Goal: Communication & Community: Answer question/provide support

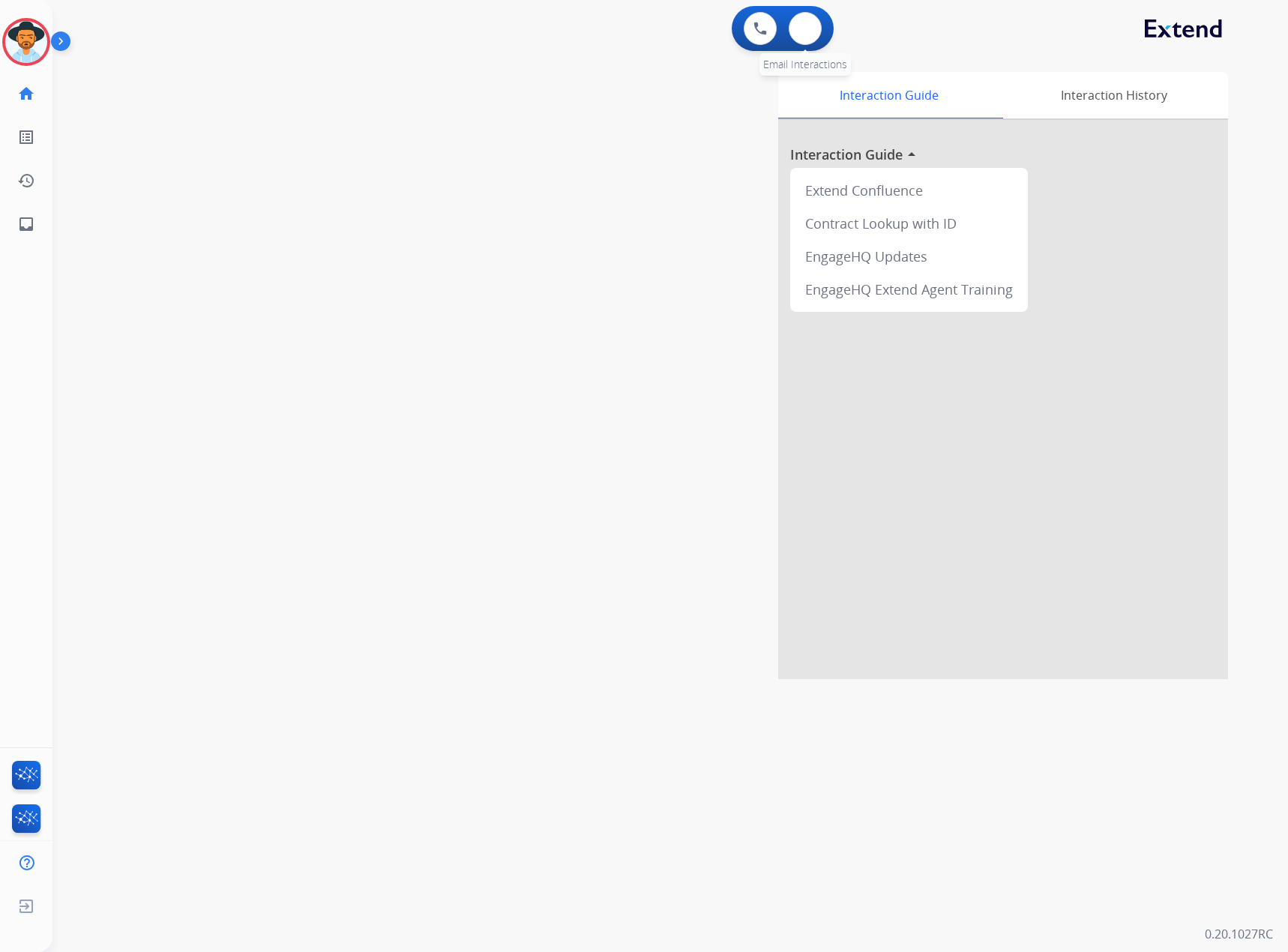
click at [821, 22] on div "0 Email Interactions" at bounding box center [805, 28] width 45 height 33
click at [794, 27] on button at bounding box center [805, 28] width 33 height 33
select select "**********"
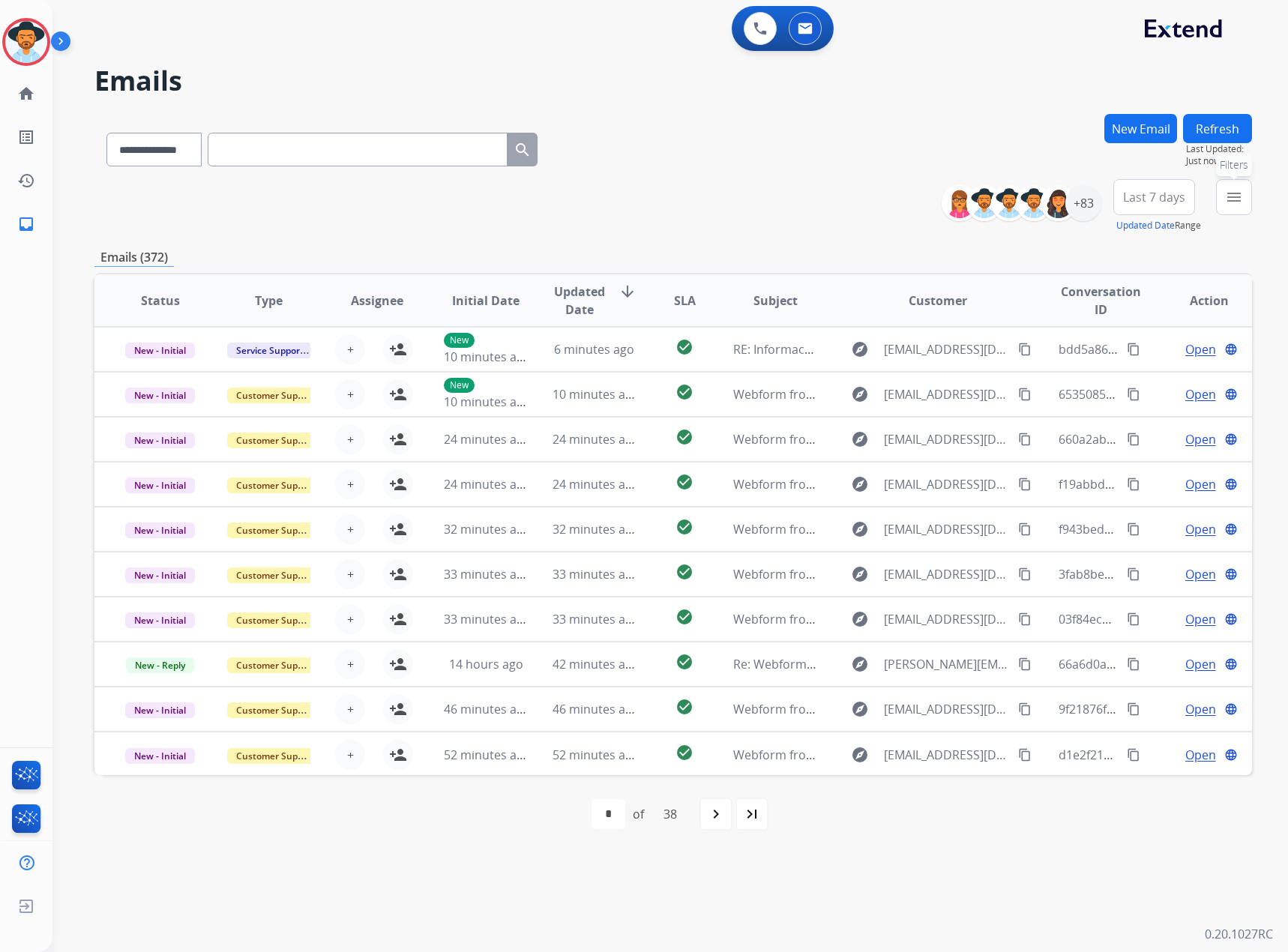
click at [1231, 199] on mat-icon "menu" at bounding box center [1233, 197] width 18 height 18
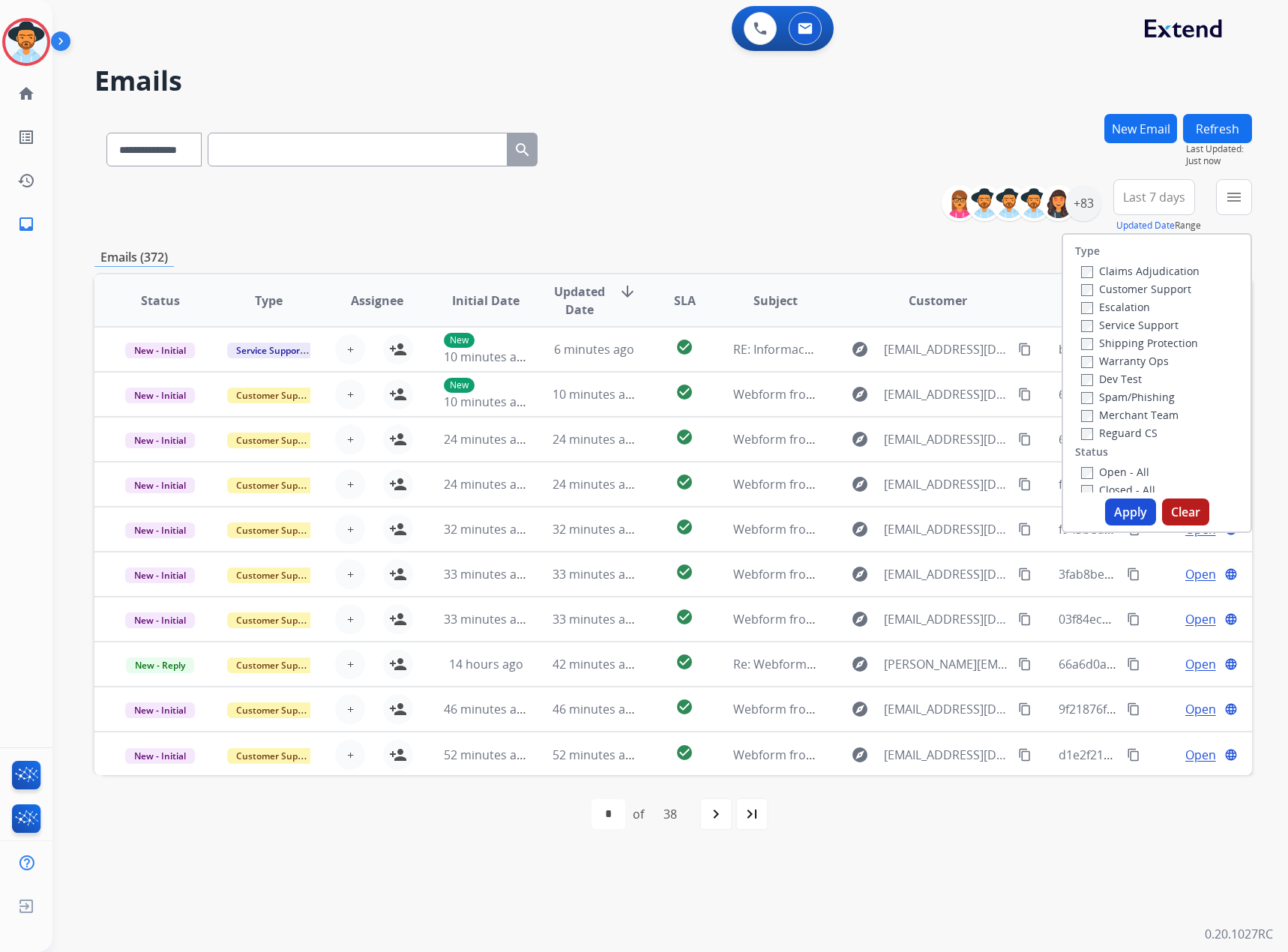
click at [1111, 321] on label "Service Support" at bounding box center [1129, 325] width 98 height 14
click at [1120, 354] on label "New - Initial" at bounding box center [1120, 358] width 79 height 14
click at [1122, 369] on label "New - Reply" at bounding box center [1120, 376] width 78 height 14
click at [1126, 523] on button "Apply" at bounding box center [1130, 512] width 51 height 27
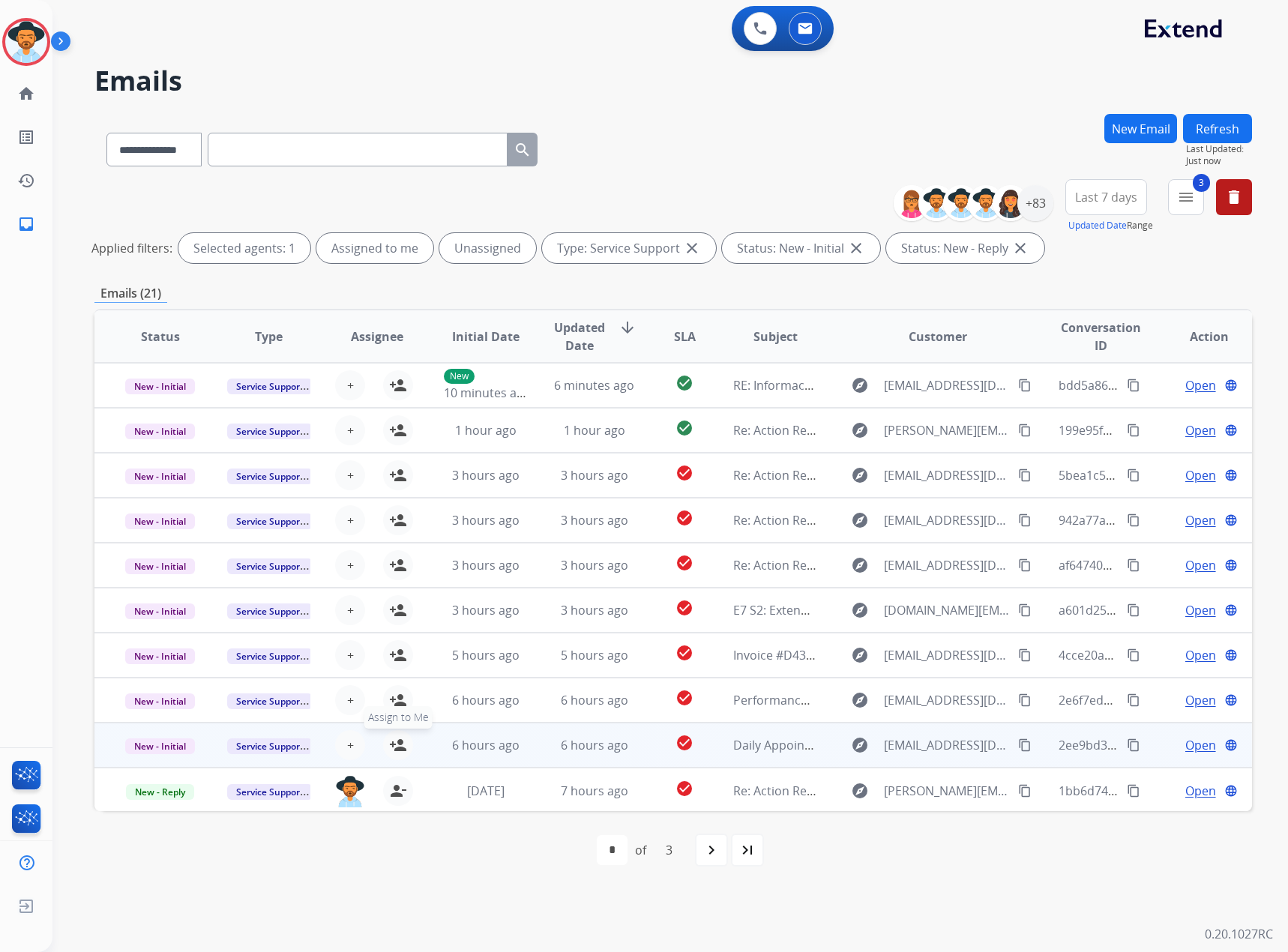
click at [393, 743] on mat-icon "person_add" at bounding box center [398, 745] width 18 height 18
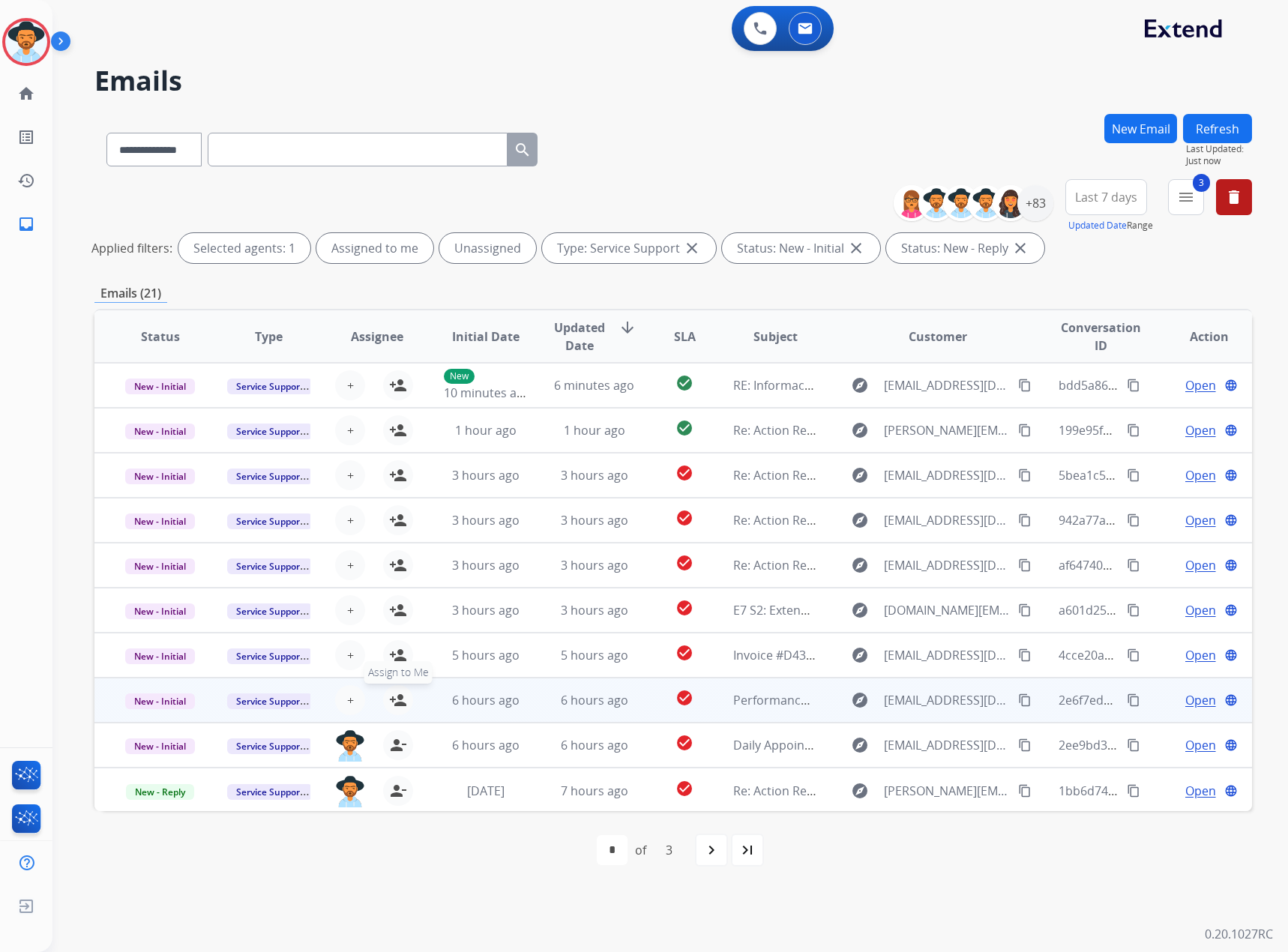
click at [395, 703] on mat-icon "person_add" at bounding box center [398, 700] width 18 height 18
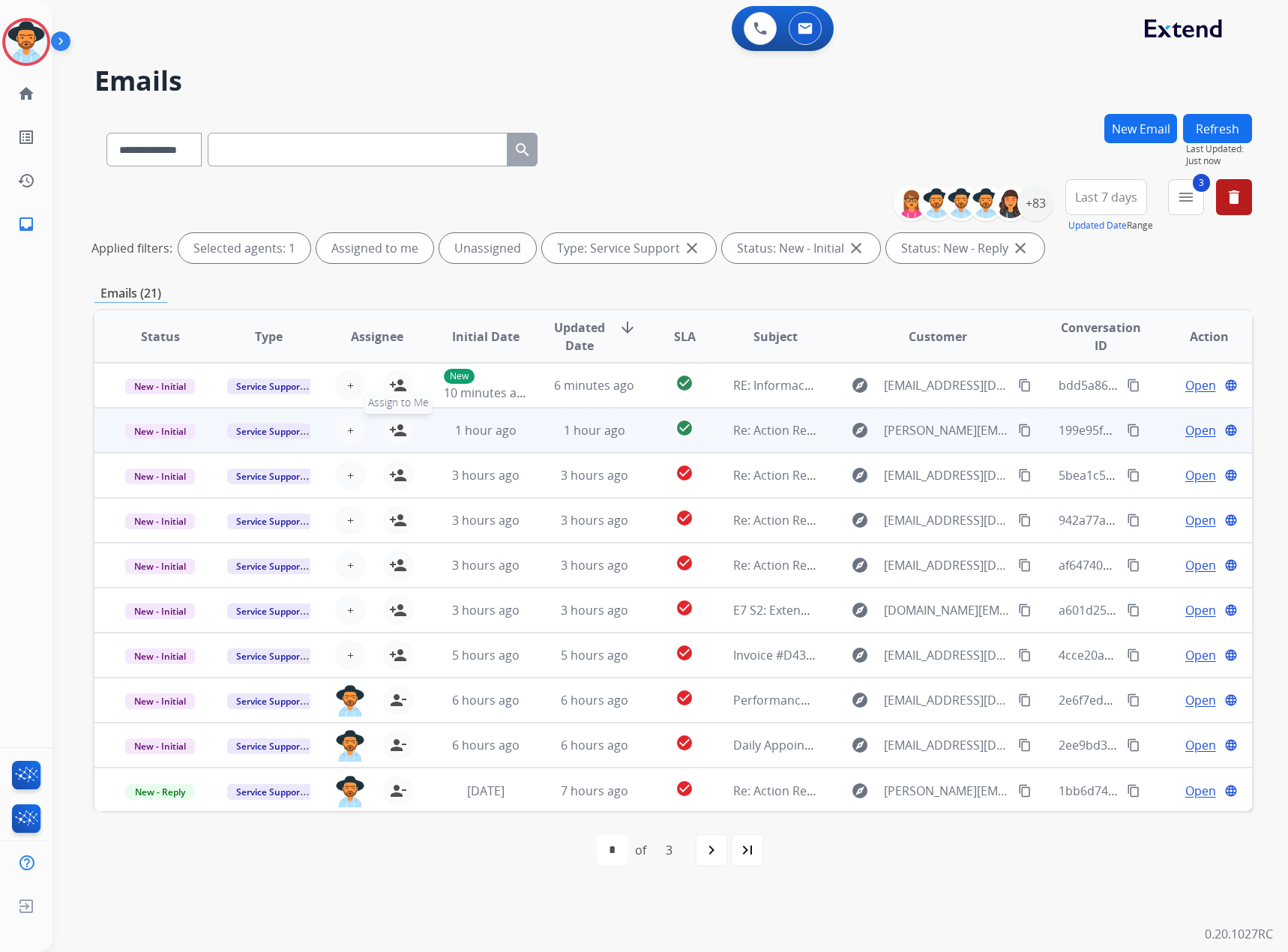
click at [398, 430] on mat-icon "person_add" at bounding box center [398, 430] width 18 height 18
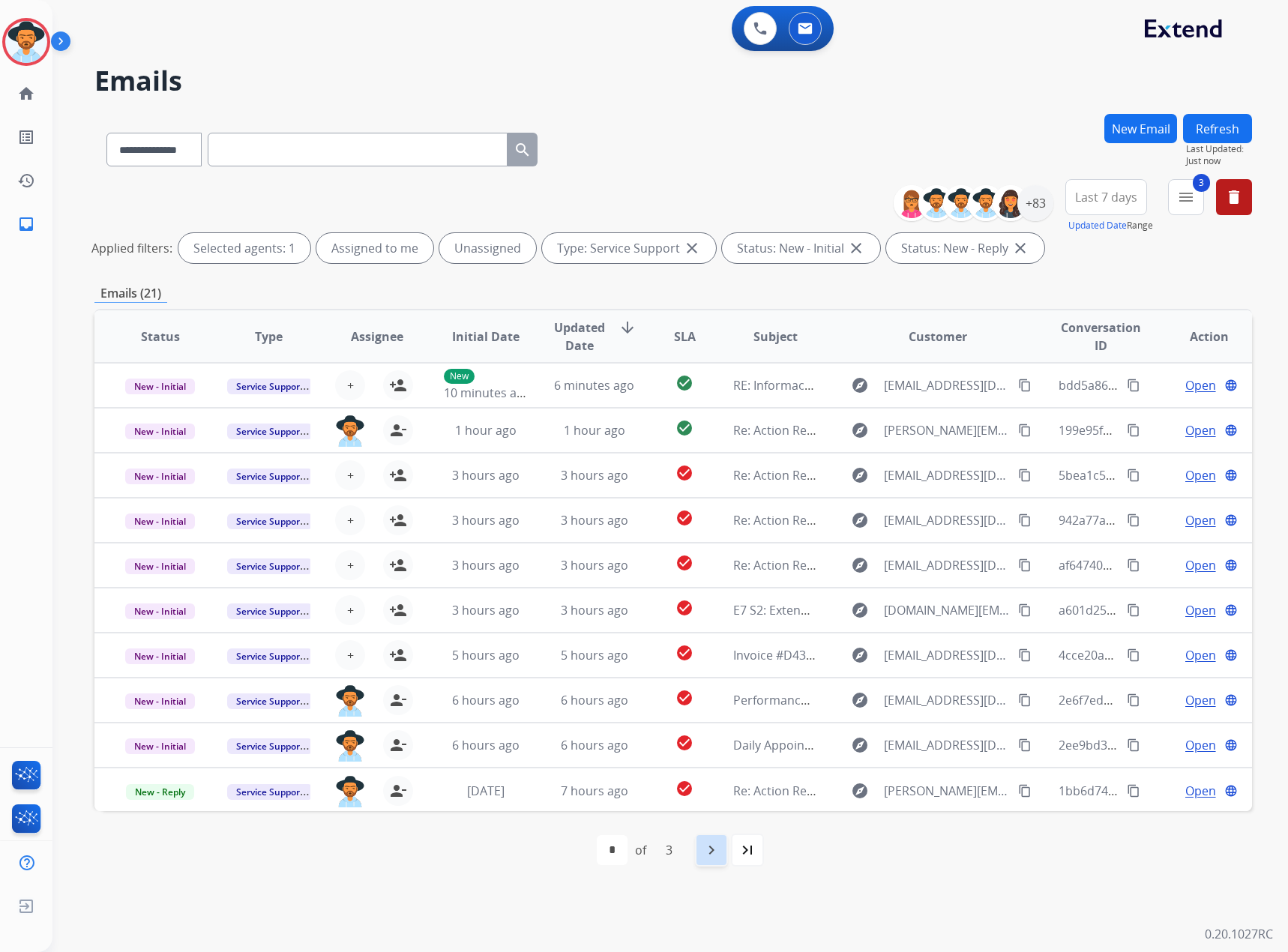
click at [714, 854] on mat-icon "navigate_next" at bounding box center [711, 850] width 18 height 18
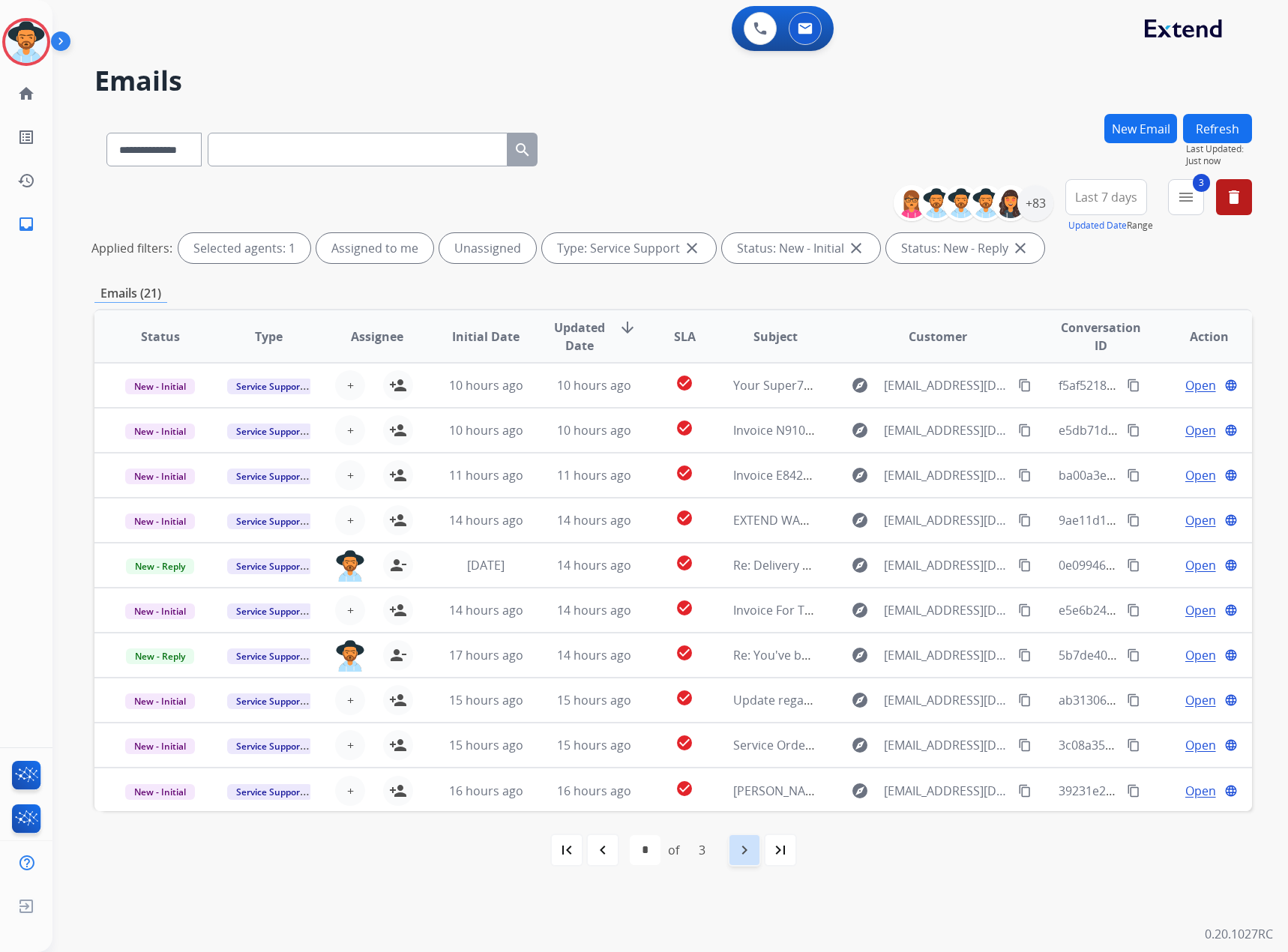
click at [729, 858] on div "navigate_next" at bounding box center [744, 850] width 33 height 33
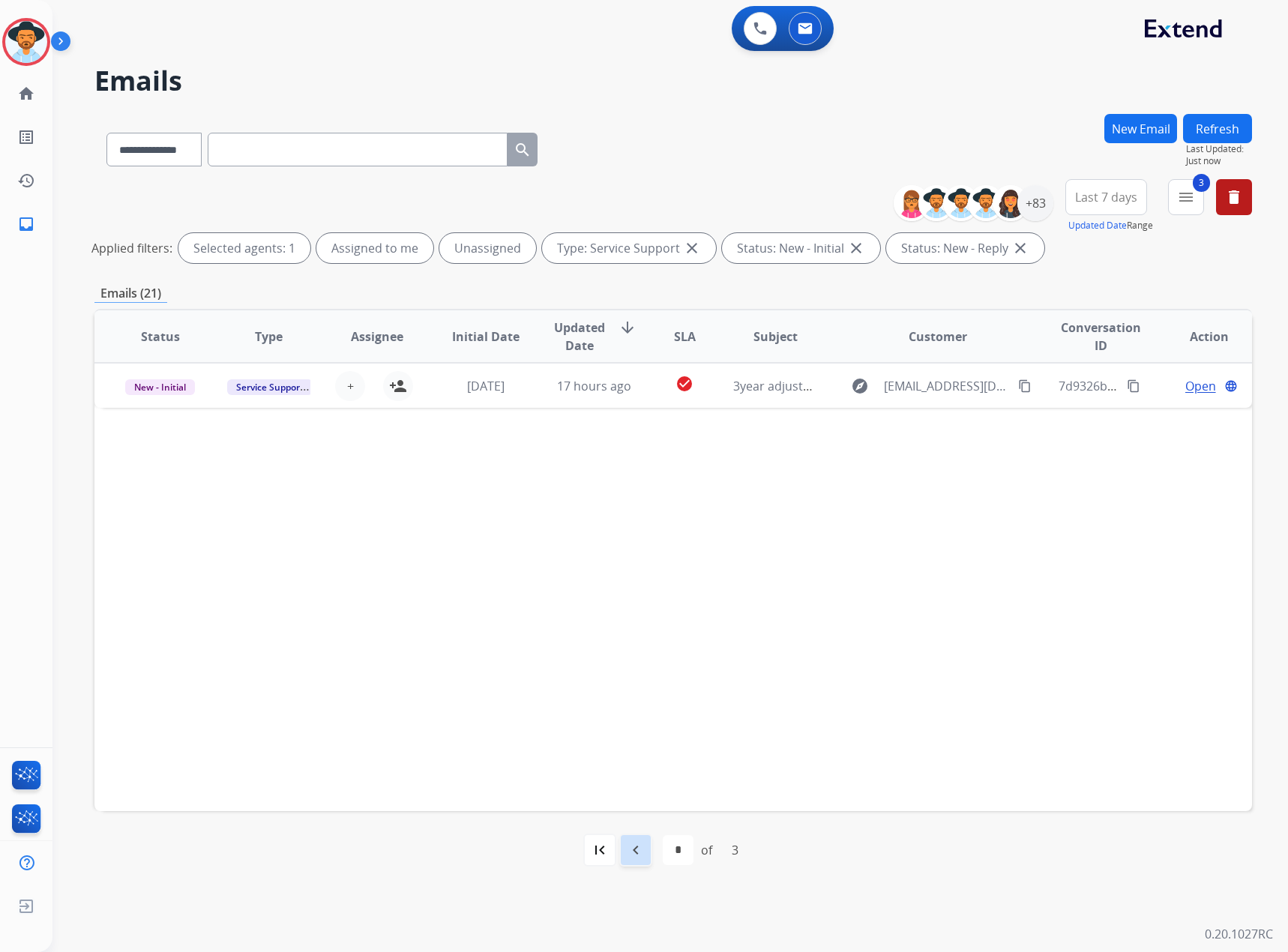
click at [648, 847] on div "navigate_before" at bounding box center [636, 850] width 33 height 33
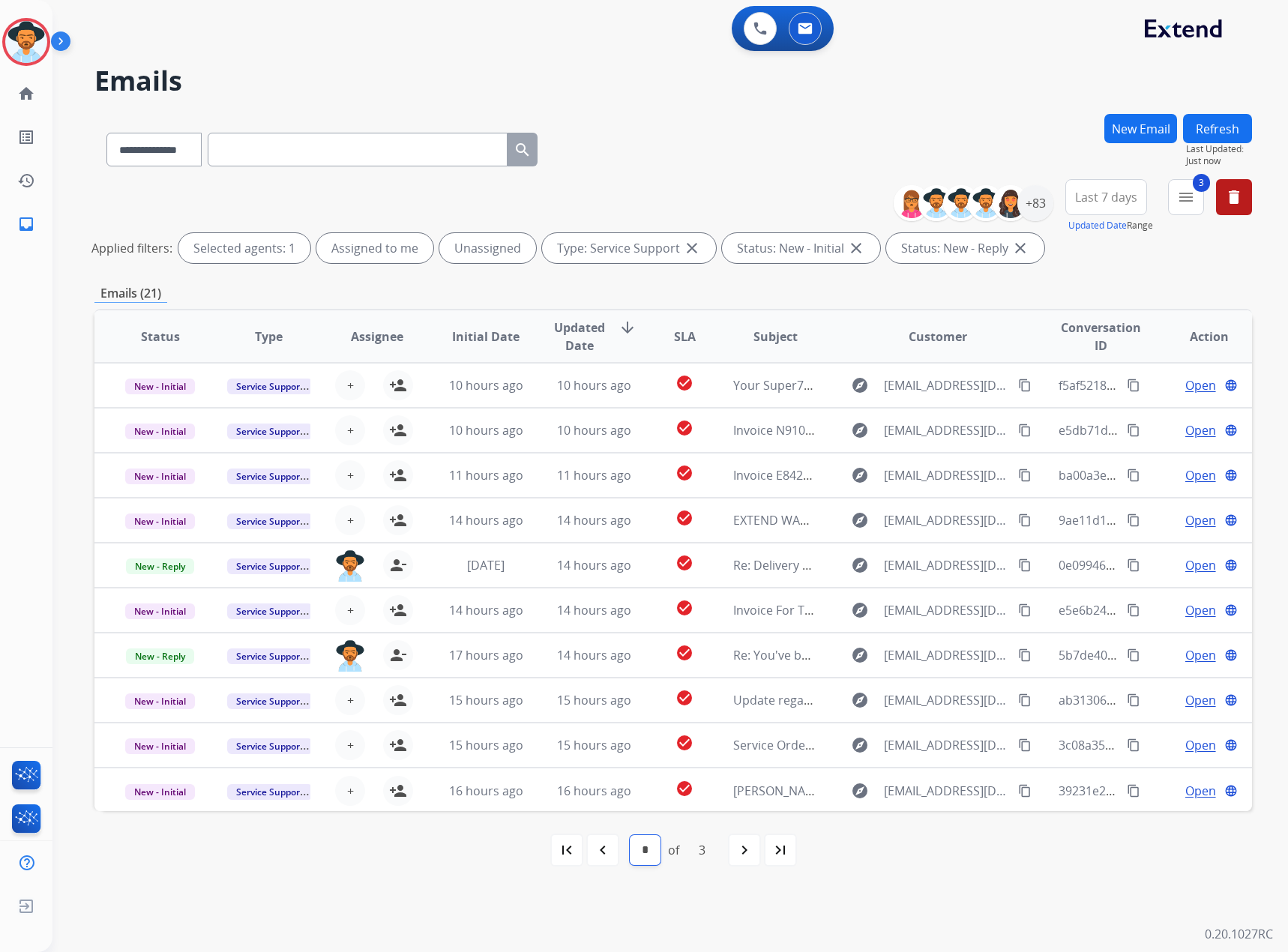
click at [645, 847] on select "* * *" at bounding box center [644, 850] width 30 height 30
click at [613, 863] on div "navigate_before" at bounding box center [603, 850] width 33 height 33
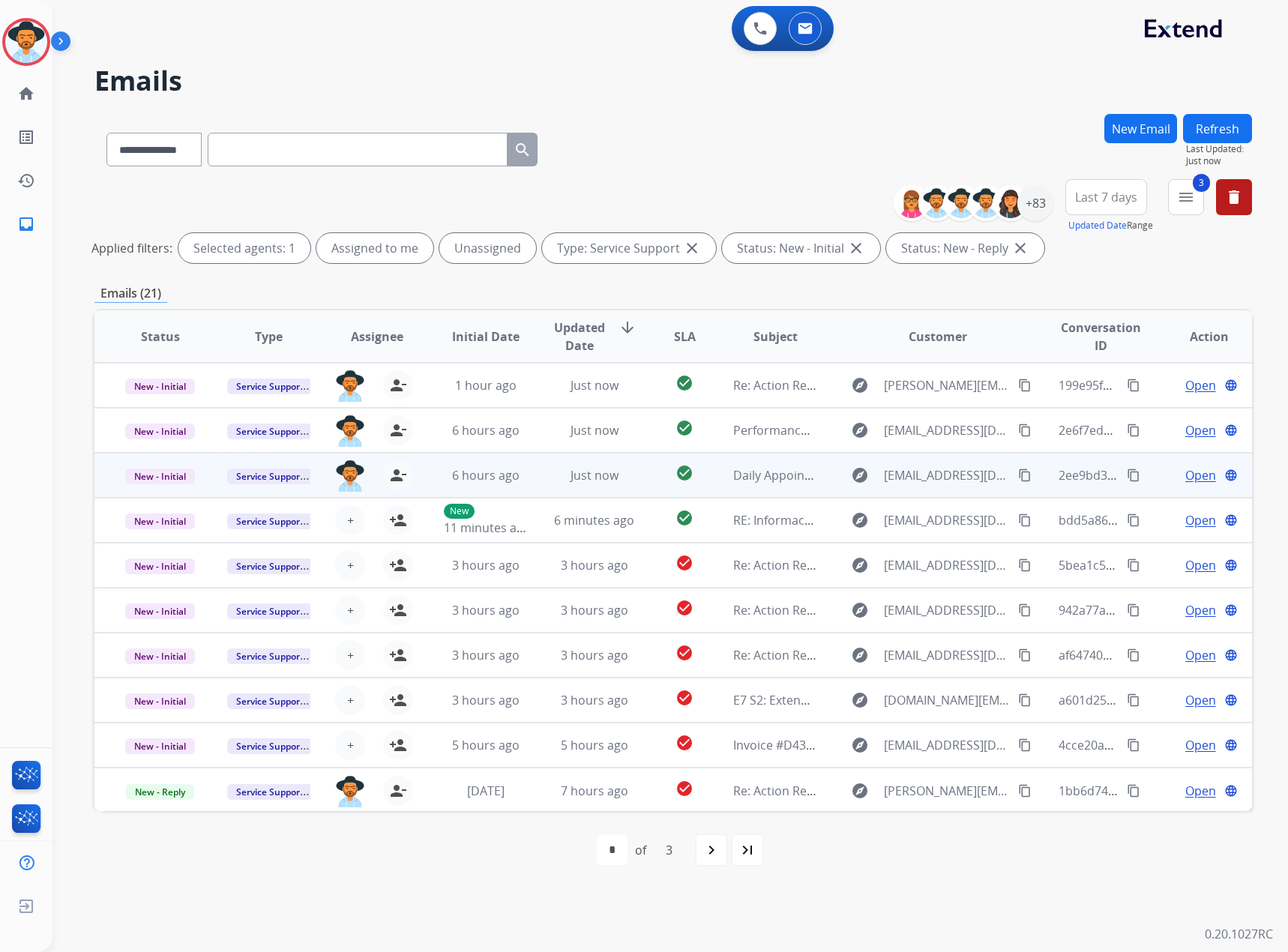
click at [1186, 477] on span "Open" at bounding box center [1201, 475] width 30 height 18
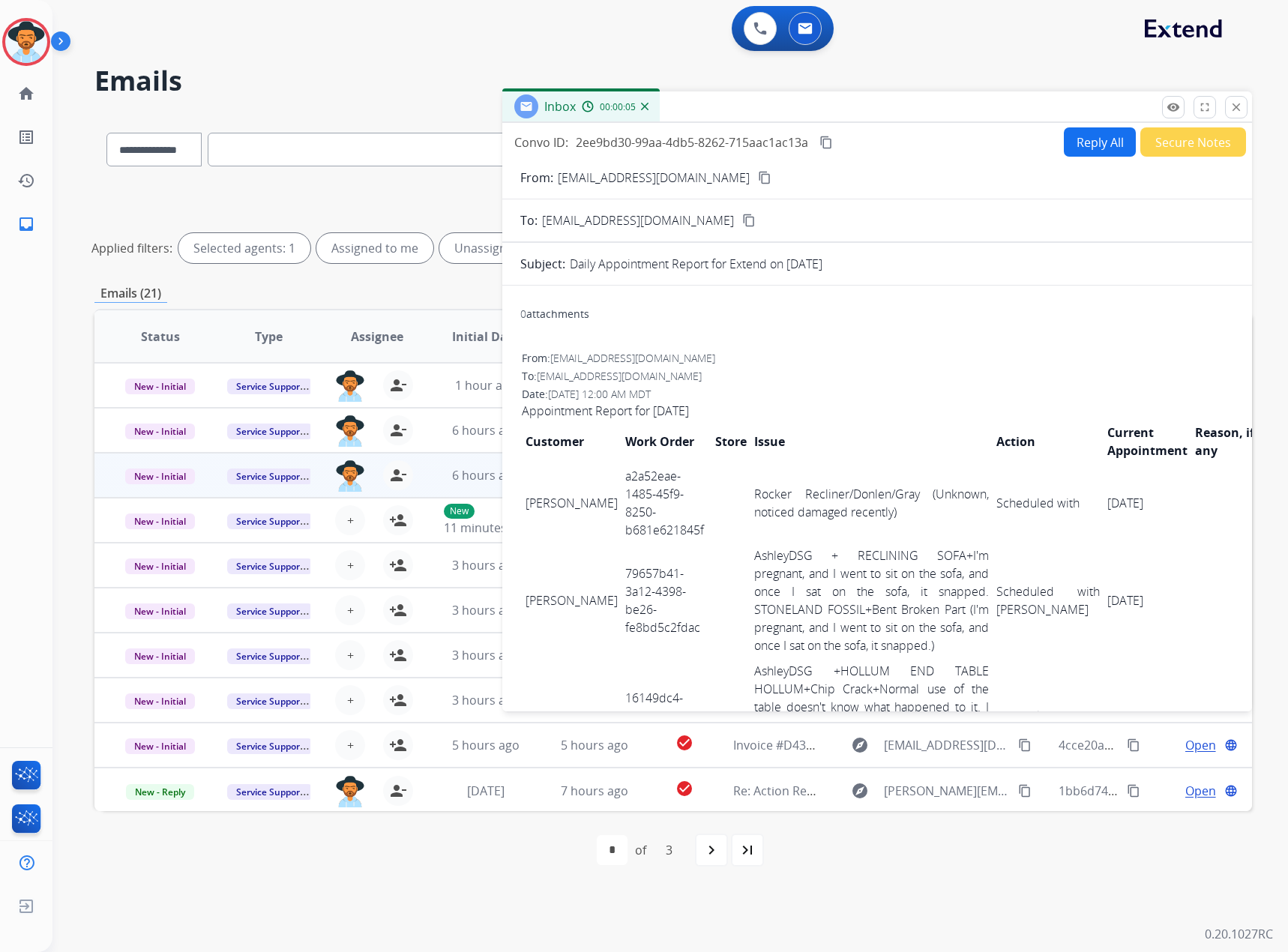
click at [830, 141] on mat-icon "content_copy" at bounding box center [826, 142] width 13 height 13
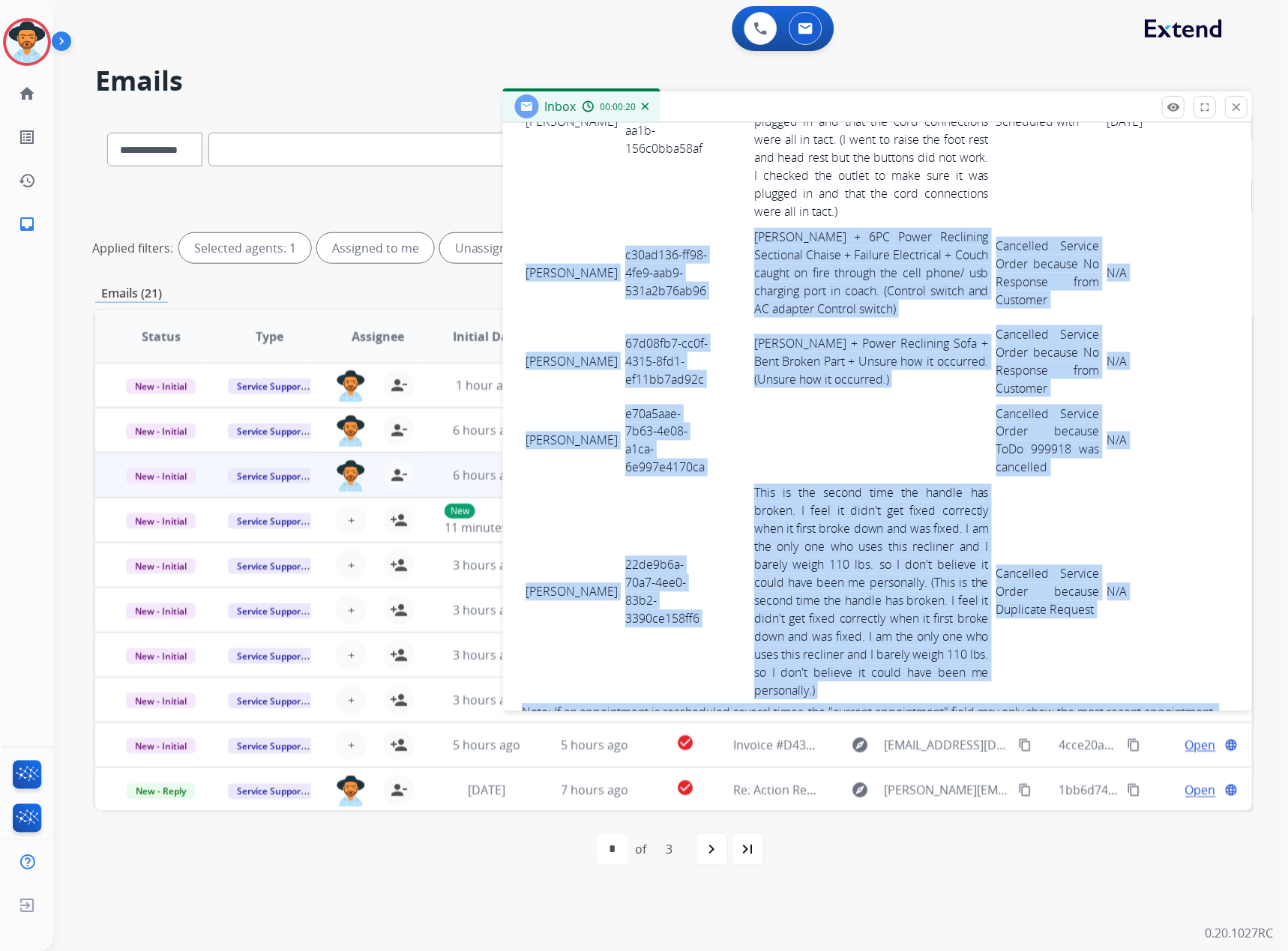
scroll to position [4999, 0]
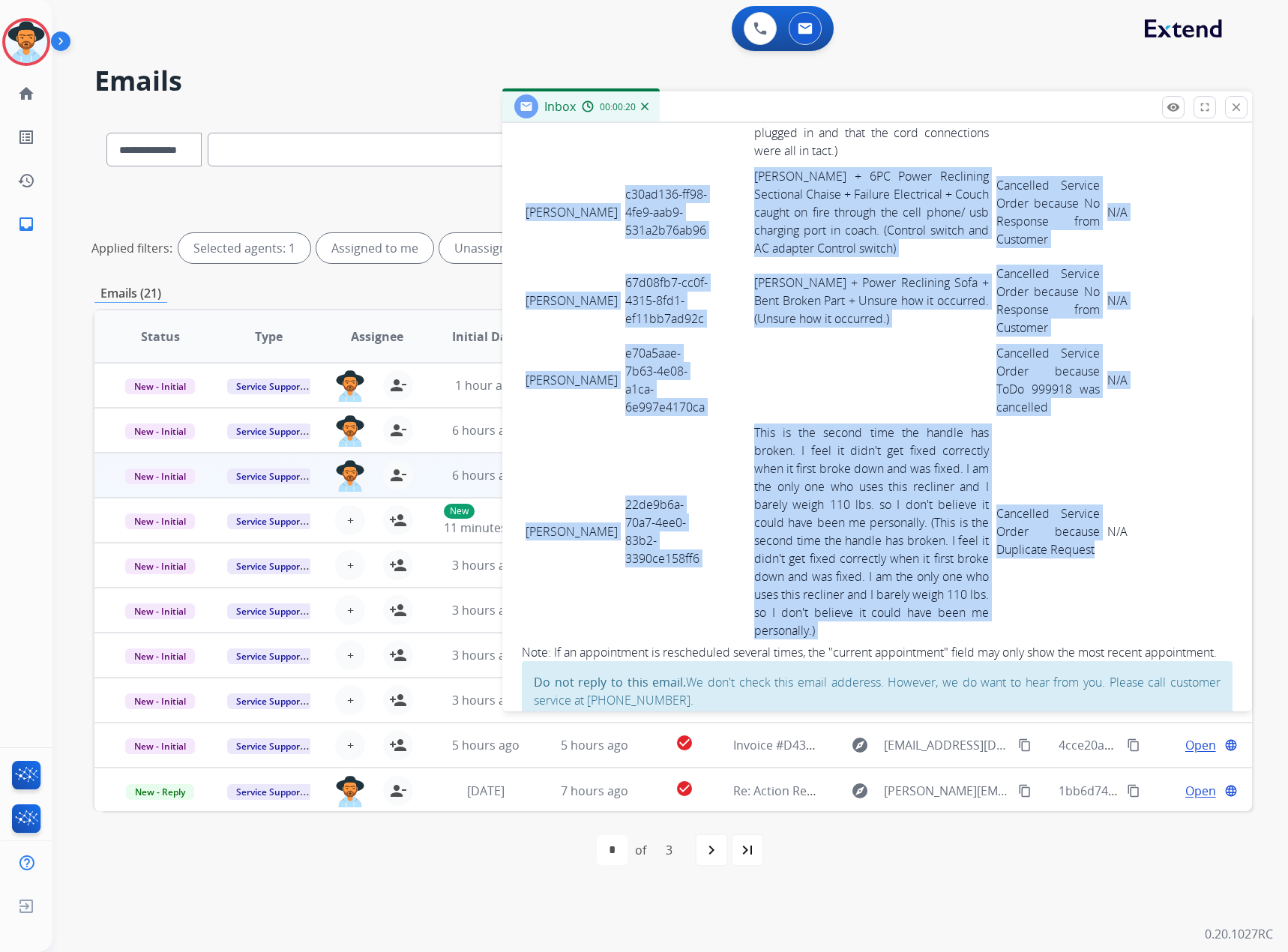
drag, startPoint x: 523, startPoint y: 396, endPoint x: 1022, endPoint y: 551, distance: 522.5
copy tbody "[PERSON_NAME] c30ad136-ff98-4fe9-aab9-531a2b76ab96 [PERSON_NAME] - Reguard + 6P…"
click at [1232, 109] on mat-icon "close" at bounding box center [1236, 107] width 13 height 13
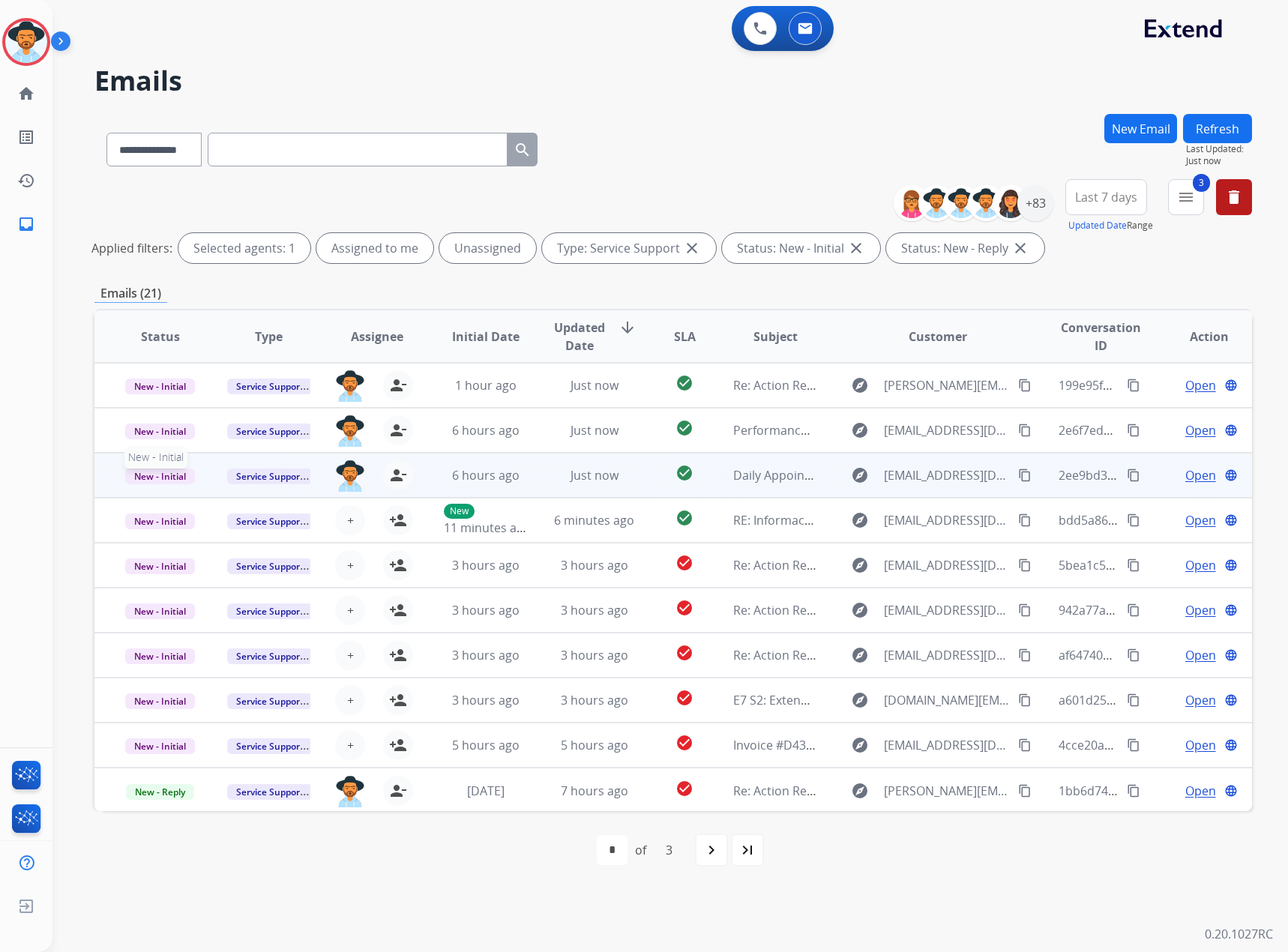
click at [163, 480] on span "New - Initial" at bounding box center [159, 476] width 70 height 16
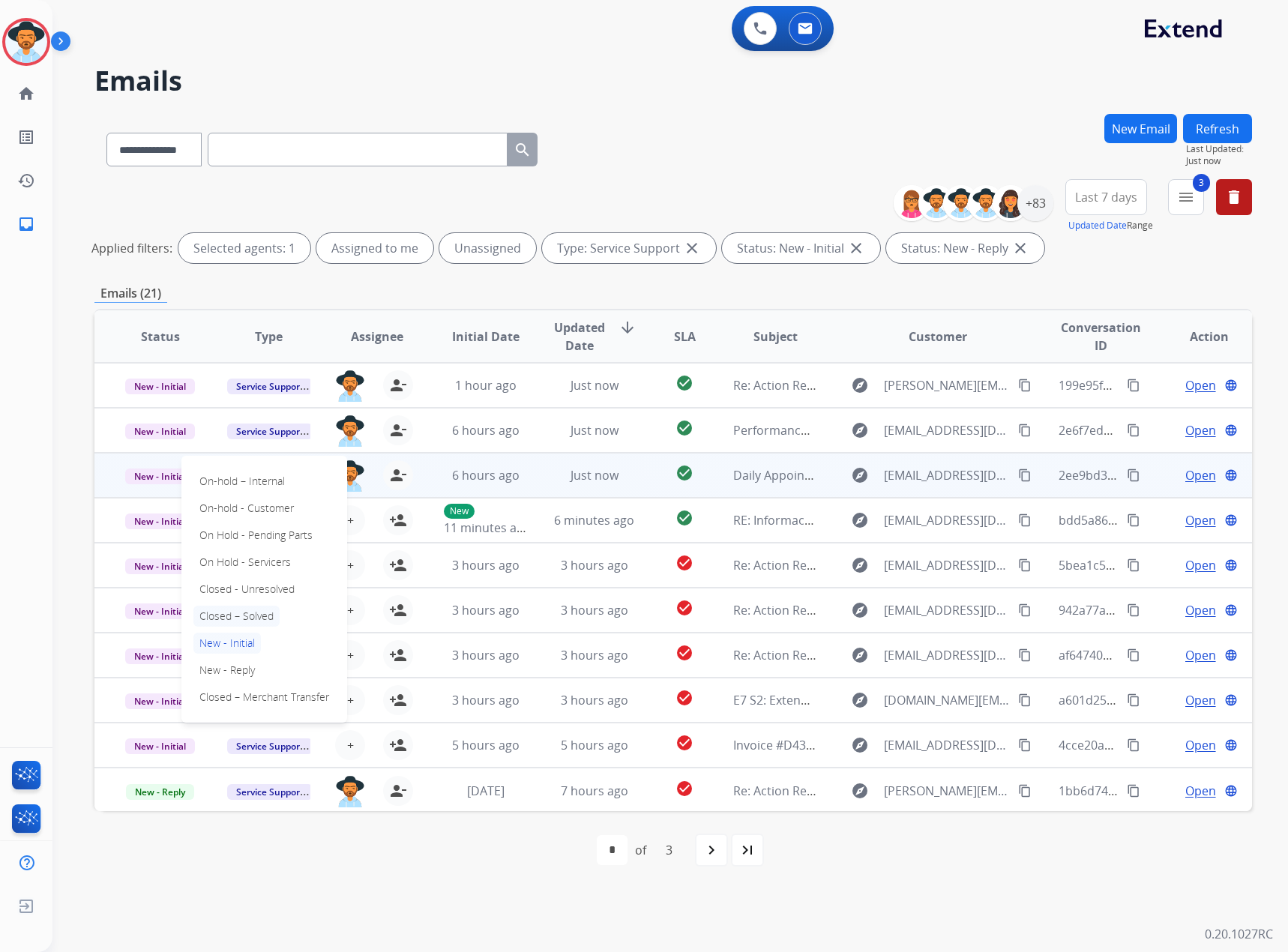
click at [222, 610] on p "Closed – Solved" at bounding box center [237, 616] width 86 height 21
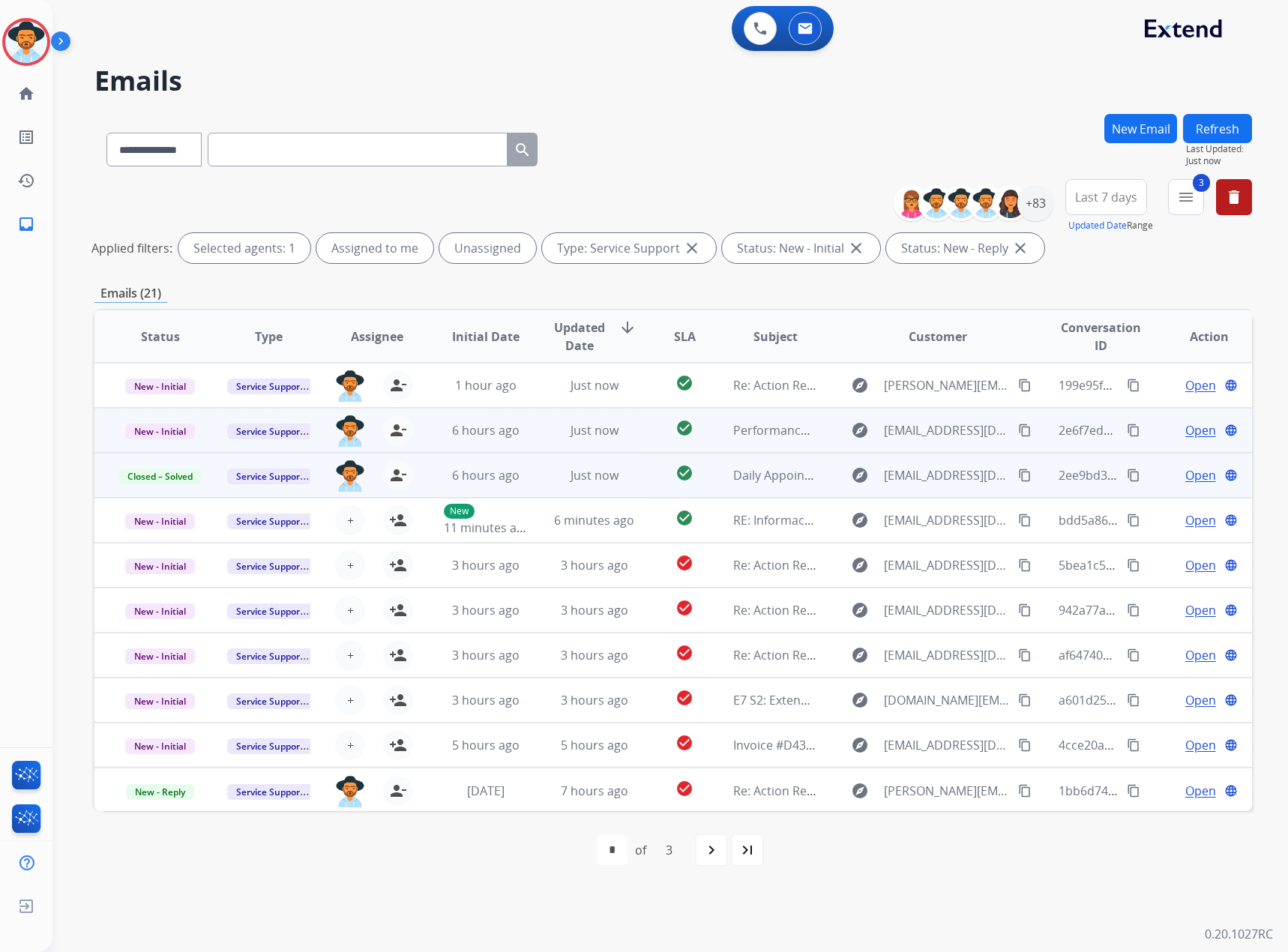
click at [1190, 428] on span "Open" at bounding box center [1201, 430] width 30 height 18
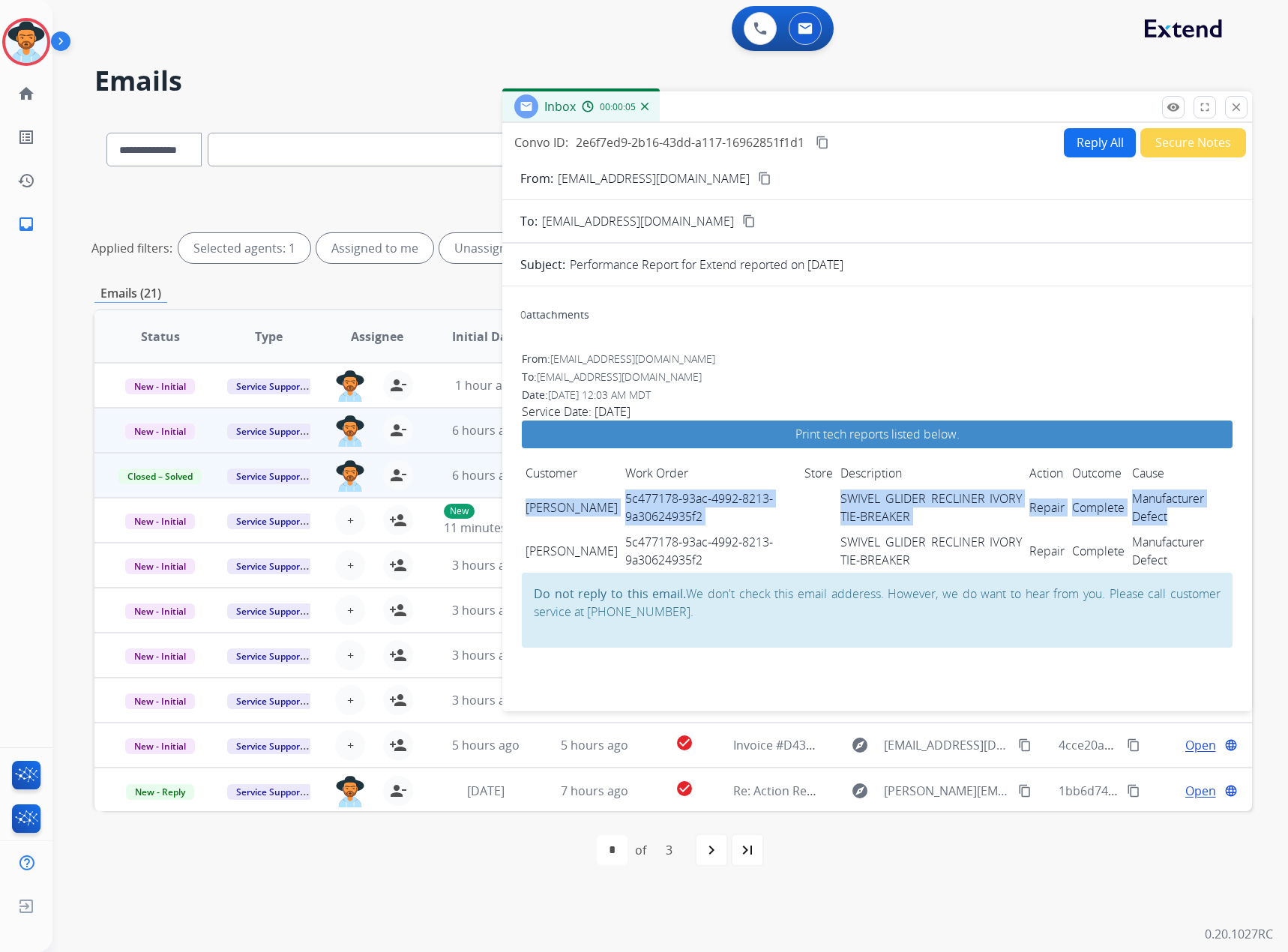
drag, startPoint x: 527, startPoint y: 495, endPoint x: 1154, endPoint y: 513, distance: 627.3
click at [1154, 513] on tr "[PERSON_NAME] 5c477178-93ac-4992-8213-9a30624935f2 SWIVEL GLIDER RECLINER IVORY…" at bounding box center [877, 508] width 711 height 44
copy tr "[PERSON_NAME] 5c477178-93ac-4992-8213-9a30624935f2 SWIVEL GLIDER RECLINER IVORY…"
click at [825, 137] on mat-icon "content_copy" at bounding box center [822, 142] width 13 height 13
click at [1235, 112] on mat-icon "close" at bounding box center [1236, 107] width 13 height 13
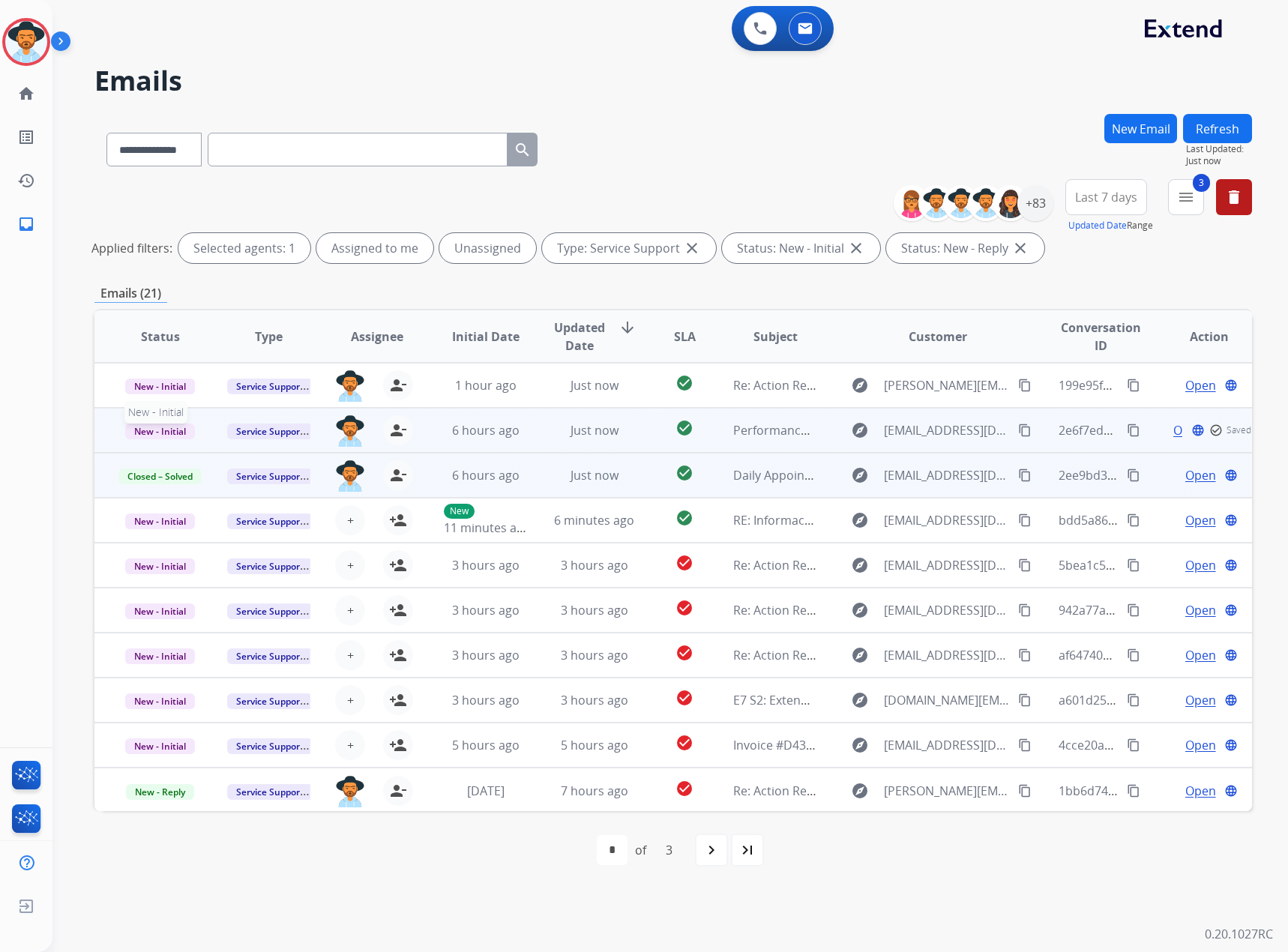
click at [170, 429] on span "New - Initial" at bounding box center [159, 431] width 70 height 16
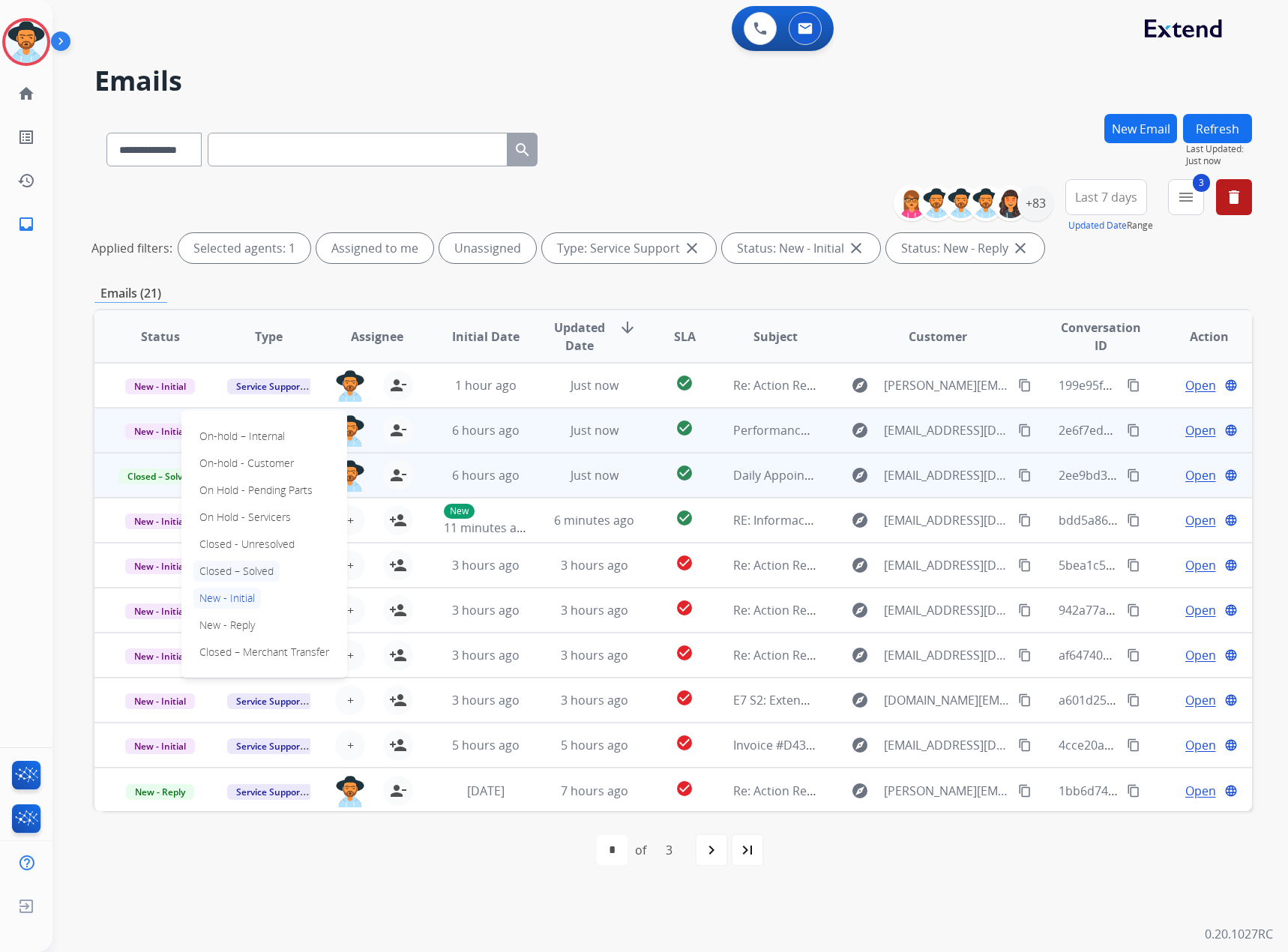
click at [244, 562] on p "Closed – Solved" at bounding box center [237, 571] width 86 height 21
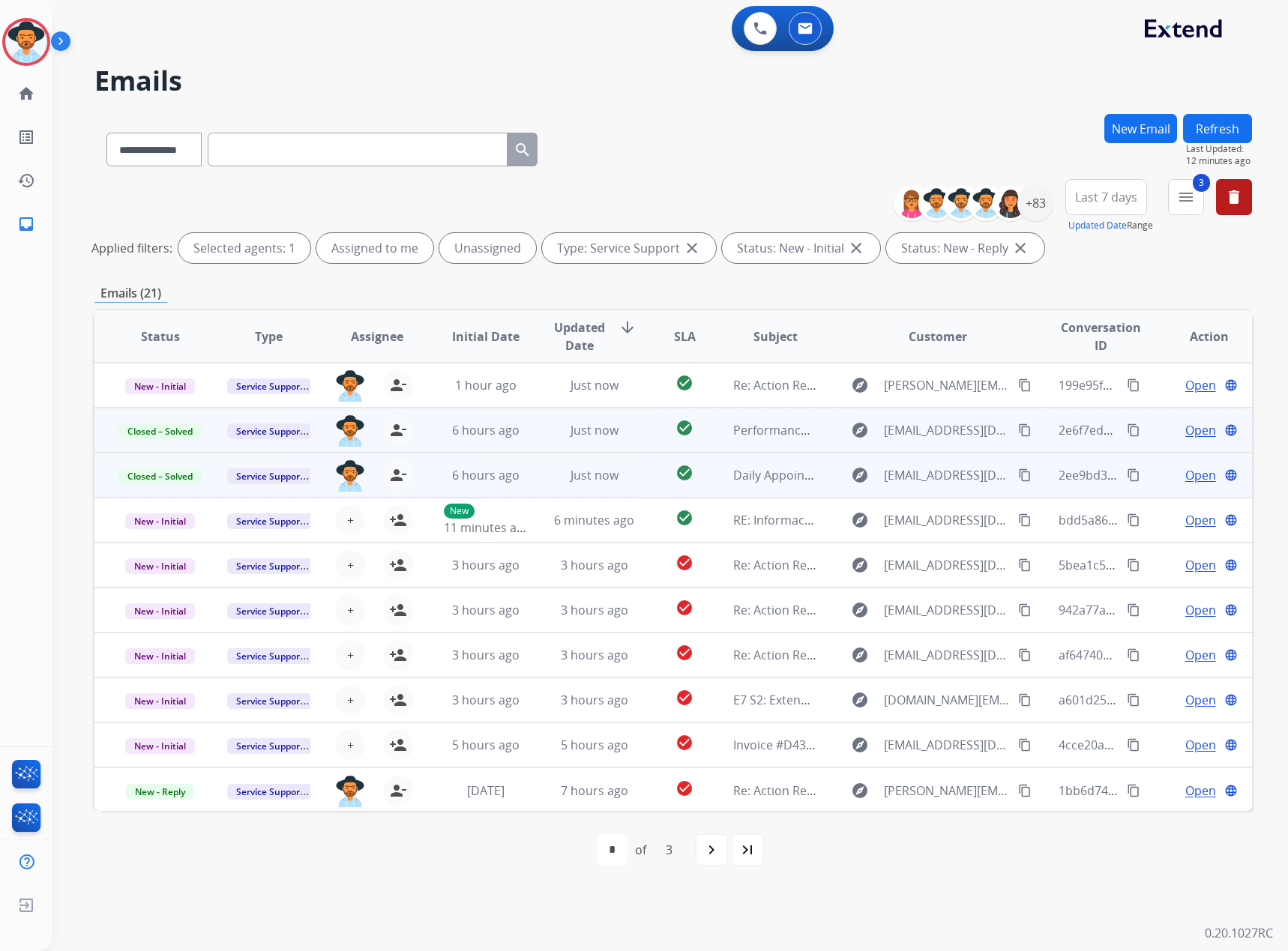
click at [1210, 130] on button "Refresh" at bounding box center [1218, 128] width 69 height 29
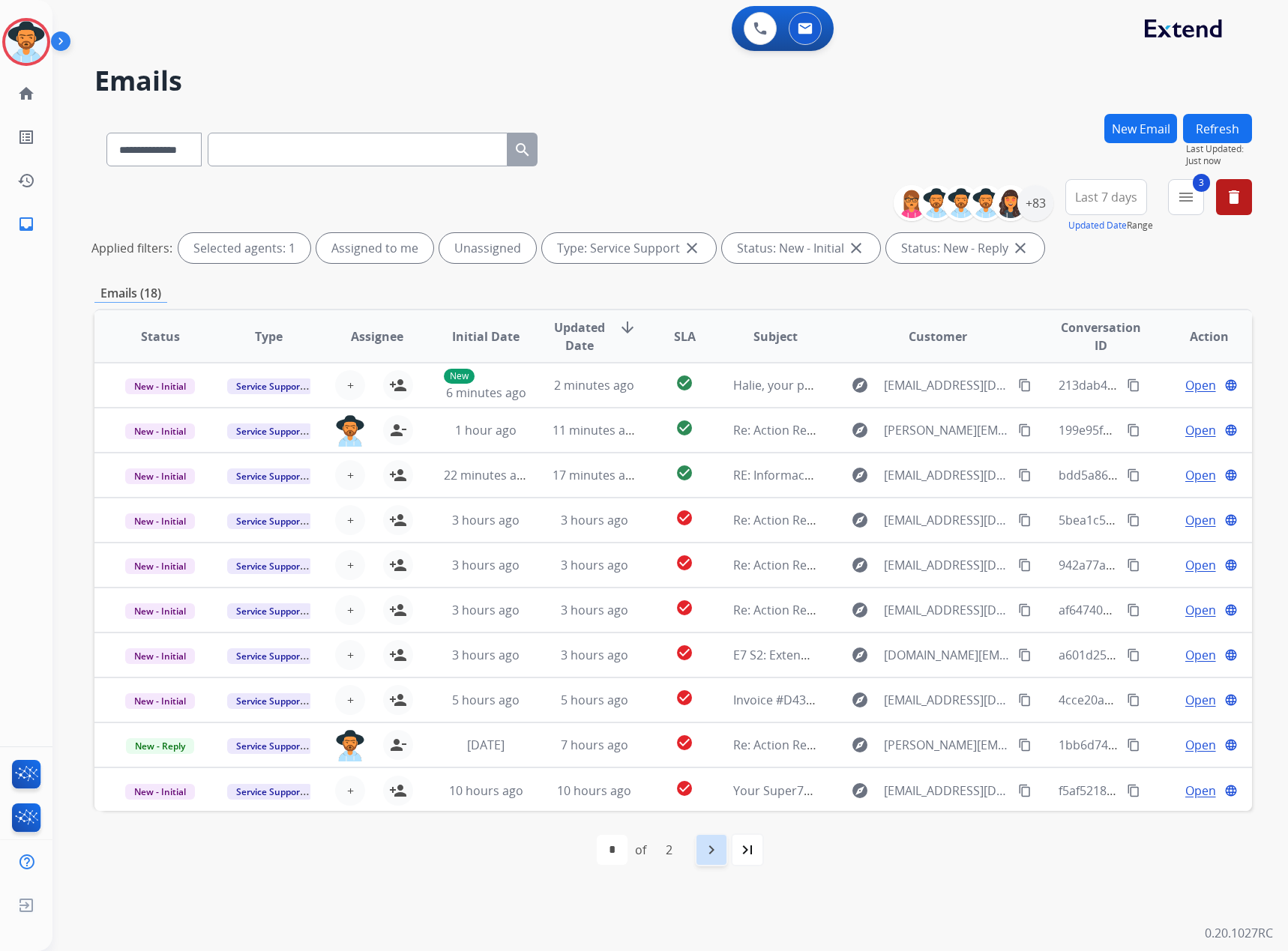
click at [704, 849] on mat-icon "navigate_next" at bounding box center [711, 849] width 18 height 18
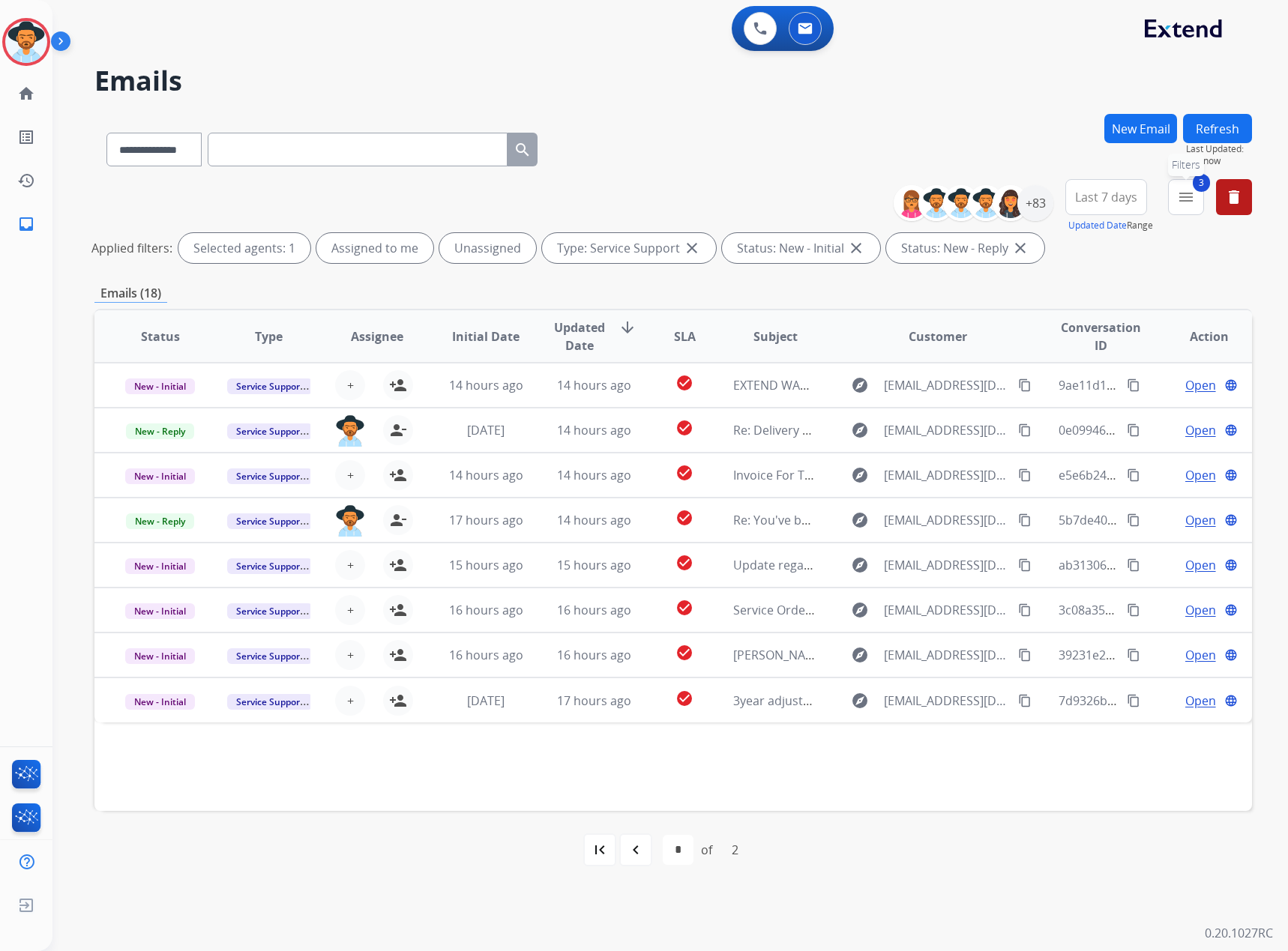
click at [1198, 202] on button "3 menu Filters" at bounding box center [1186, 197] width 36 height 36
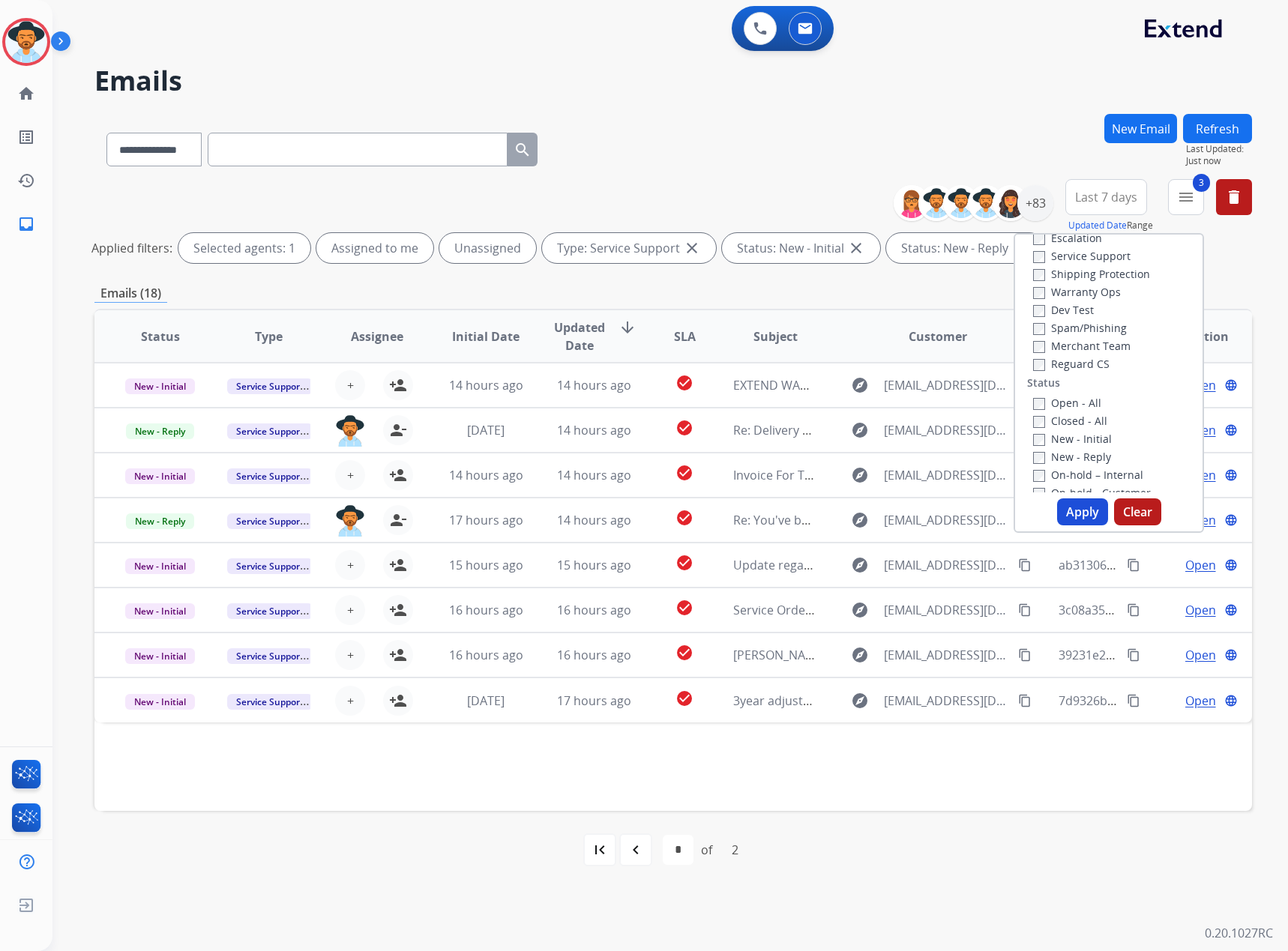
scroll to position [0, 0]
drag, startPoint x: 1072, startPoint y: 323, endPoint x: 1072, endPoint y: 312, distance: 11.0
click at [1072, 323] on label "Service Support" at bounding box center [1082, 325] width 98 height 14
click at [1072, 272] on label "Claims Adjudication" at bounding box center [1093, 271] width 119 height 14
click at [1076, 507] on button "Apply" at bounding box center [1082, 511] width 51 height 27
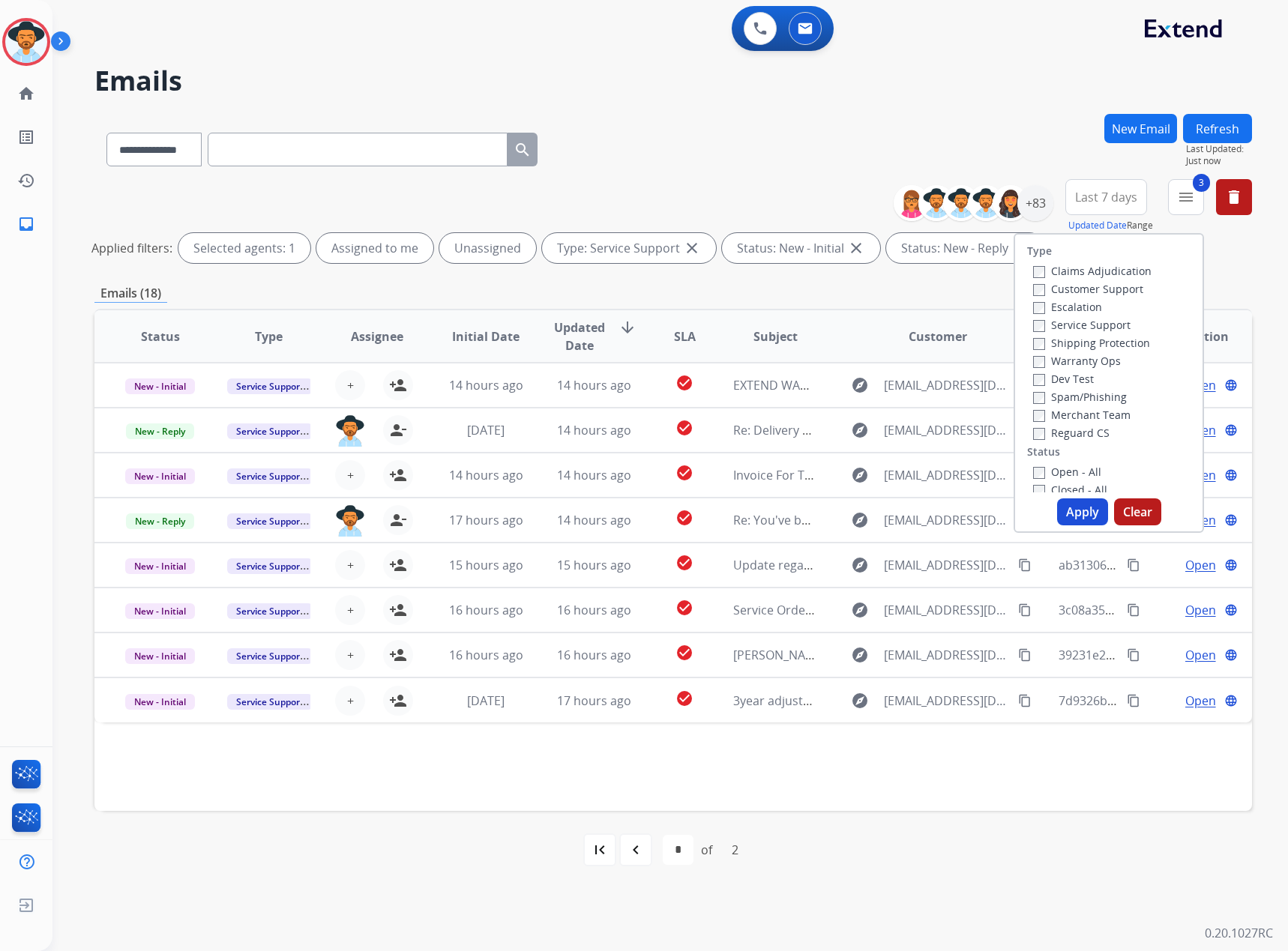
select select "*"
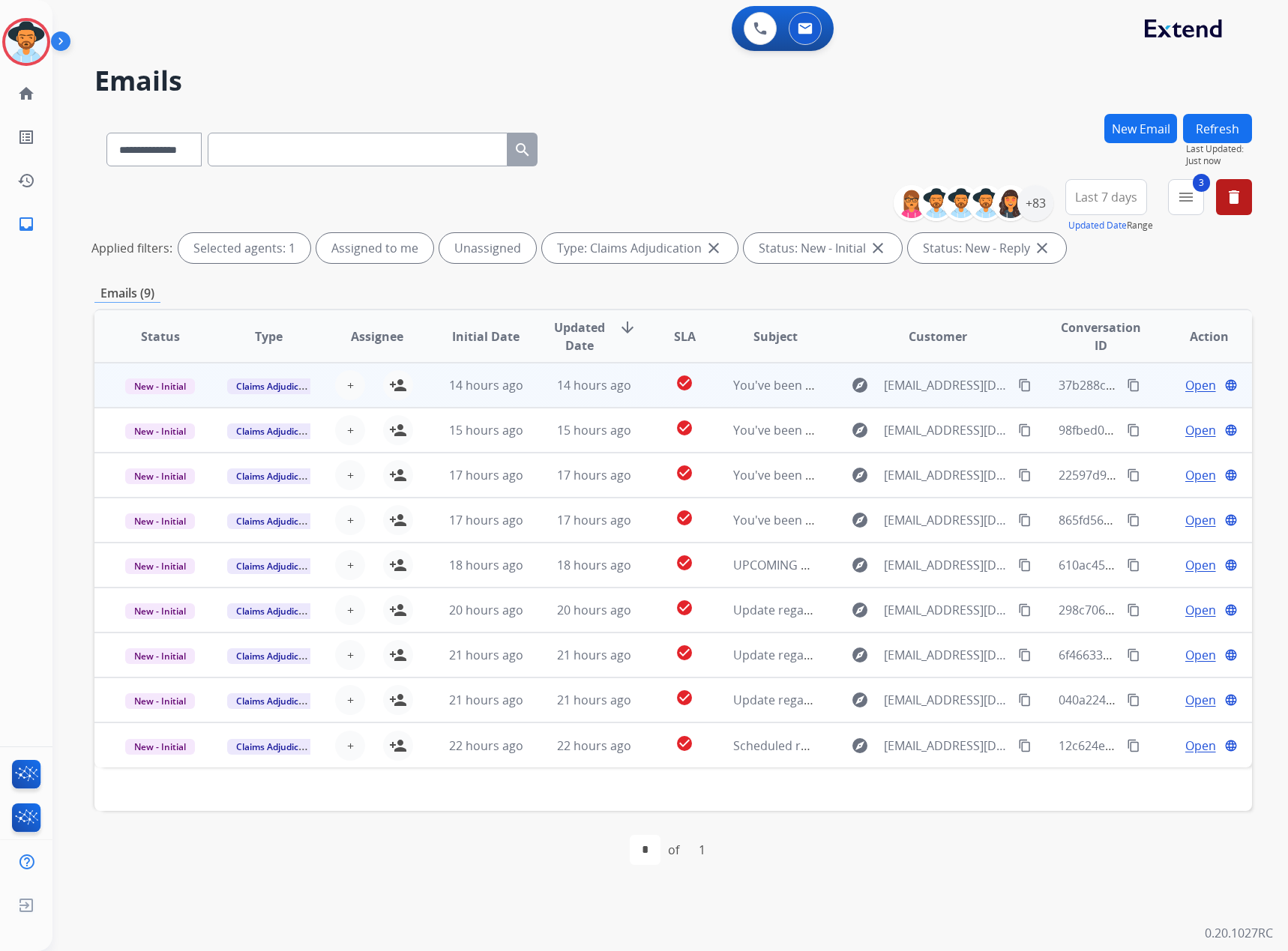
click at [1186, 387] on span "Open" at bounding box center [1201, 385] width 30 height 18
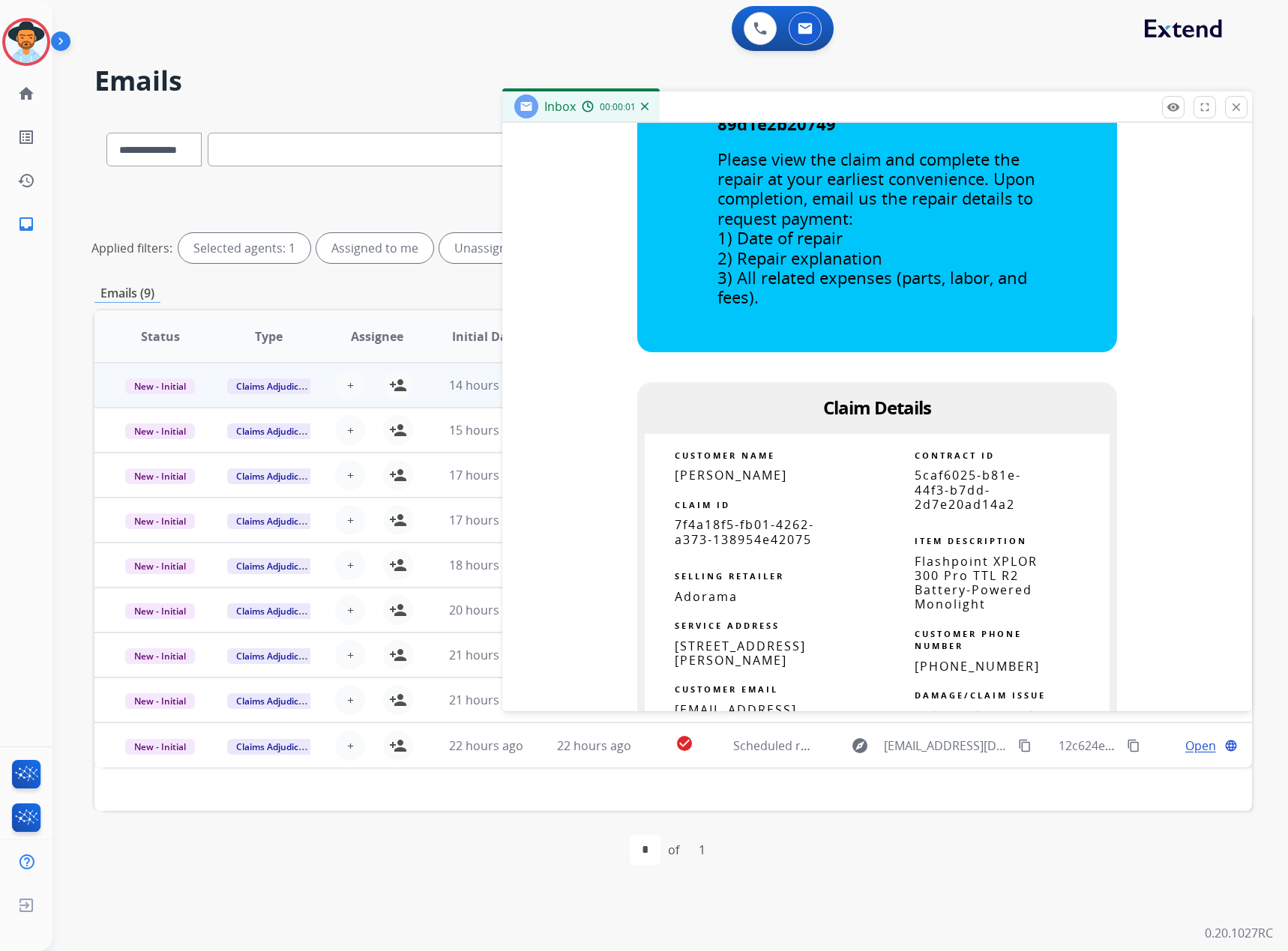
scroll to position [750, 0]
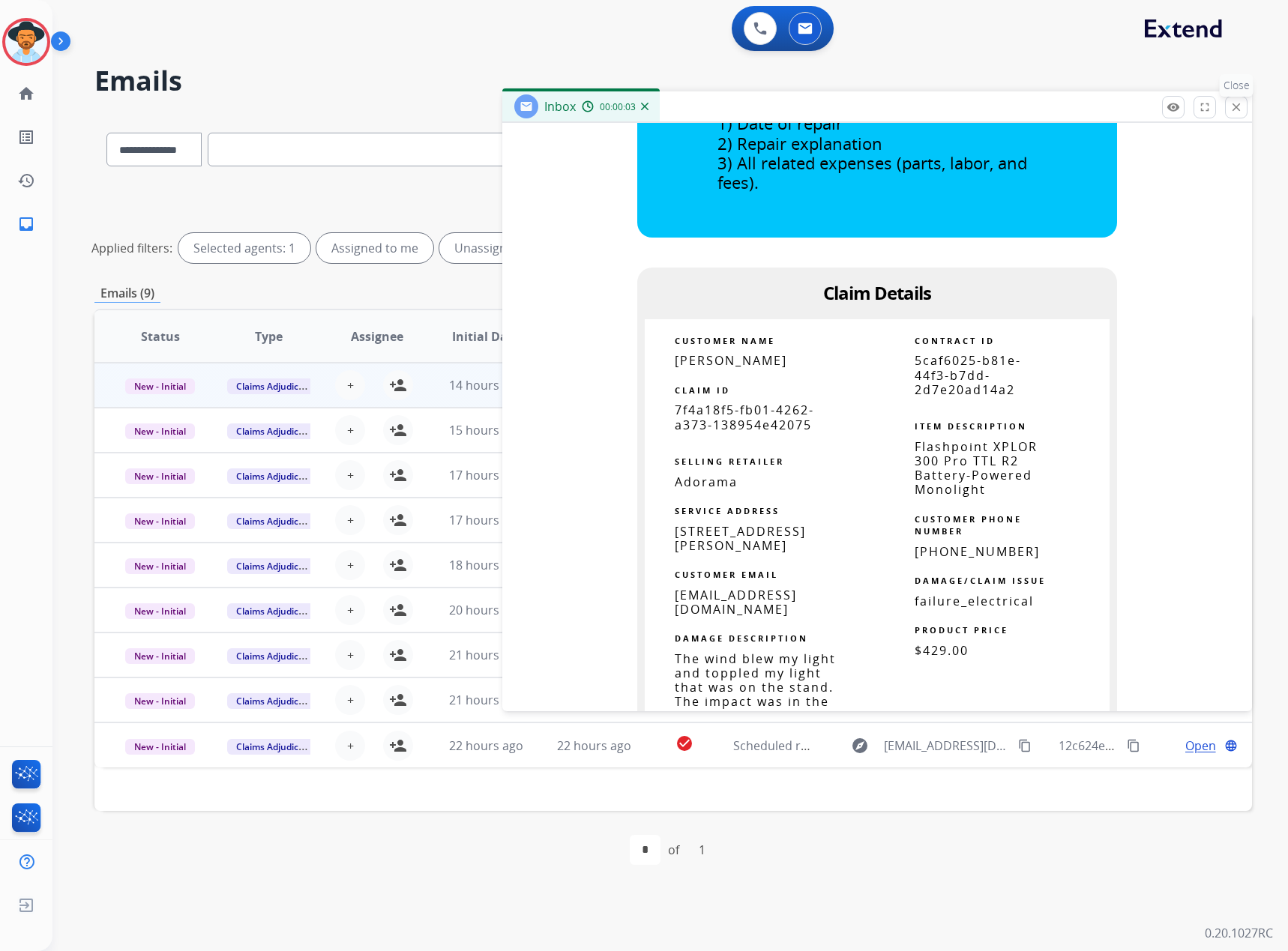
click at [1229, 116] on button "close Close" at bounding box center [1236, 107] width 23 height 23
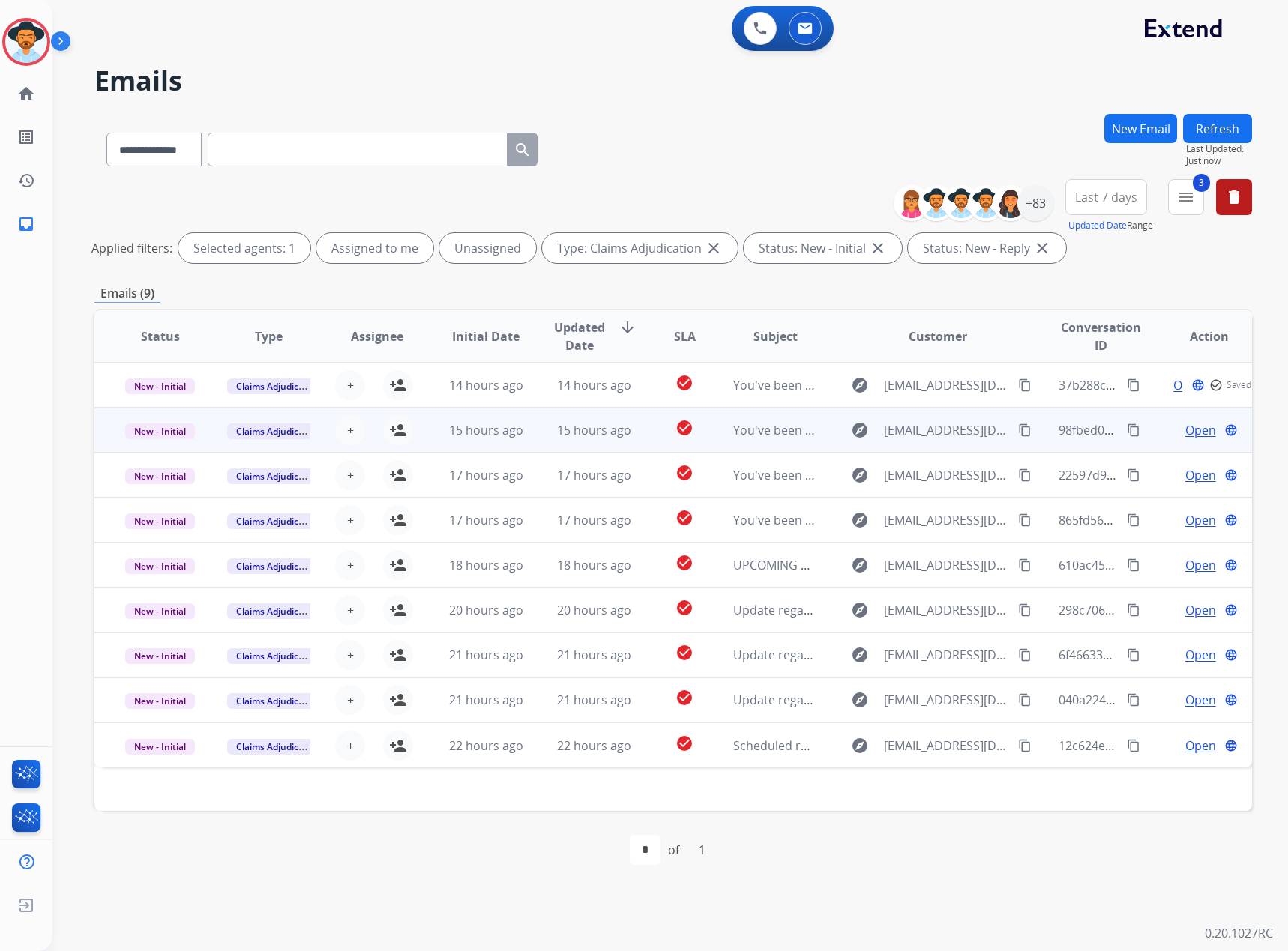
click at [1188, 426] on span "Open" at bounding box center [1201, 429] width 30 height 18
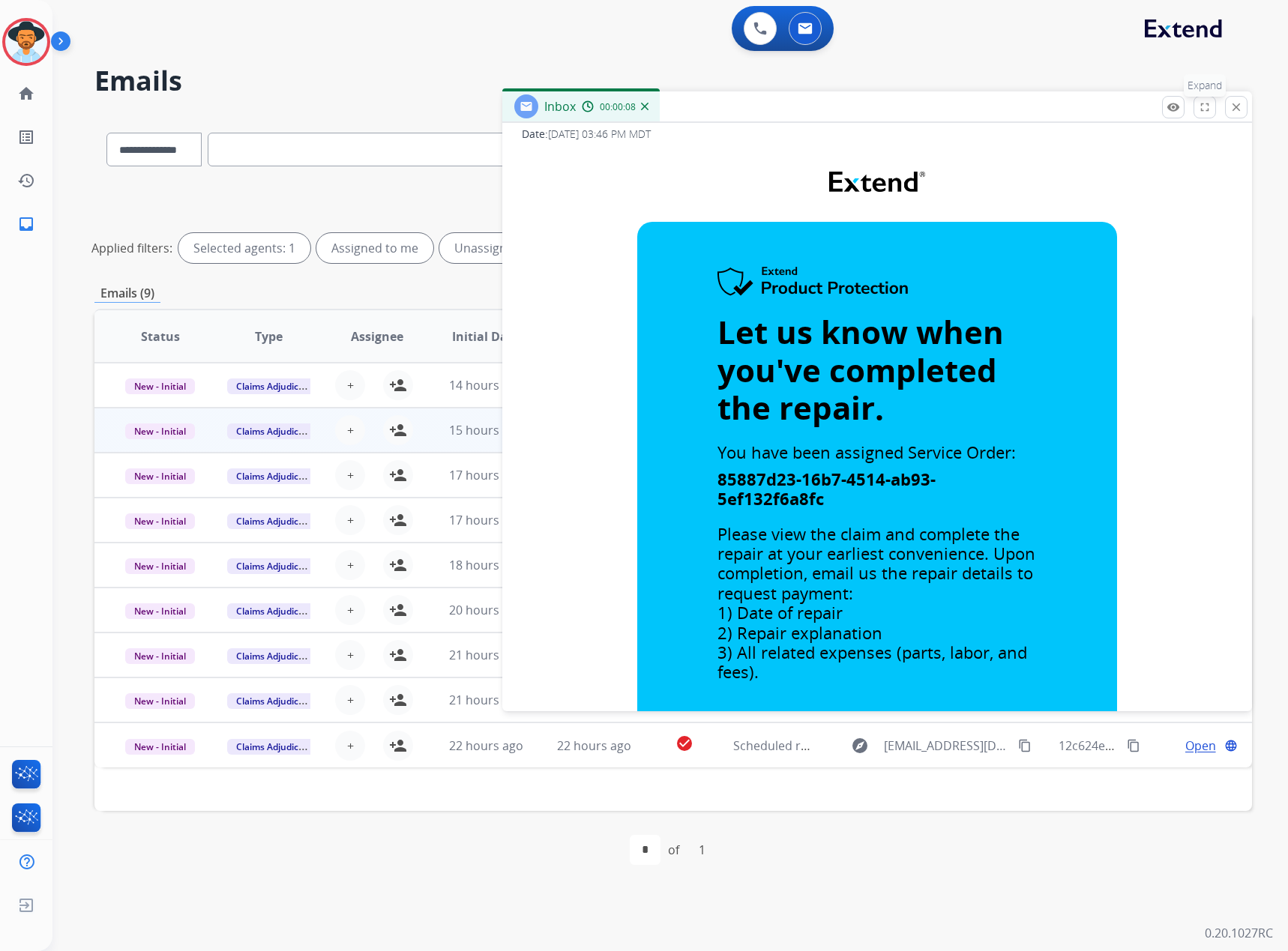
scroll to position [225, 0]
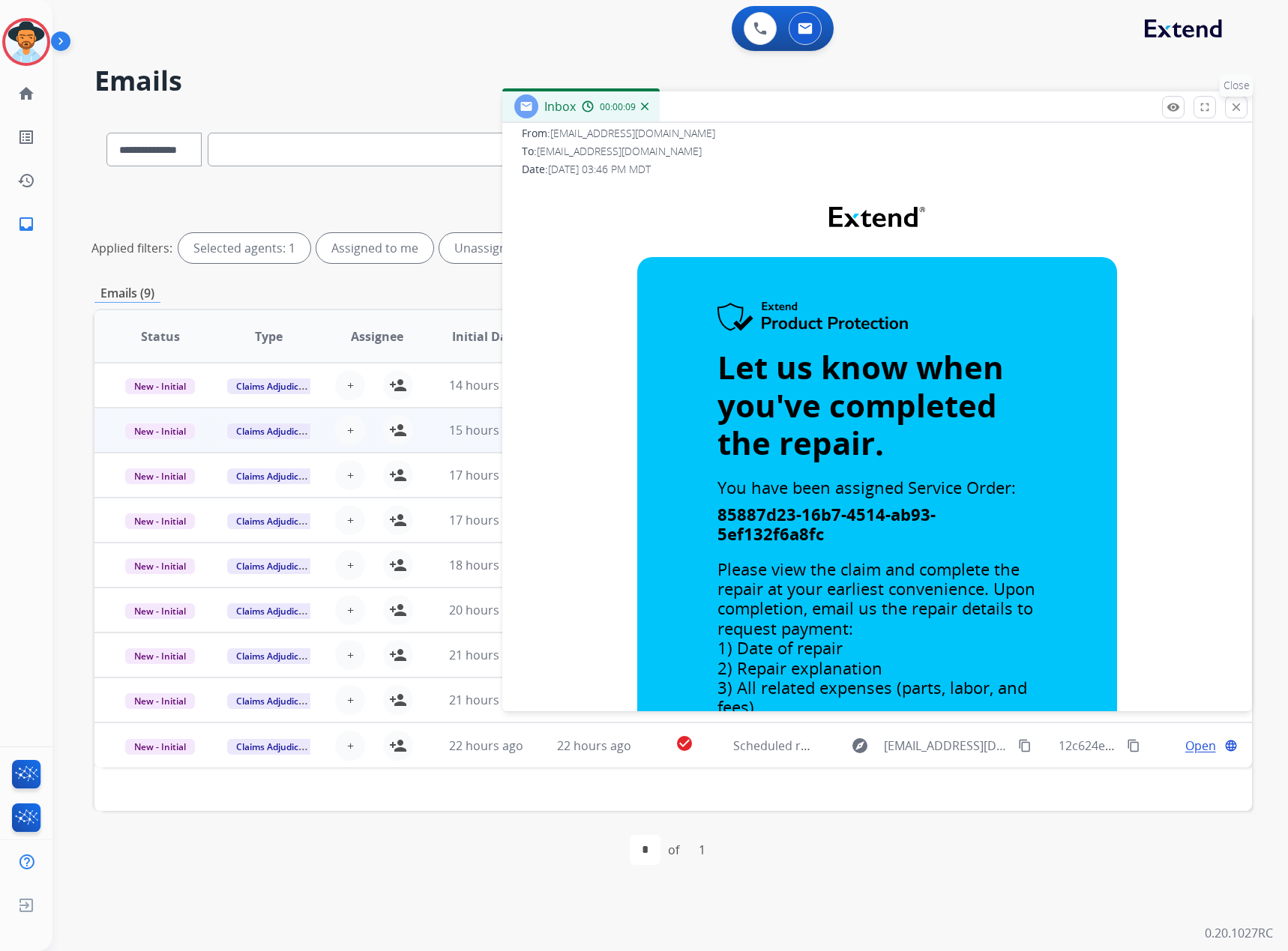
click at [1240, 98] on button "close Close" at bounding box center [1236, 107] width 23 height 23
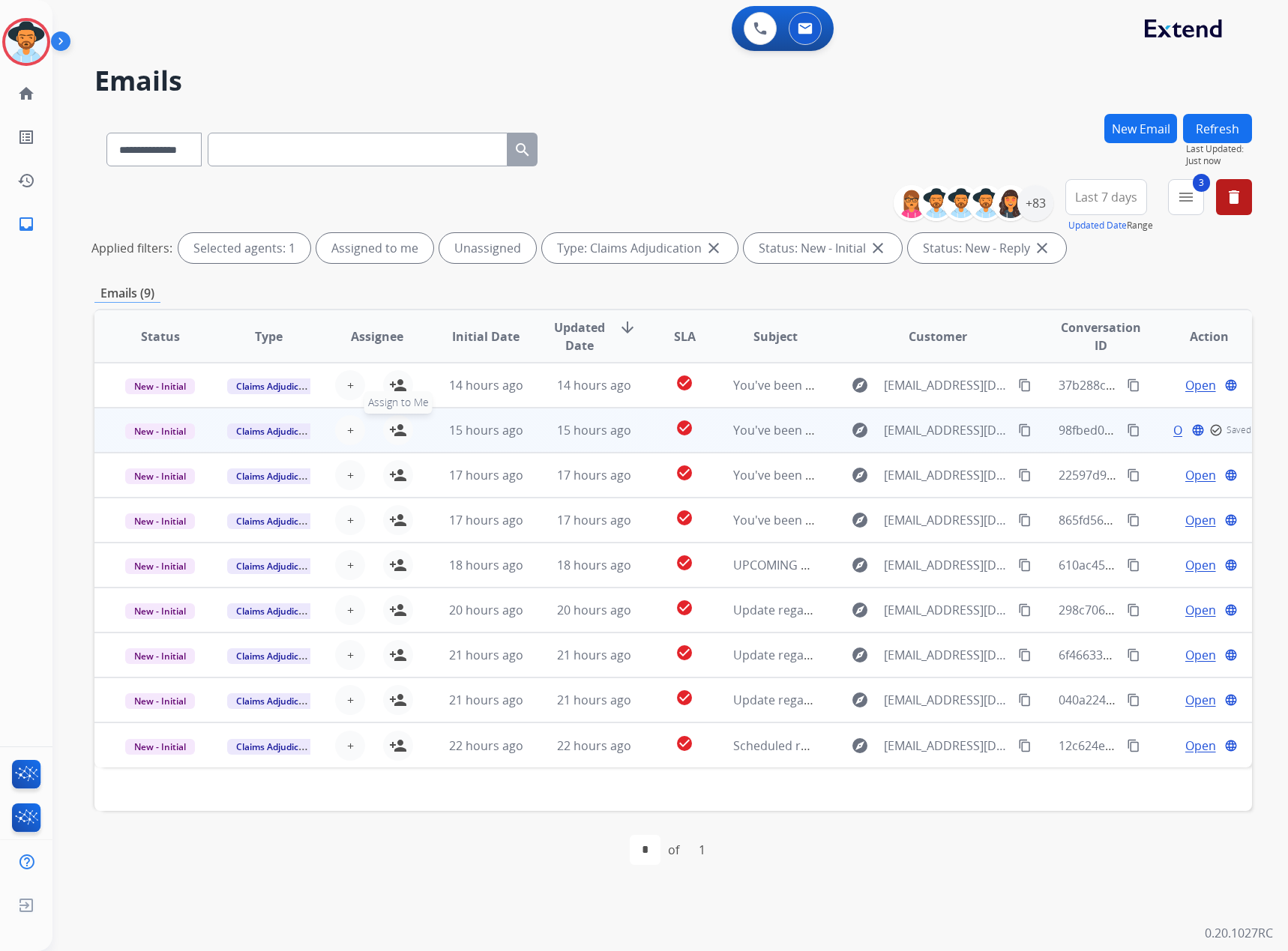
click at [402, 426] on mat-icon "person_add" at bounding box center [398, 429] width 18 height 18
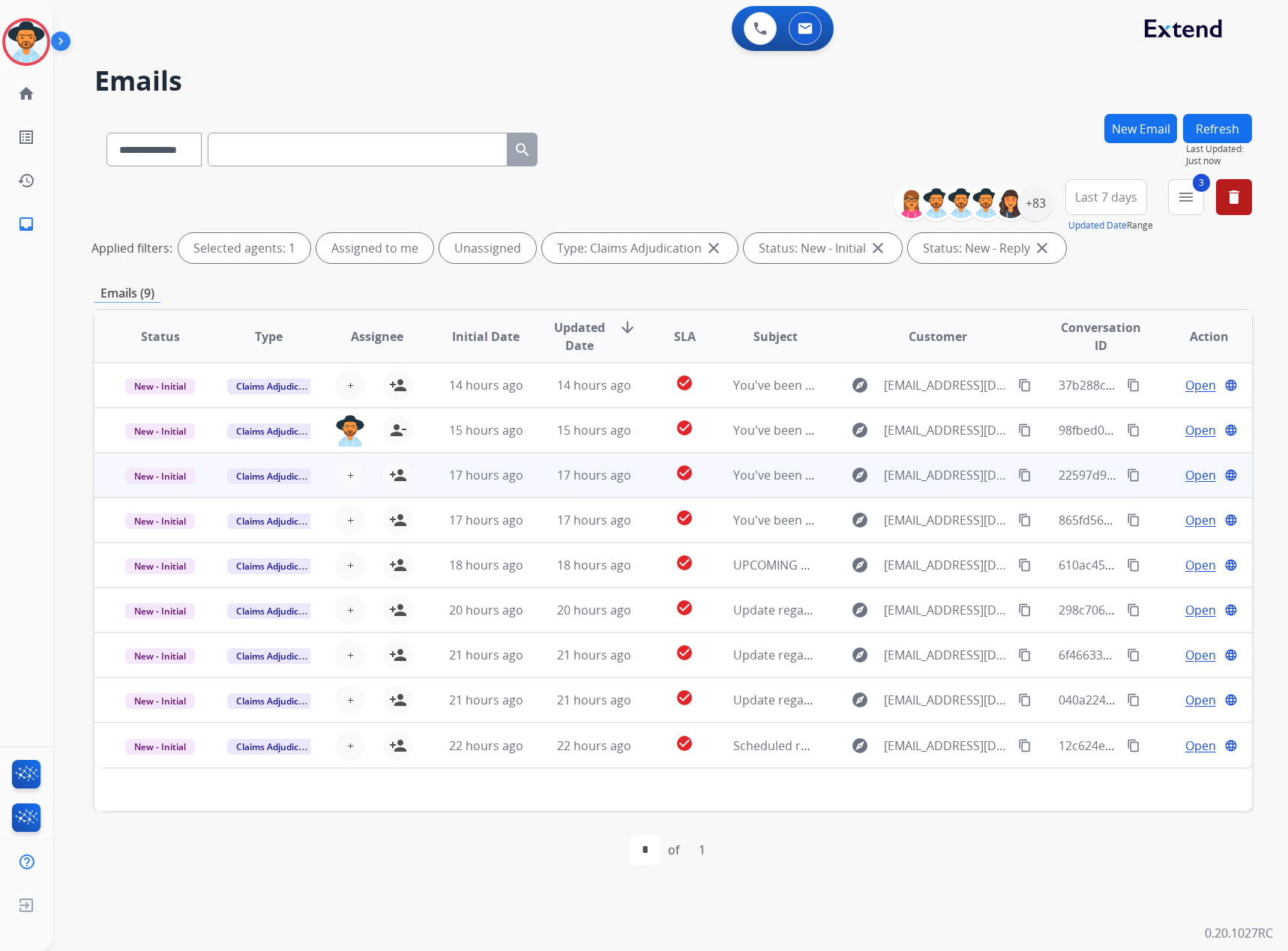
click at [1186, 474] on span "Open" at bounding box center [1201, 475] width 30 height 18
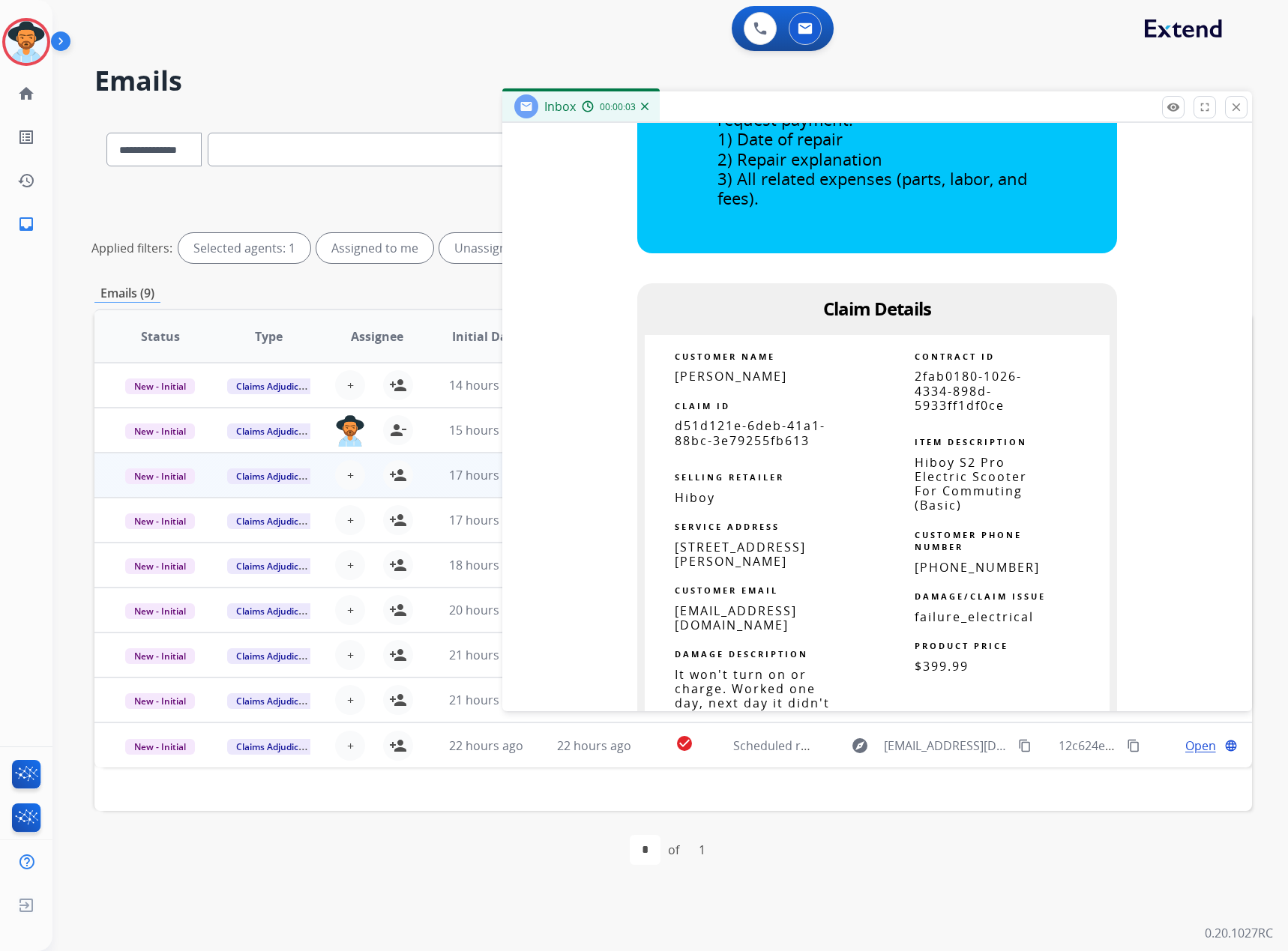
scroll to position [750, 0]
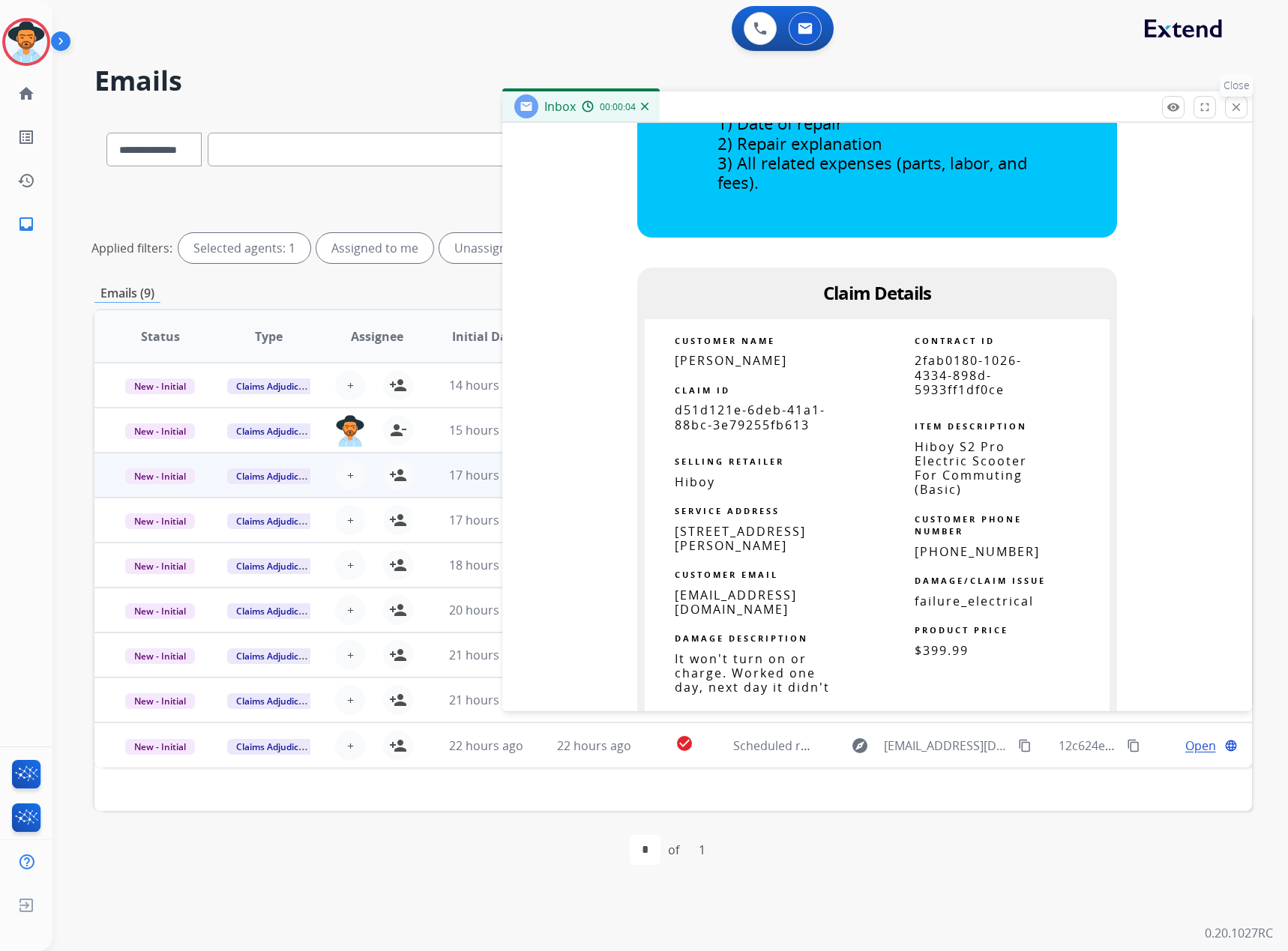
click at [1233, 105] on mat-icon "close" at bounding box center [1236, 107] width 13 height 13
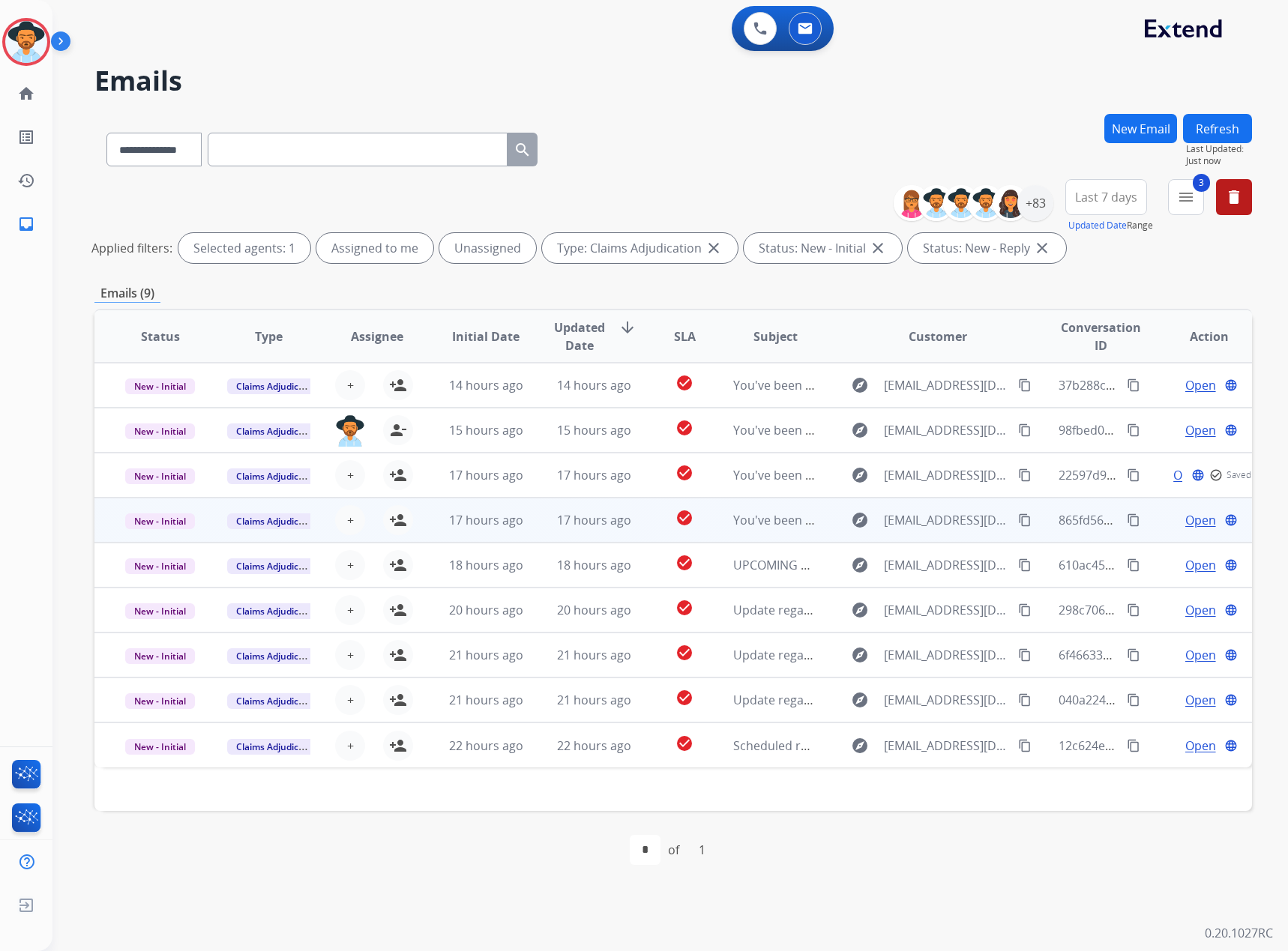
click at [1187, 520] on span "Open" at bounding box center [1201, 520] width 30 height 18
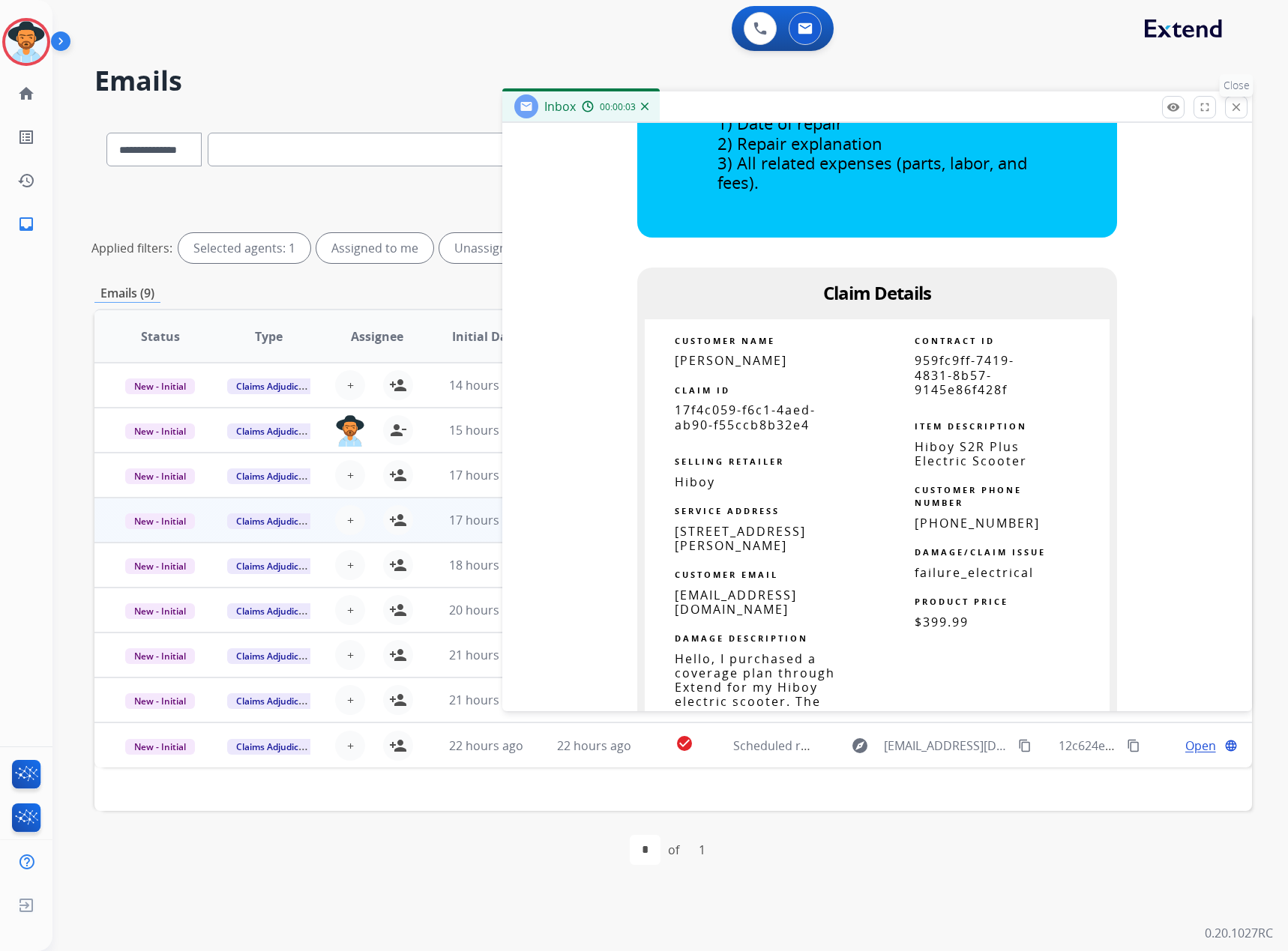
click at [1236, 105] on mat-icon "close" at bounding box center [1236, 107] width 13 height 13
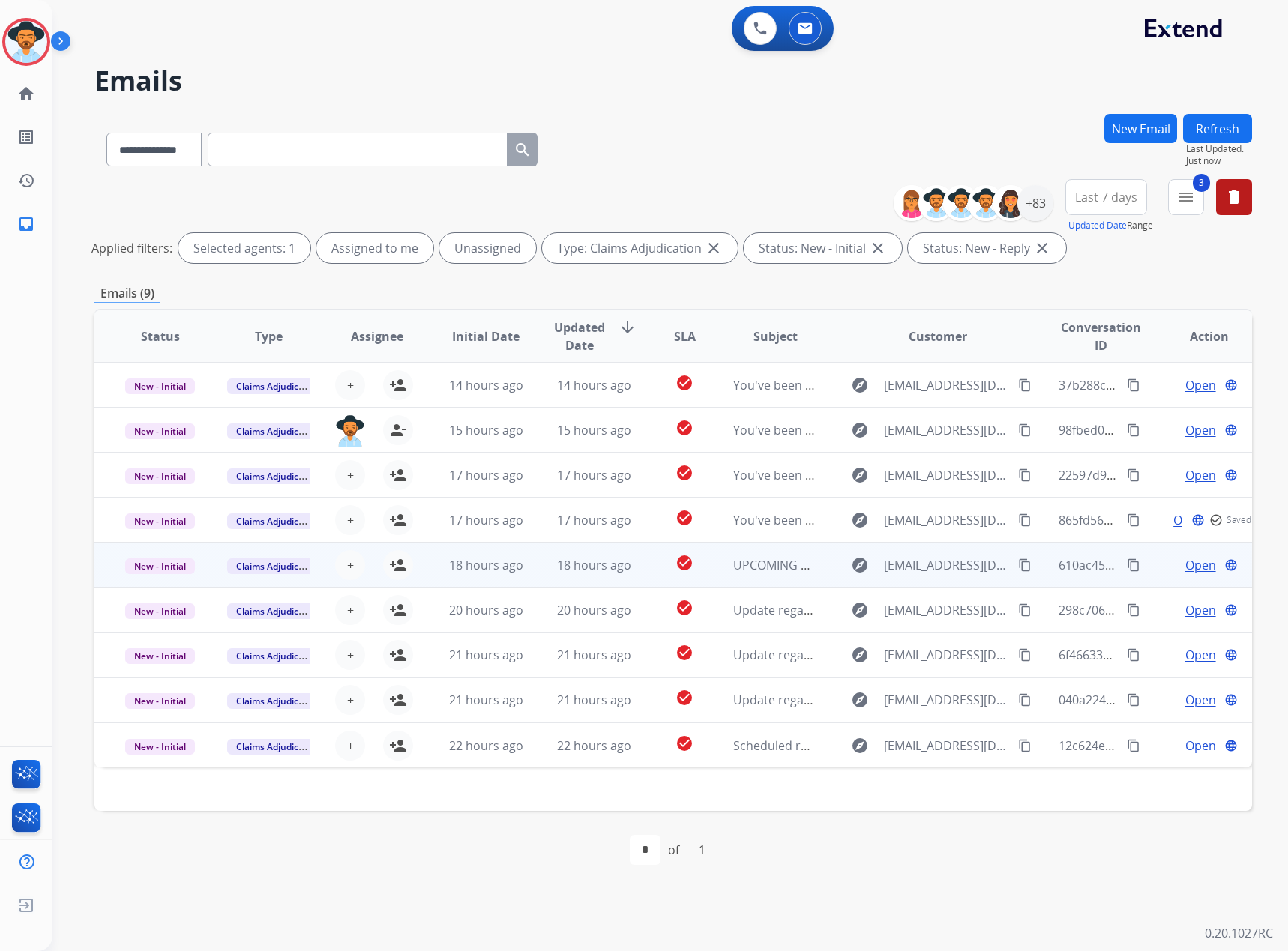
click at [1193, 563] on span "Open" at bounding box center [1201, 565] width 30 height 18
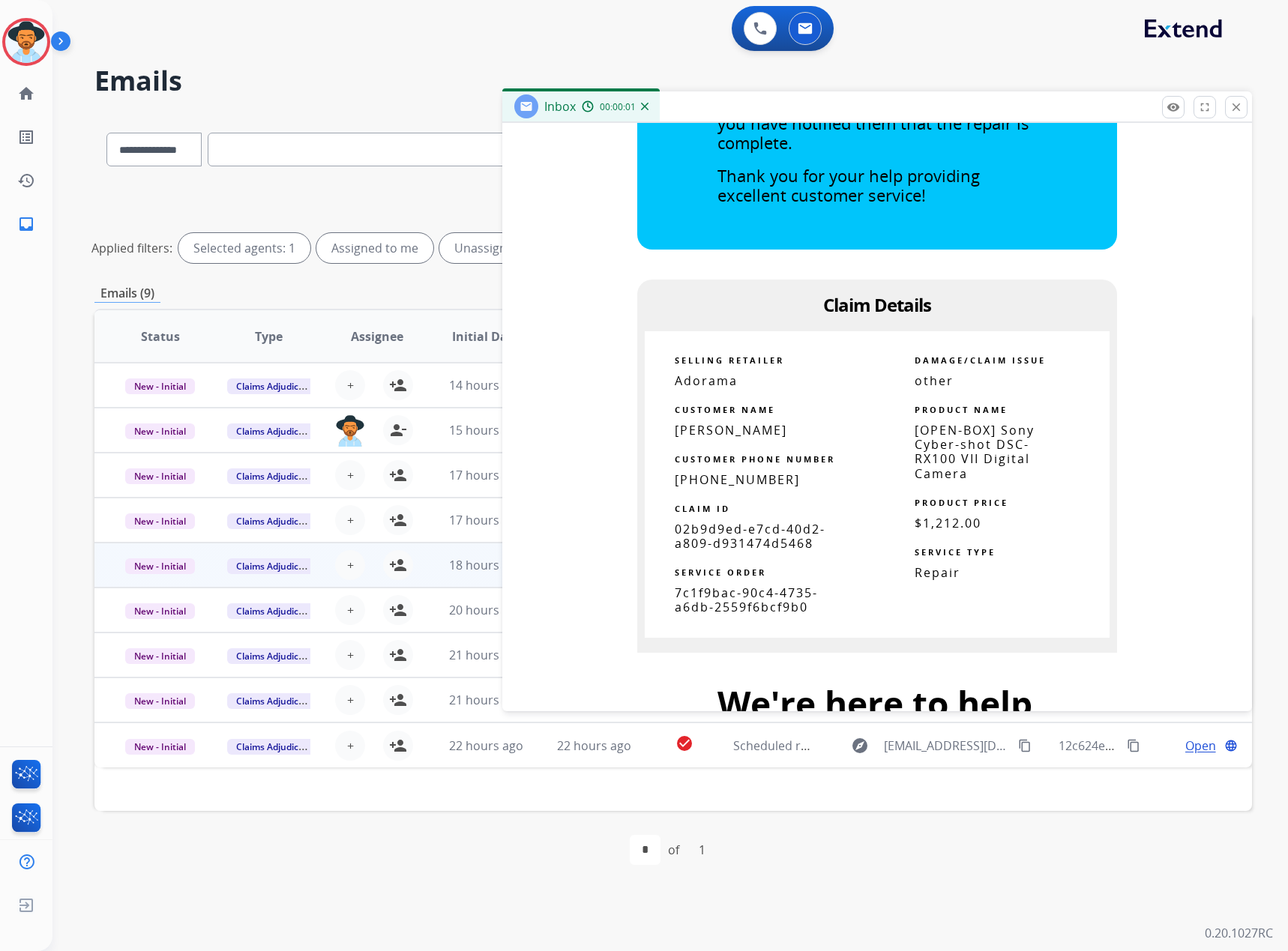
scroll to position [675, 0]
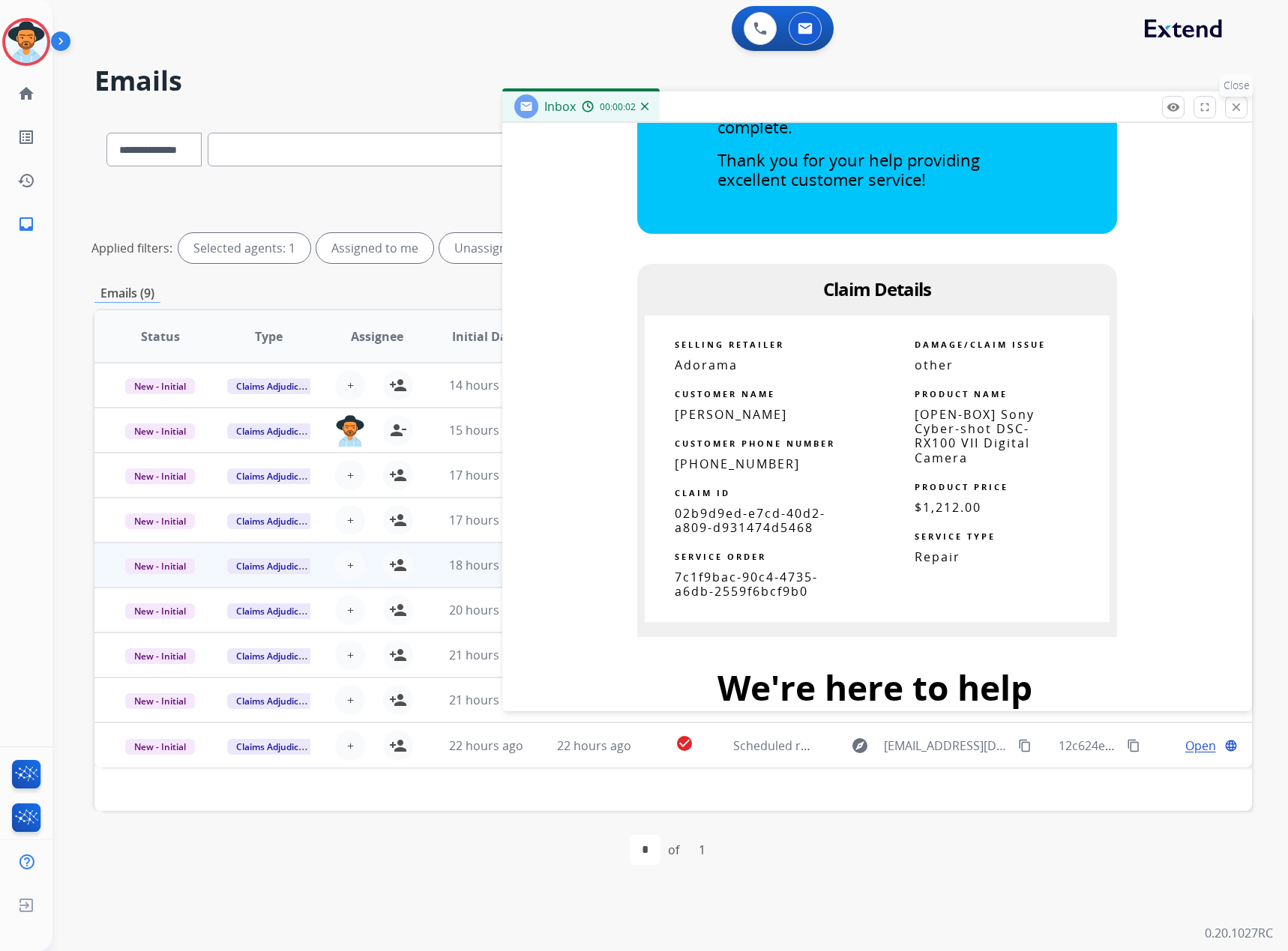
click at [1239, 108] on mat-icon "close" at bounding box center [1236, 107] width 13 height 13
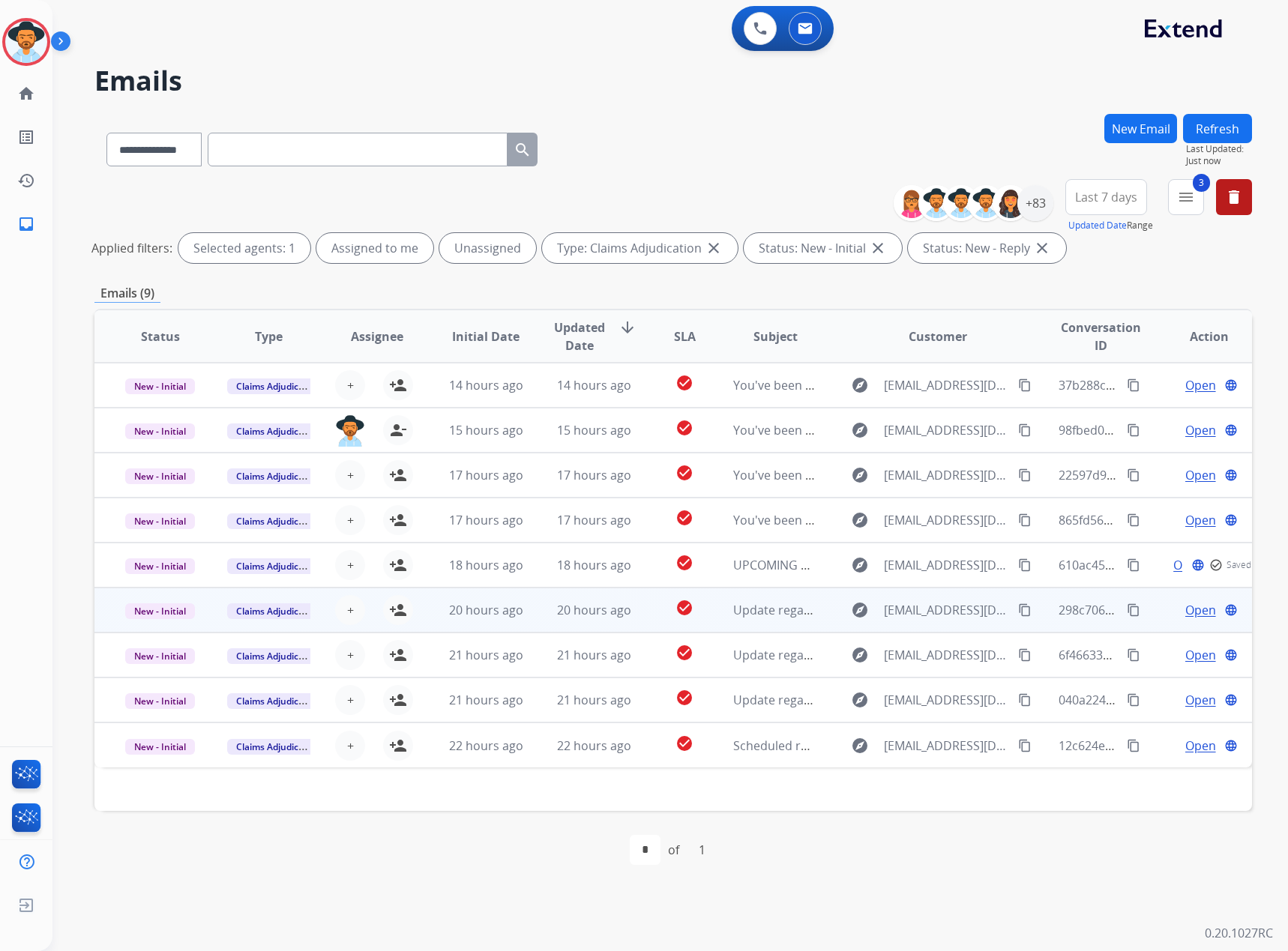
click at [1186, 610] on span "Open" at bounding box center [1201, 610] width 30 height 18
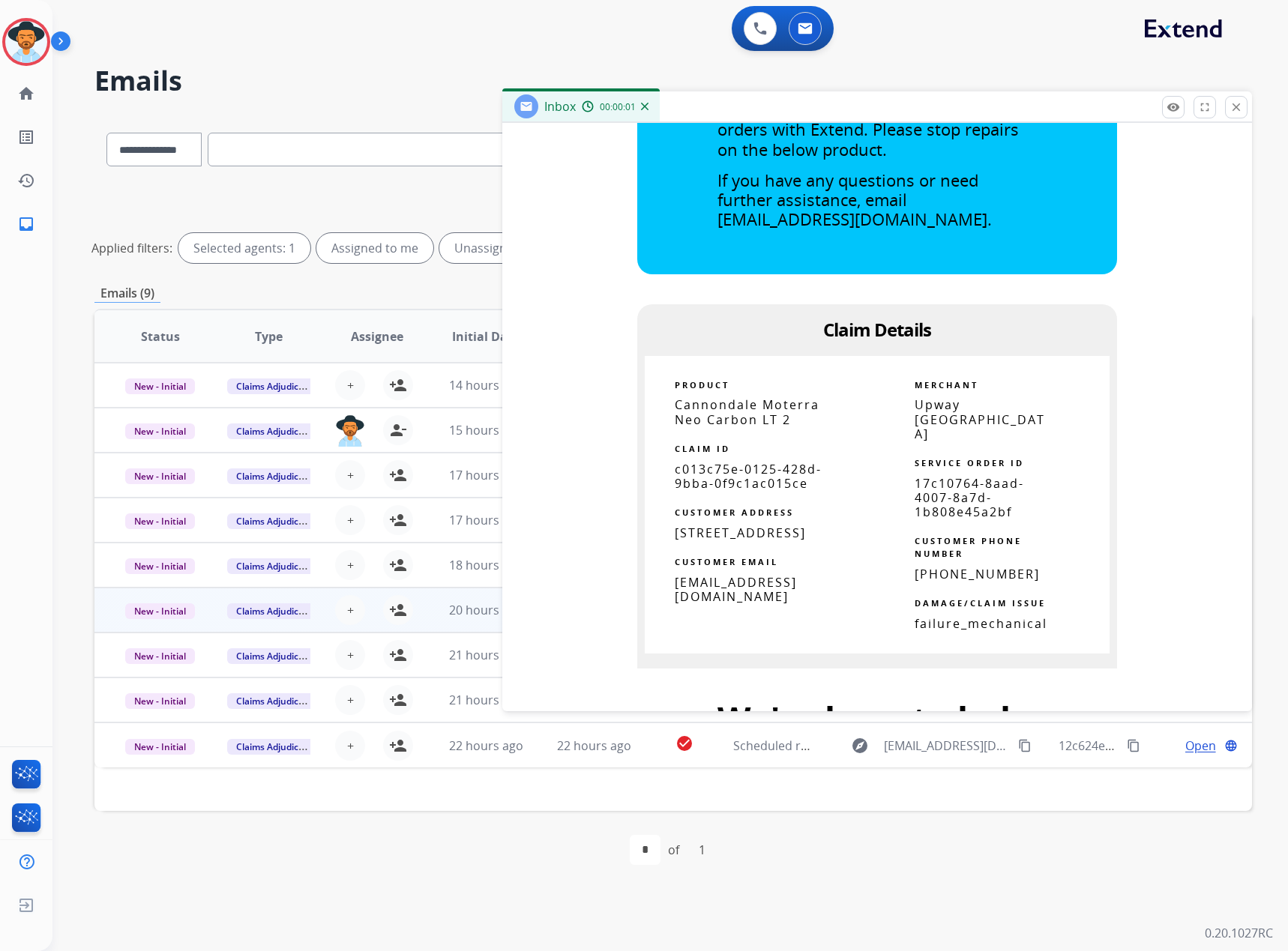
scroll to position [600, 0]
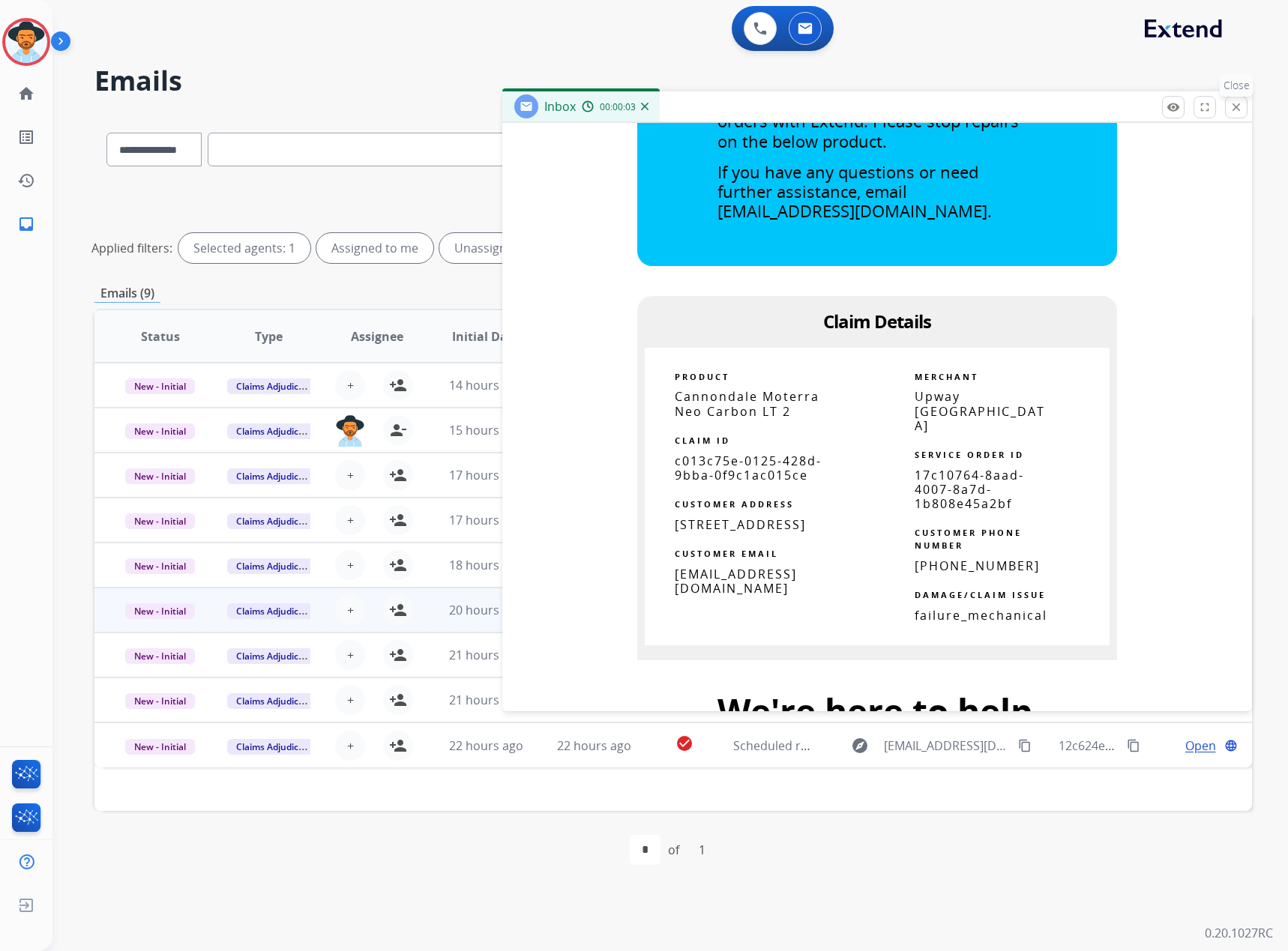
click at [1236, 109] on mat-icon "close" at bounding box center [1236, 107] width 13 height 13
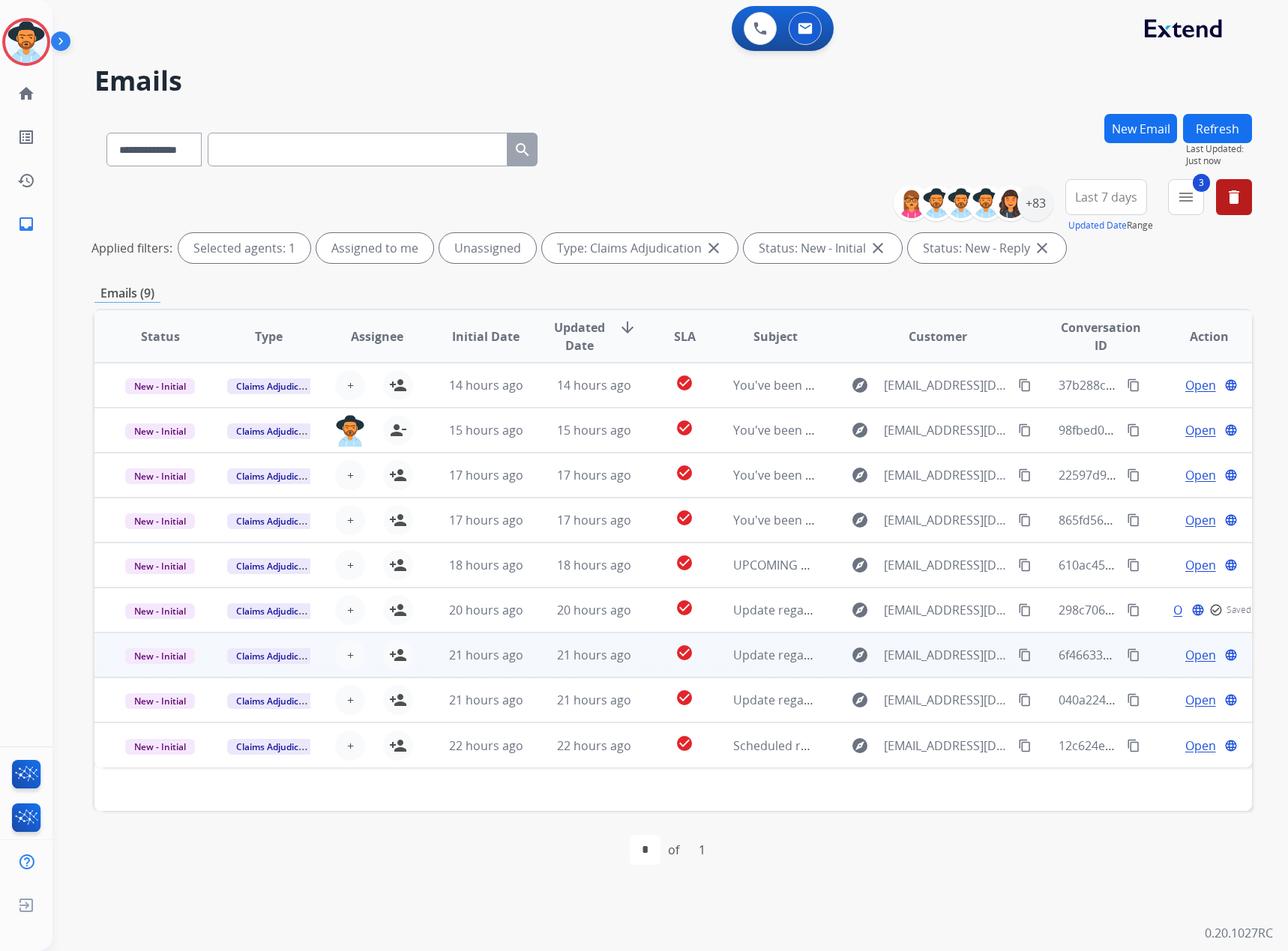
click at [1186, 651] on span "Open" at bounding box center [1201, 654] width 30 height 18
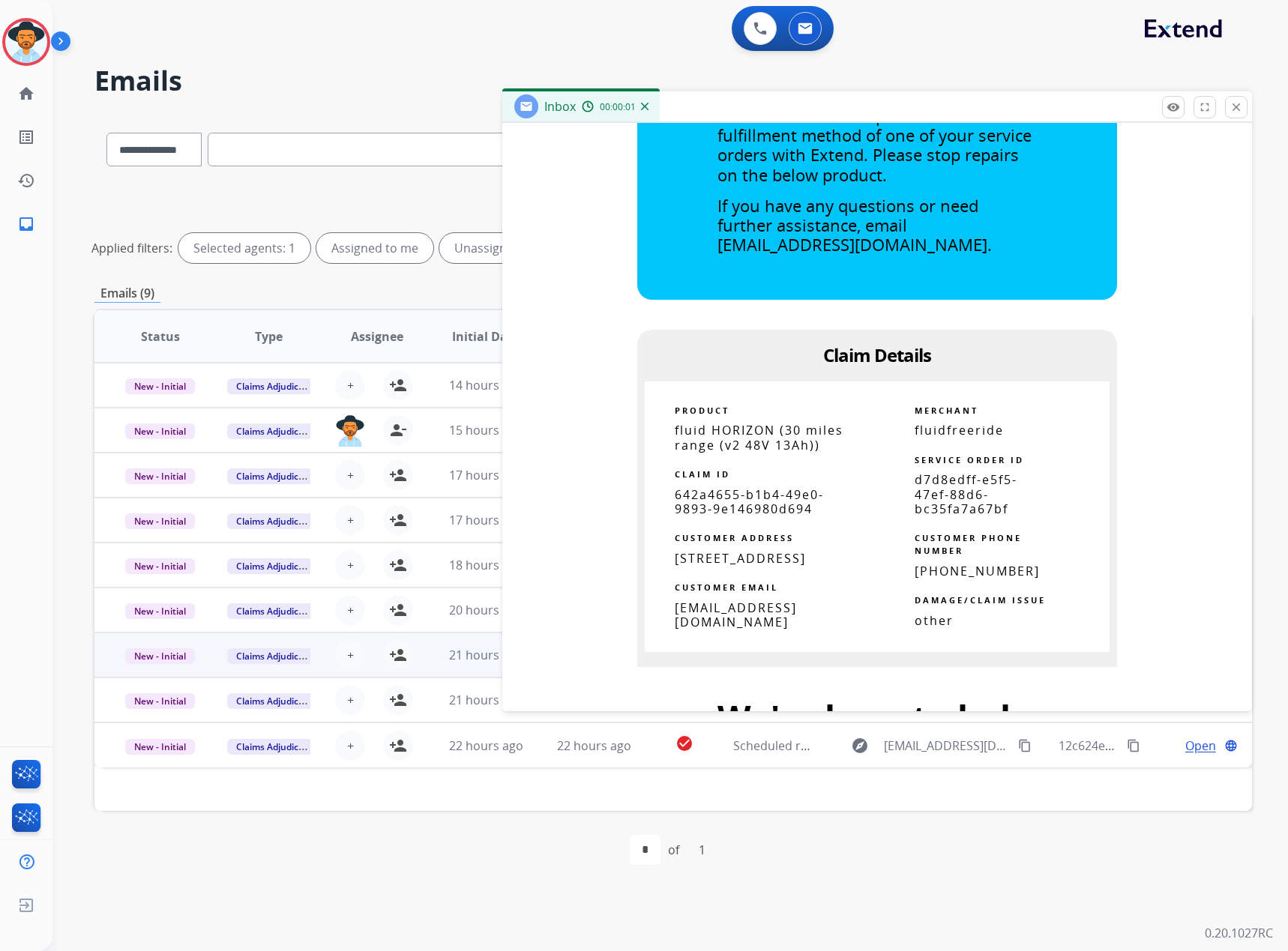
scroll to position [675, 0]
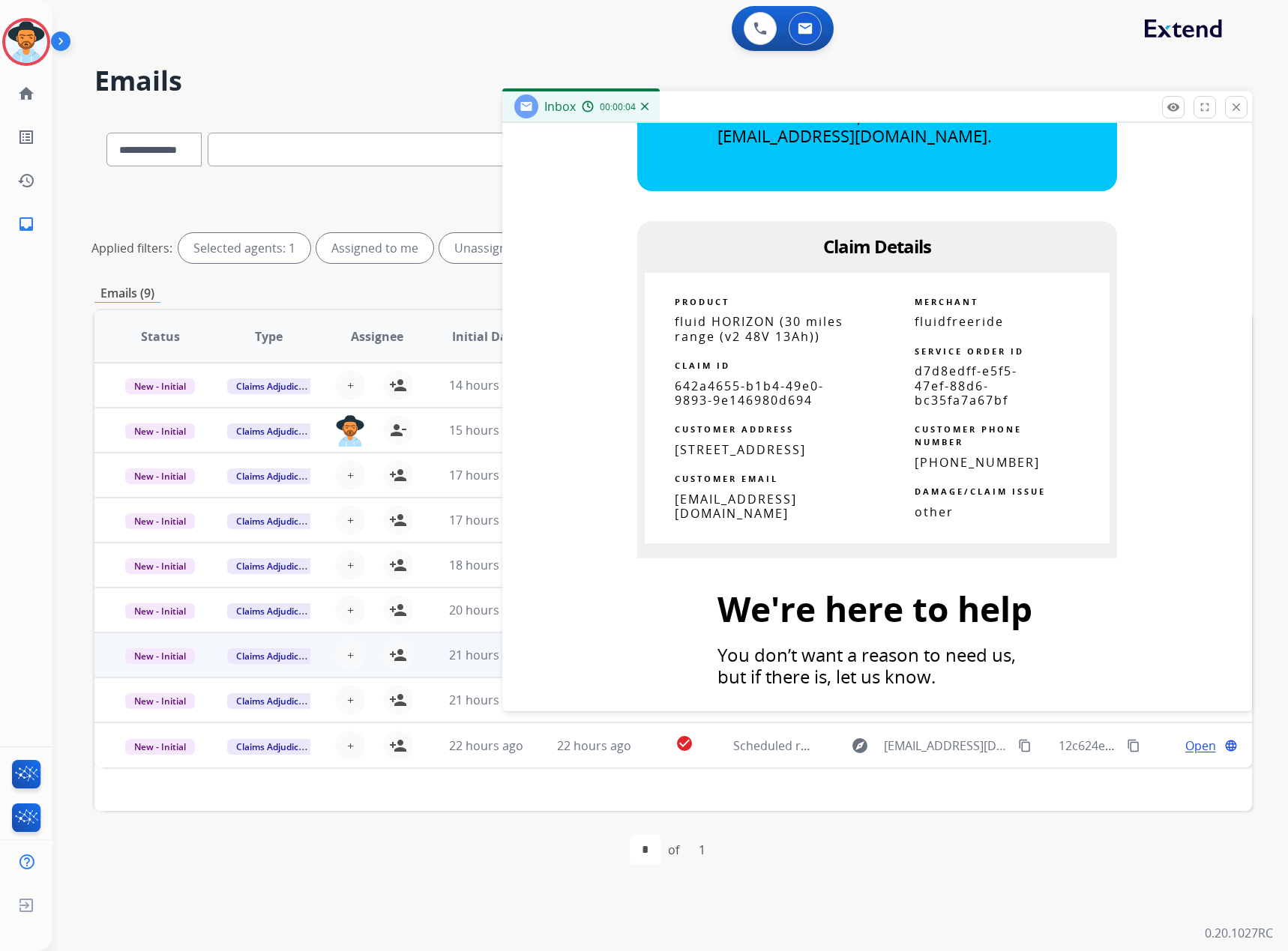
click at [1236, 103] on mat-icon "close" at bounding box center [1236, 107] width 13 height 13
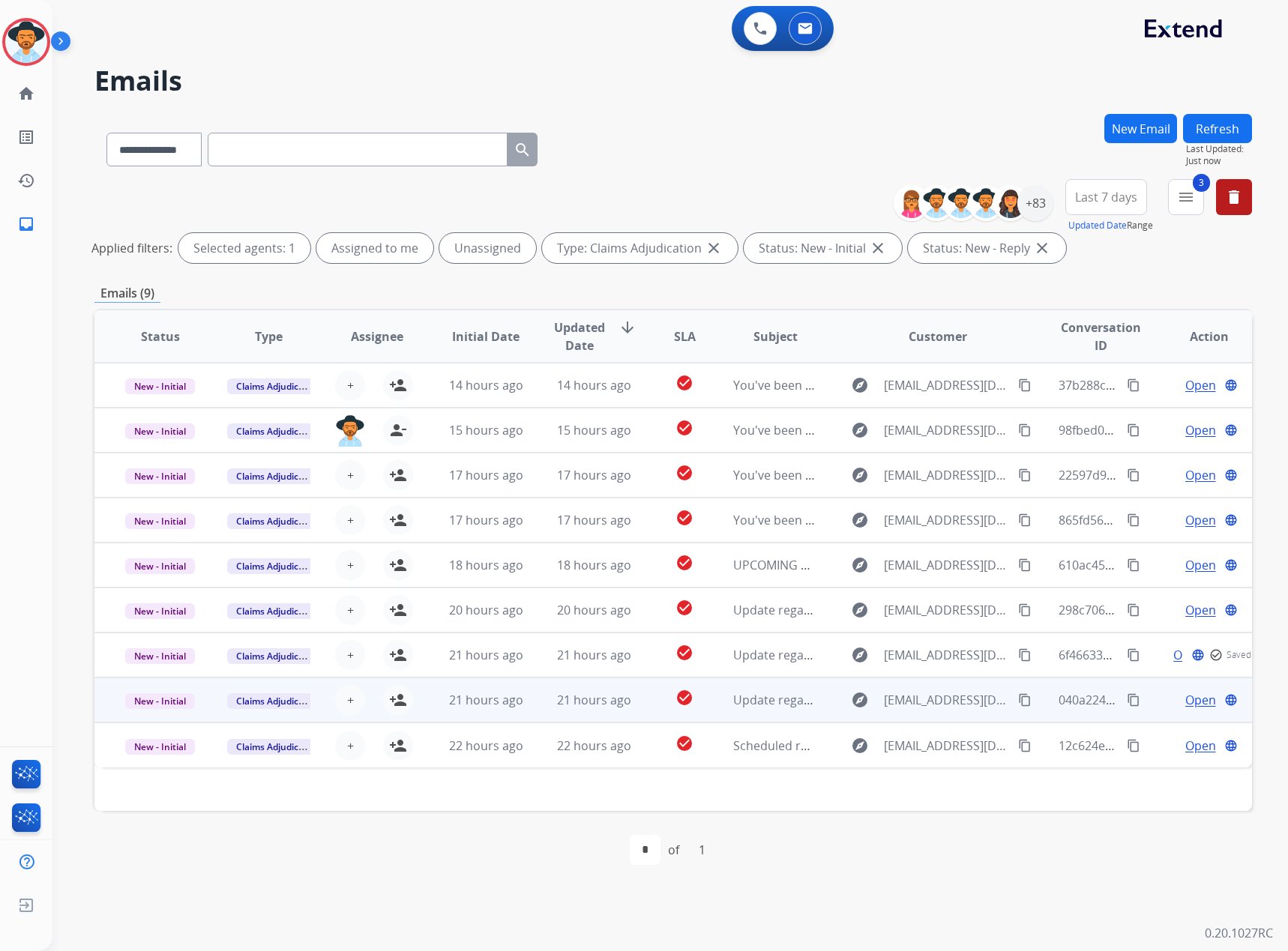
click at [1191, 703] on span "Open" at bounding box center [1201, 700] width 30 height 18
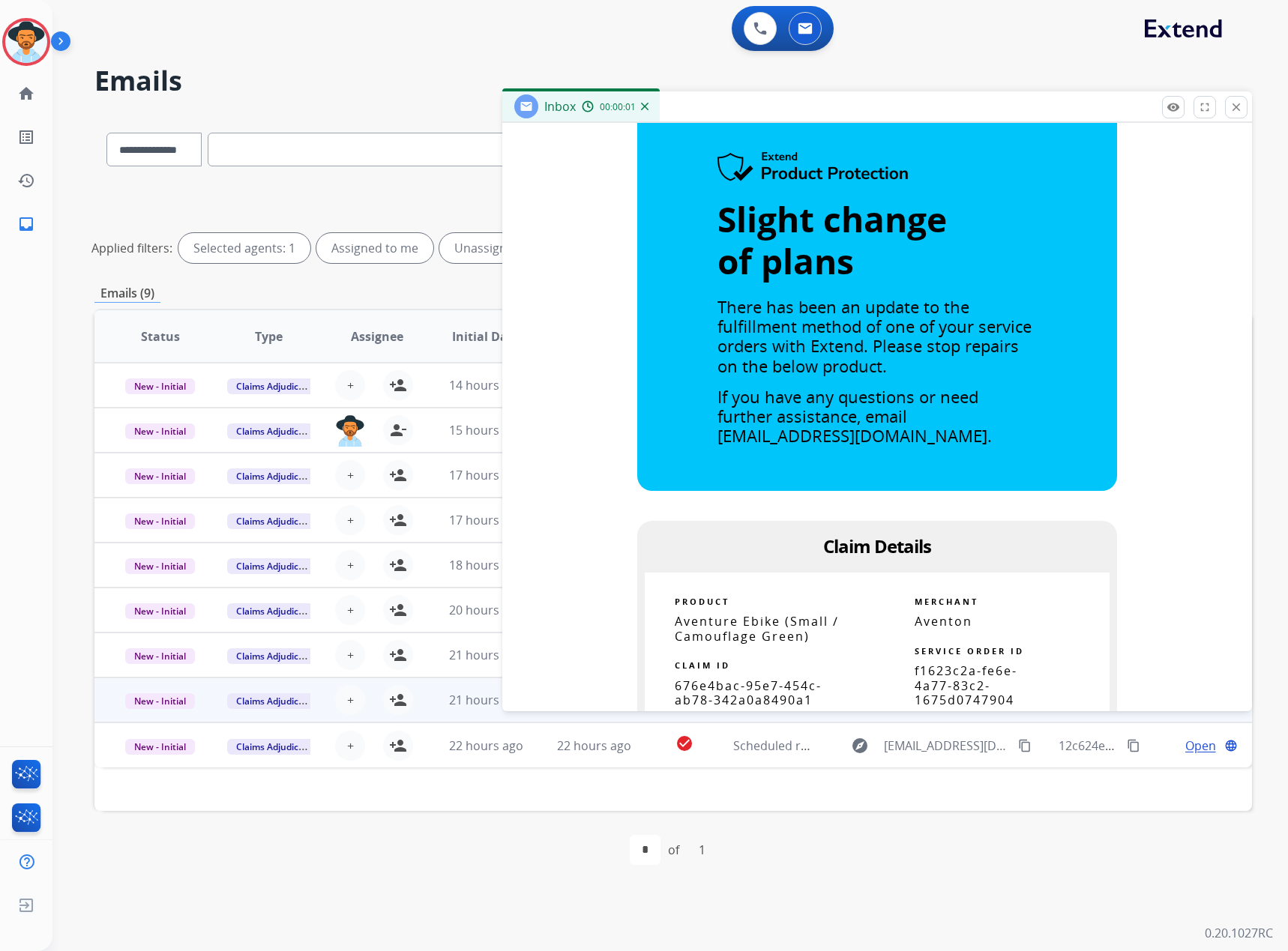
scroll to position [750, 0]
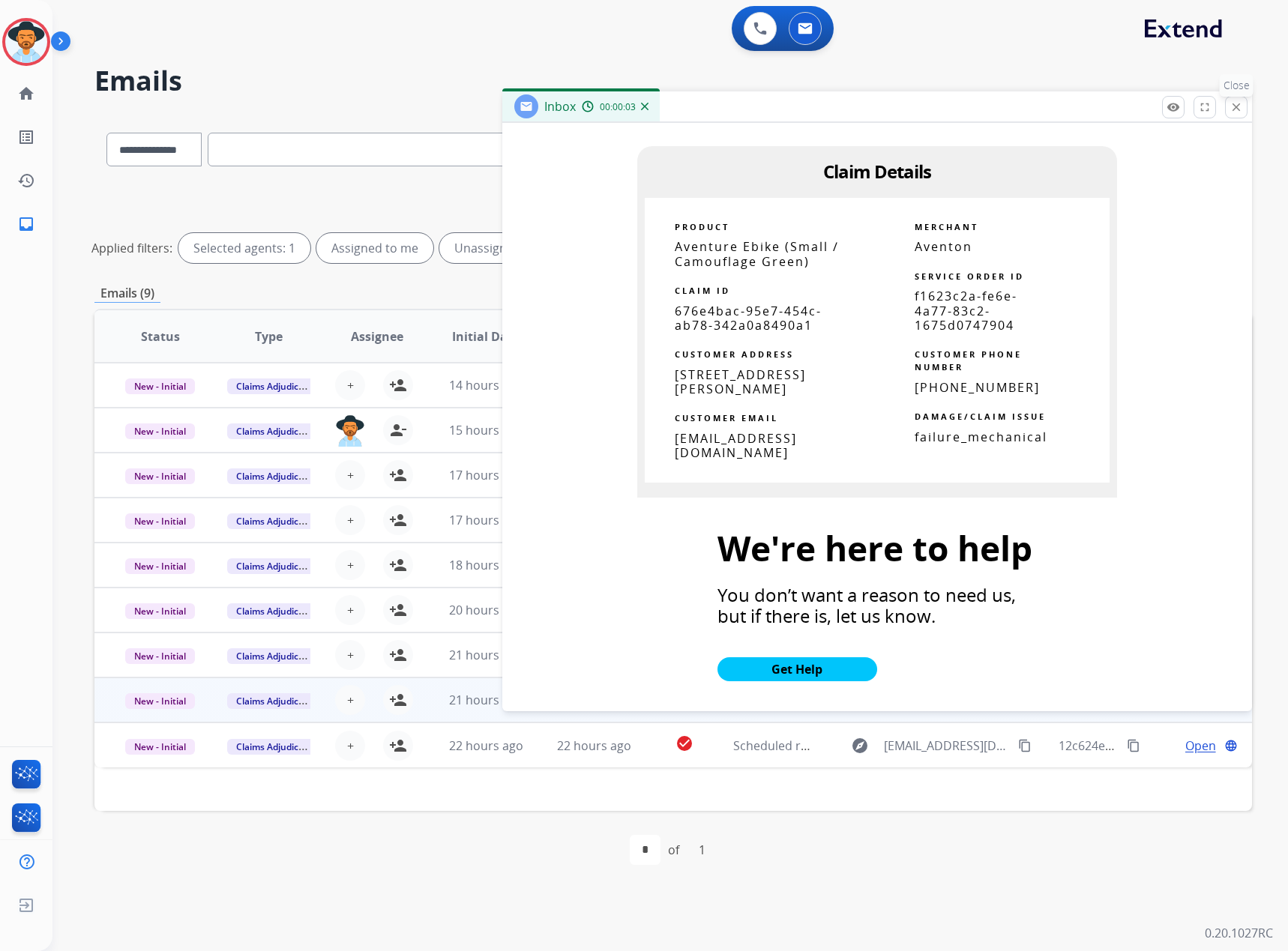
click at [1240, 105] on mat-icon "close" at bounding box center [1236, 107] width 13 height 13
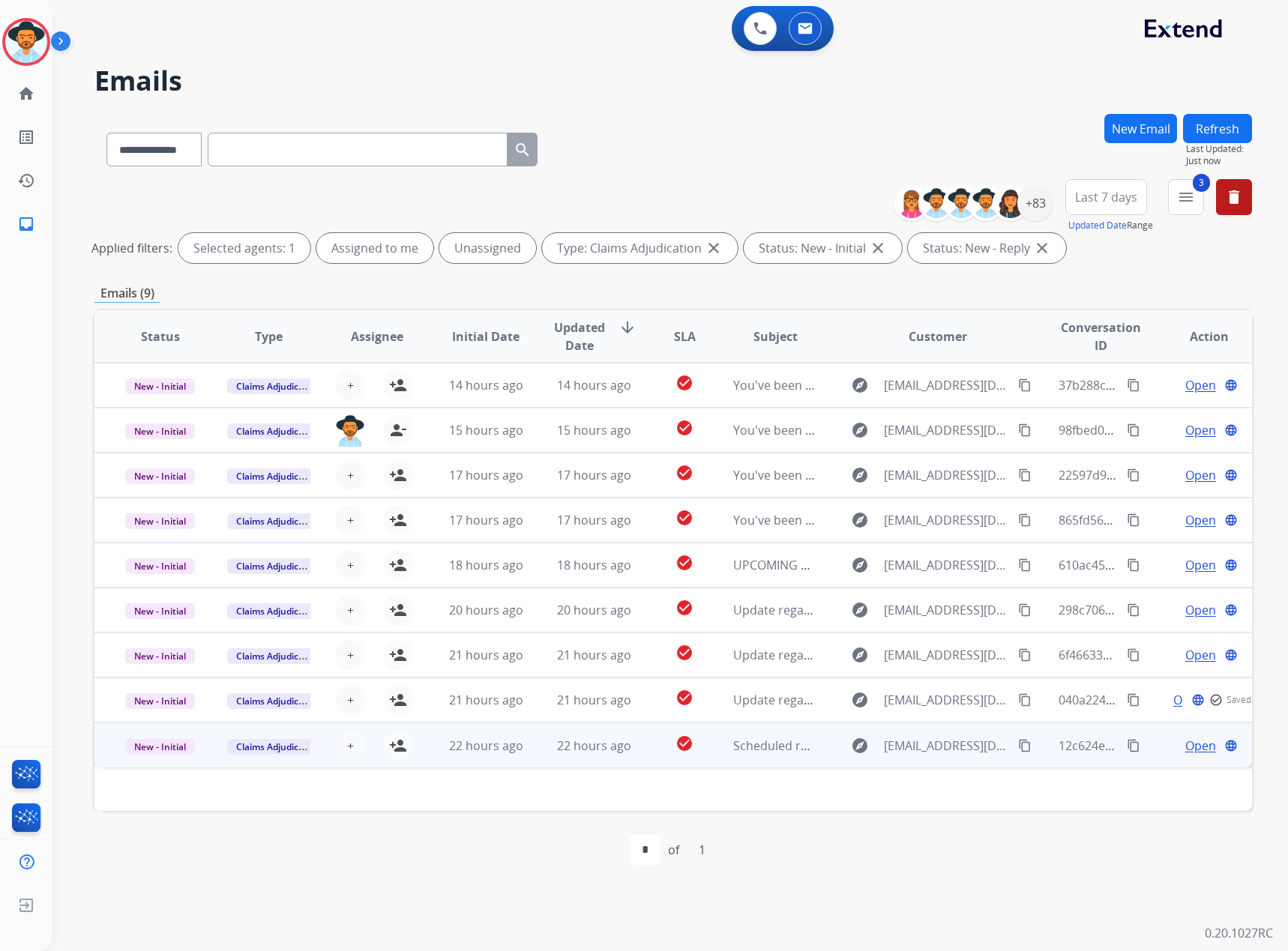
click at [1193, 743] on span "Open" at bounding box center [1201, 746] width 30 height 18
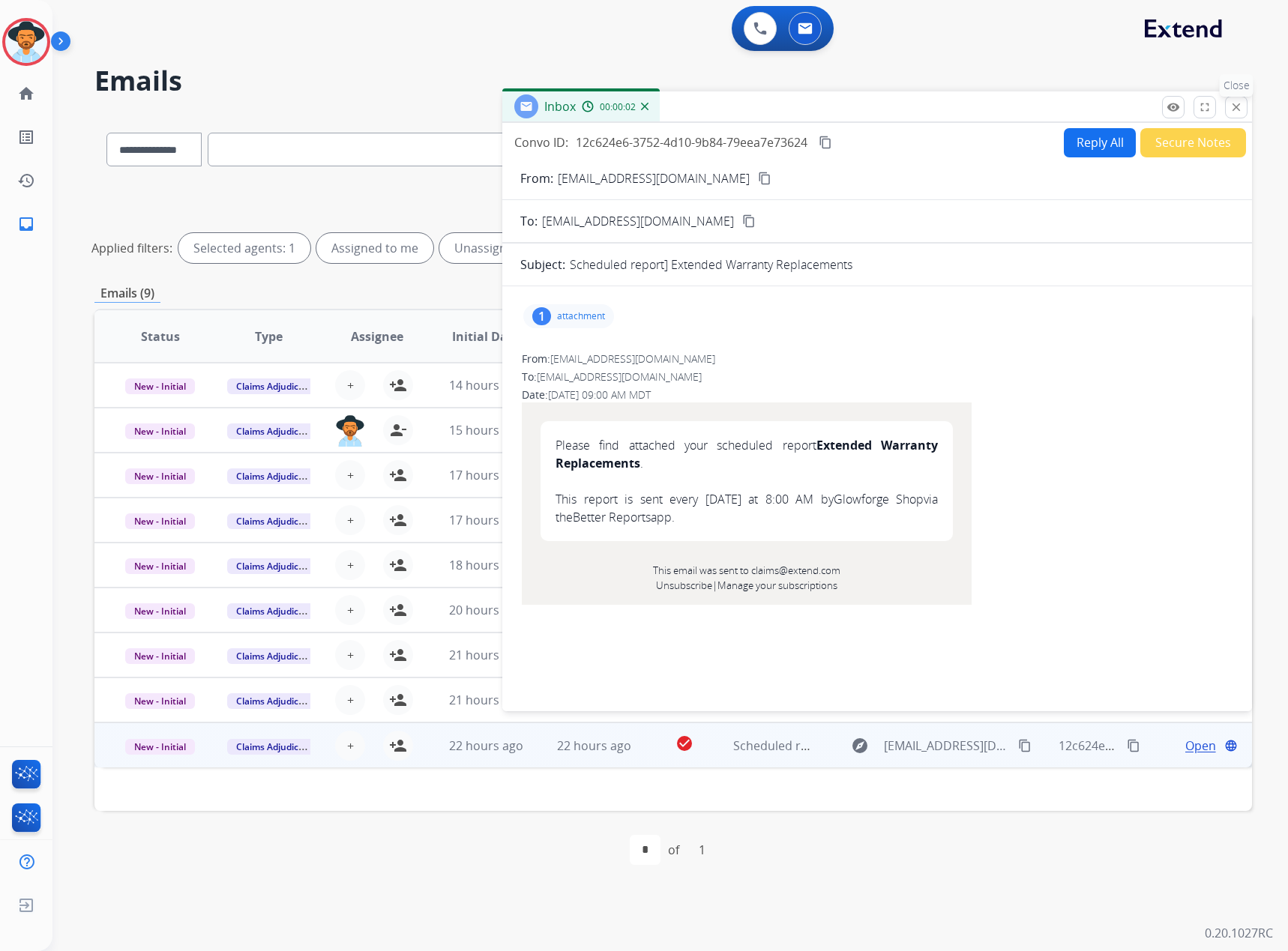
click at [1233, 105] on mat-icon "close" at bounding box center [1236, 107] width 13 height 13
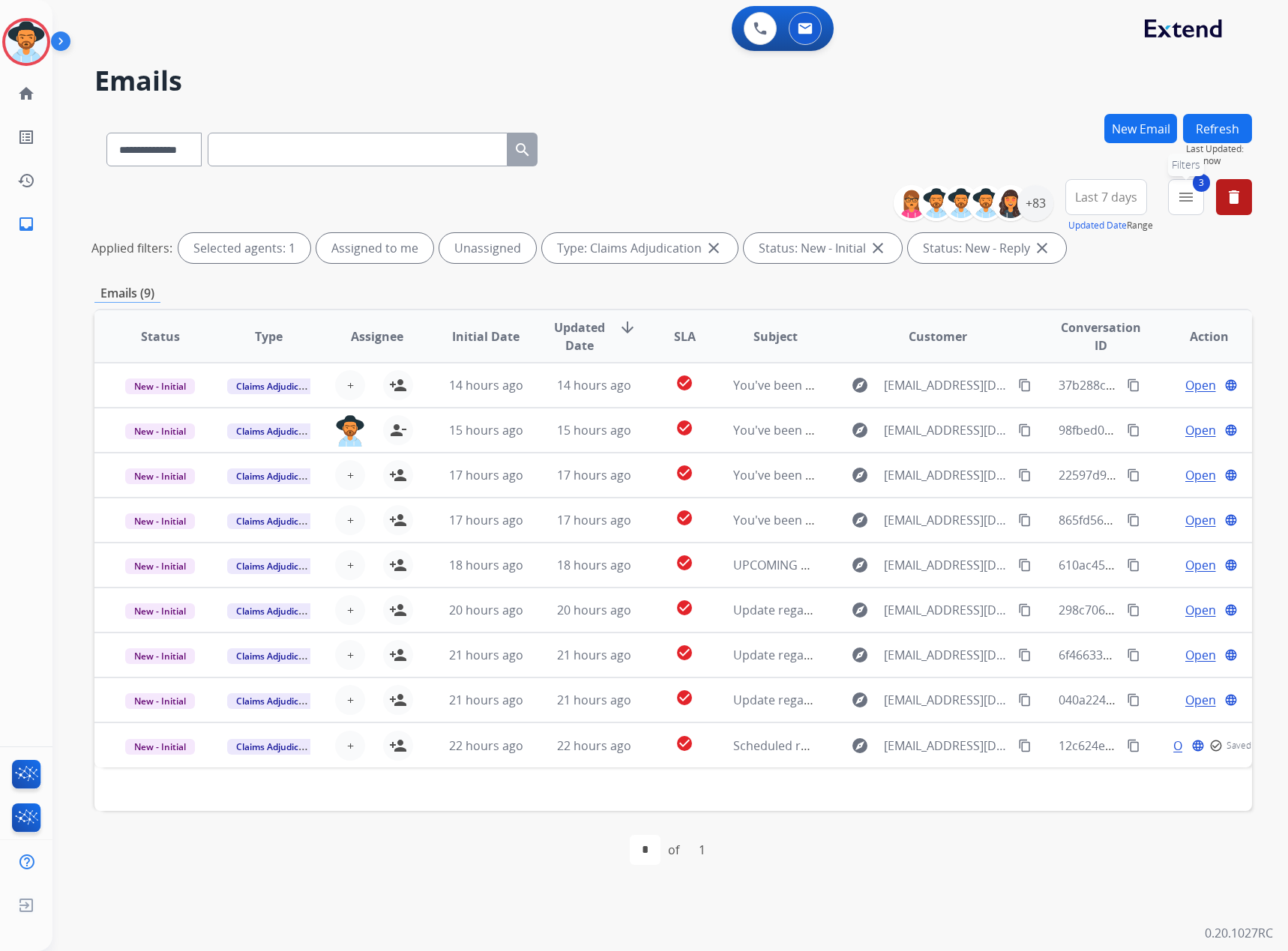
click at [1176, 197] on button "3 menu Filters" at bounding box center [1186, 197] width 36 height 36
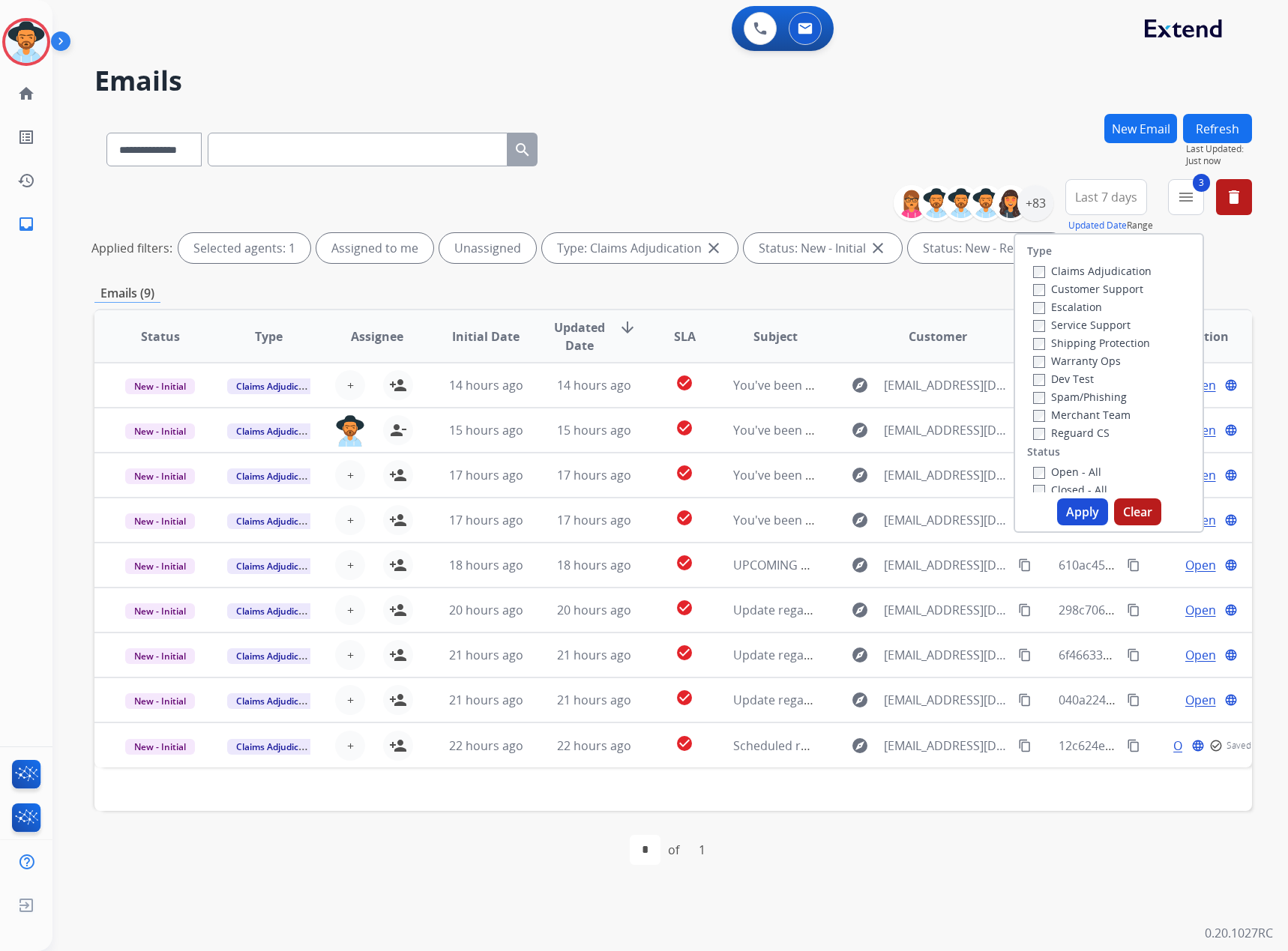
click at [1084, 273] on label "Claims Adjudication" at bounding box center [1093, 271] width 119 height 14
click at [1076, 516] on button "Apply" at bounding box center [1082, 511] width 51 height 27
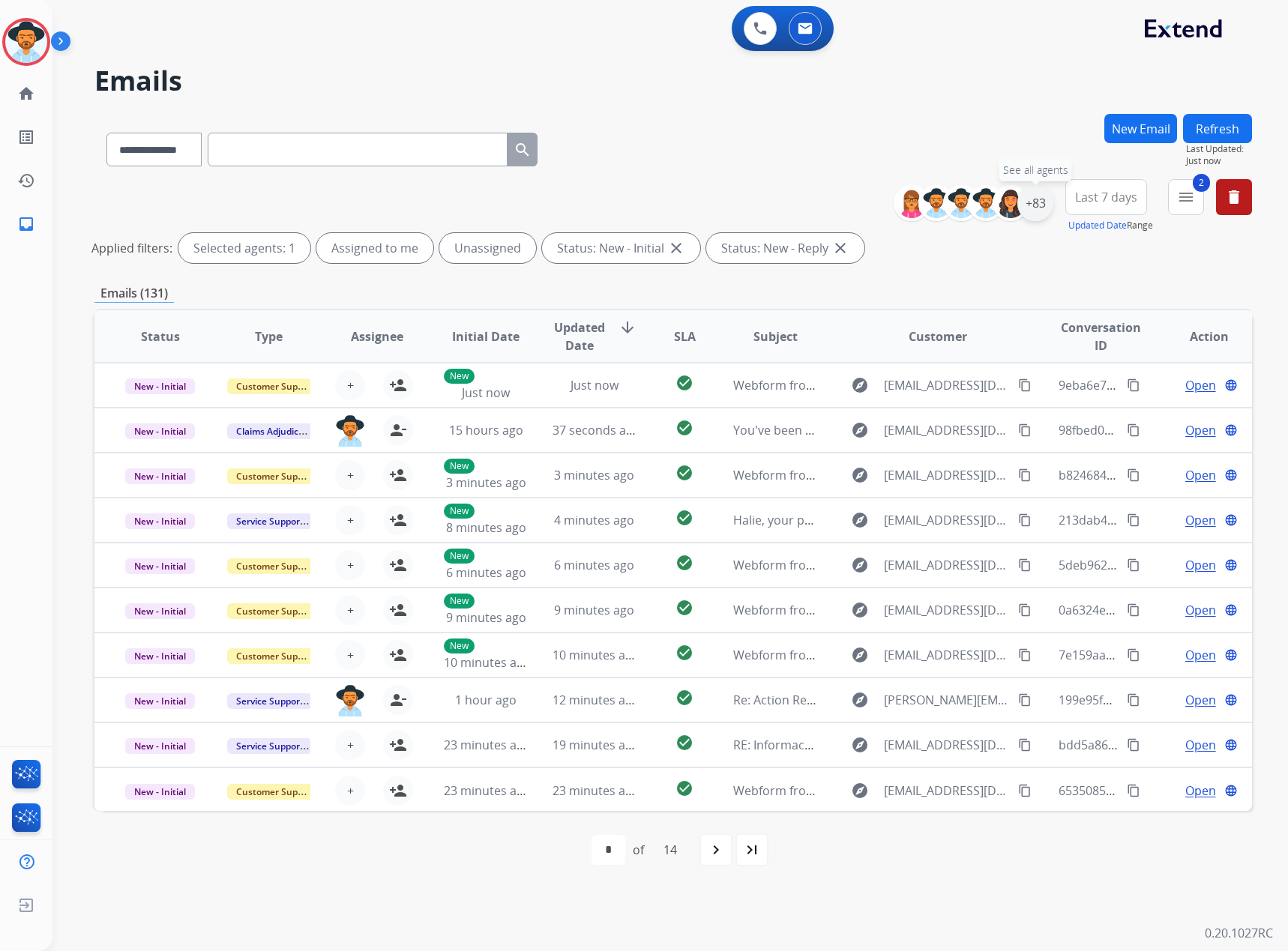
click at [1027, 208] on div "+83" at bounding box center [1036, 203] width 36 height 36
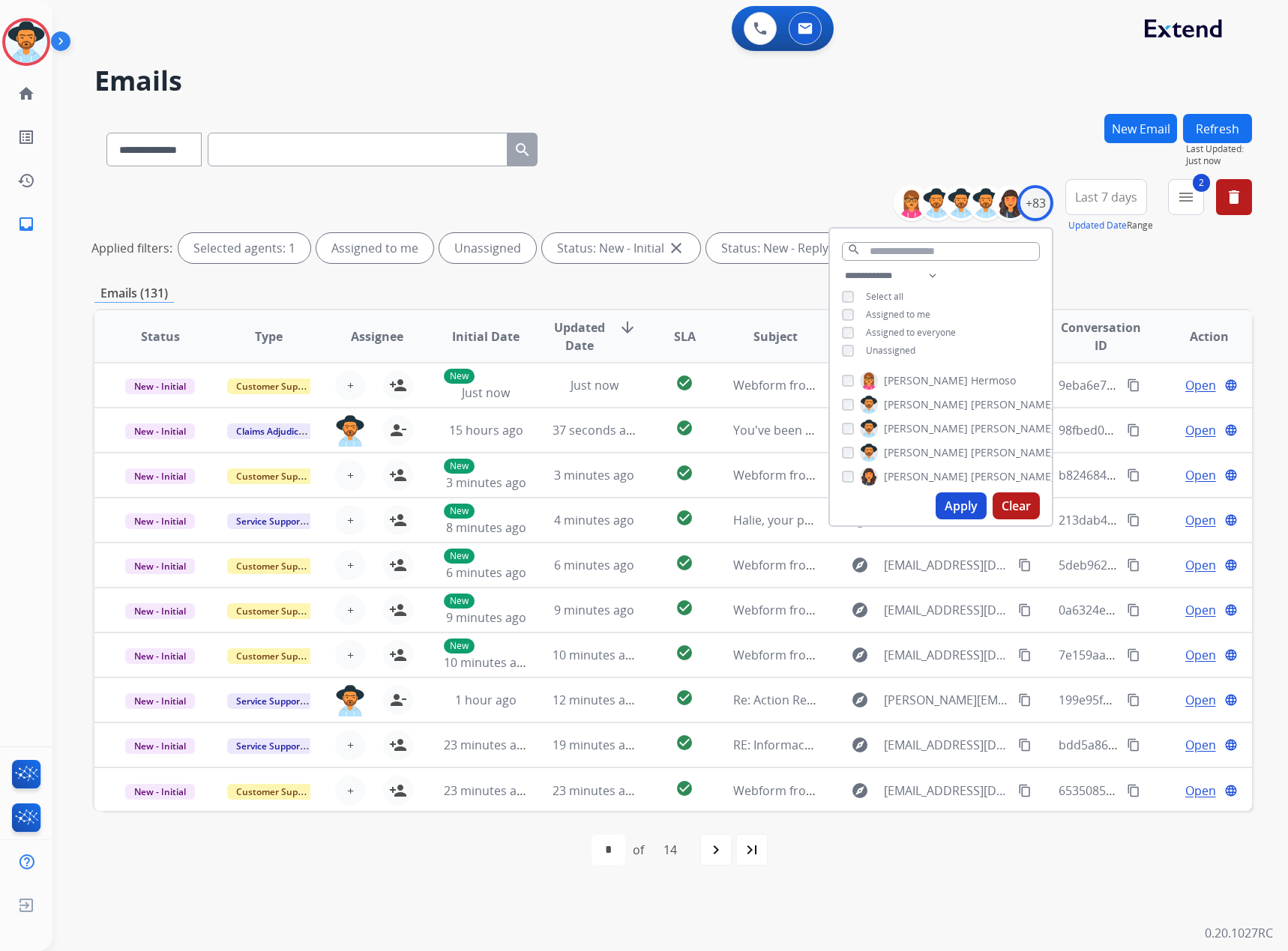
click at [879, 351] on span "Unassigned" at bounding box center [890, 351] width 49 height 12
click at [952, 502] on button "Apply" at bounding box center [961, 506] width 51 height 27
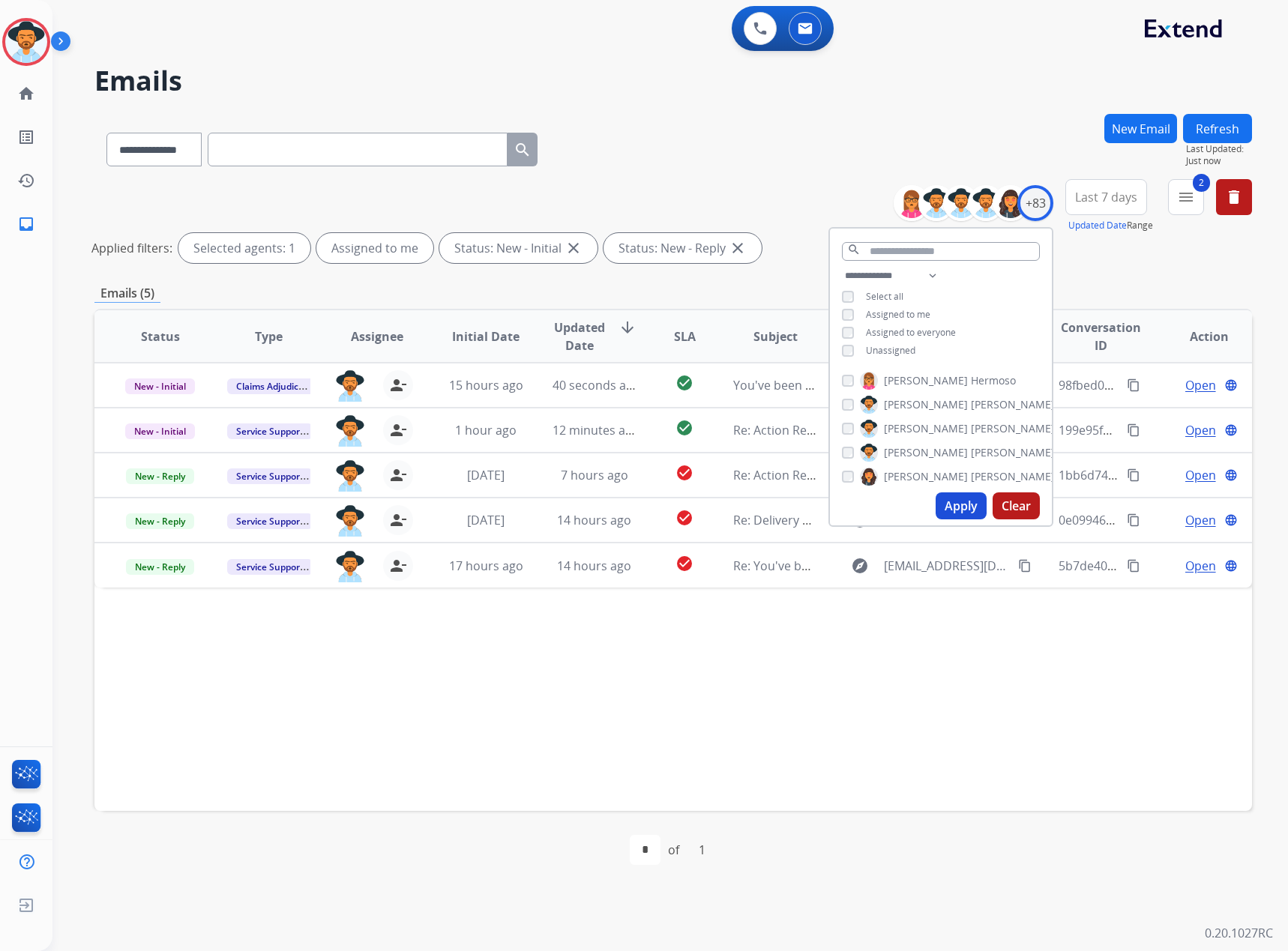
click at [714, 676] on div "Status Type Assignee Initial Date Updated Date arrow_downward SLA Subject Custo…" at bounding box center [673, 559] width 1158 height 502
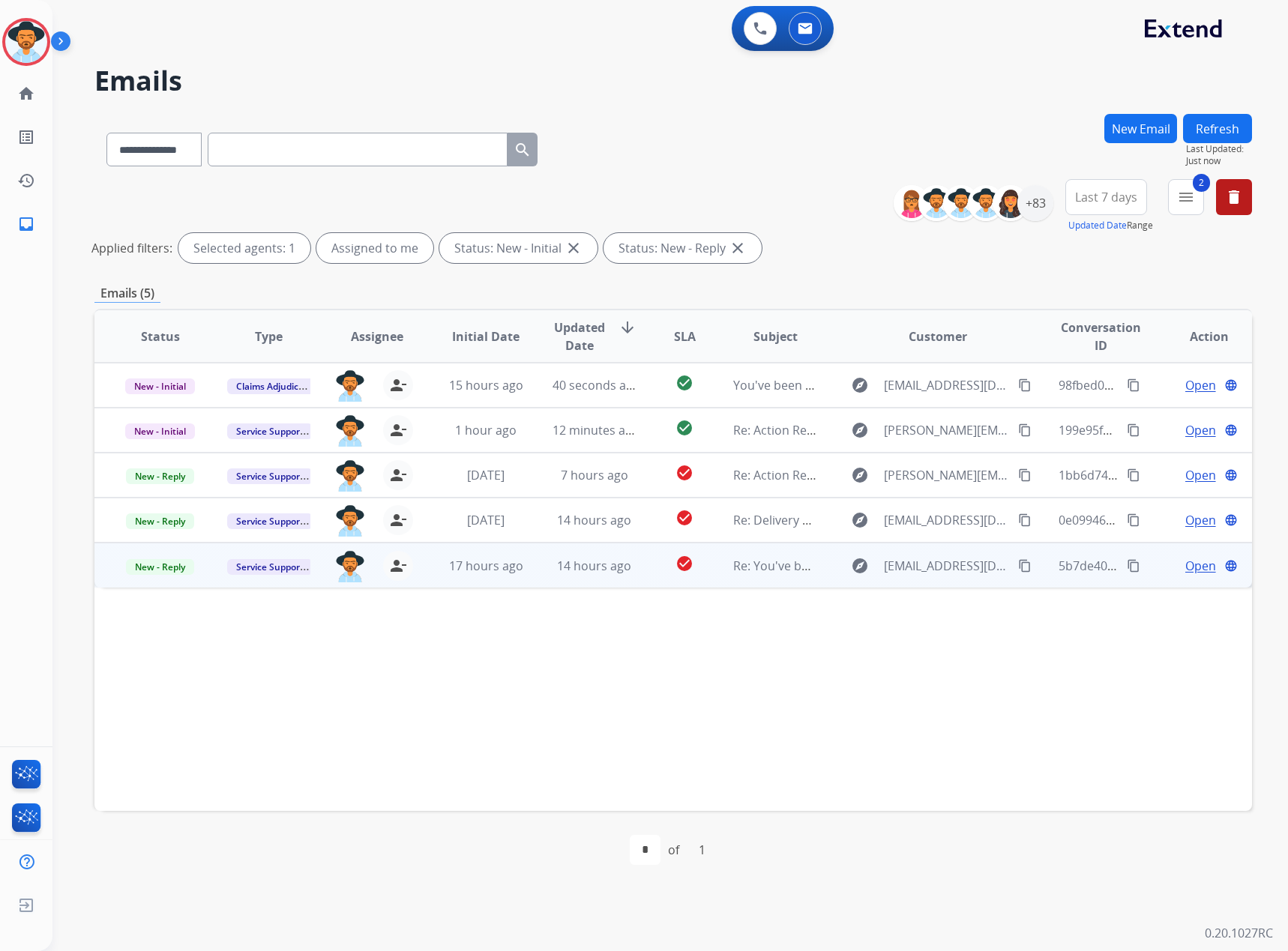
click at [1197, 570] on span "Open" at bounding box center [1201, 565] width 30 height 18
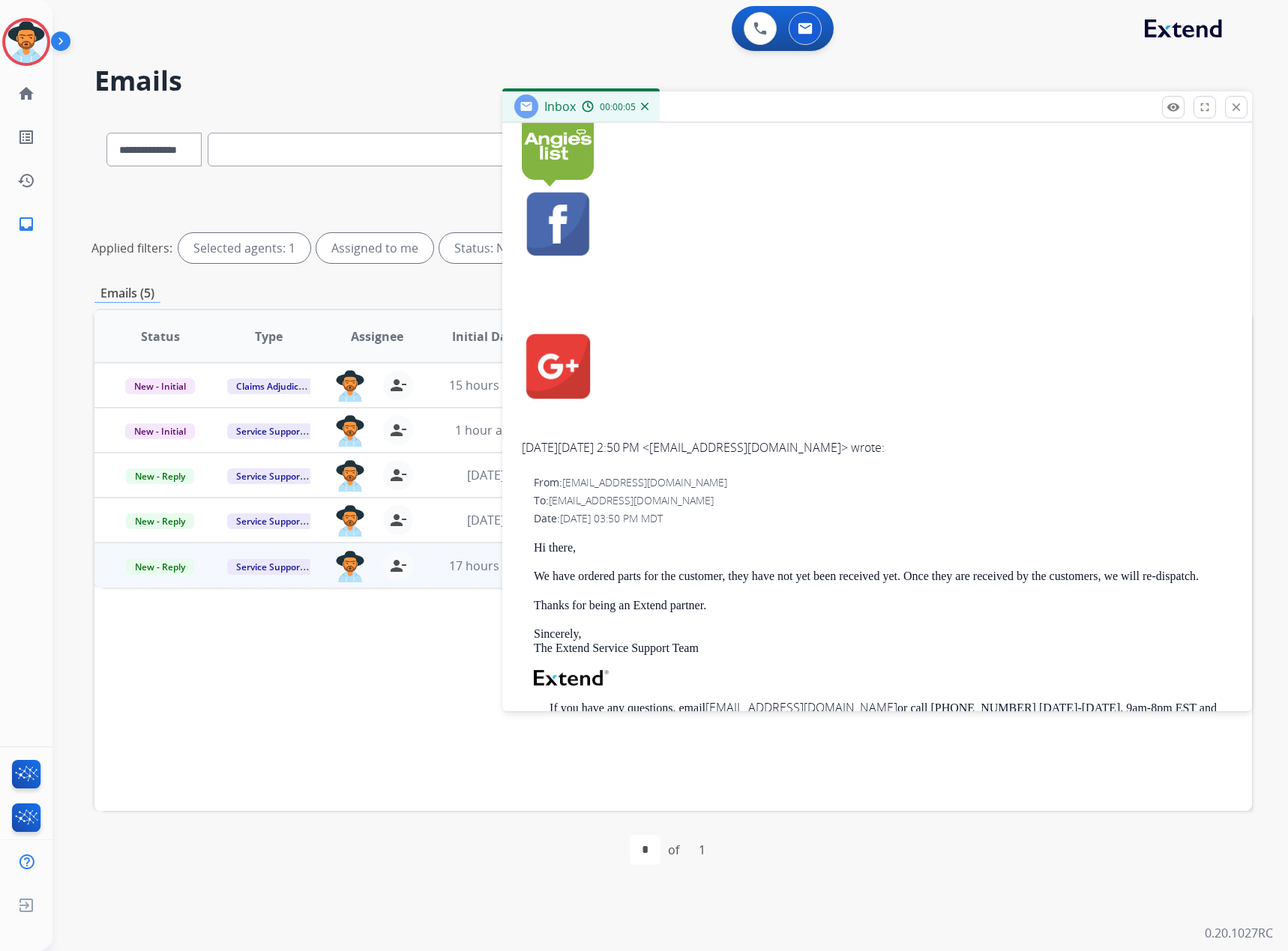
scroll to position [600, 0]
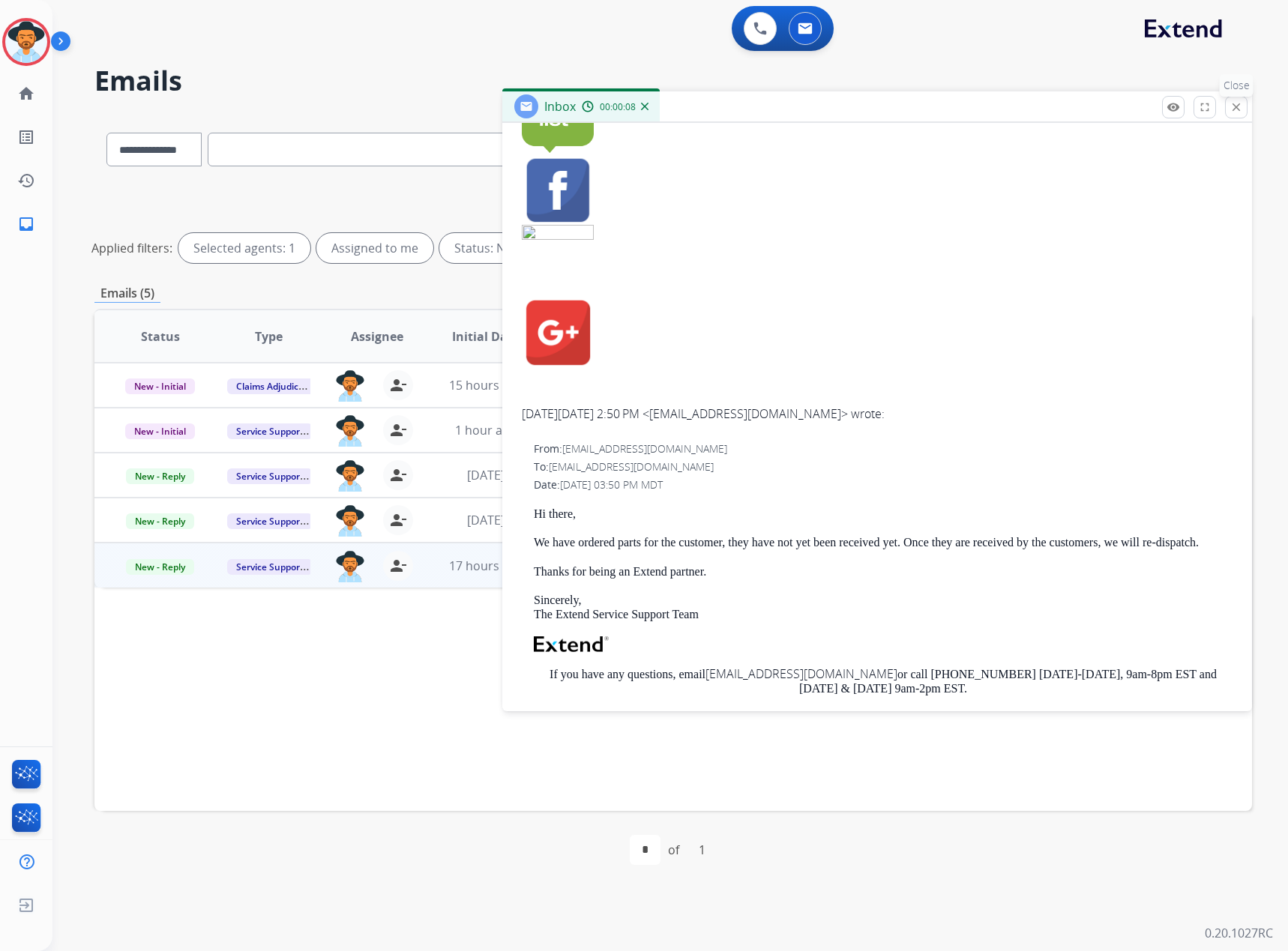
click at [1244, 101] on button "close Close" at bounding box center [1236, 107] width 23 height 23
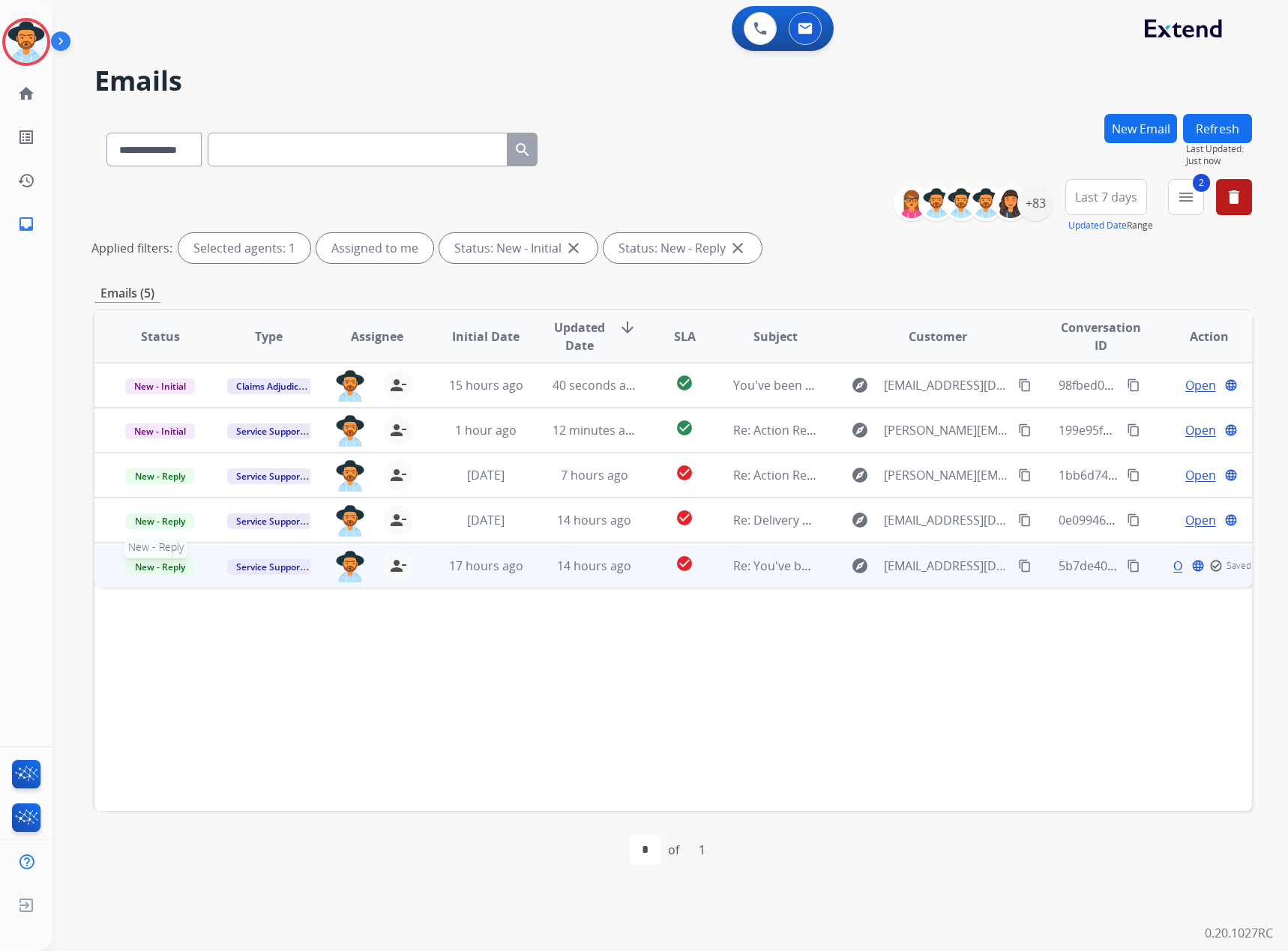
click at [157, 568] on span "New - Reply" at bounding box center [159, 567] width 68 height 16
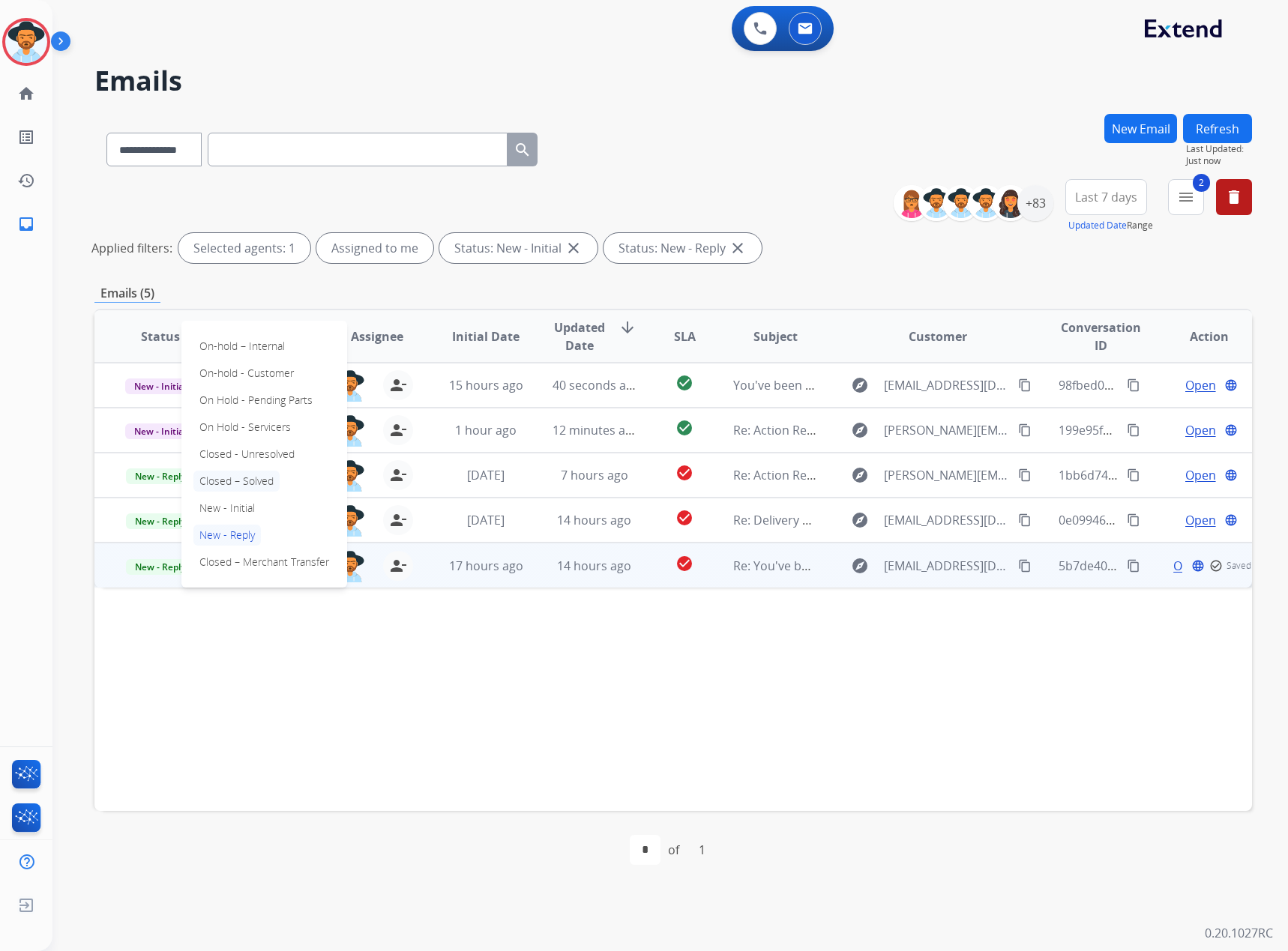
click at [218, 485] on p "Closed – Solved" at bounding box center [237, 481] width 86 height 21
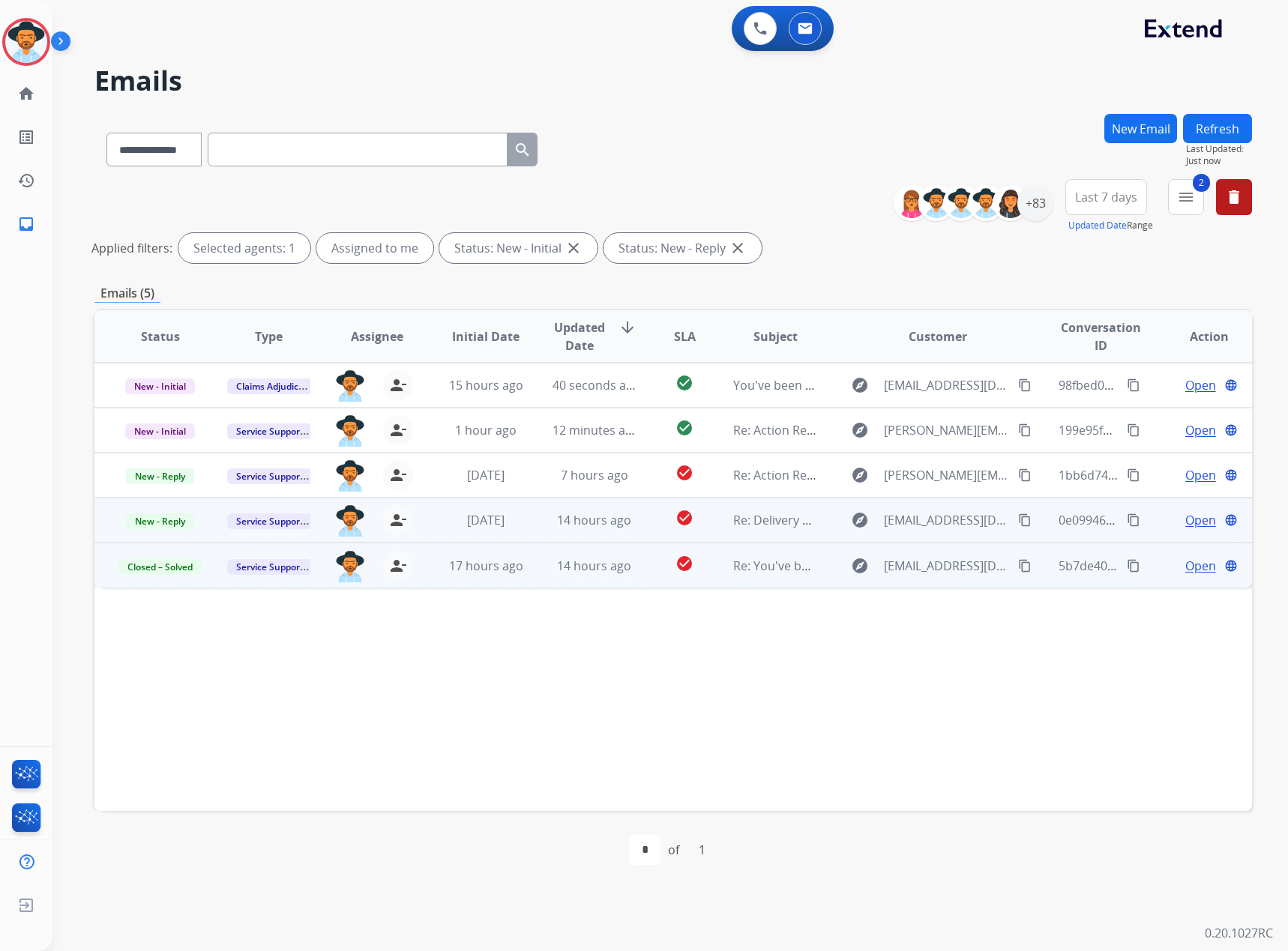
click at [1186, 511] on span "Open" at bounding box center [1201, 520] width 30 height 18
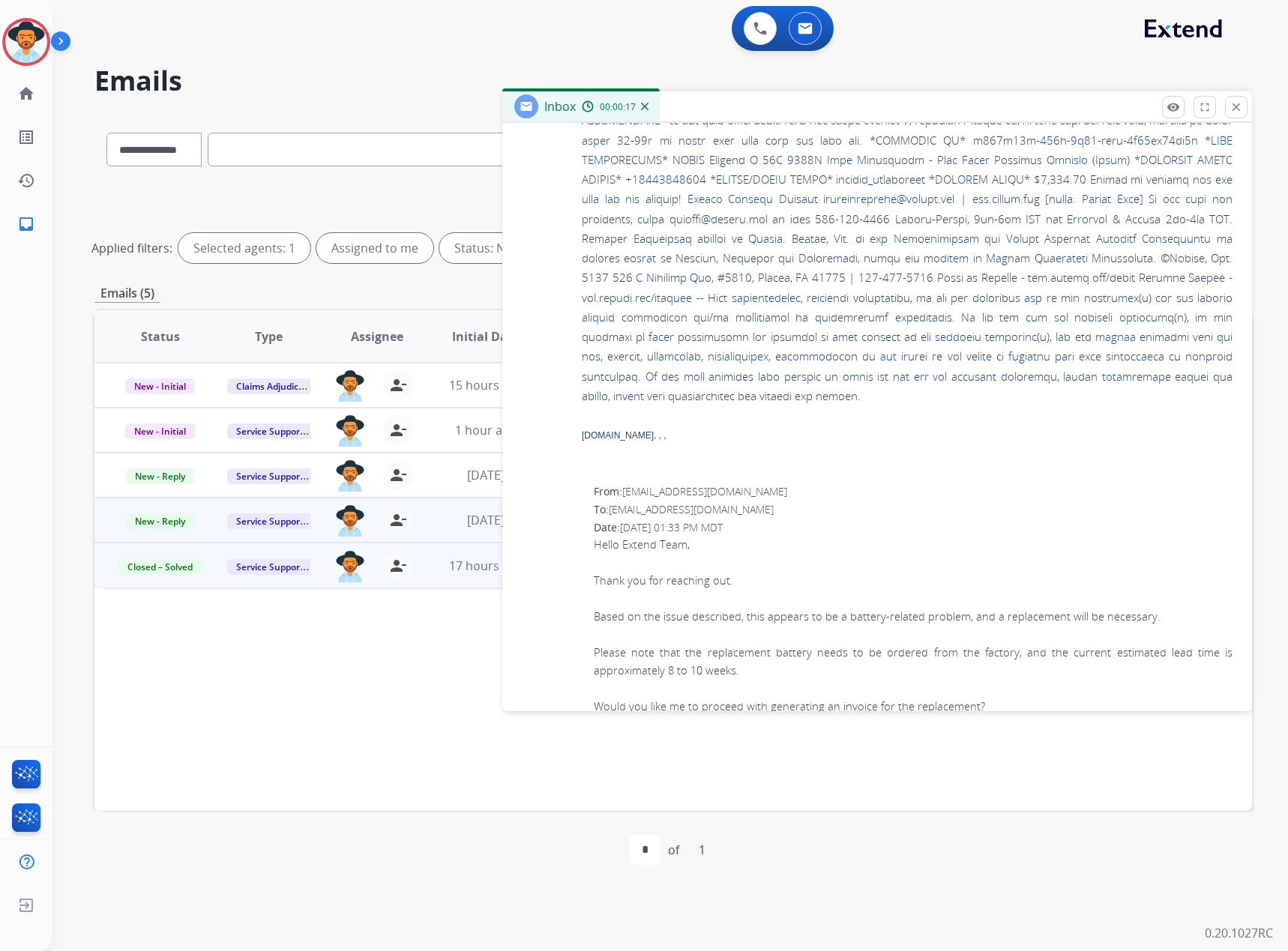
scroll to position [2773, 0]
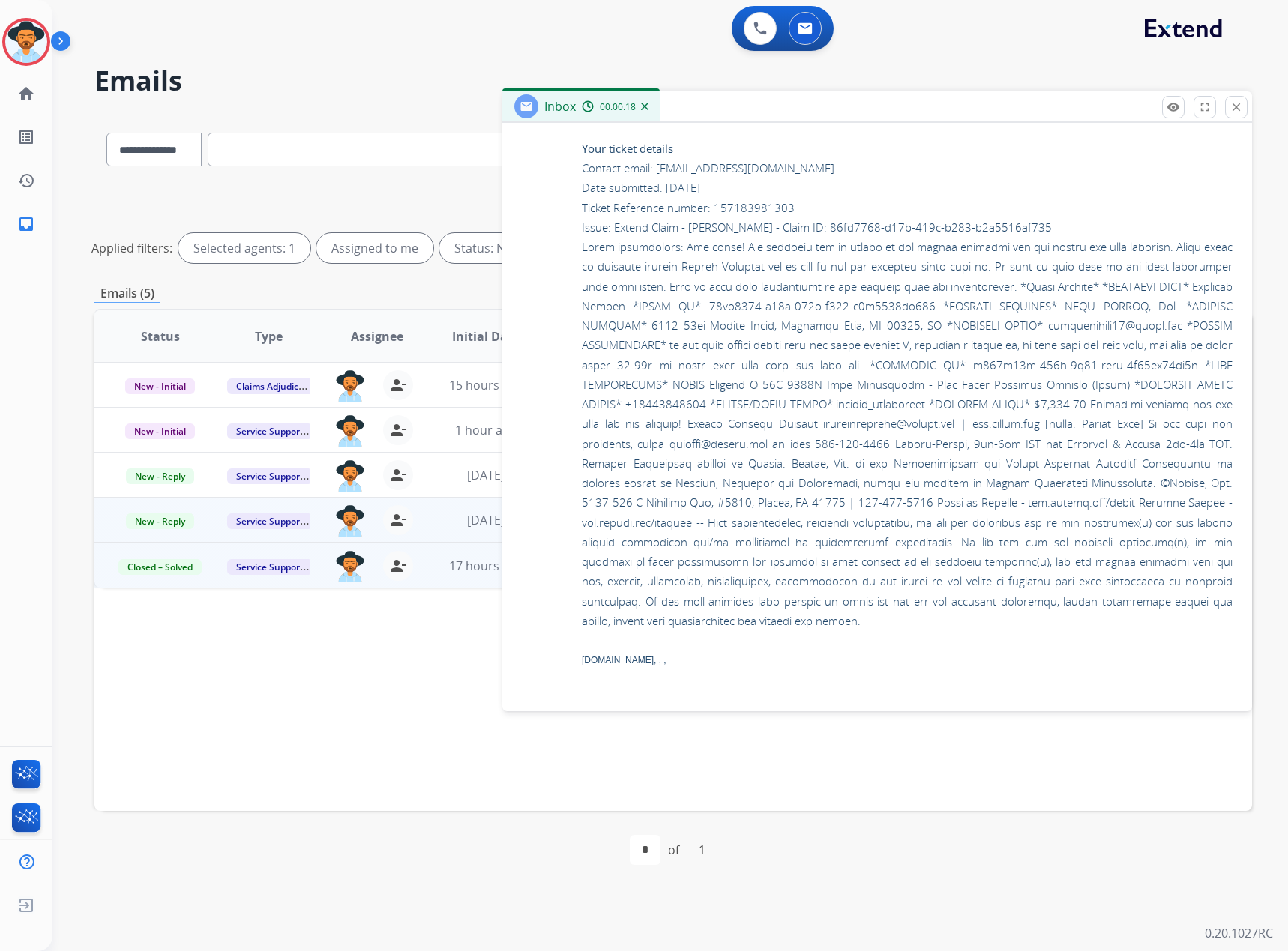
click at [669, 454] on p "Your ticket details Contact email: [EMAIL_ADDRESS][DOMAIN_NAME] Date submitted:…" at bounding box center [907, 376] width 651 height 512
copy p "17272958605"
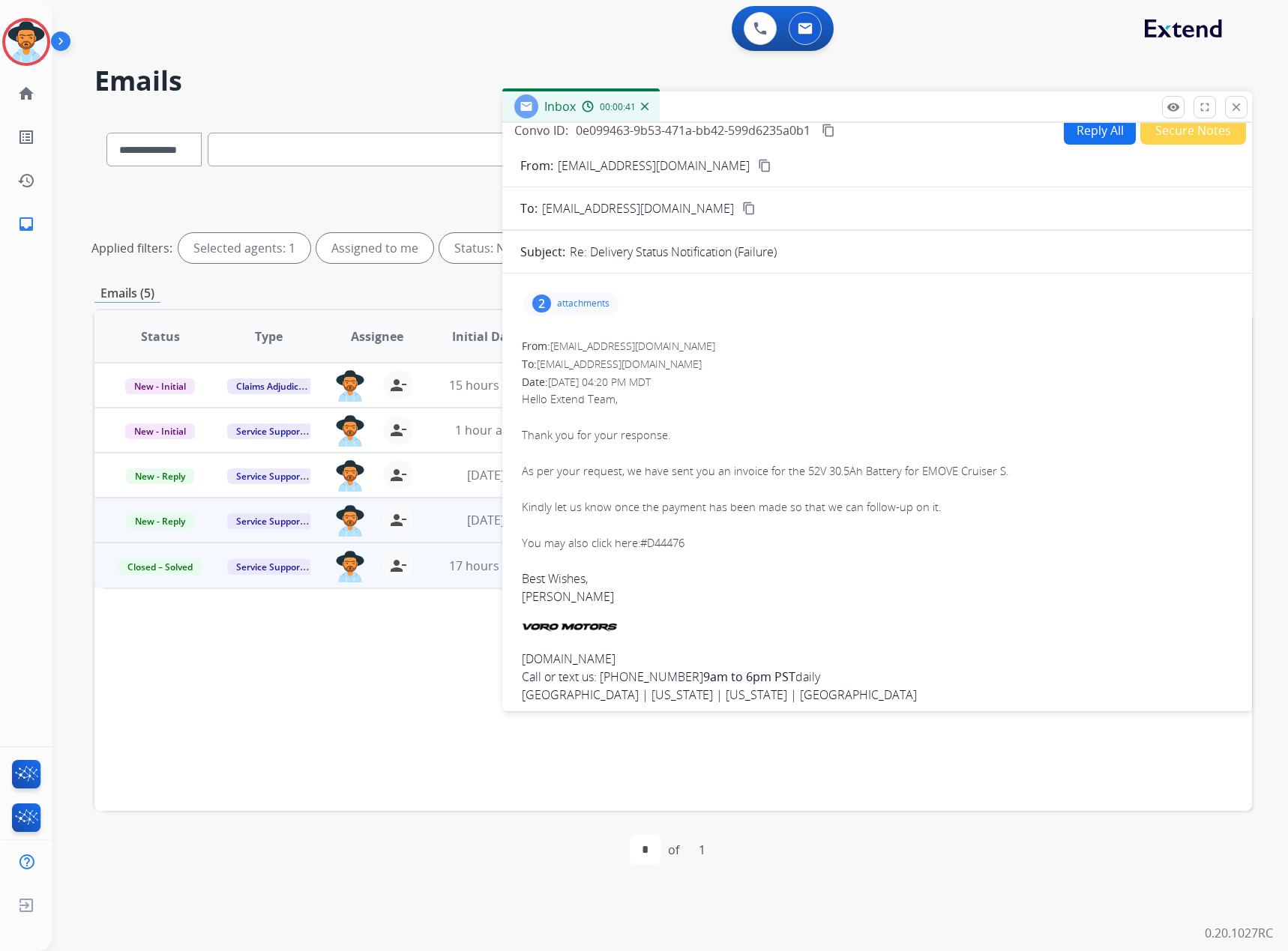
scroll to position [0, 0]
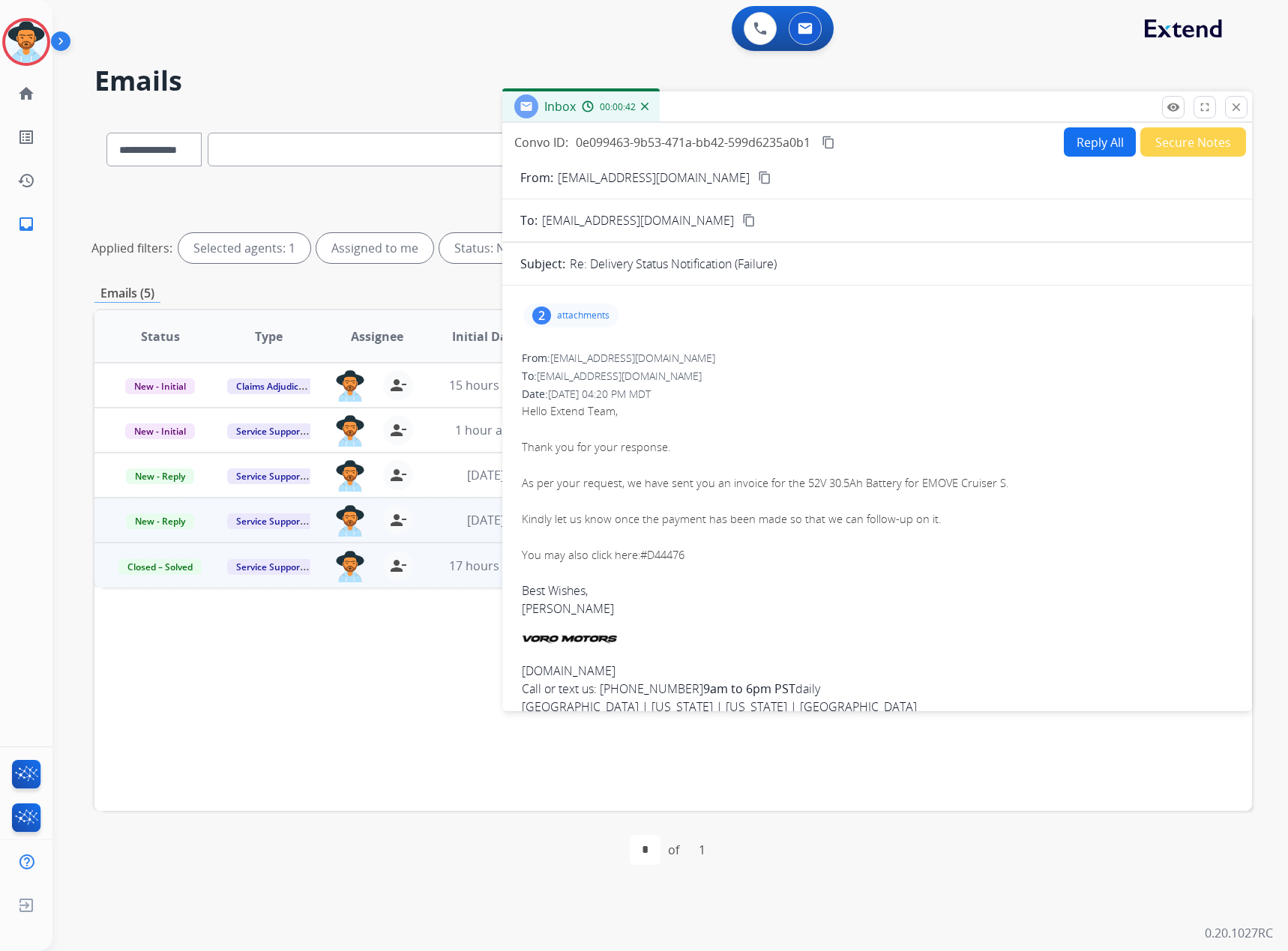
click at [569, 308] on div "2 attachments" at bounding box center [571, 315] width 95 height 24
click at [663, 555] on span "#D44476" at bounding box center [662, 554] width 45 height 15
click at [843, 386] on div "From: [EMAIL_ADDRESS][DOMAIN_NAME] To: [EMAIL_ADDRESS][DOMAIN_NAME] Date: [DATE…" at bounding box center [877, 557] width 714 height 416
click at [683, 545] on div "Hello Extend Team, Thank you for your response. As per your request, we have se…" at bounding box center [877, 483] width 711 height 162
click at [673, 561] on span "#D44476" at bounding box center [662, 554] width 45 height 15
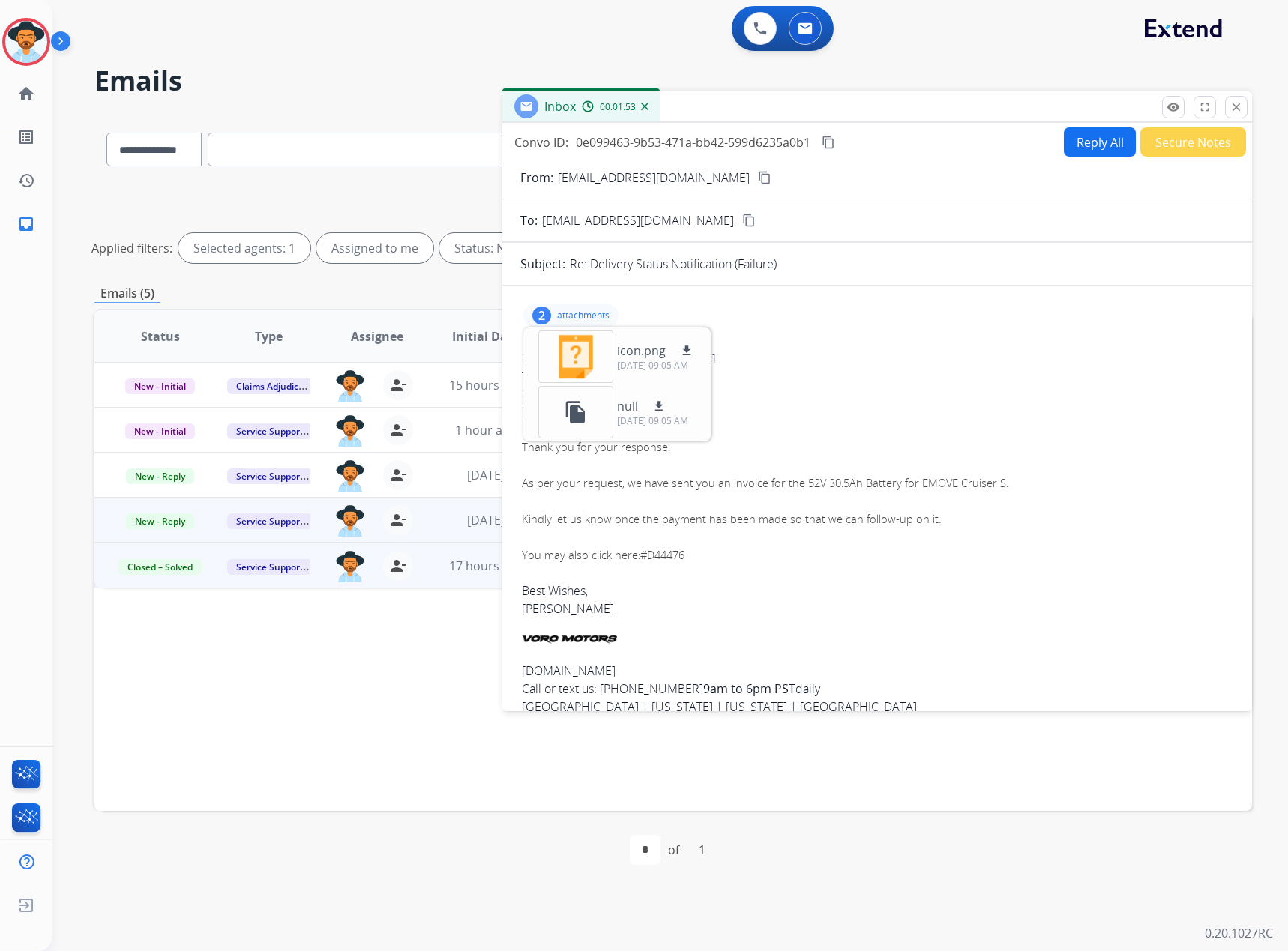
click at [819, 368] on div "From: [EMAIL_ADDRESS][DOMAIN_NAME] To: [EMAIL_ADDRESS][DOMAIN_NAME] Date: [DATE…" at bounding box center [877, 557] width 714 height 416
click at [834, 137] on mat-icon "content_copy" at bounding box center [828, 142] width 13 height 13
click at [591, 310] on p "attachments" at bounding box center [583, 315] width 52 height 12
click at [1108, 135] on button "Reply All" at bounding box center [1100, 141] width 72 height 29
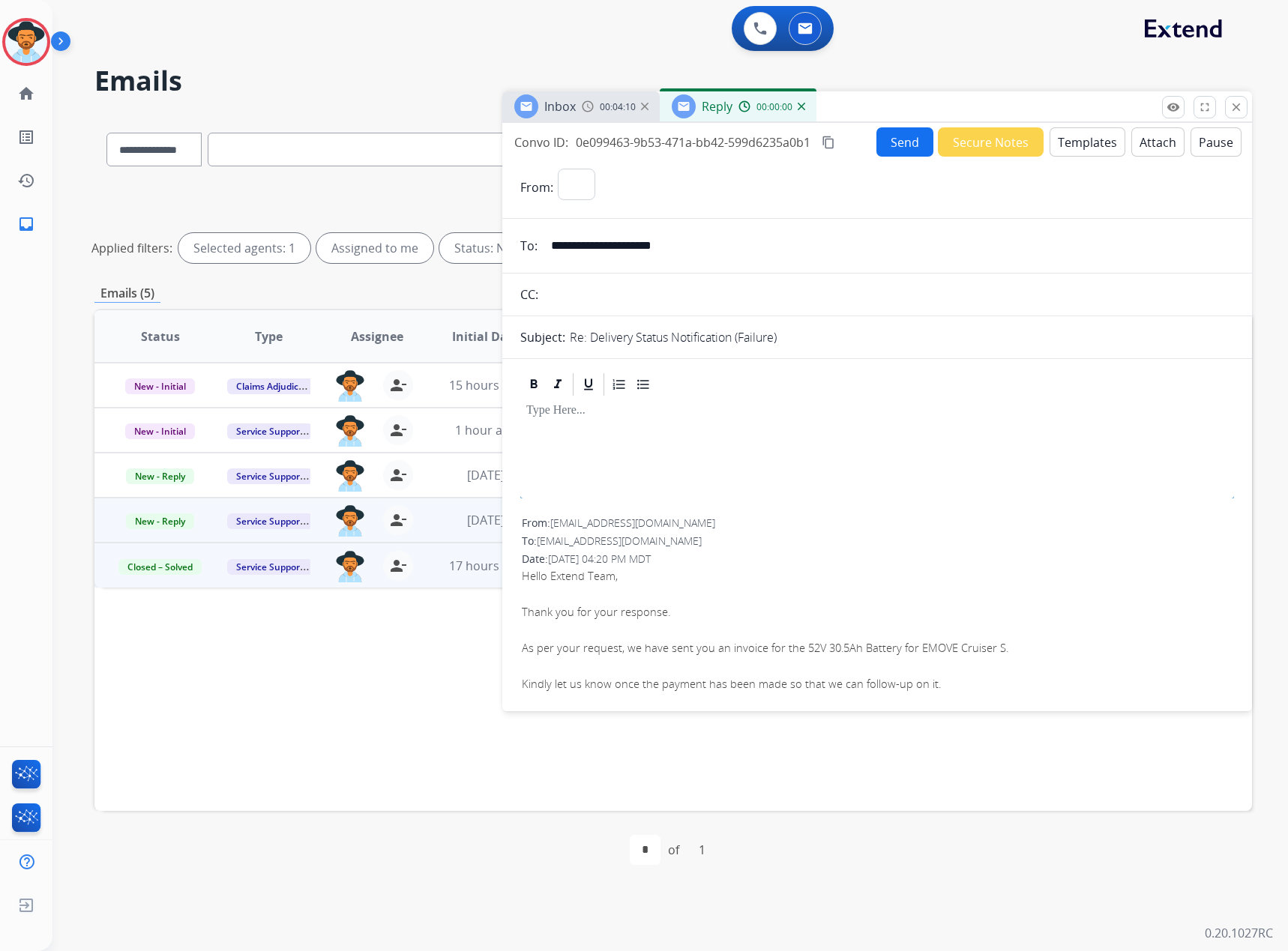
select select "**********"
click at [1076, 130] on button "Templates" at bounding box center [1087, 141] width 76 height 29
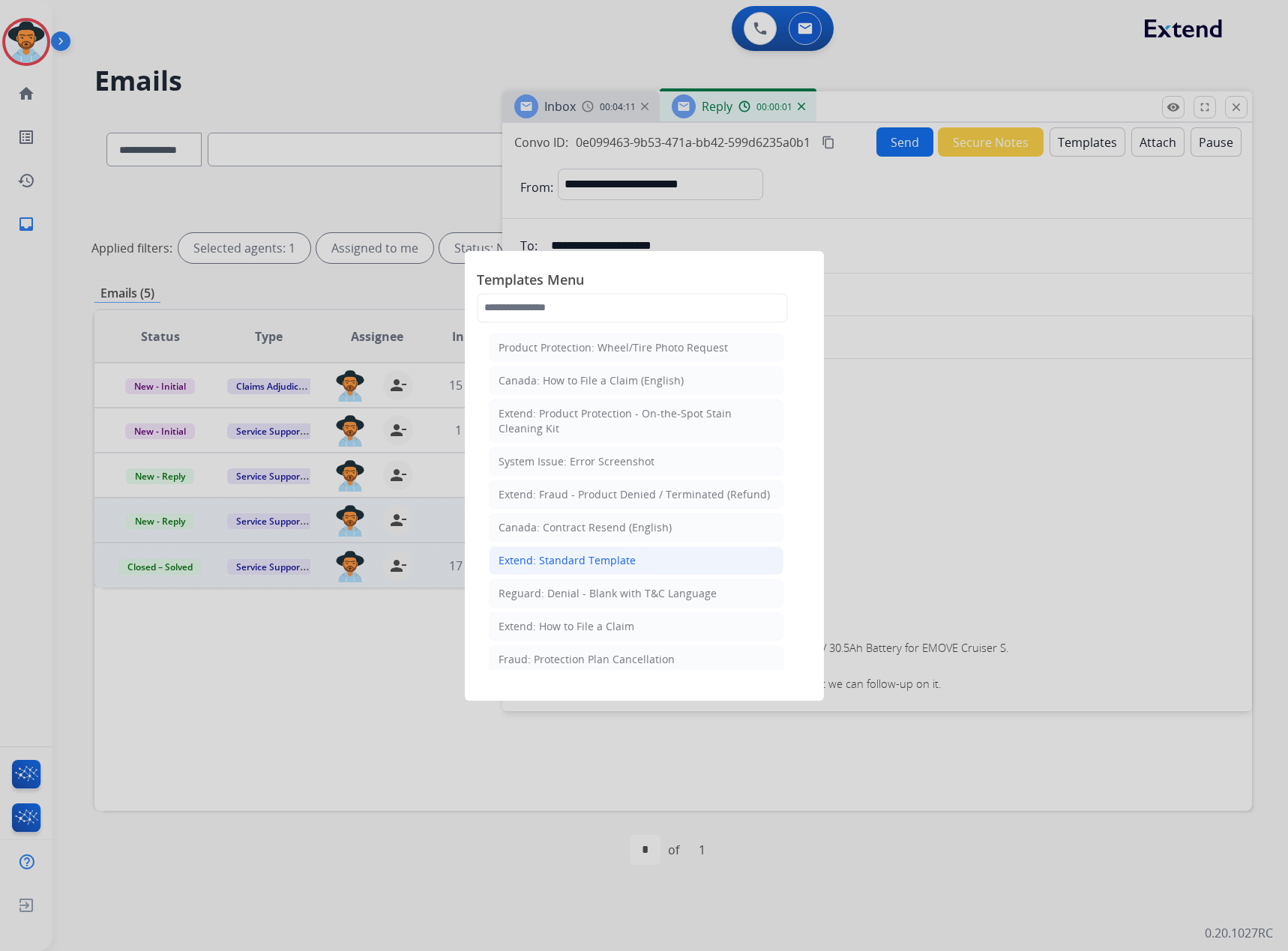
click at [566, 558] on div "Extend: Standard Template" at bounding box center [567, 560] width 137 height 15
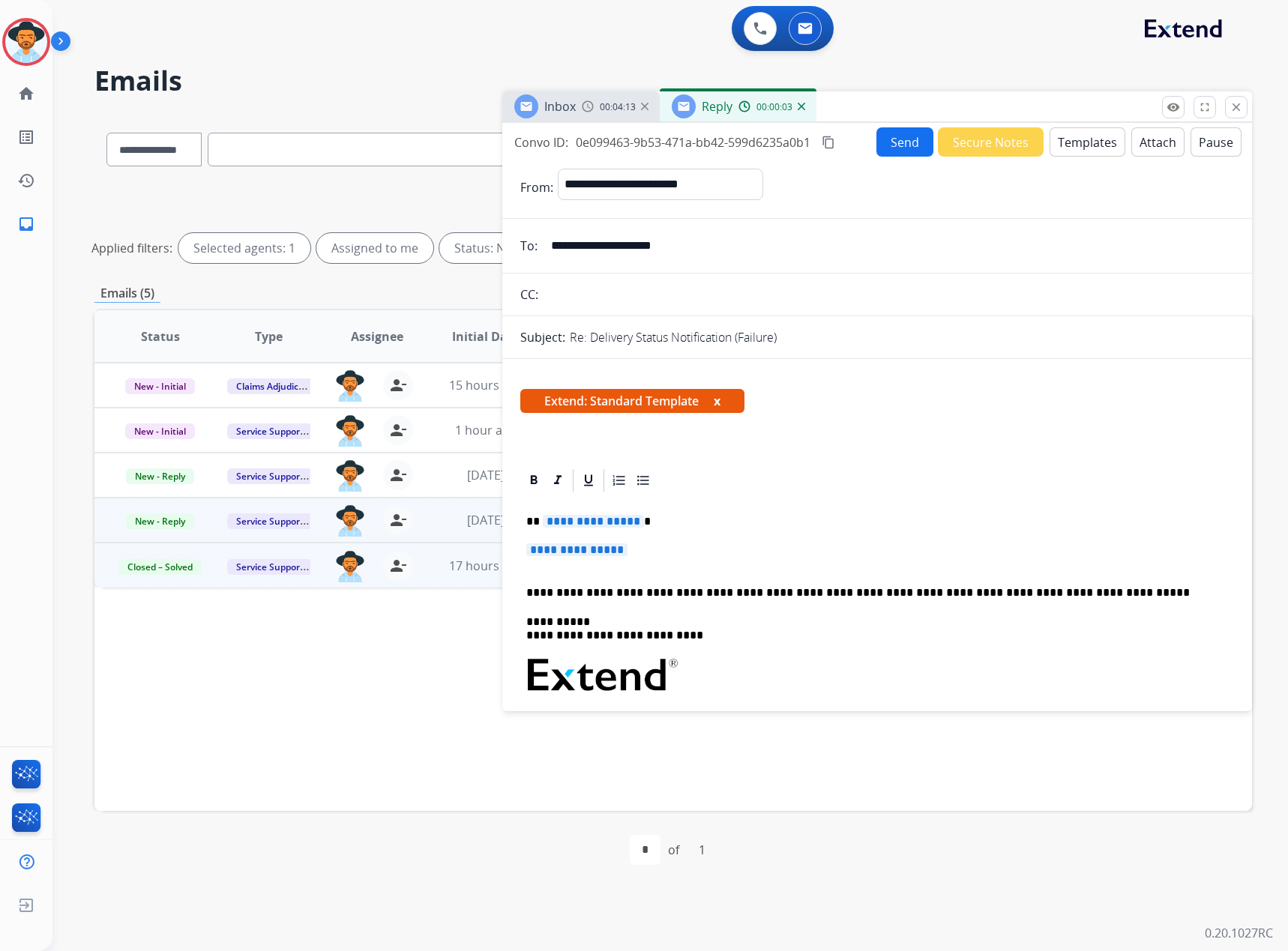
click at [718, 407] on button "x" at bounding box center [717, 401] width 7 height 18
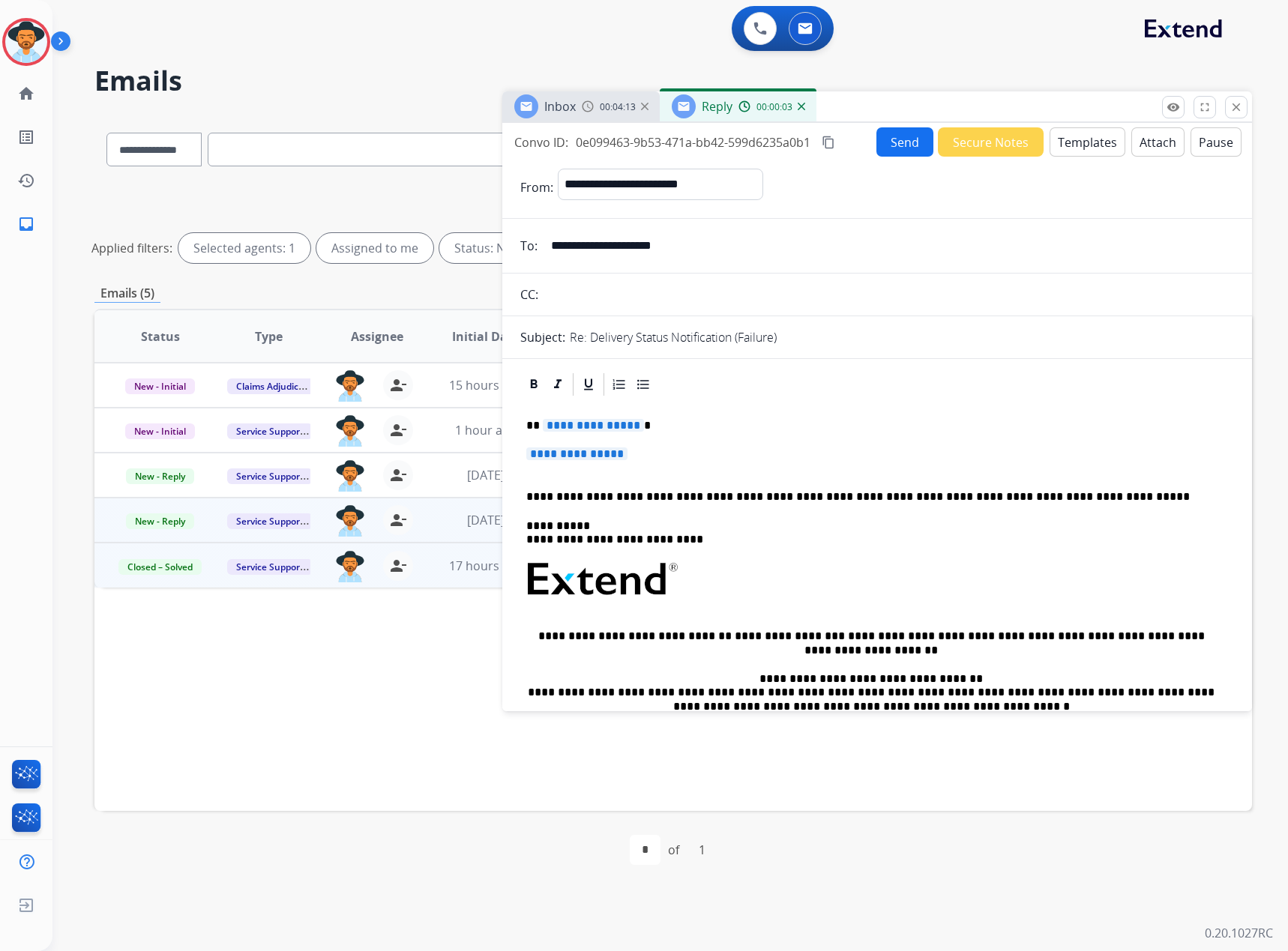
click at [599, 415] on div "**********" at bounding box center [877, 615] width 714 height 434
click at [603, 422] on span "**********" at bounding box center [594, 426] width 102 height 12
click at [587, 451] on span "**********" at bounding box center [577, 454] width 102 height 12
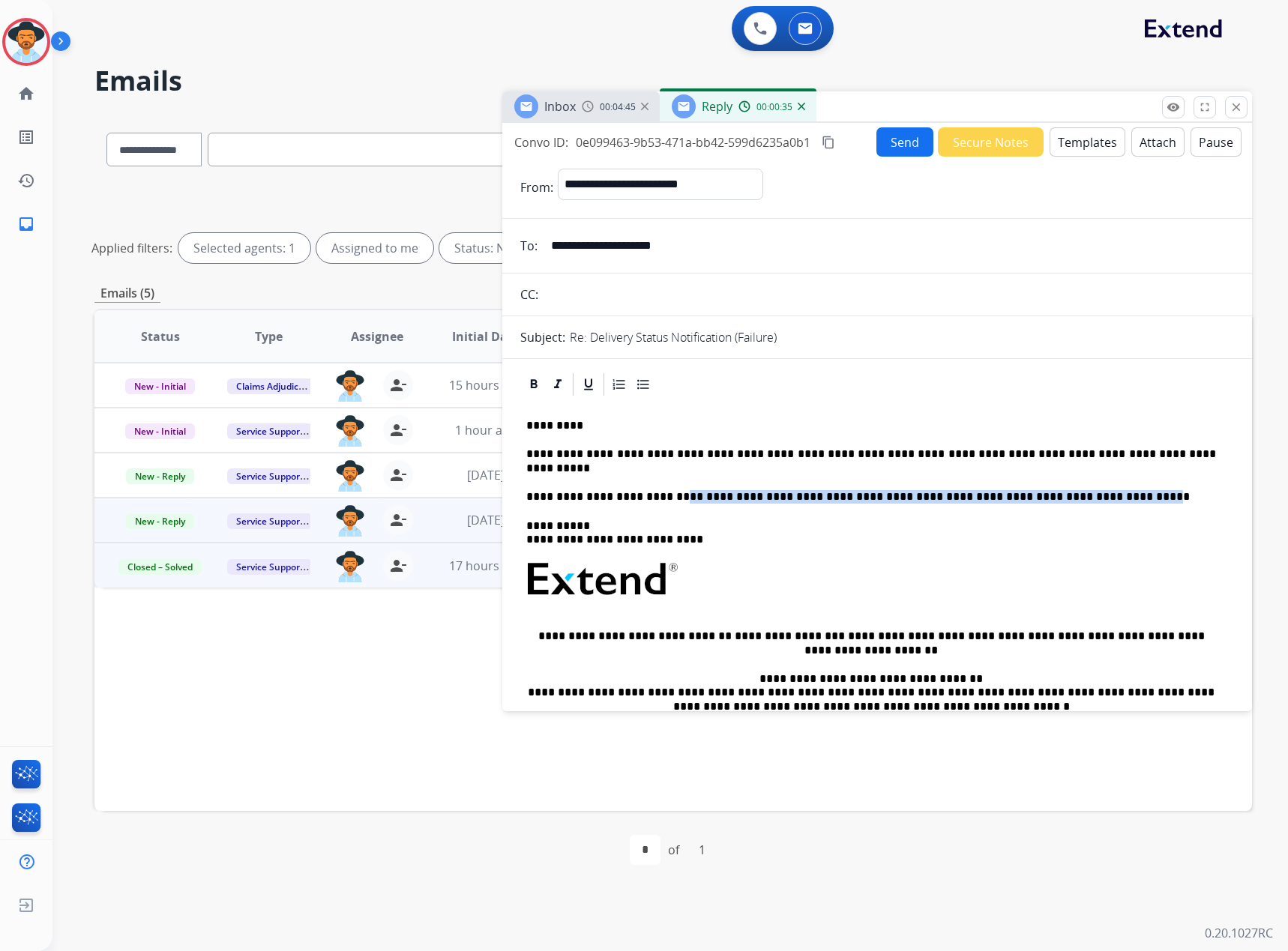
drag, startPoint x: 675, startPoint y: 495, endPoint x: 1172, endPoint y: 314, distance: 528.9
click at [1117, 490] on p "**********" at bounding box center [871, 497] width 690 height 13
drag, startPoint x: 672, startPoint y: 543, endPoint x: 594, endPoint y: 536, distance: 78.3
click at [594, 536] on p "**********" at bounding box center [871, 533] width 690 height 28
click at [880, 144] on button "Send" at bounding box center [904, 141] width 57 height 29
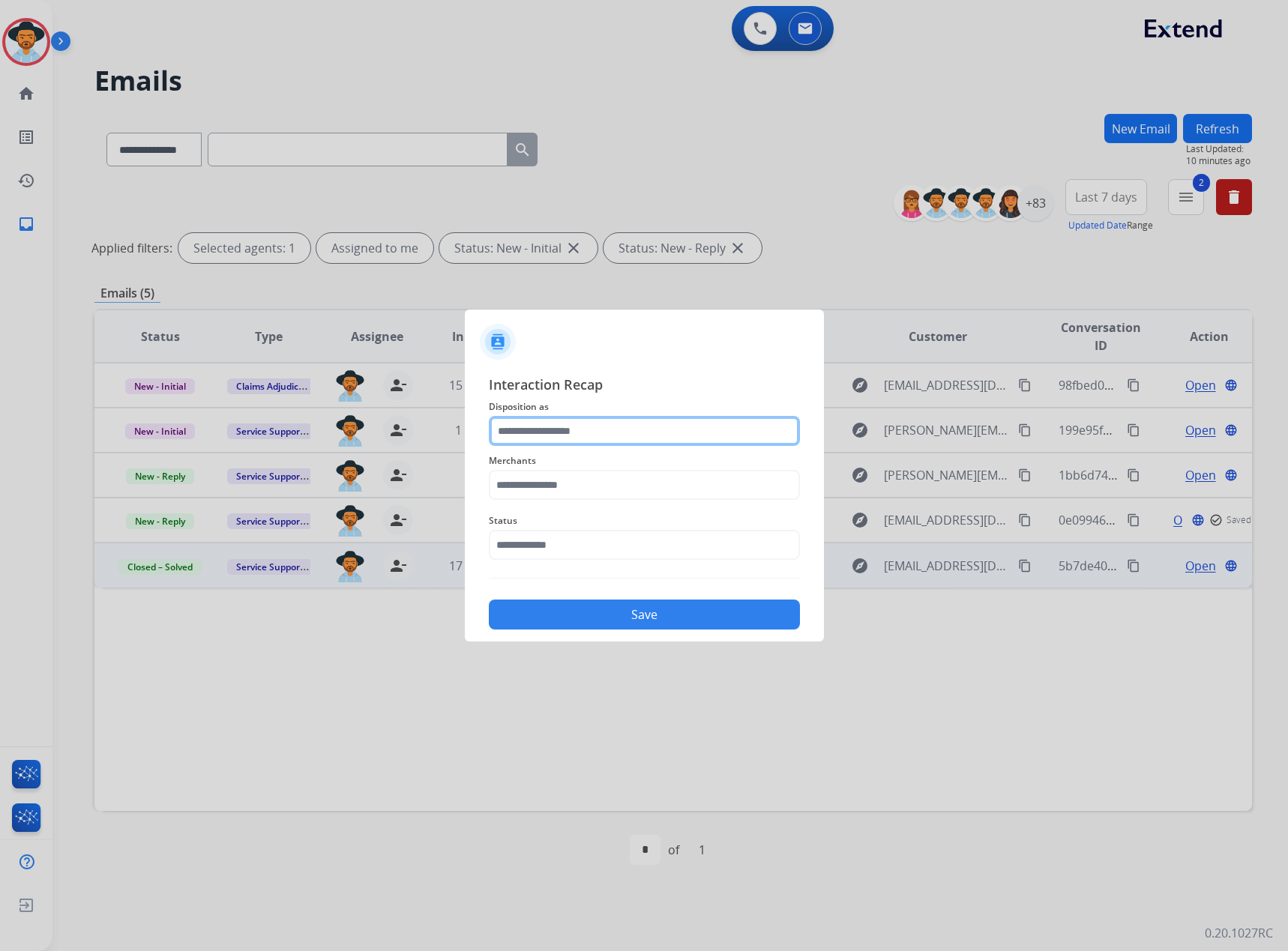
click at [583, 416] on input "text" at bounding box center [644, 431] width 311 height 30
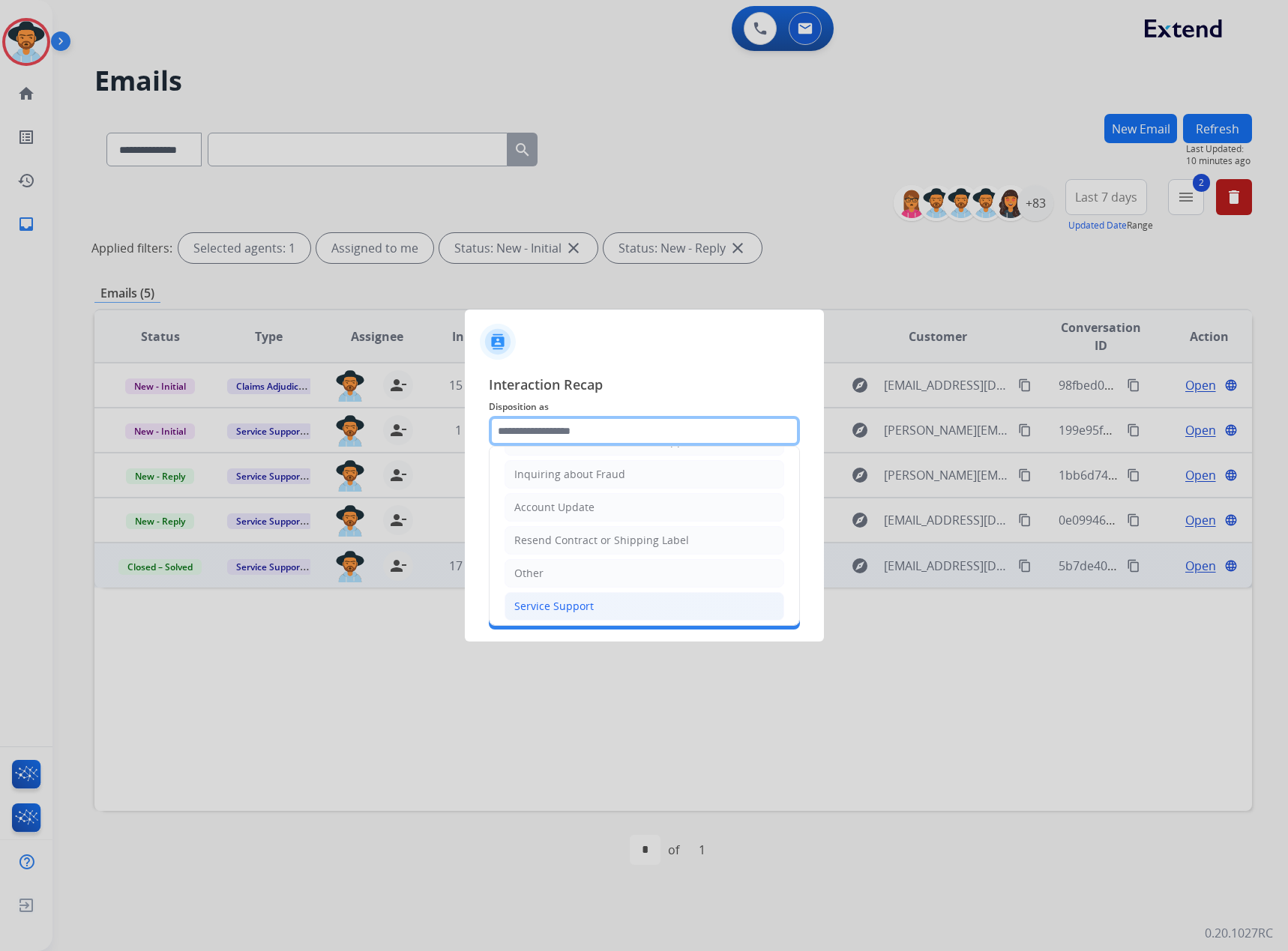
scroll to position [233, 0]
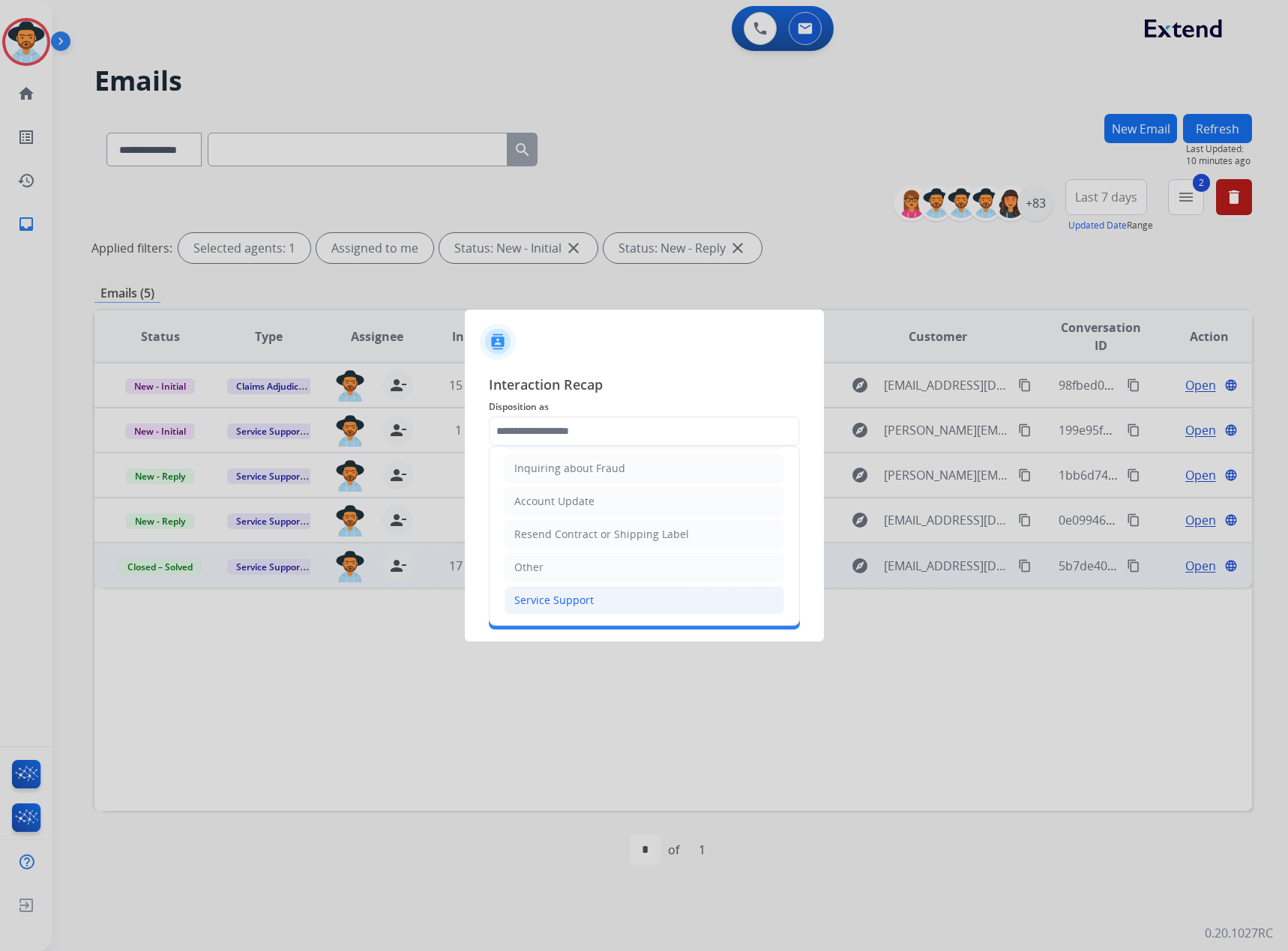
click at [576, 597] on div "Service Support" at bounding box center [554, 600] width 80 height 15
type input "**********"
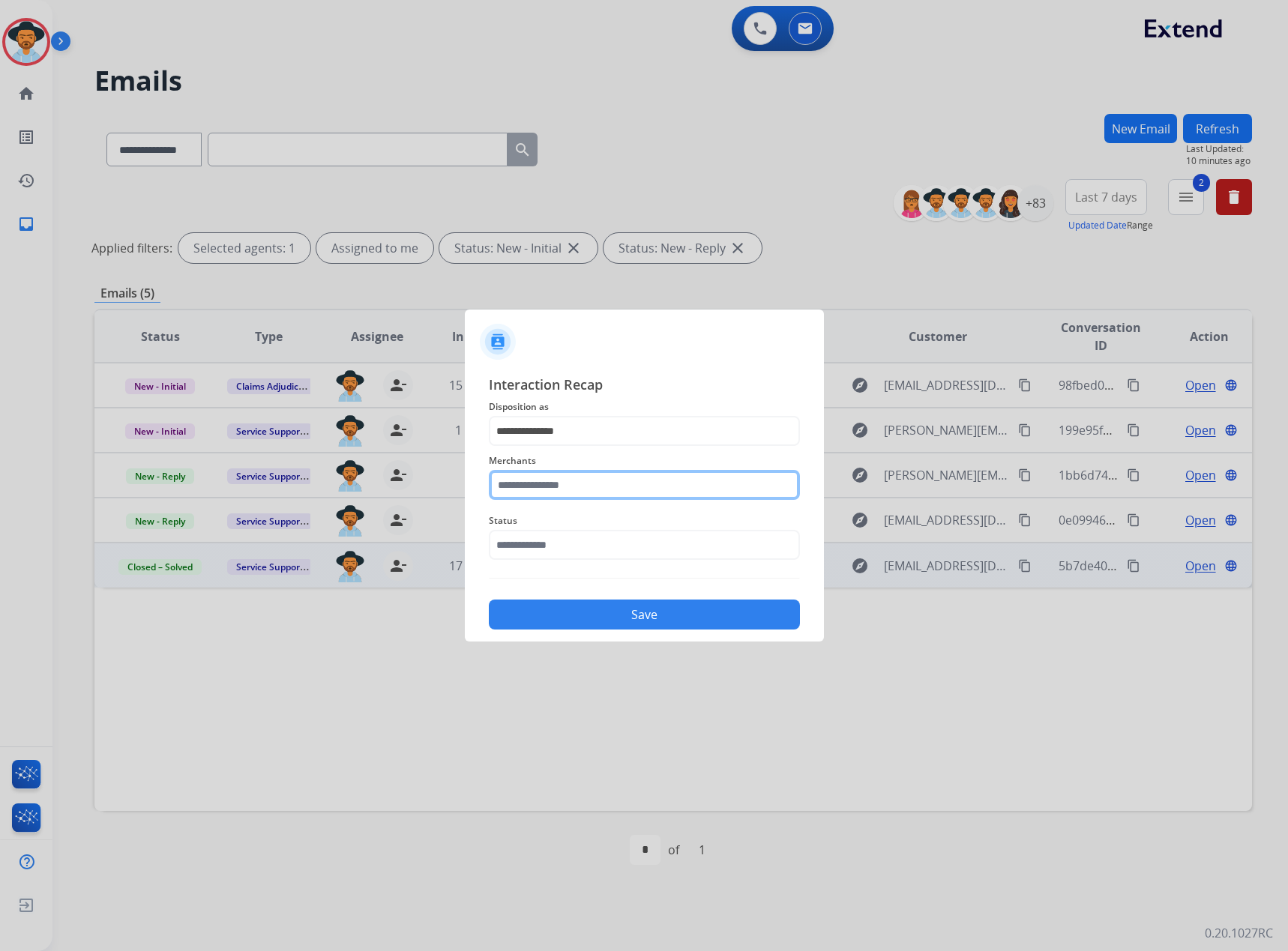
click at [562, 494] on input "text" at bounding box center [644, 485] width 311 height 30
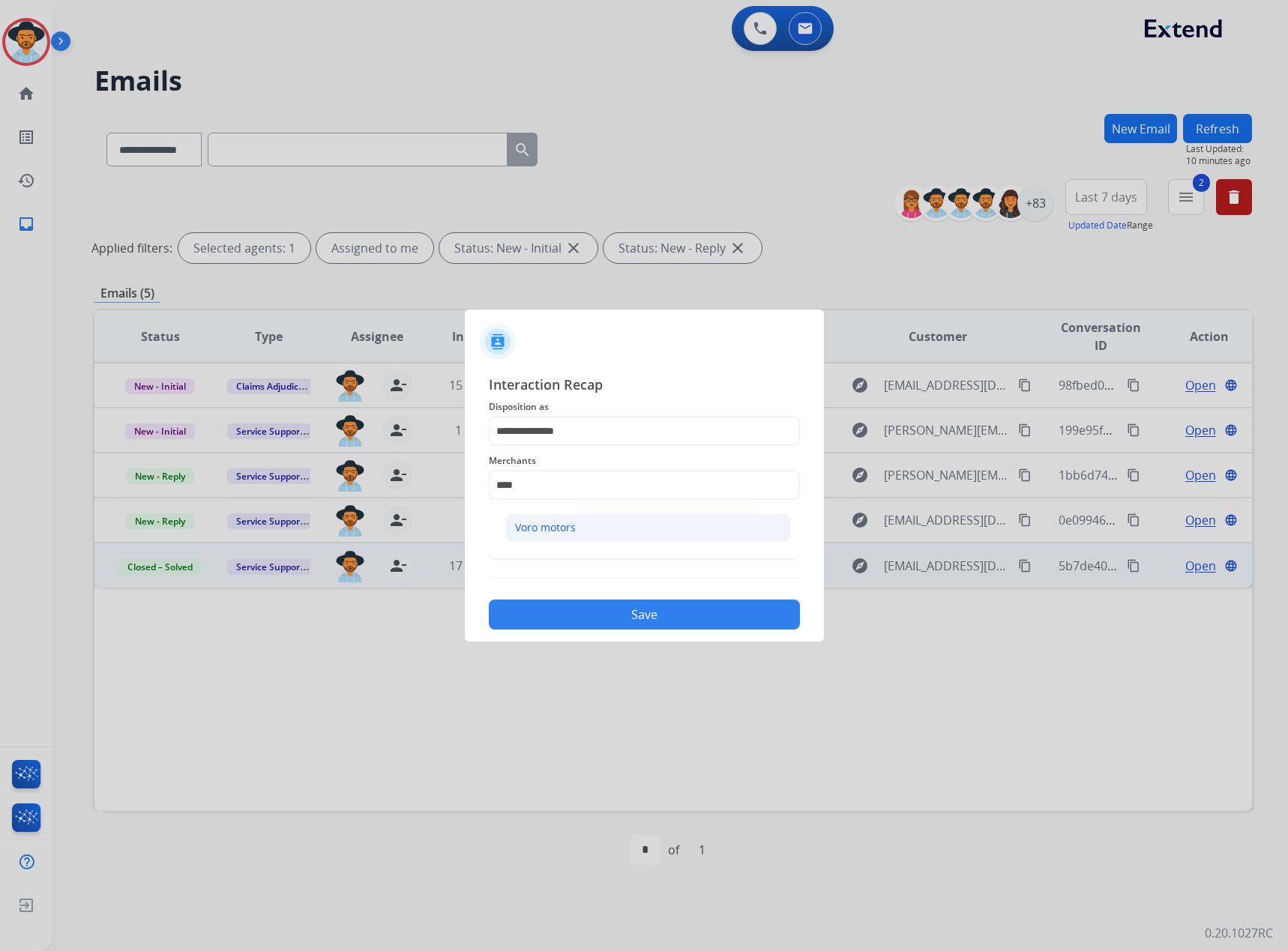
click at [544, 524] on div "Voro motors" at bounding box center [545, 527] width 61 height 15
type input "**********"
click at [562, 544] on input "text" at bounding box center [644, 545] width 311 height 30
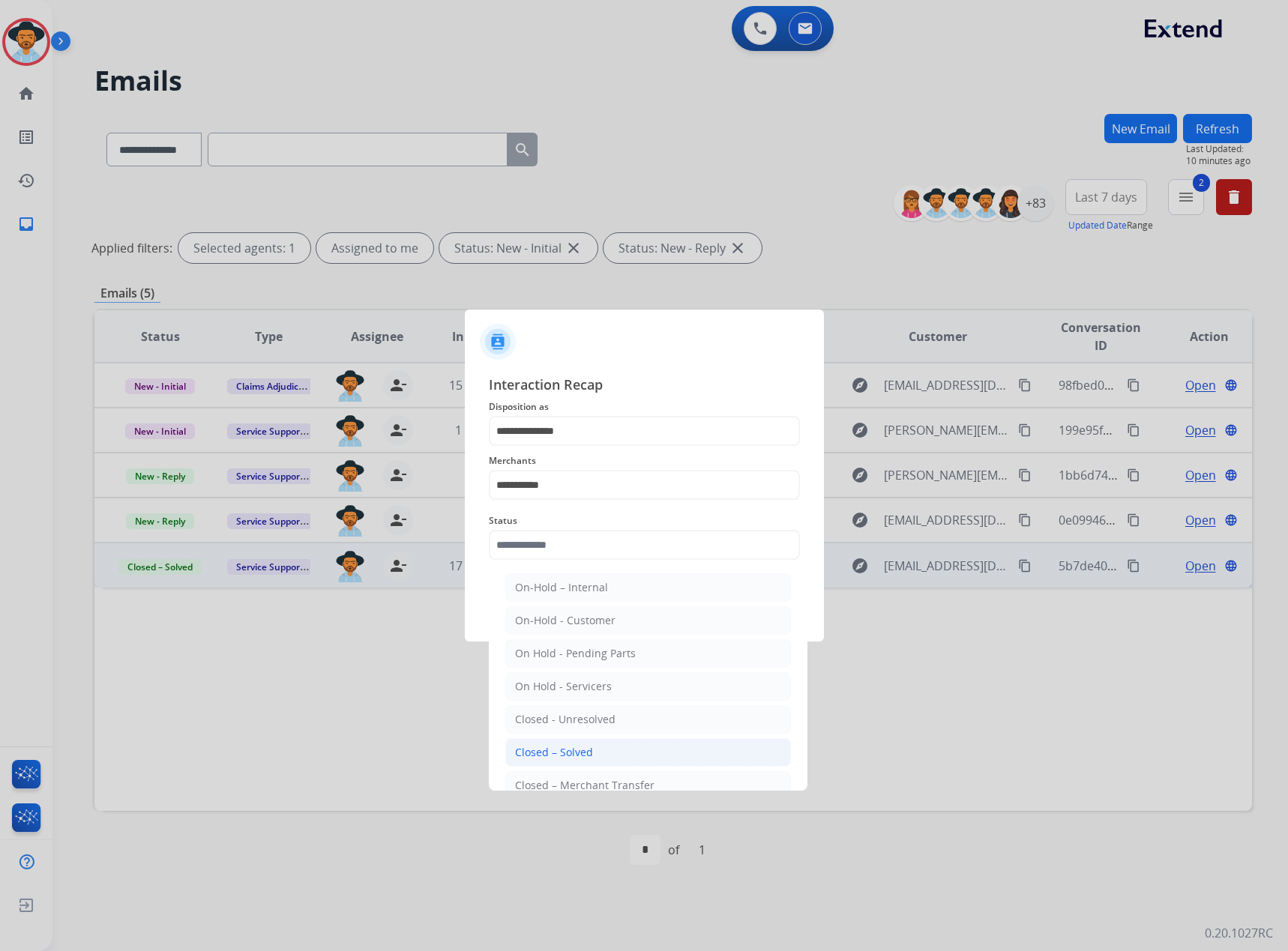
click at [534, 757] on div "Closed – Solved" at bounding box center [554, 752] width 78 height 15
type input "**********"
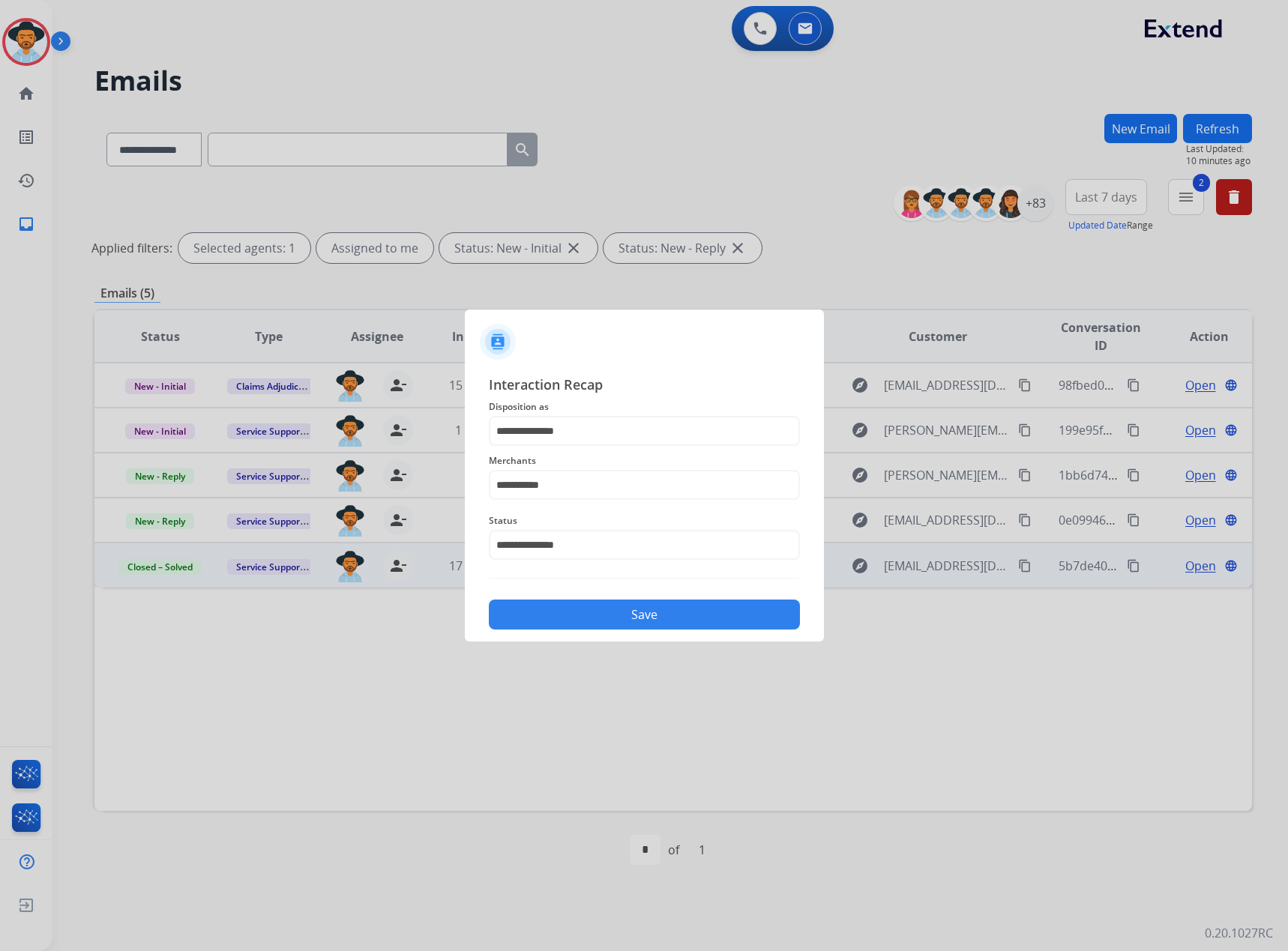
click at [614, 623] on button "Save" at bounding box center [644, 614] width 311 height 30
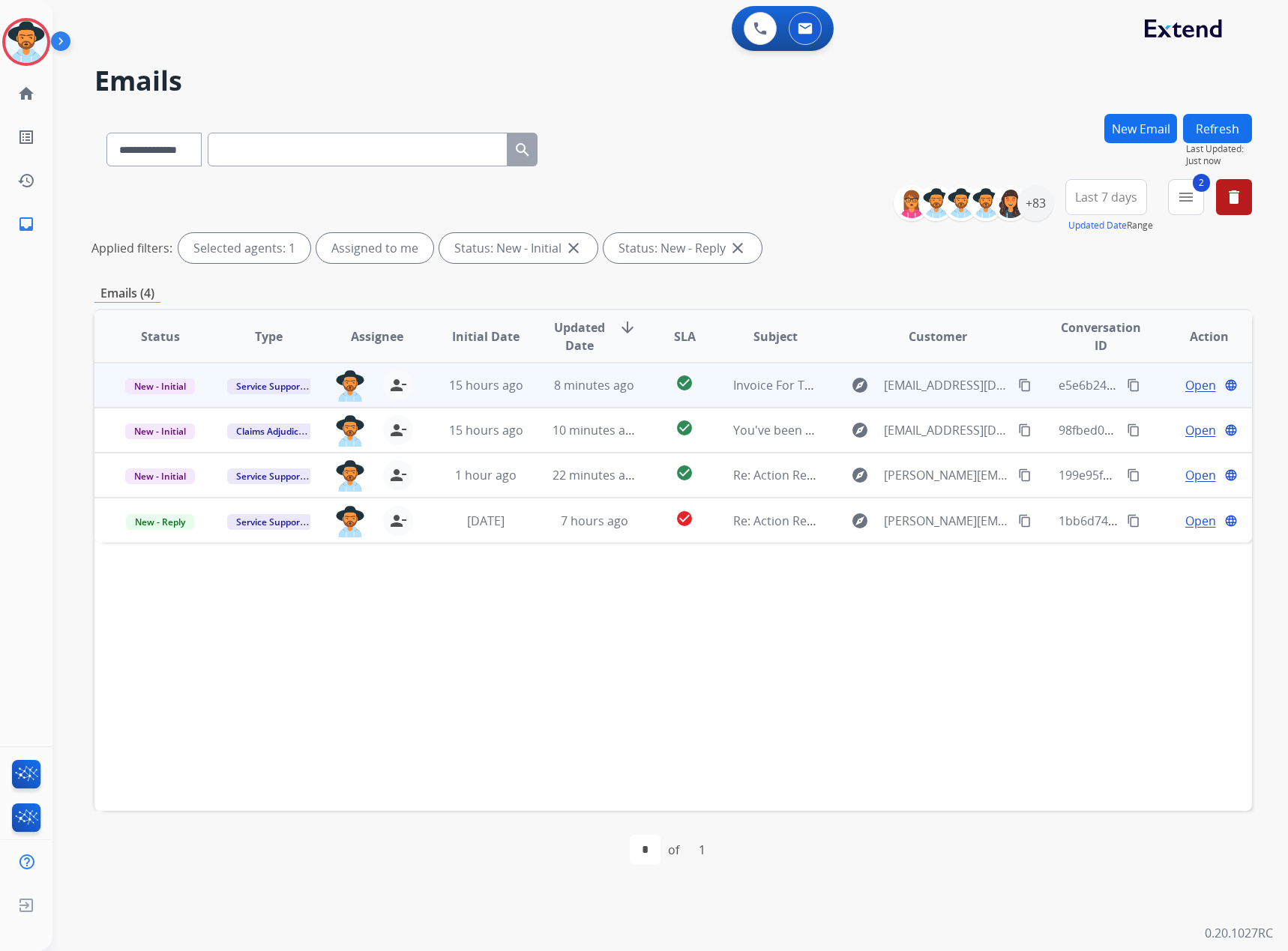
click at [1187, 382] on span "Open" at bounding box center [1201, 385] width 30 height 18
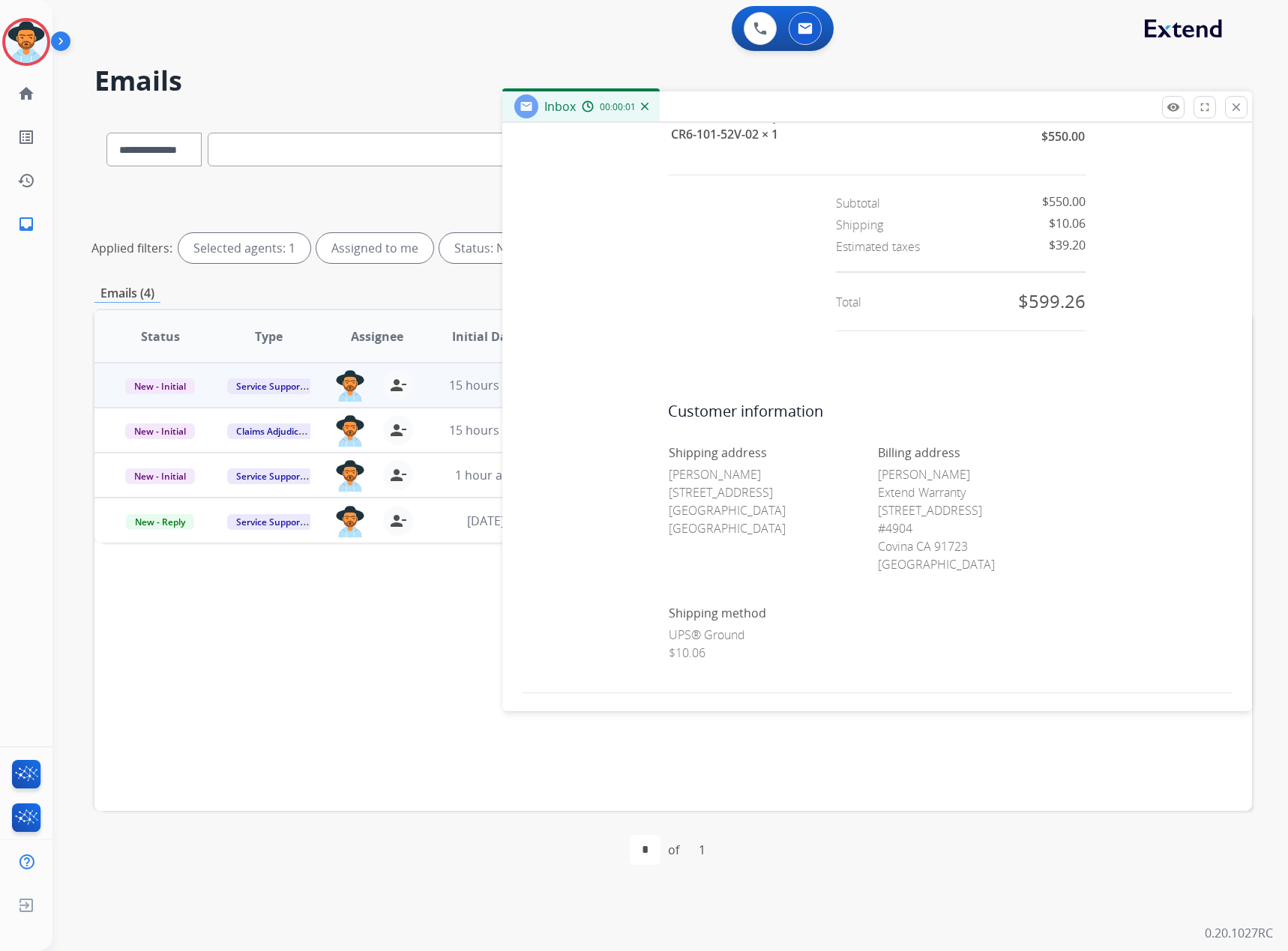
scroll to position [655, 0]
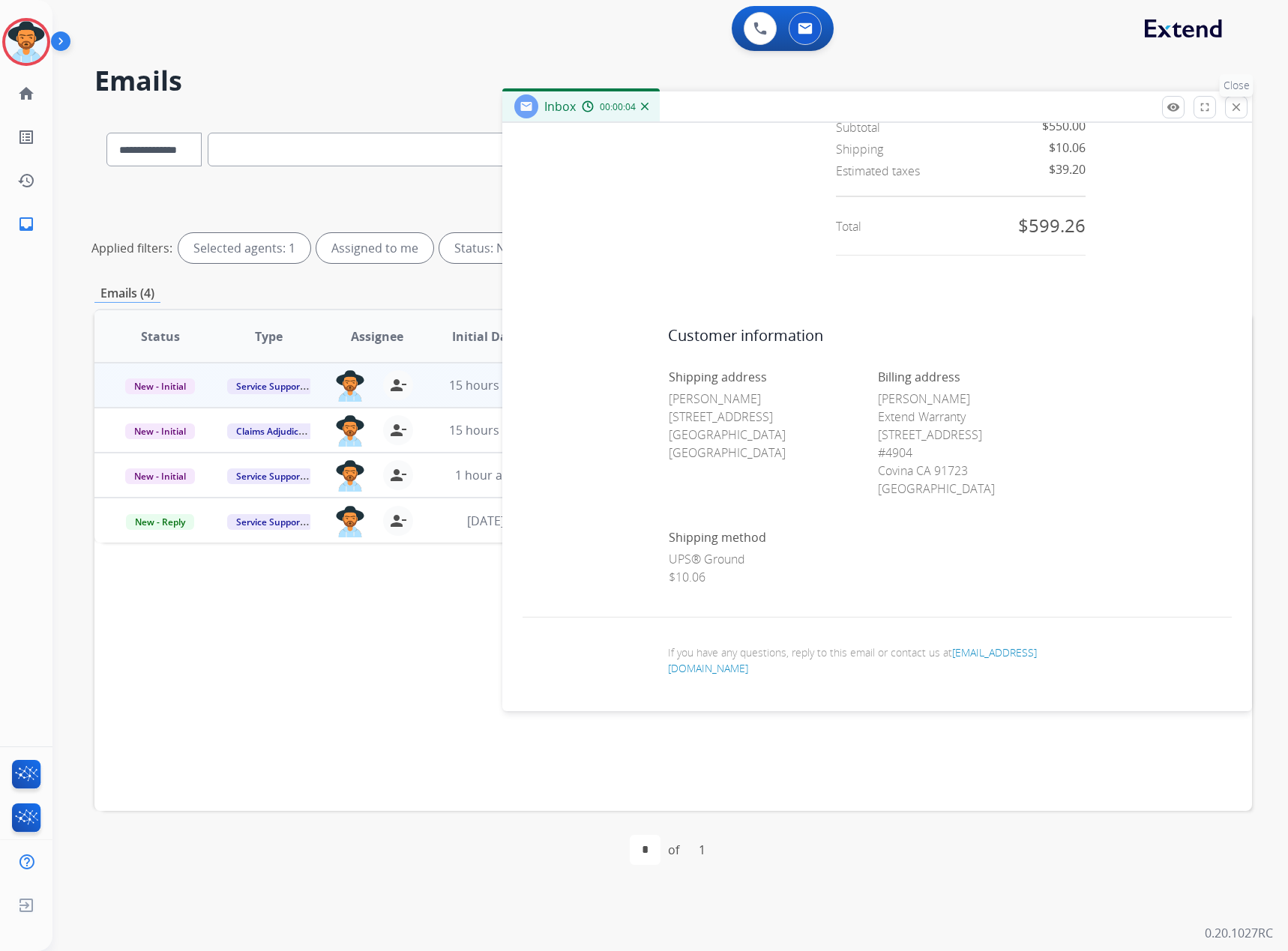
click at [1243, 100] on button "close Close" at bounding box center [1236, 107] width 23 height 23
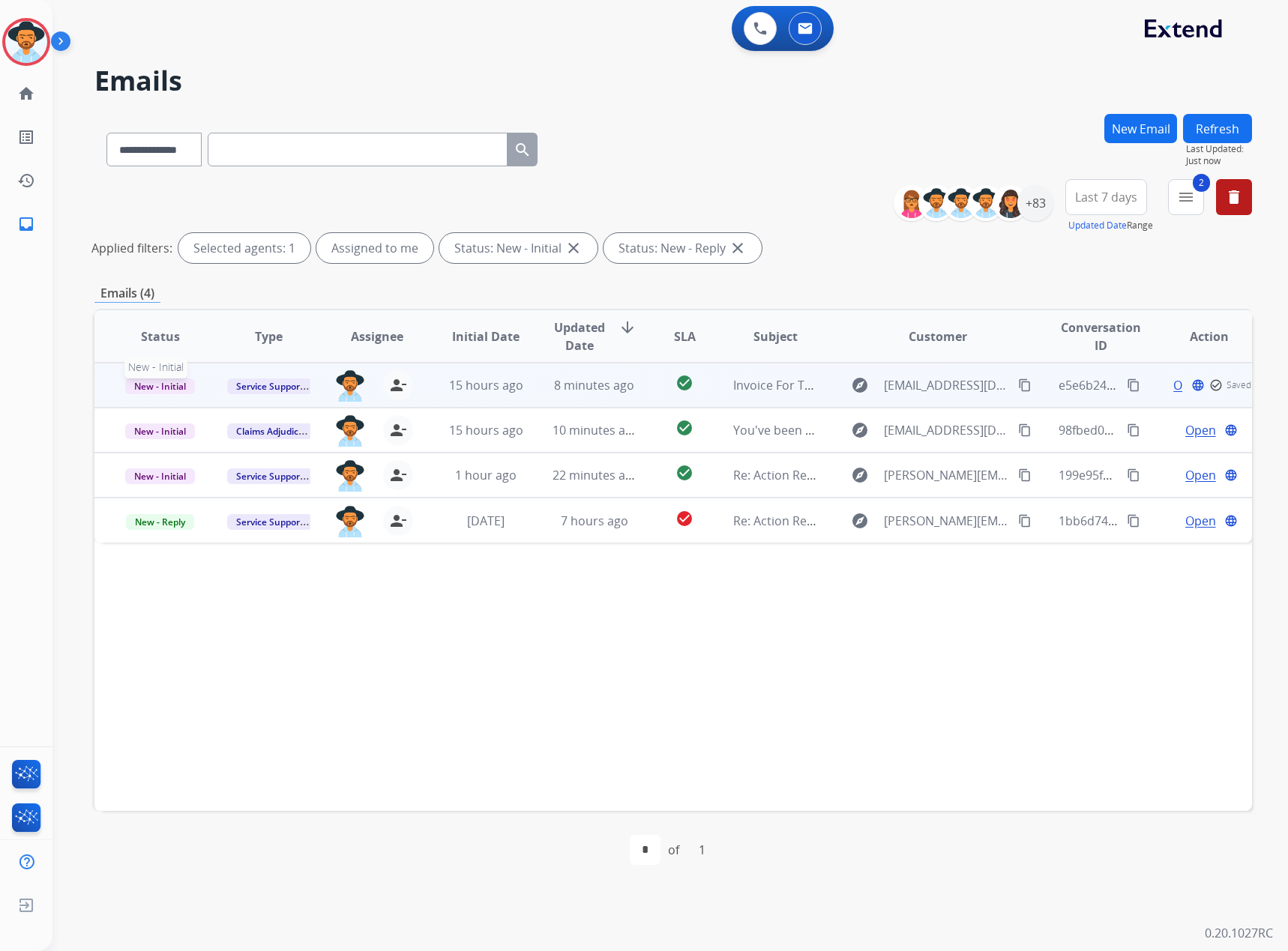
click at [188, 390] on span "New - Initial" at bounding box center [159, 386] width 70 height 16
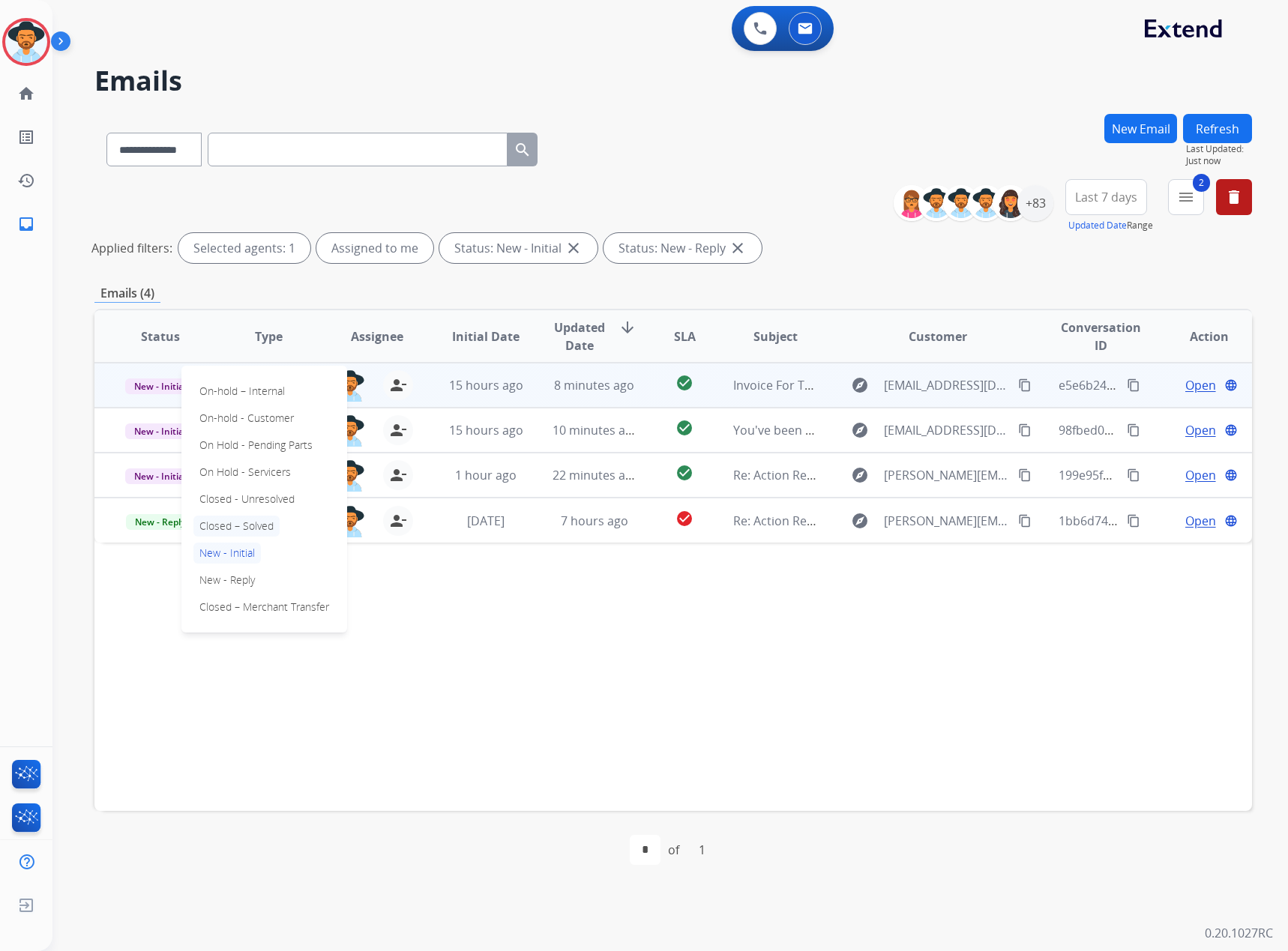
click at [232, 525] on p "Closed – Solved" at bounding box center [237, 525] width 86 height 21
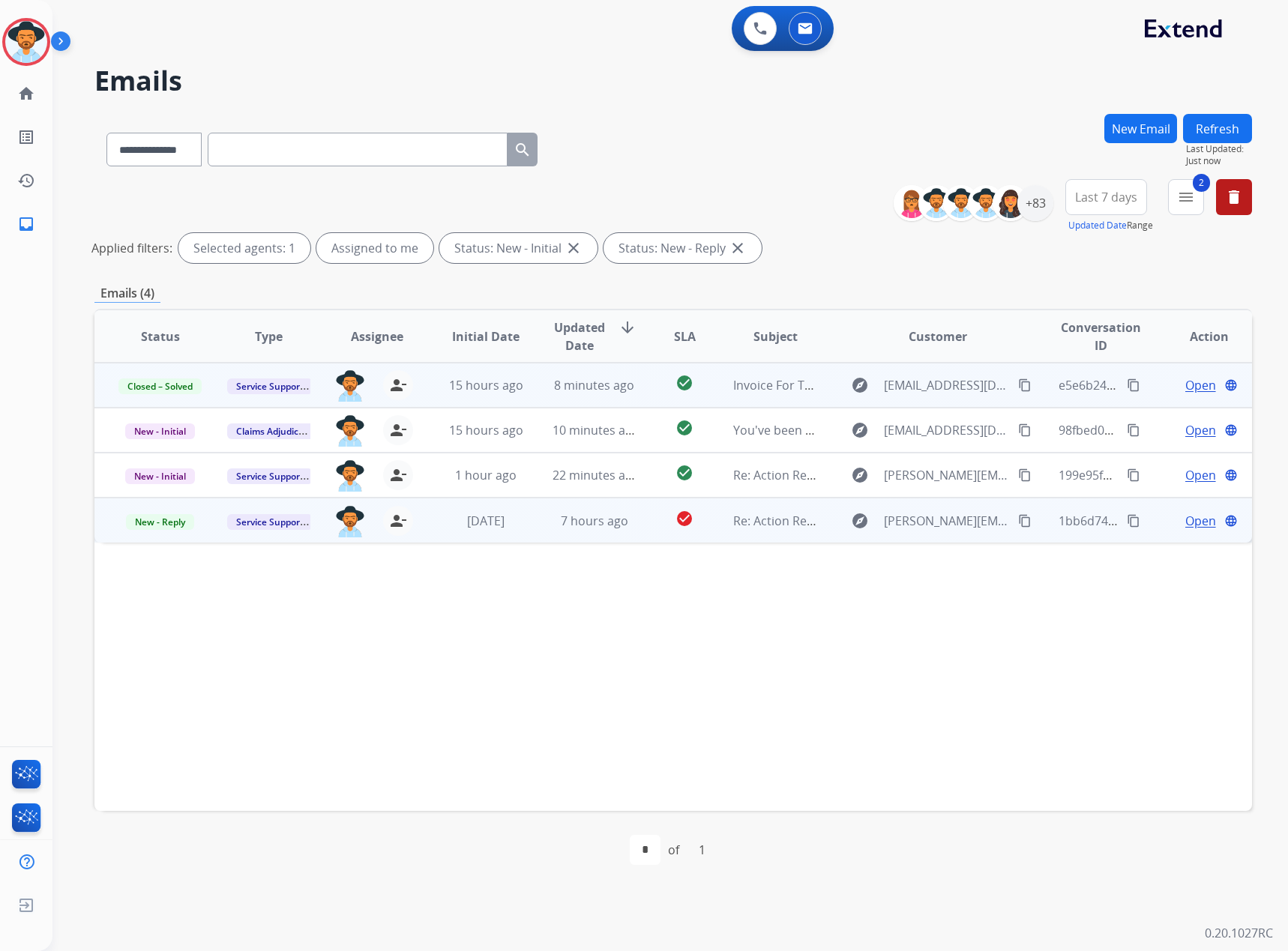
click at [1186, 518] on span "Open" at bounding box center [1201, 521] width 30 height 18
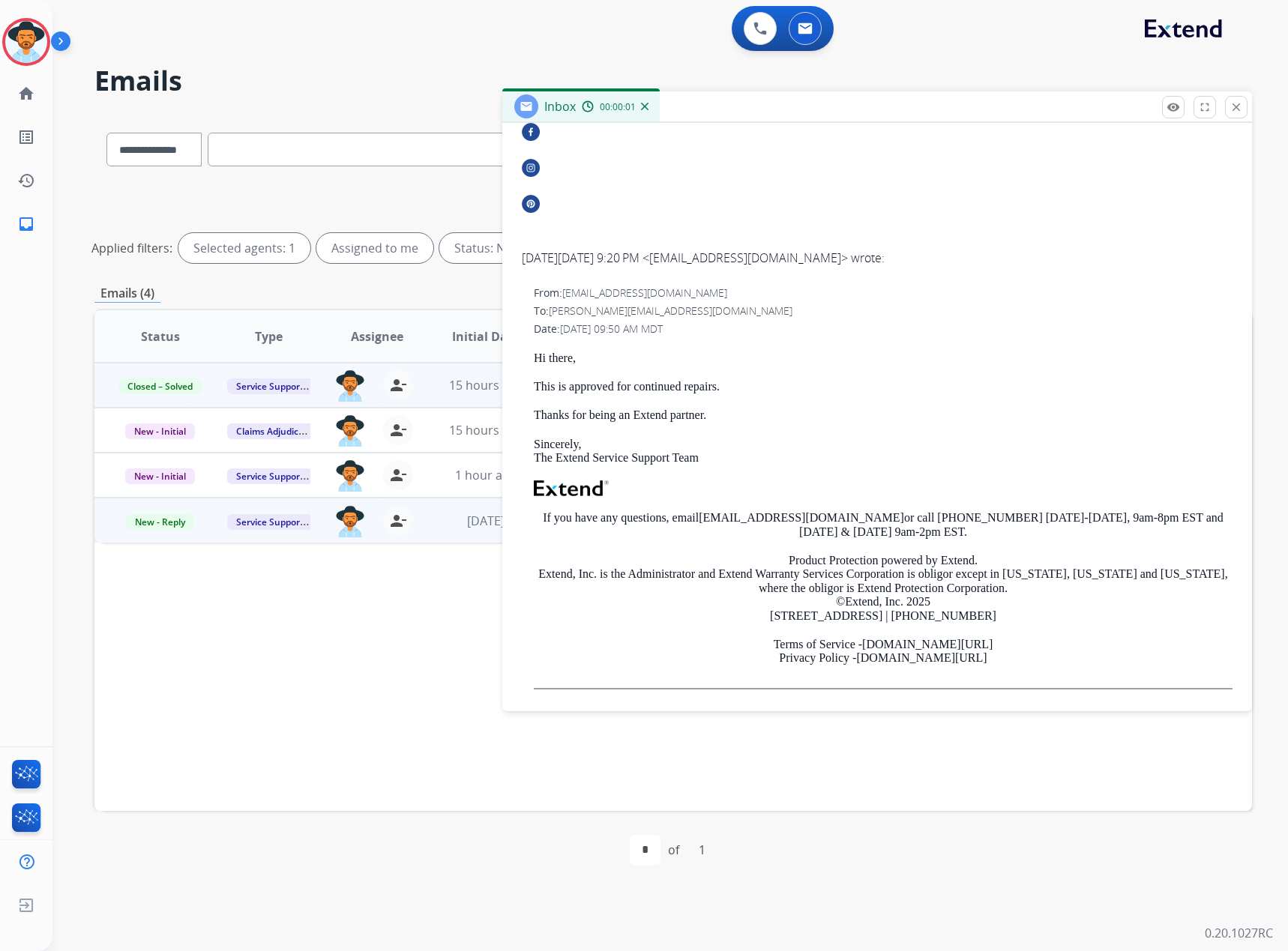
scroll to position [525, 0]
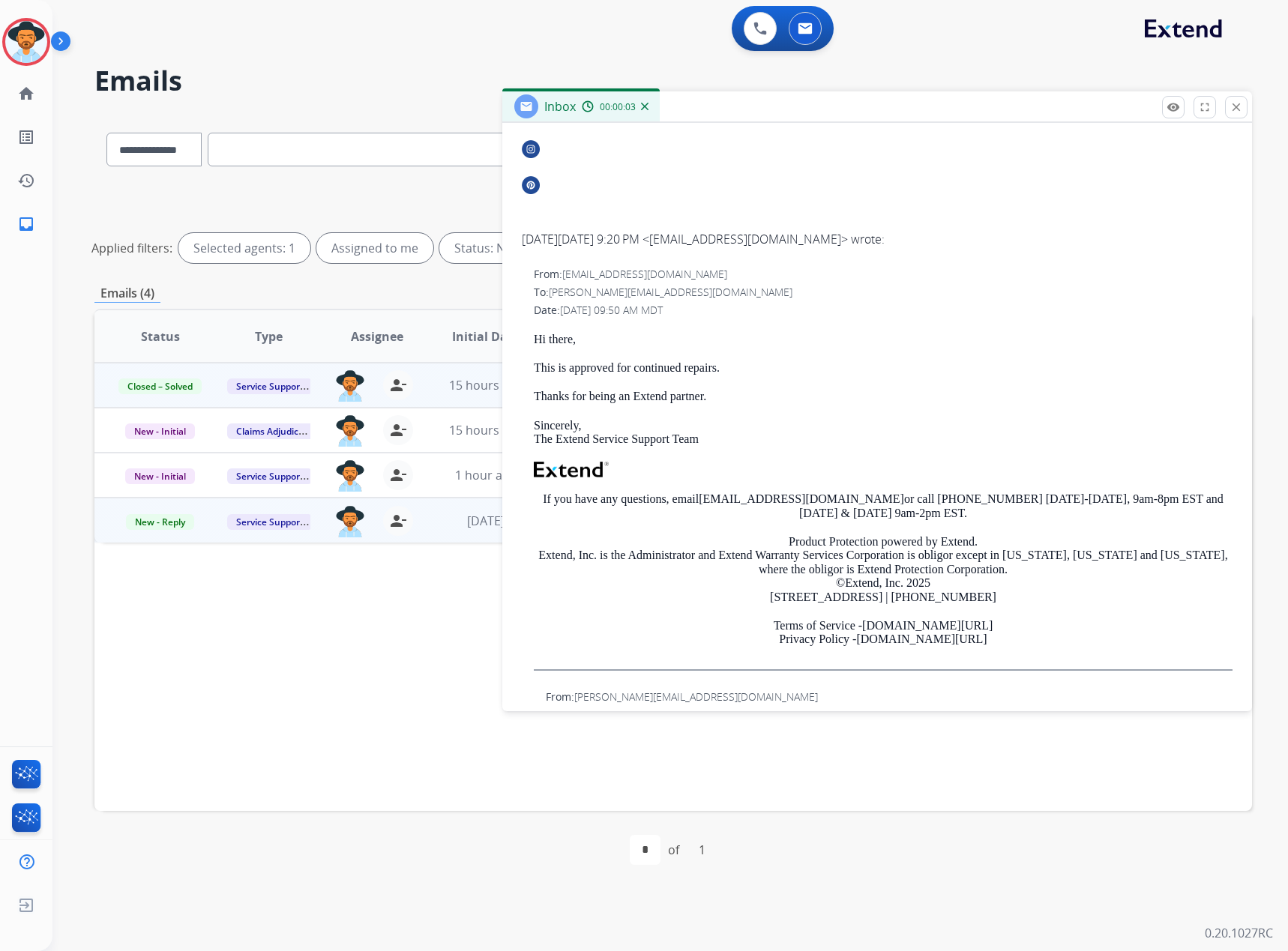
drag, startPoint x: 1243, startPoint y: 106, endPoint x: 826, endPoint y: 195, distance: 426.4
click at [1243, 106] on button "close Close" at bounding box center [1236, 107] width 23 height 23
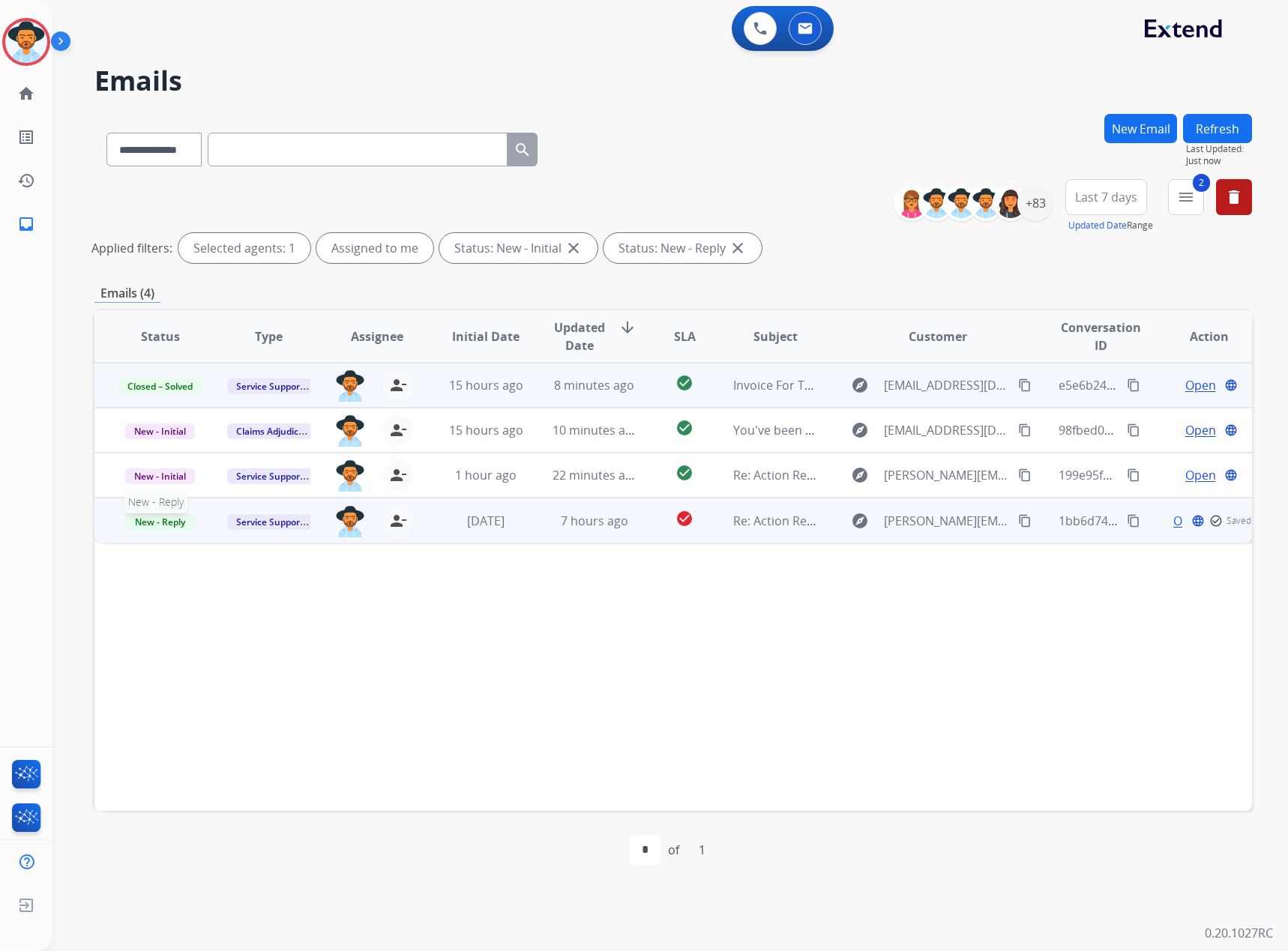
click at [152, 523] on span "New - Reply" at bounding box center [159, 522] width 68 height 16
click at [216, 657] on p "Closed – Solved" at bounding box center [237, 661] width 86 height 21
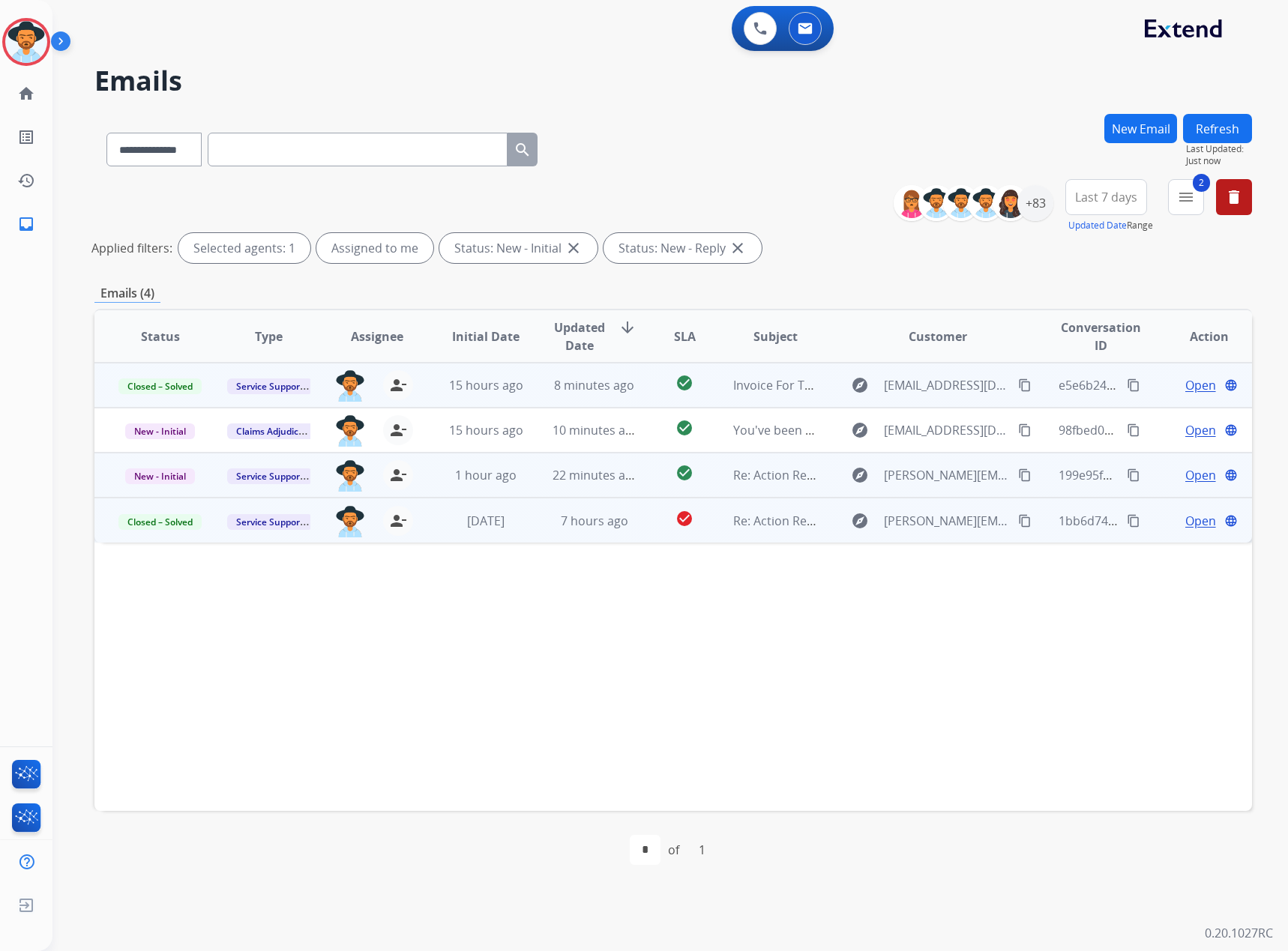
click at [1190, 475] on span "Open" at bounding box center [1201, 475] width 30 height 18
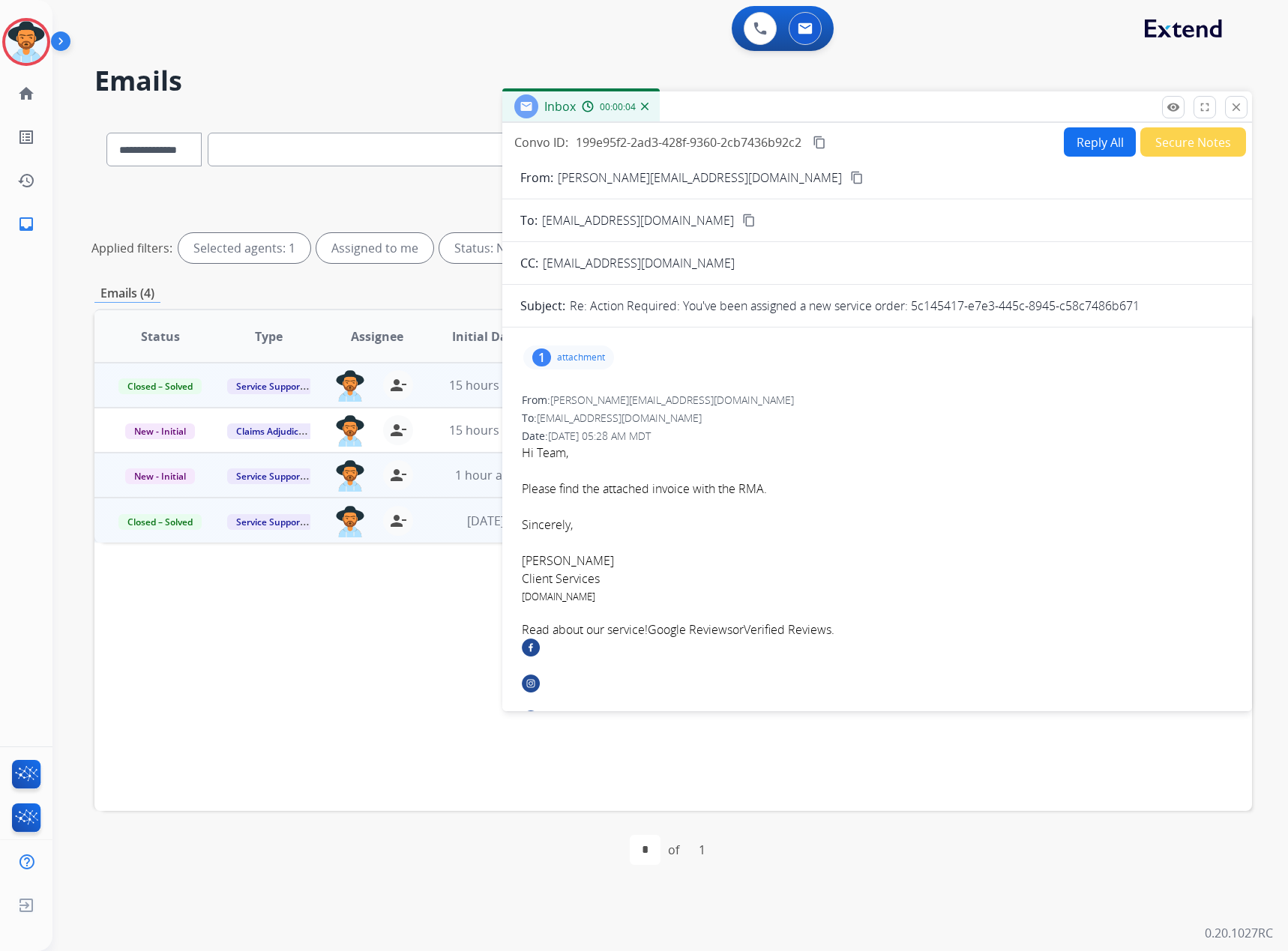
drag, startPoint x: 1145, startPoint y: 305, endPoint x: 912, endPoint y: 305, distance: 233.0
click at [912, 305] on div "Re: Action Required: You've been assigned a new service order: 5c145417-e7e3-44…" at bounding box center [902, 305] width 664 height 18
copy p "5c145417-e7e3-445c-8945-c58c7486b671"
click at [597, 362] on p "attachment" at bounding box center [580, 357] width 48 height 12
click at [710, 393] on p "M78356_NSC (1).jpg" at bounding box center [672, 392] width 110 height 18
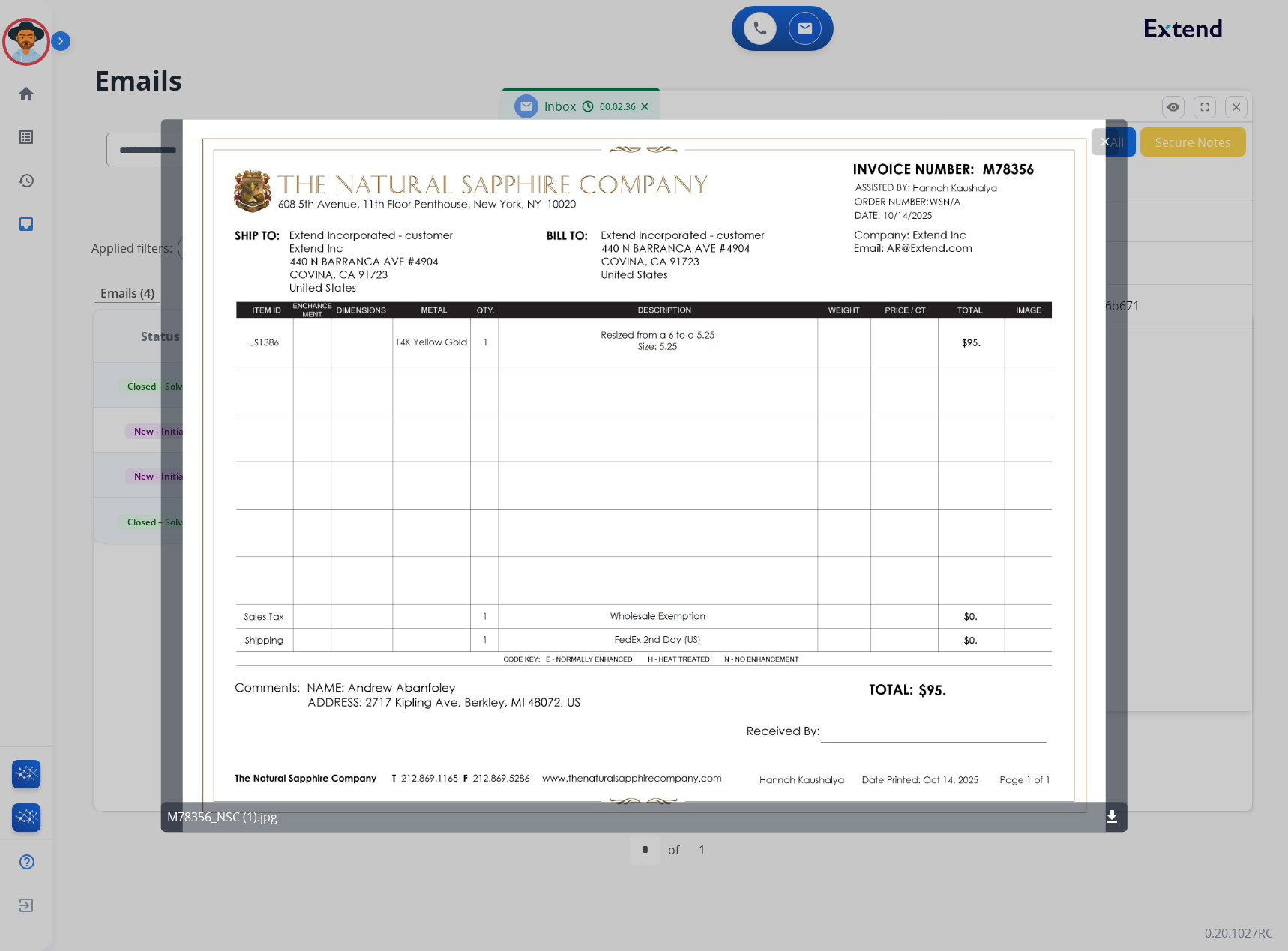
click at [1008, 163] on div "clear M78356_NSC (1).jpg download" at bounding box center [644, 476] width 966 height 714
drag, startPoint x: 1037, startPoint y: 166, endPoint x: 890, endPoint y: 176, distance: 147.3
click at [890, 176] on div "clear M78356_NSC (1).jpg download" at bounding box center [644, 476] width 966 height 714
click at [1104, 143] on mat-icon "clear" at bounding box center [1104, 141] width 13 height 13
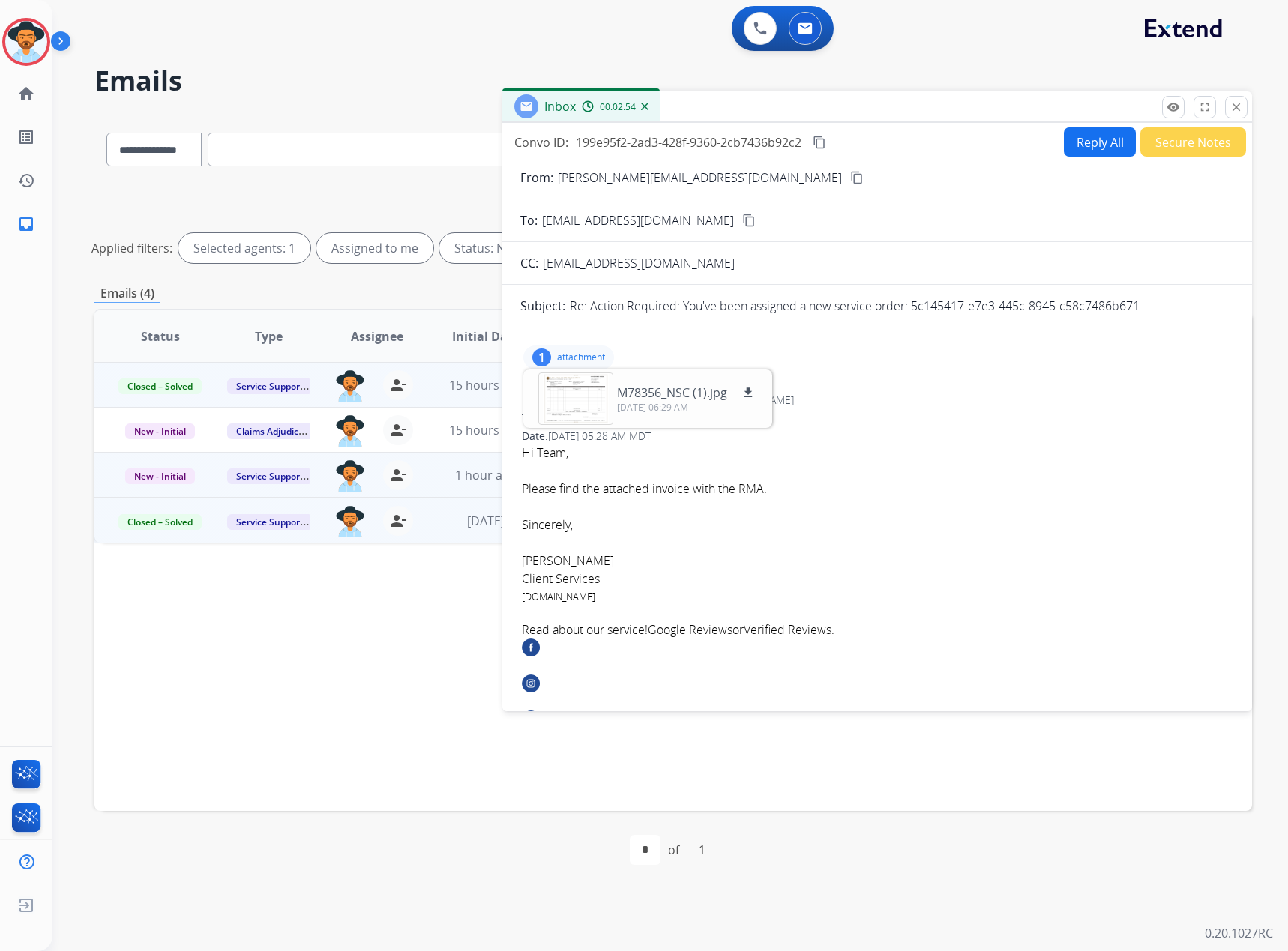
click at [983, 450] on div "Hi Team," at bounding box center [877, 452] width 711 height 18
click at [1095, 133] on button "Reply All" at bounding box center [1100, 141] width 72 height 29
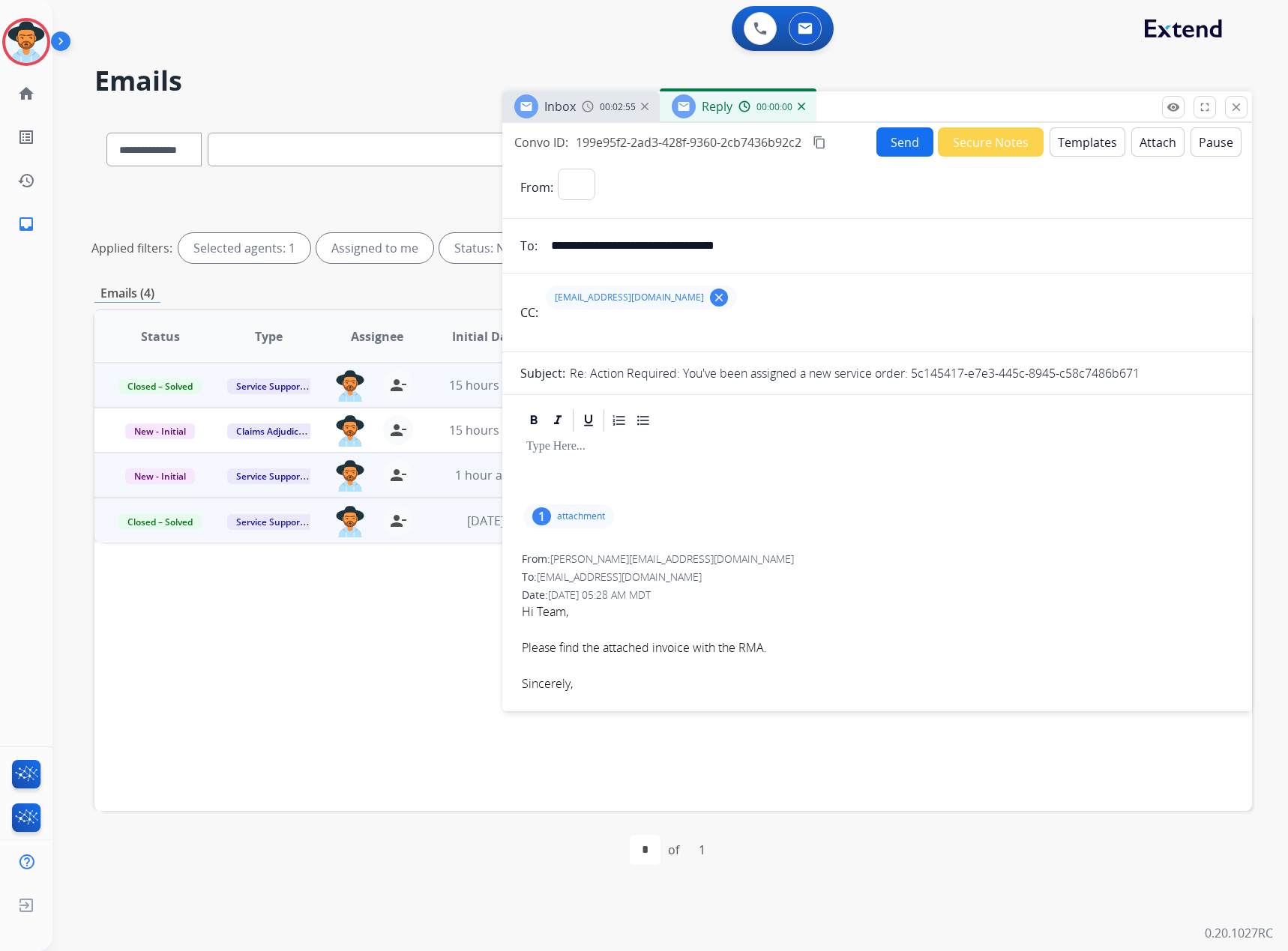
select select "**********"
click at [1075, 148] on button "Templates" at bounding box center [1087, 141] width 76 height 29
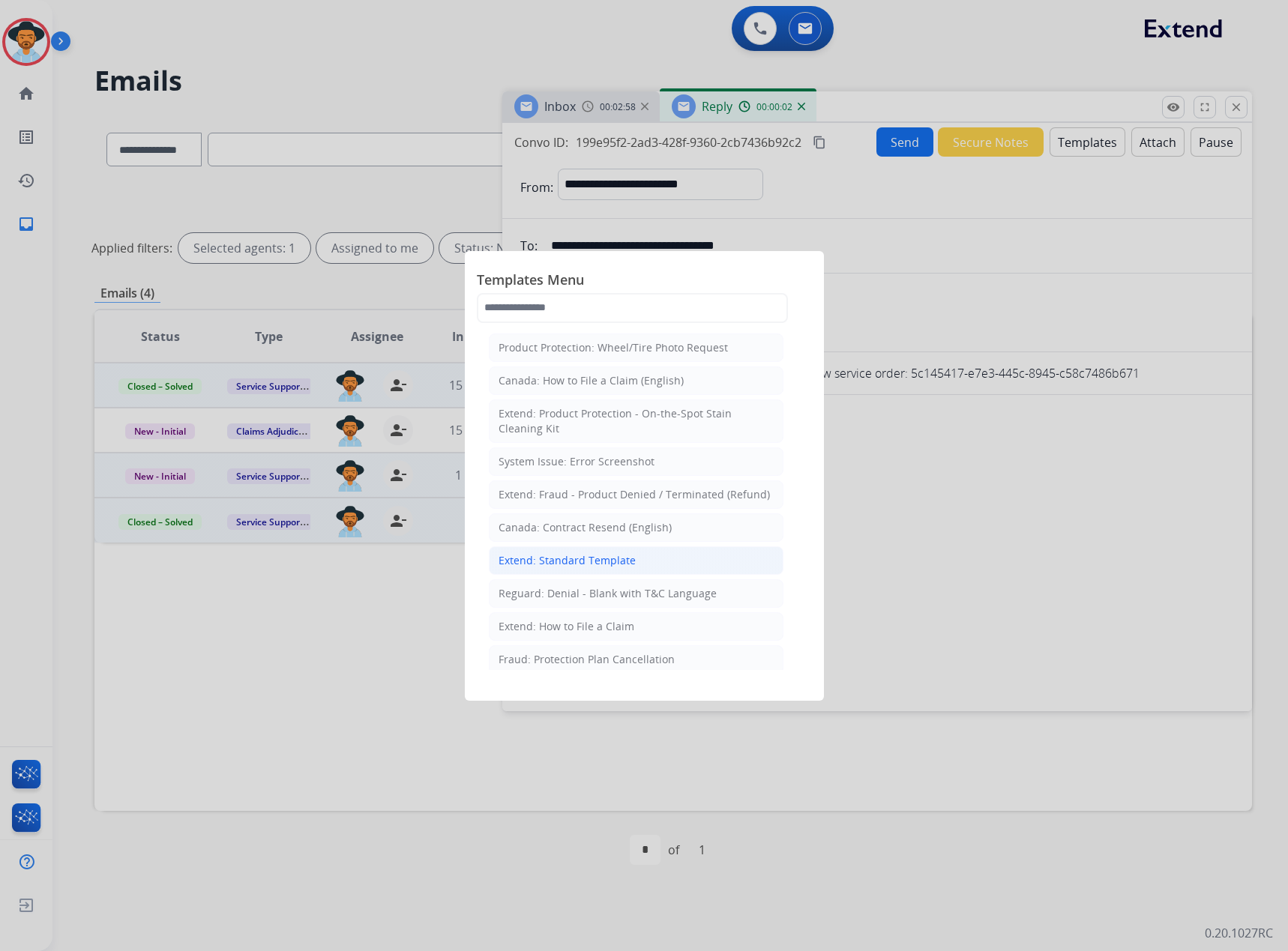
click at [558, 564] on div "Extend: Standard Template" at bounding box center [567, 560] width 137 height 15
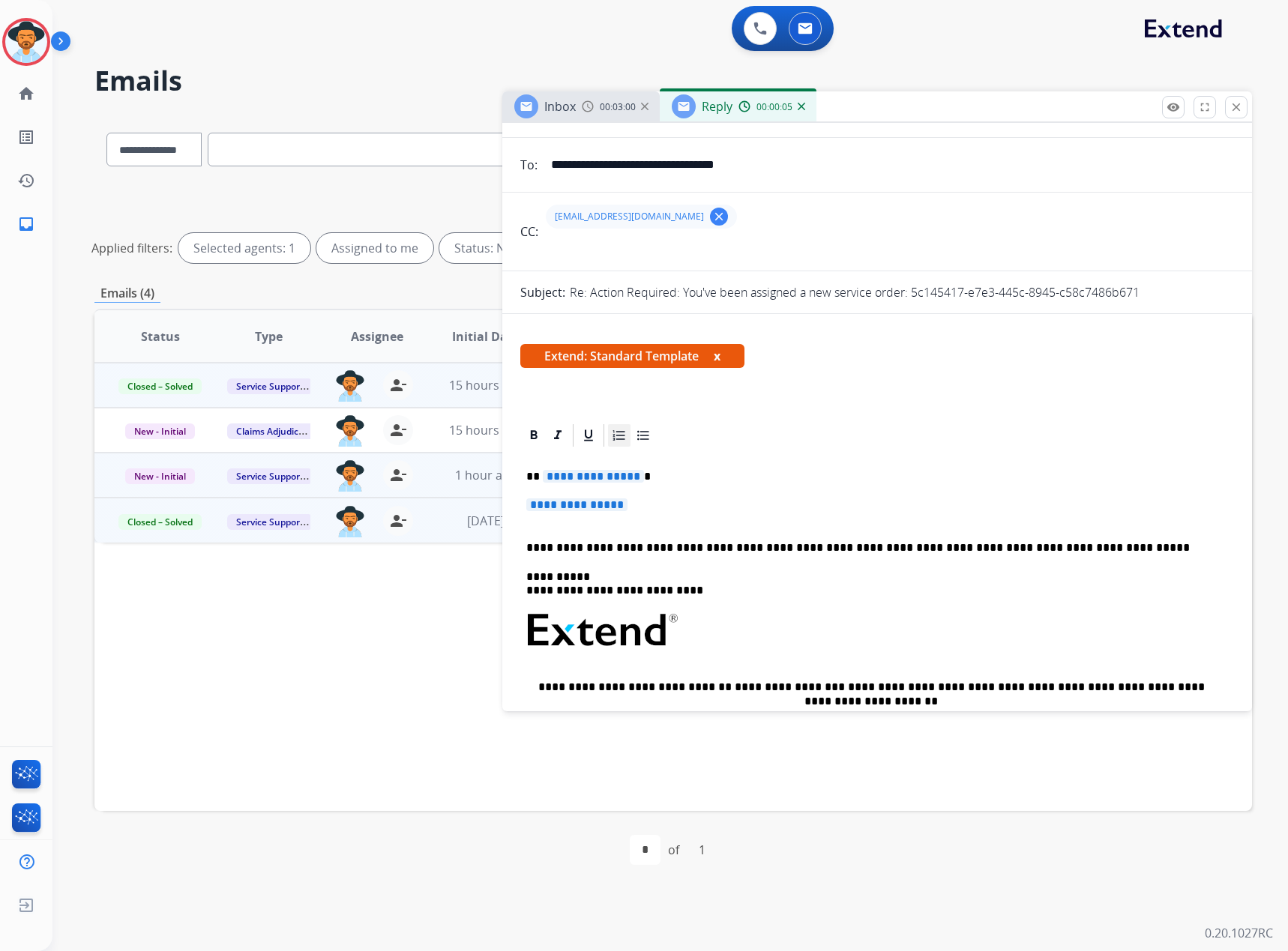
scroll to position [75, 0]
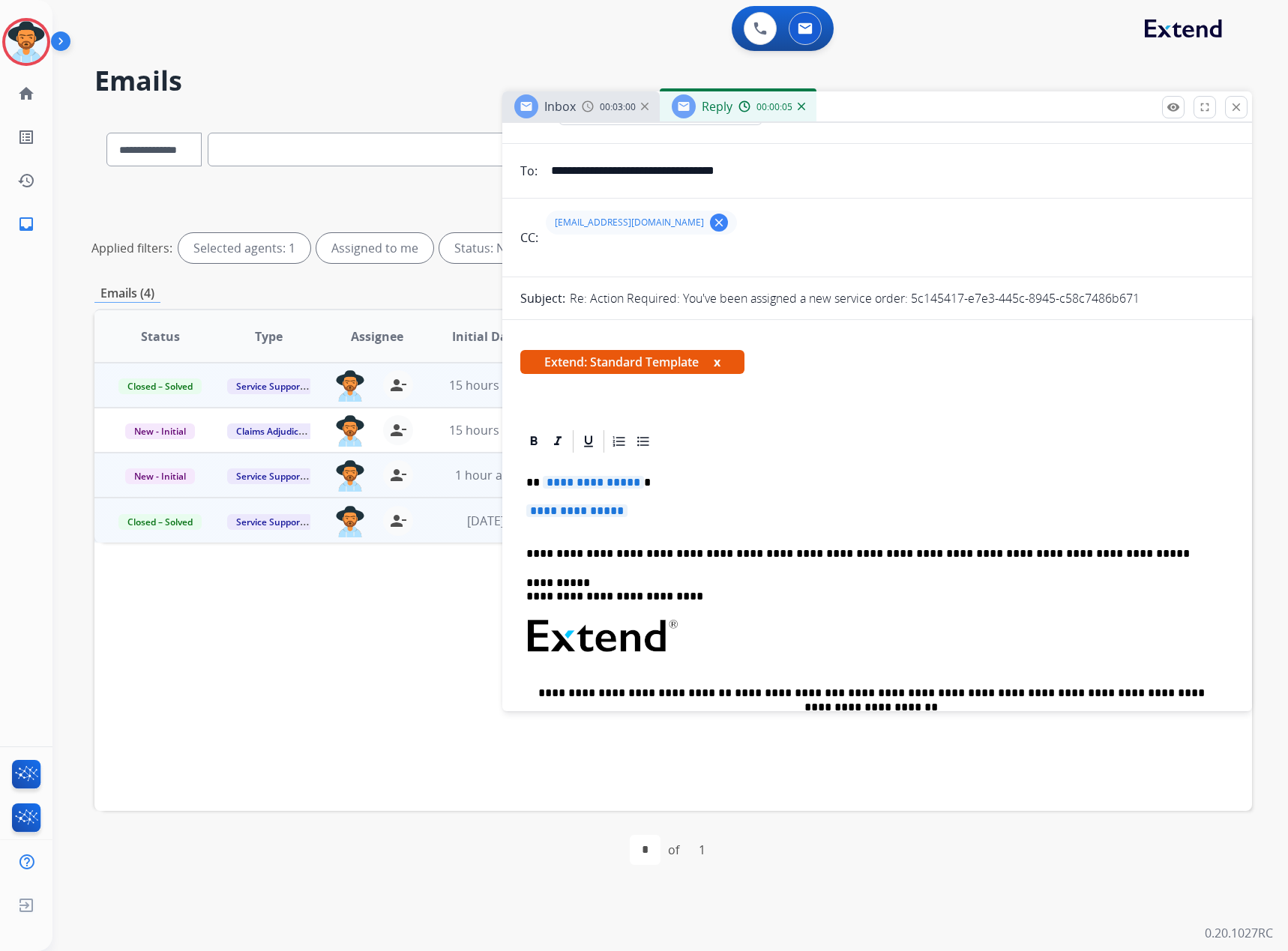
click at [601, 483] on span "**********" at bounding box center [594, 483] width 102 height 12
click at [573, 502] on div "**********" at bounding box center [877, 672] width 714 height 434
click at [565, 502] on div "**********" at bounding box center [877, 672] width 714 height 434
click at [566, 512] on span "**********" at bounding box center [577, 511] width 102 height 12
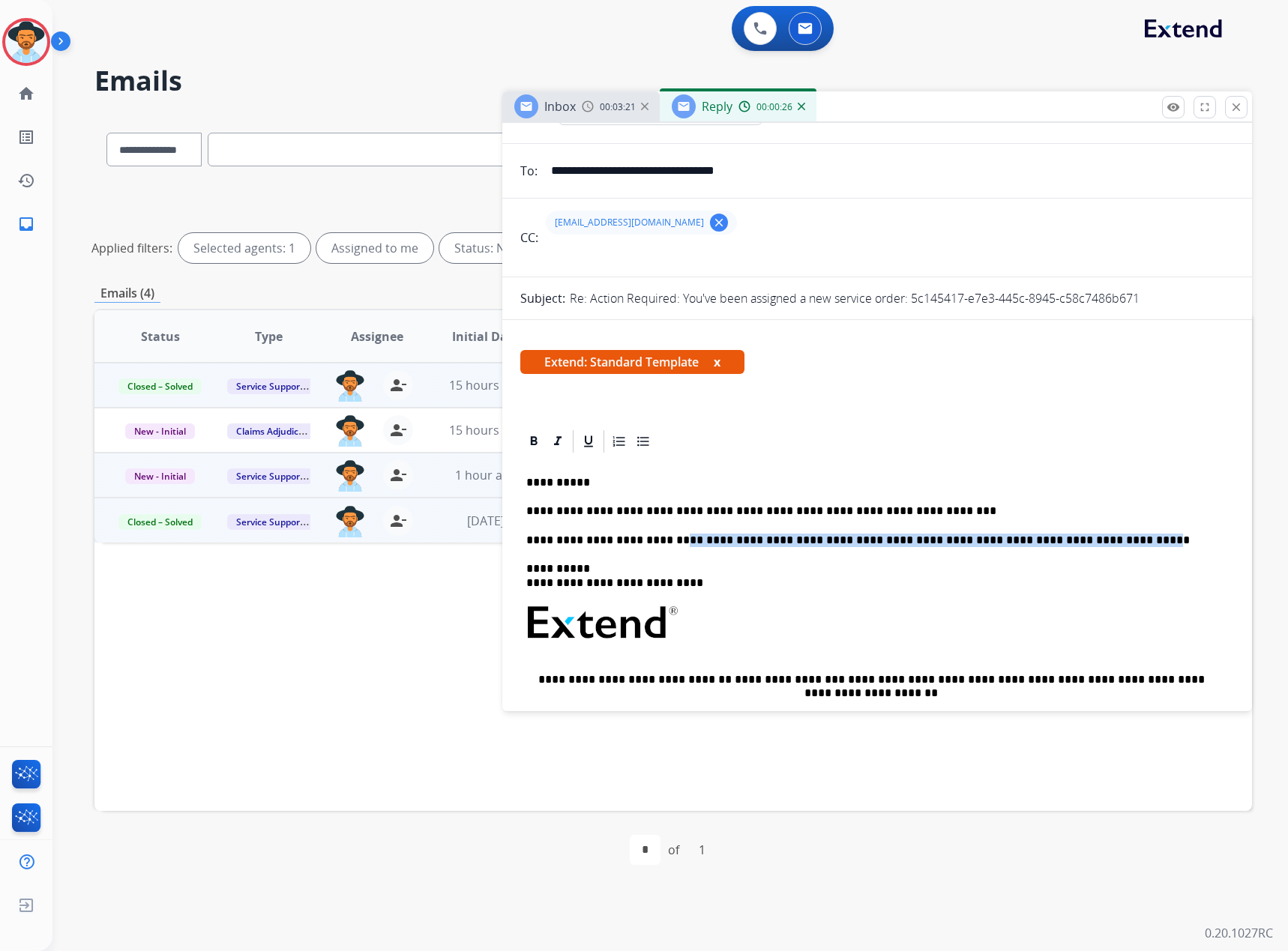
drag, startPoint x: 676, startPoint y: 541, endPoint x: 1115, endPoint y: 536, distance: 439.0
click at [1115, 536] on p "**********" at bounding box center [871, 540] width 690 height 13
drag, startPoint x: 672, startPoint y: 582, endPoint x: 593, endPoint y: 579, distance: 79.1
click at [593, 579] on p "**********" at bounding box center [871, 576] width 690 height 28
click at [723, 365] on span "Extend: Standard Template x" at bounding box center [632, 362] width 224 height 24
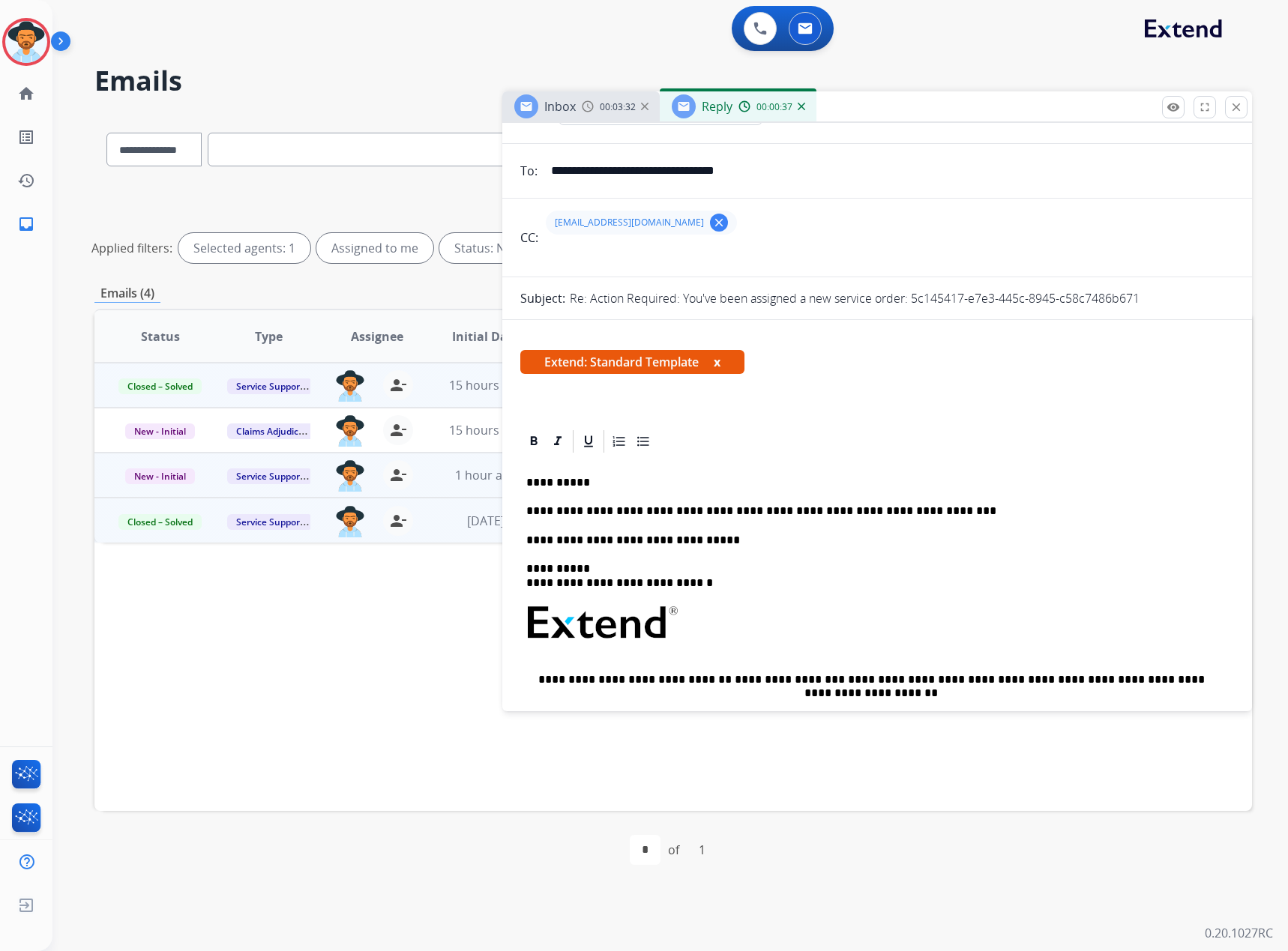
click at [720, 363] on button "x" at bounding box center [717, 362] width 7 height 18
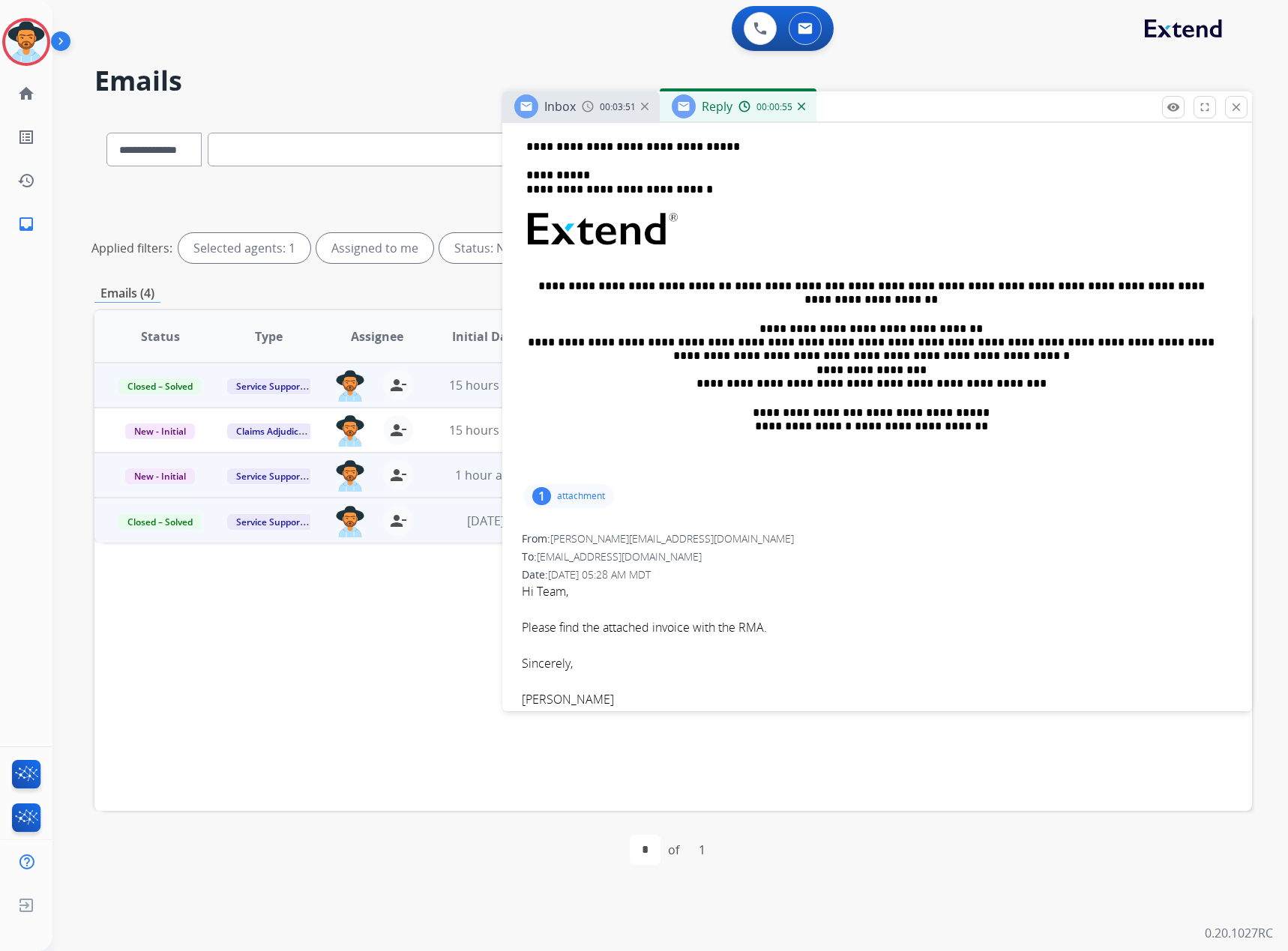
scroll to position [375, 0]
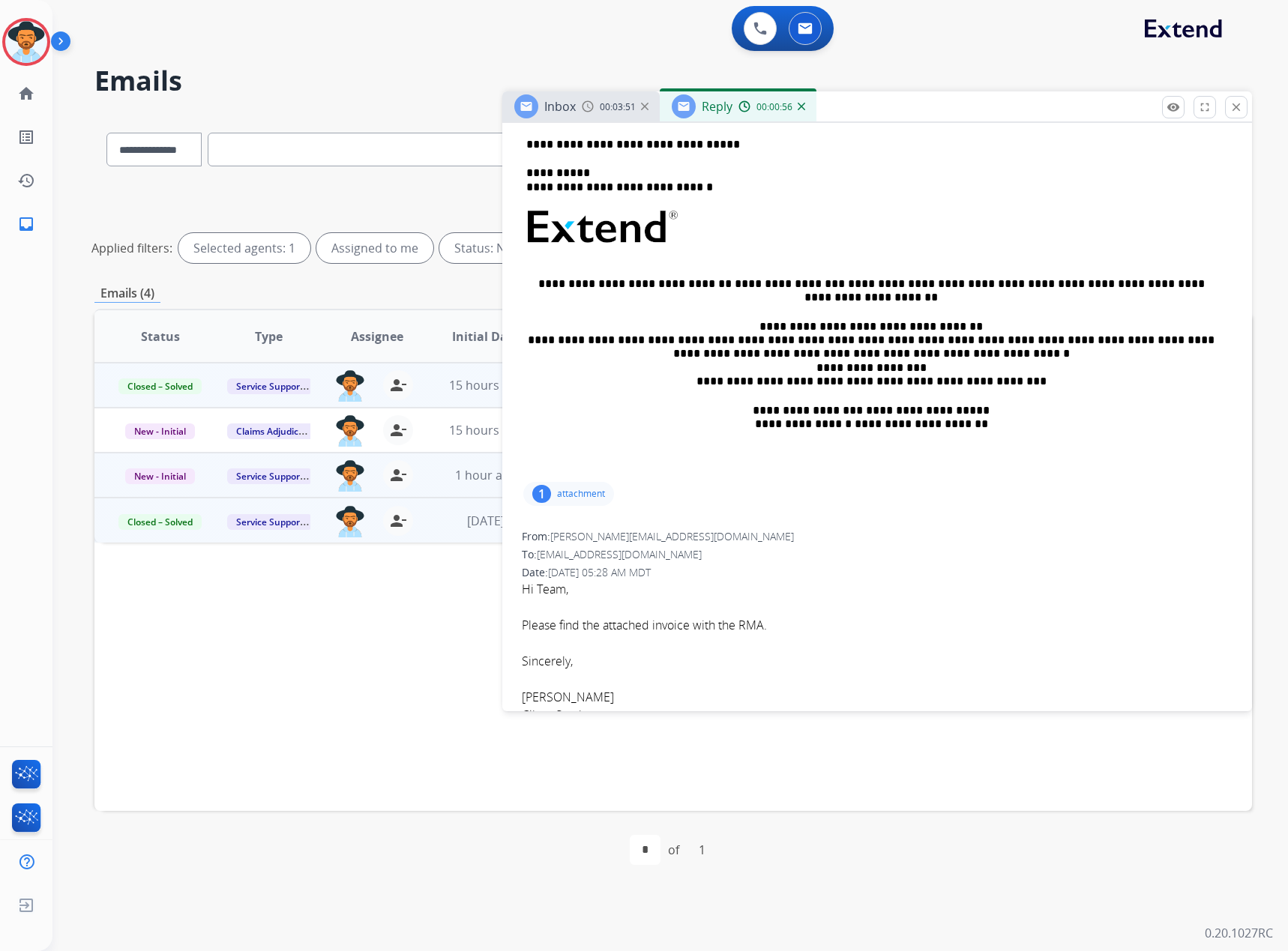
click at [574, 484] on div "1 attachment" at bounding box center [569, 493] width 91 height 24
click at [1001, 529] on div "From: [PERSON_NAME][EMAIL_ADDRESS][DOMAIN_NAME]" at bounding box center [877, 536] width 711 height 15
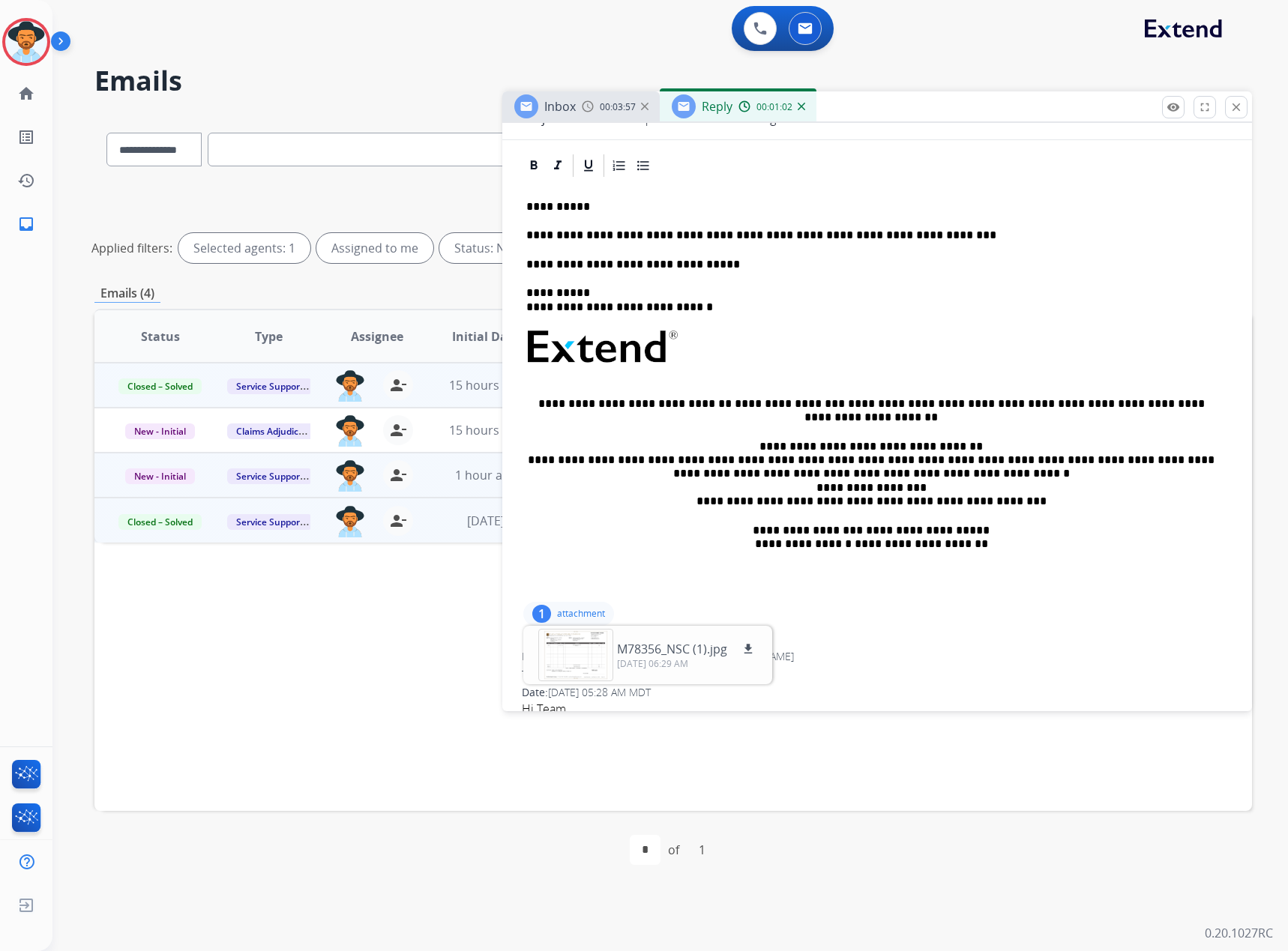
scroll to position [0, 0]
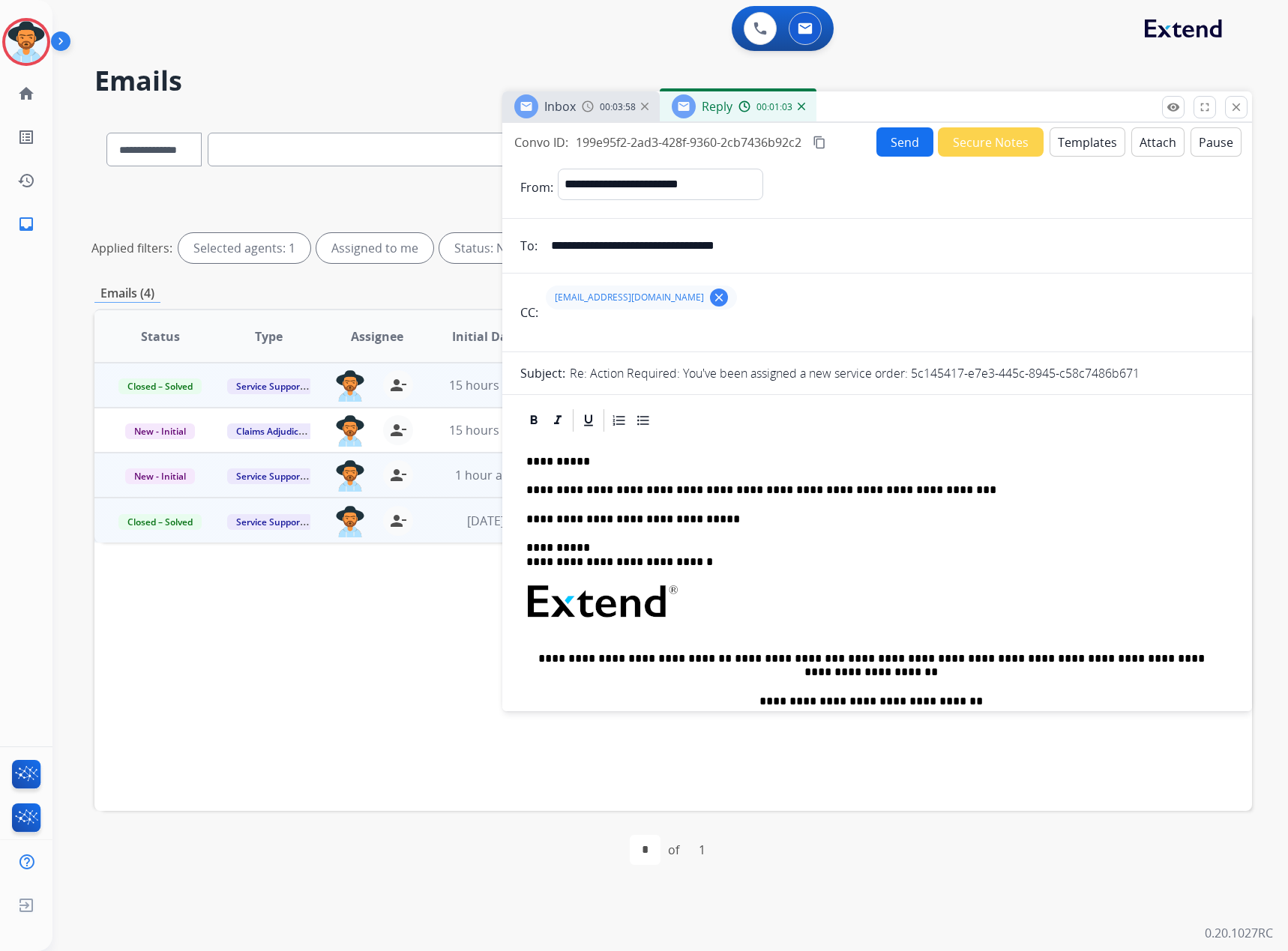
click at [900, 137] on button "Send" at bounding box center [904, 141] width 57 height 29
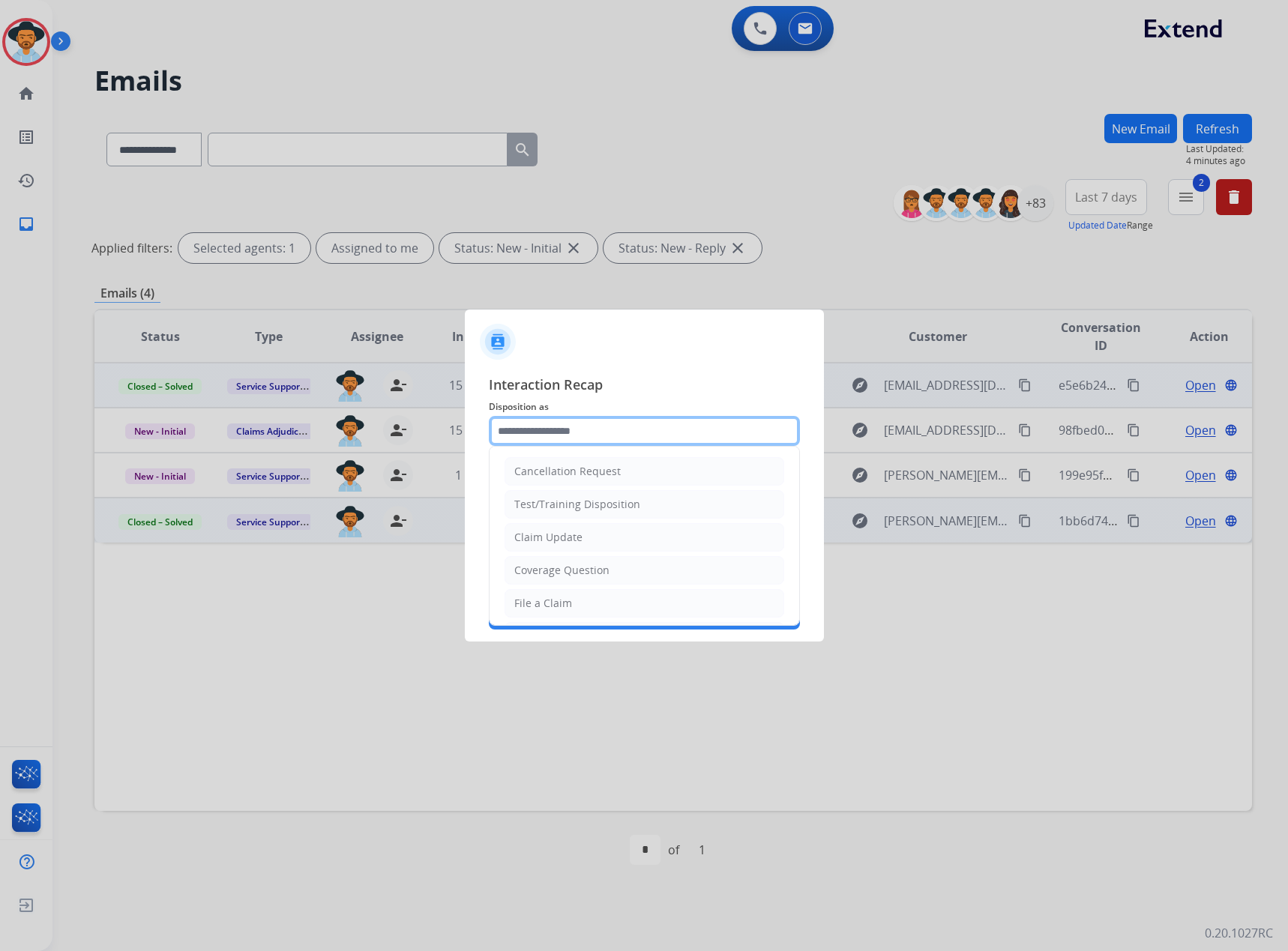
click at [551, 429] on input "text" at bounding box center [644, 431] width 311 height 30
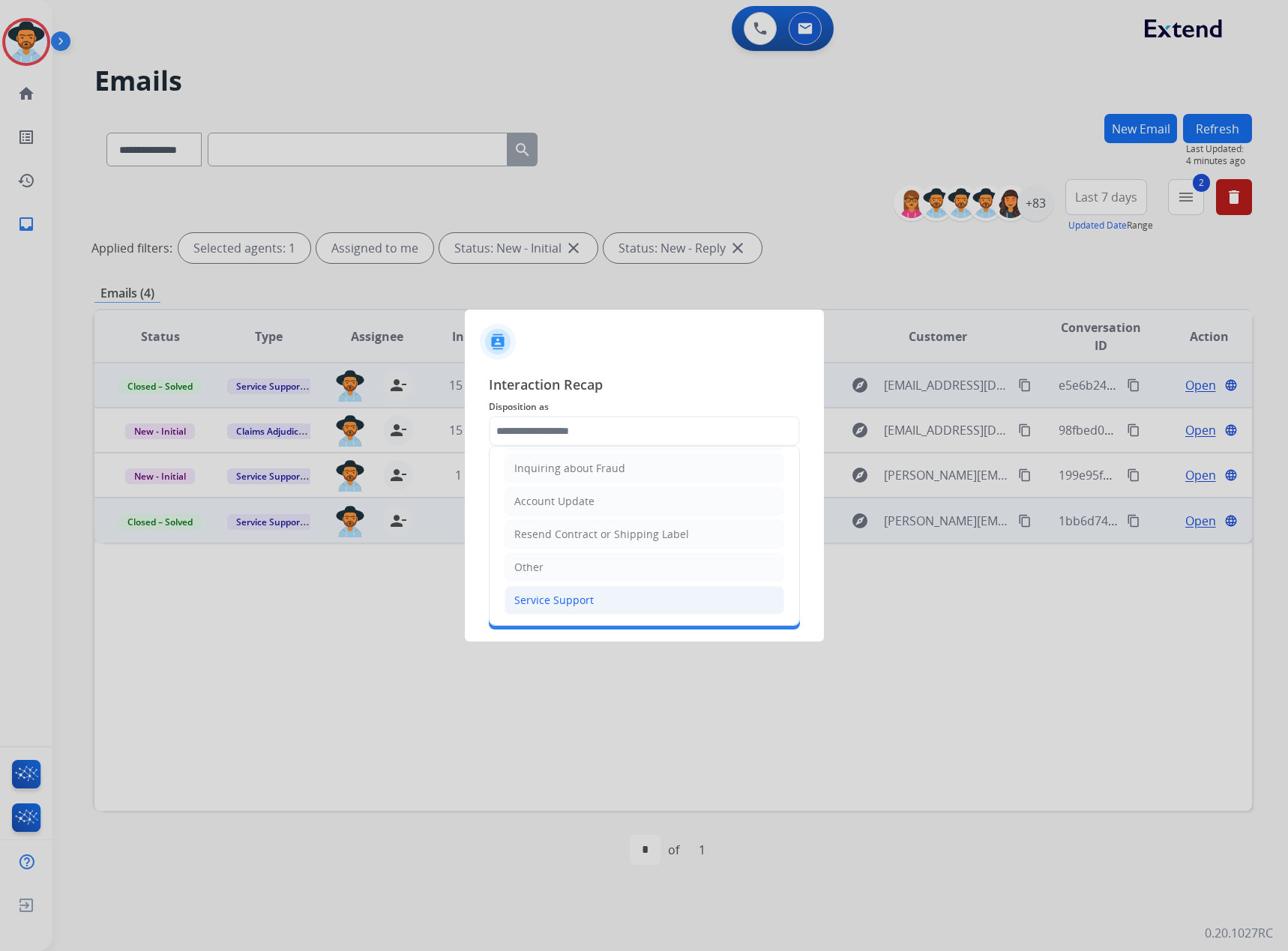
click at [535, 599] on div "Service Support" at bounding box center [554, 600] width 80 height 15
type input "**********"
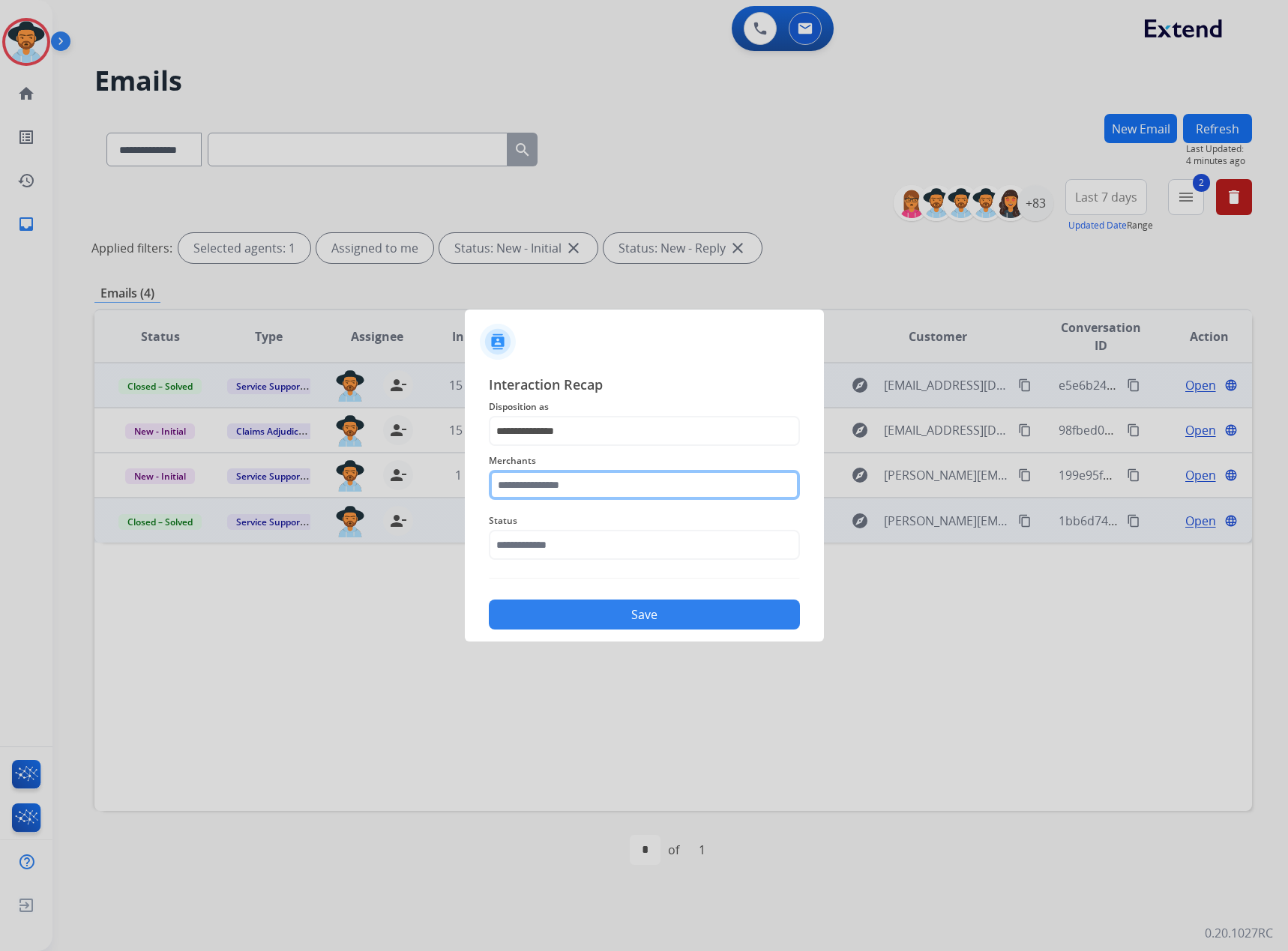
click at [563, 484] on input "text" at bounding box center [644, 485] width 311 height 30
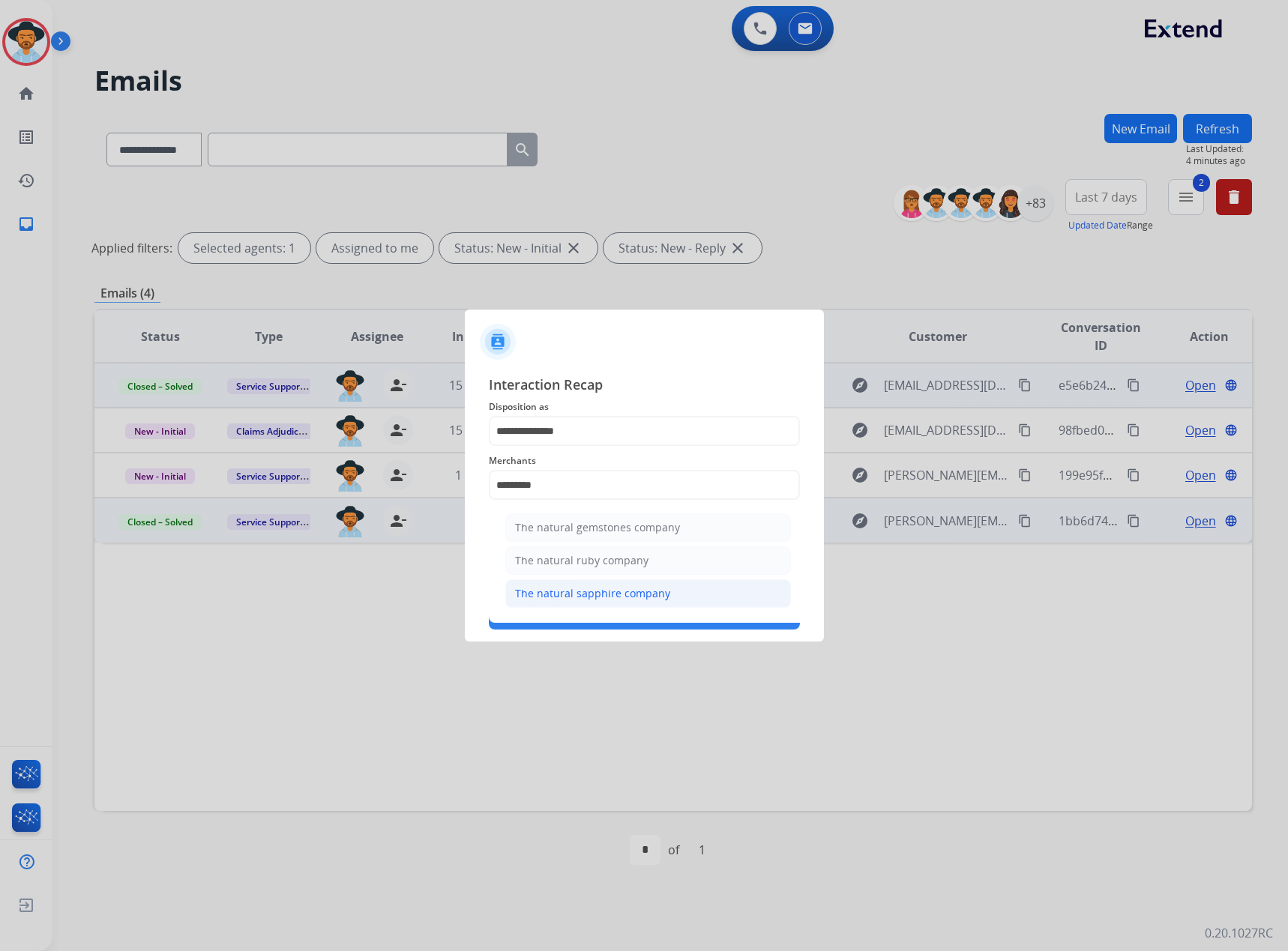
click at [544, 605] on li "The natural sapphire company" at bounding box center [648, 593] width 286 height 28
type input "**********"
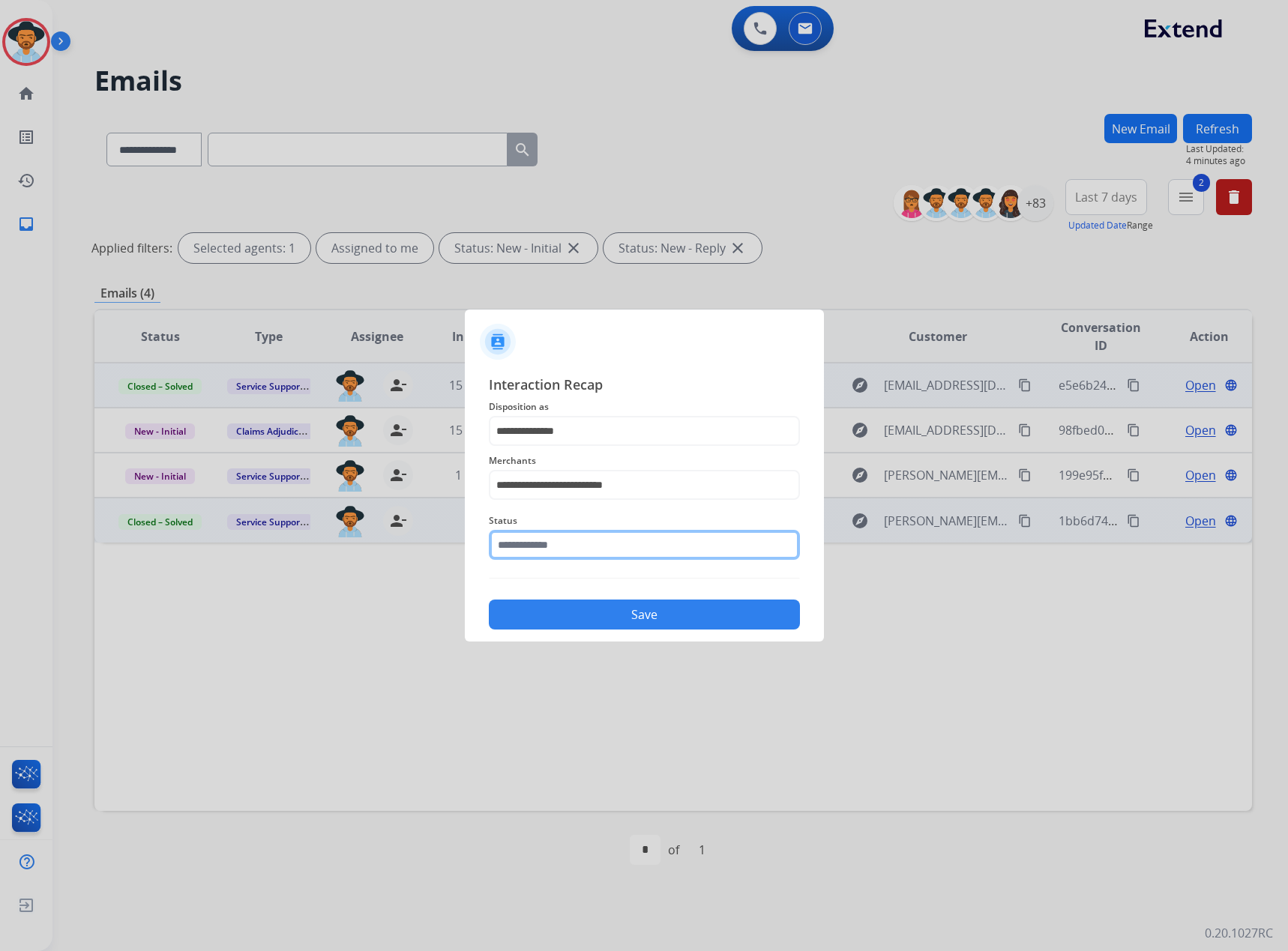
click at [557, 549] on input "text" at bounding box center [644, 545] width 311 height 30
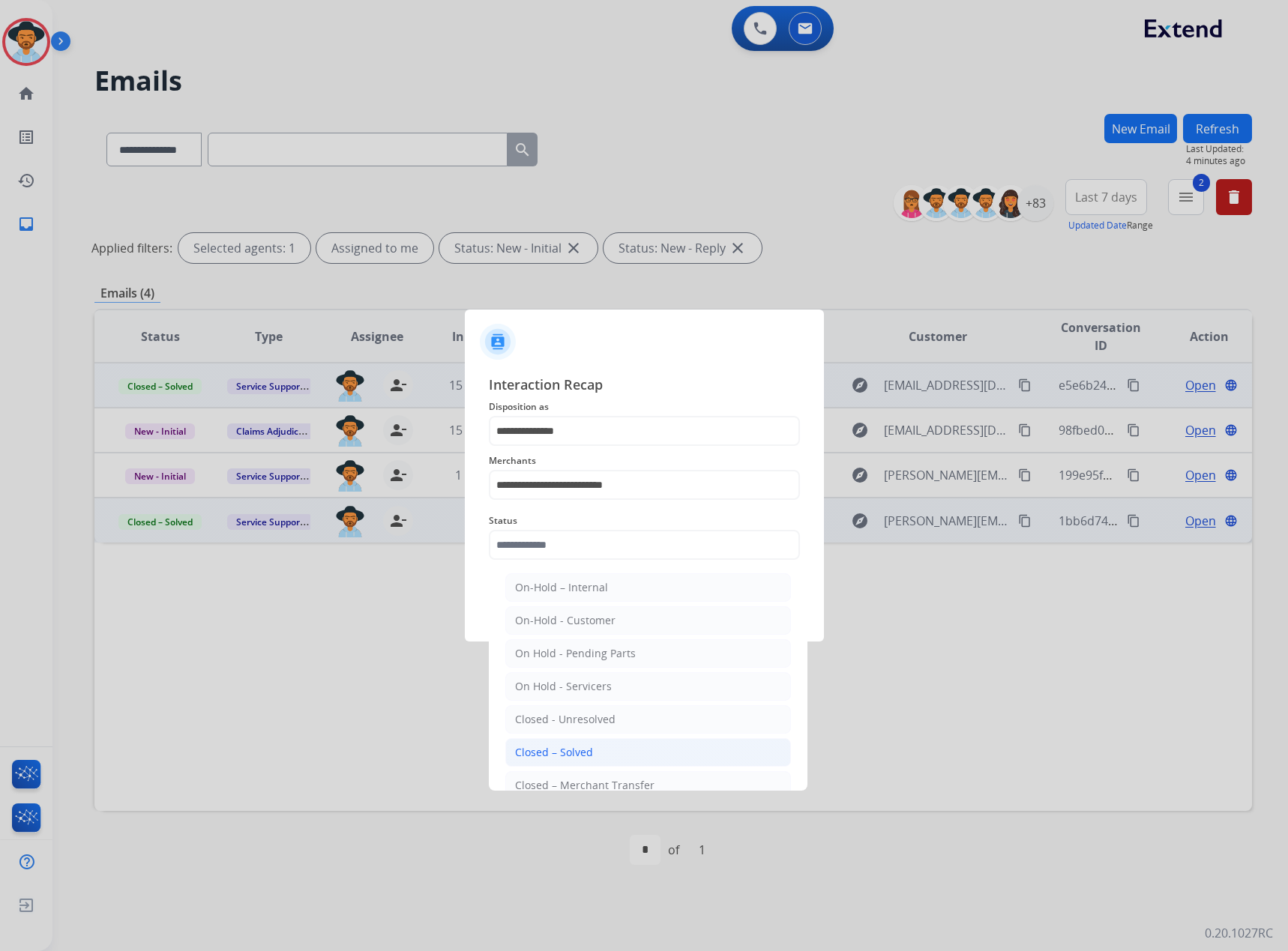
click at [568, 751] on div "Closed – Solved" at bounding box center [554, 752] width 78 height 15
type input "**********"
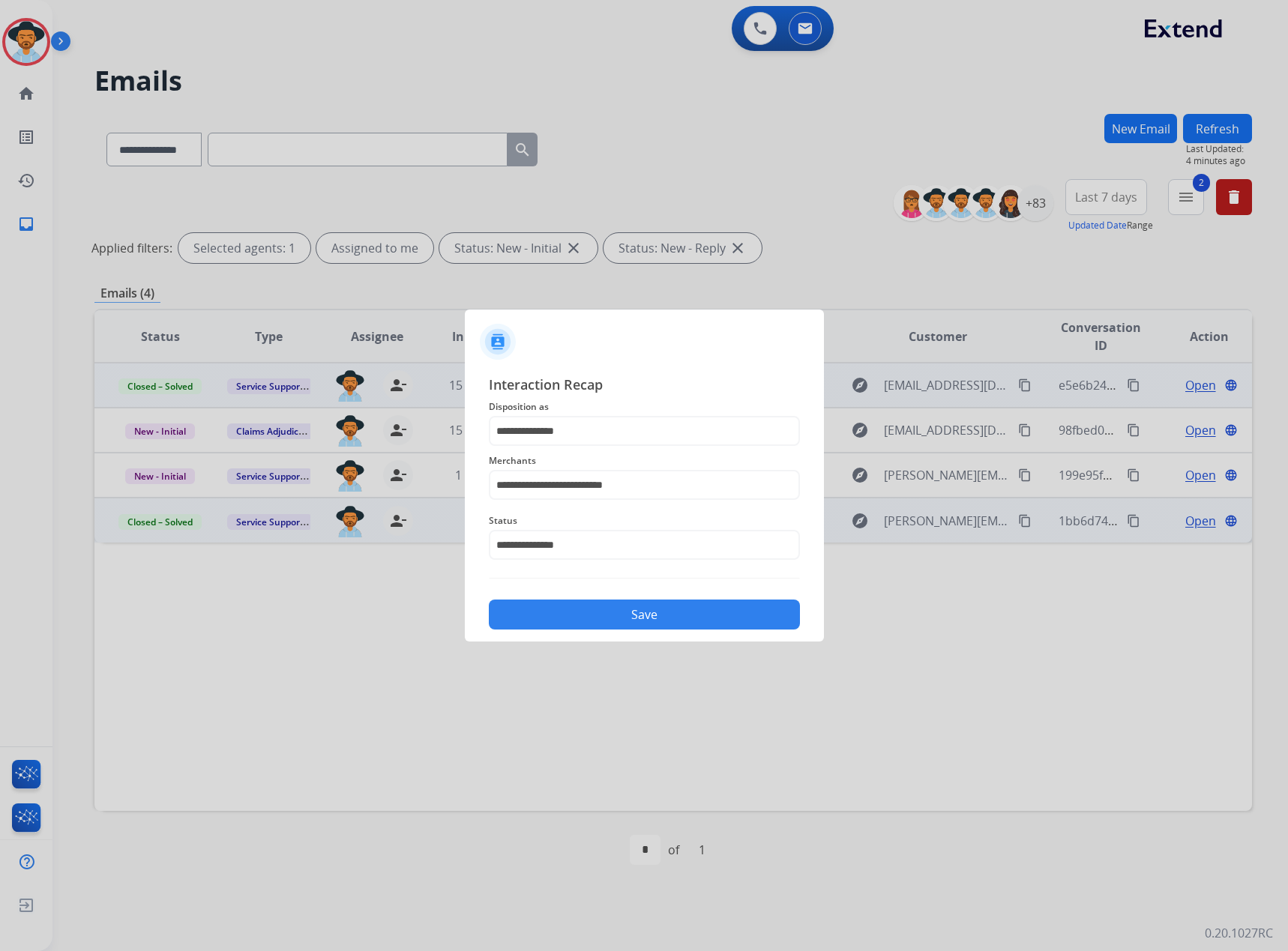
click at [573, 626] on button "Save" at bounding box center [644, 614] width 311 height 30
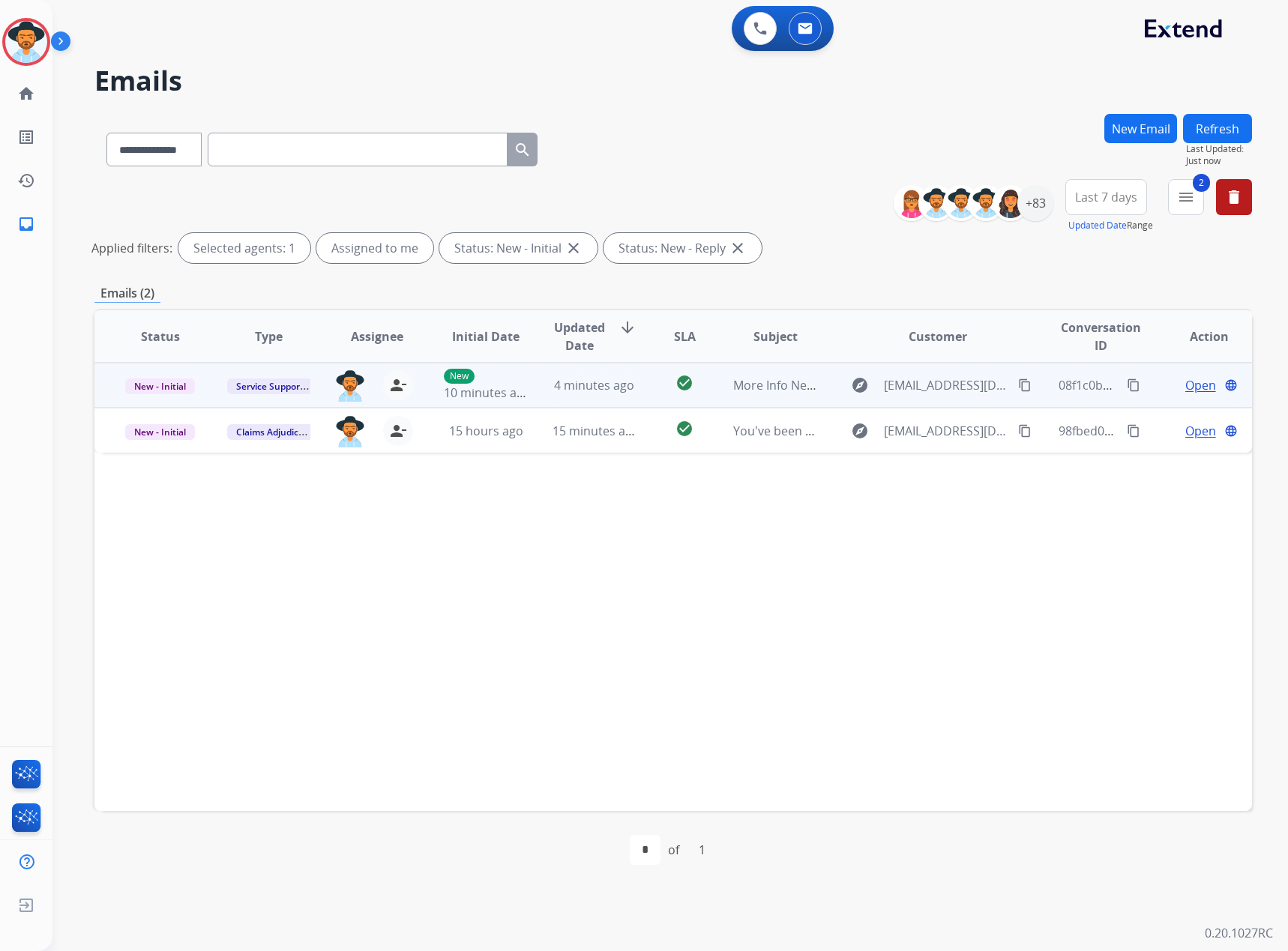
click at [1190, 383] on span "Open" at bounding box center [1201, 385] width 30 height 18
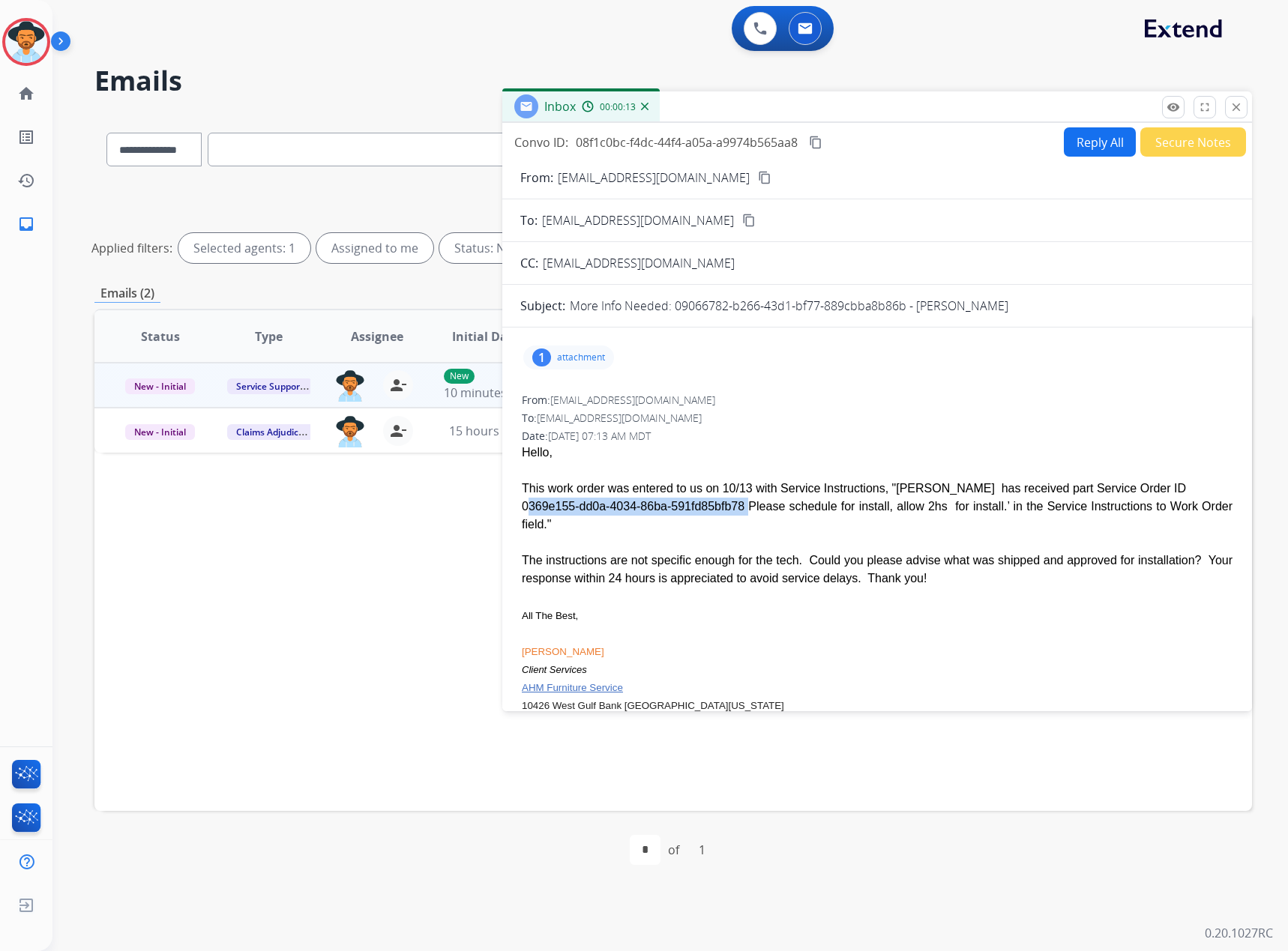
drag, startPoint x: 723, startPoint y: 513, endPoint x: 525, endPoint y: 514, distance: 198.0
click at [525, 514] on div "This work order was entered to us on 10/13 with Service Instructions, "[PERSON_…" at bounding box center [877, 506] width 711 height 54
copy div "0369e155-dd0a-4034-86ba-591fd85bfb78"
click at [1083, 137] on button "Reply All" at bounding box center [1100, 141] width 72 height 29
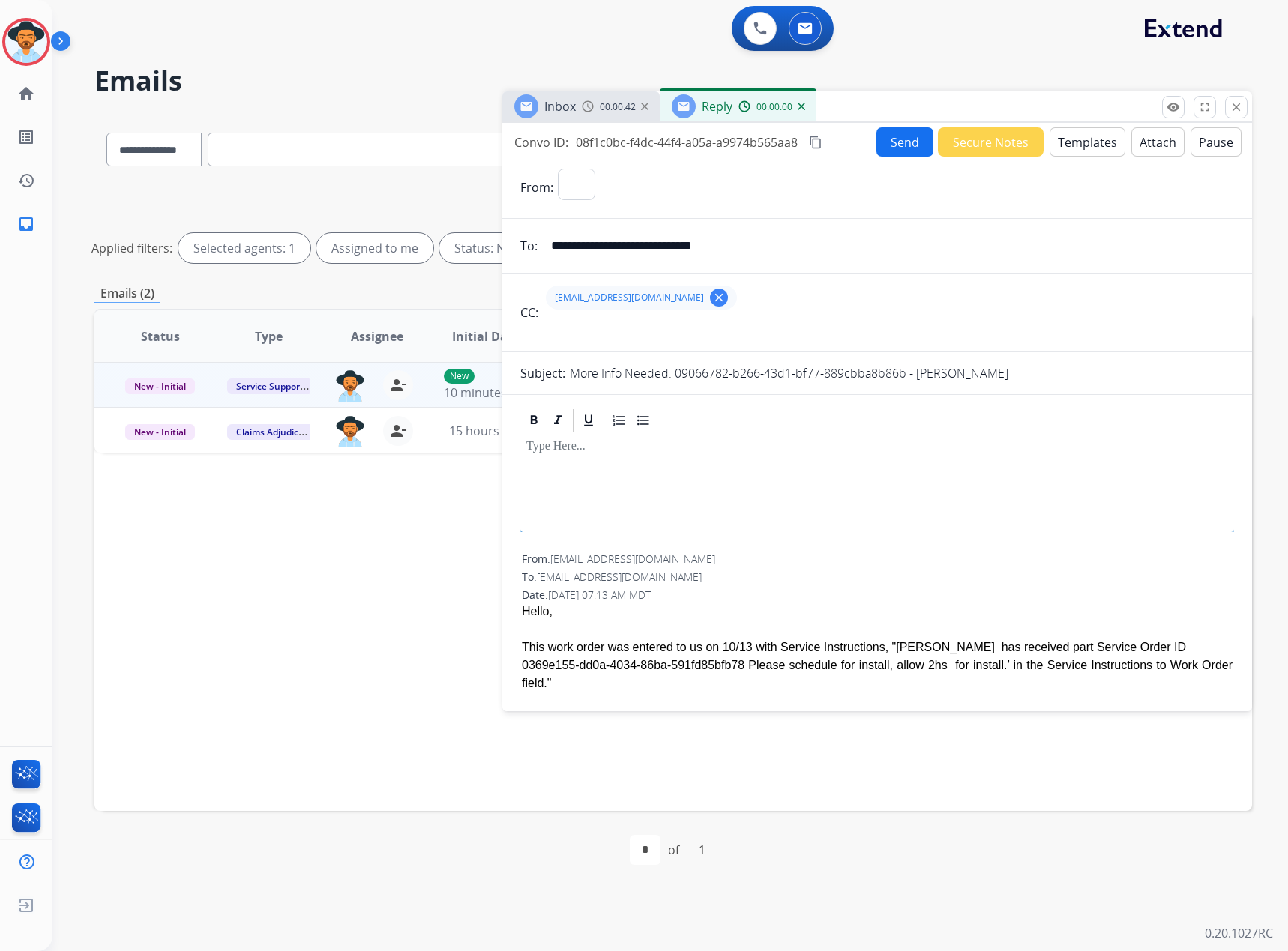
select select "**********"
click at [1091, 130] on button "Templates" at bounding box center [1087, 141] width 76 height 29
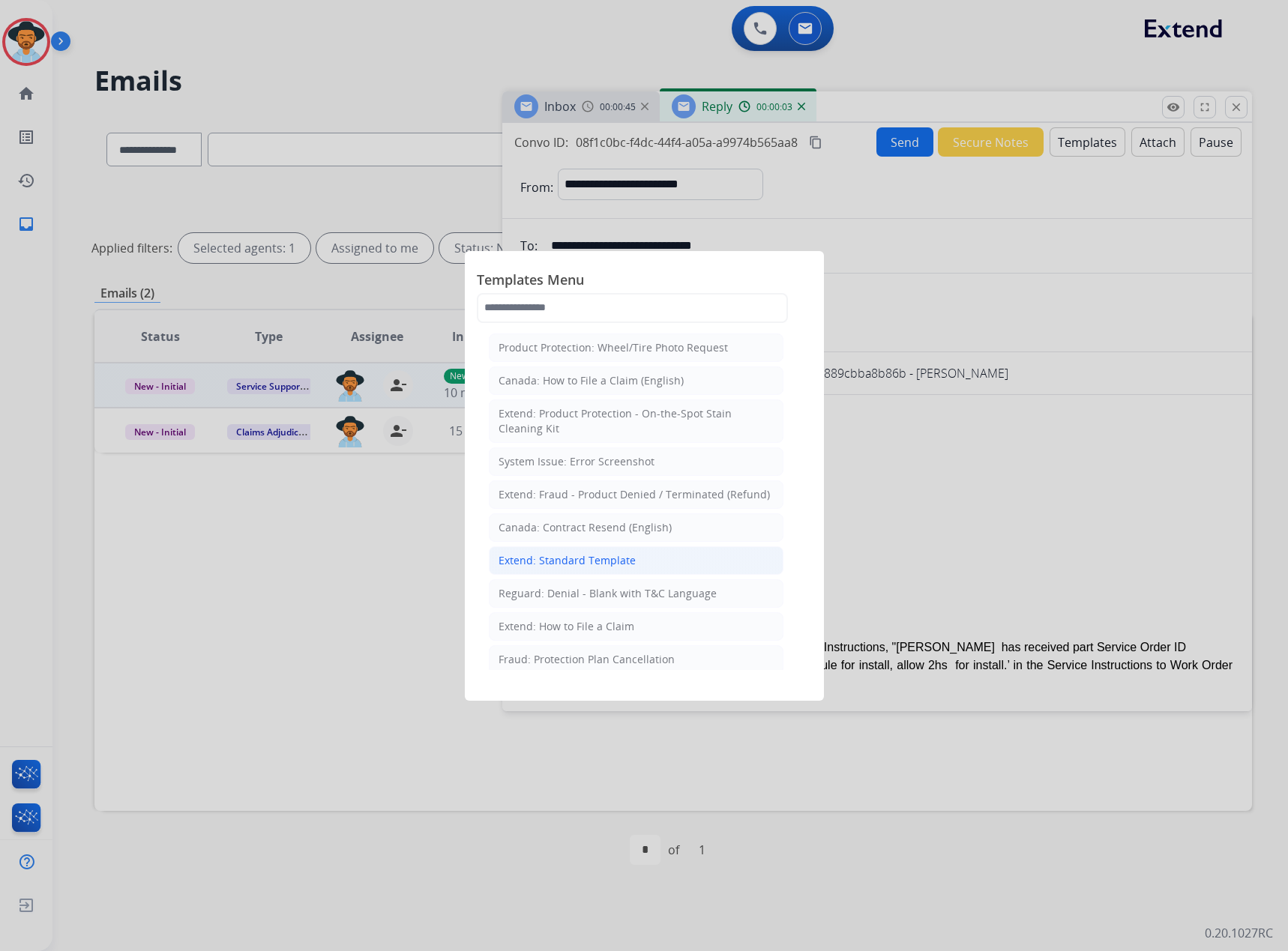
click at [542, 565] on div "Extend: Standard Template" at bounding box center [567, 560] width 137 height 15
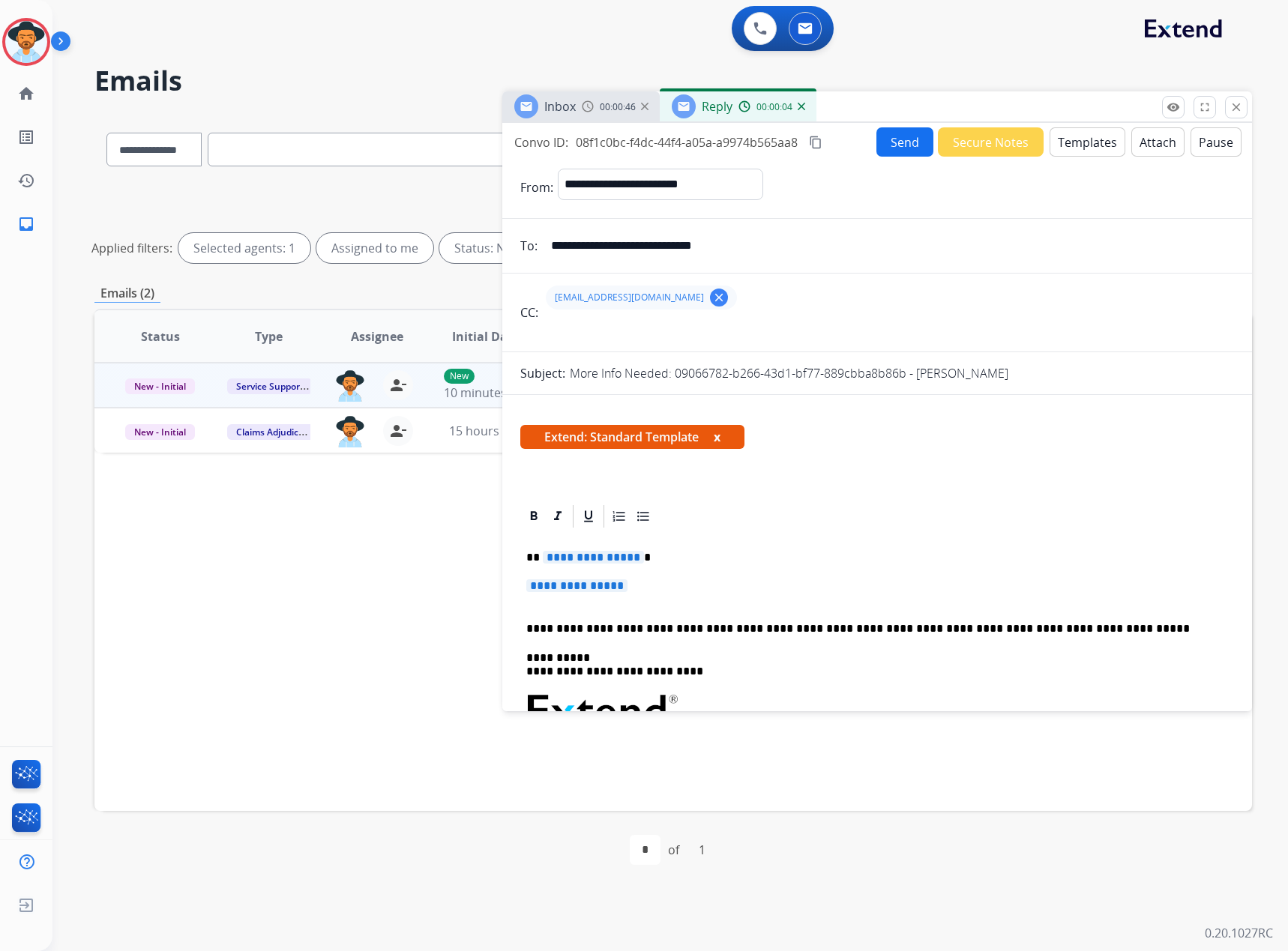
click at [607, 553] on span "**********" at bounding box center [594, 557] width 102 height 12
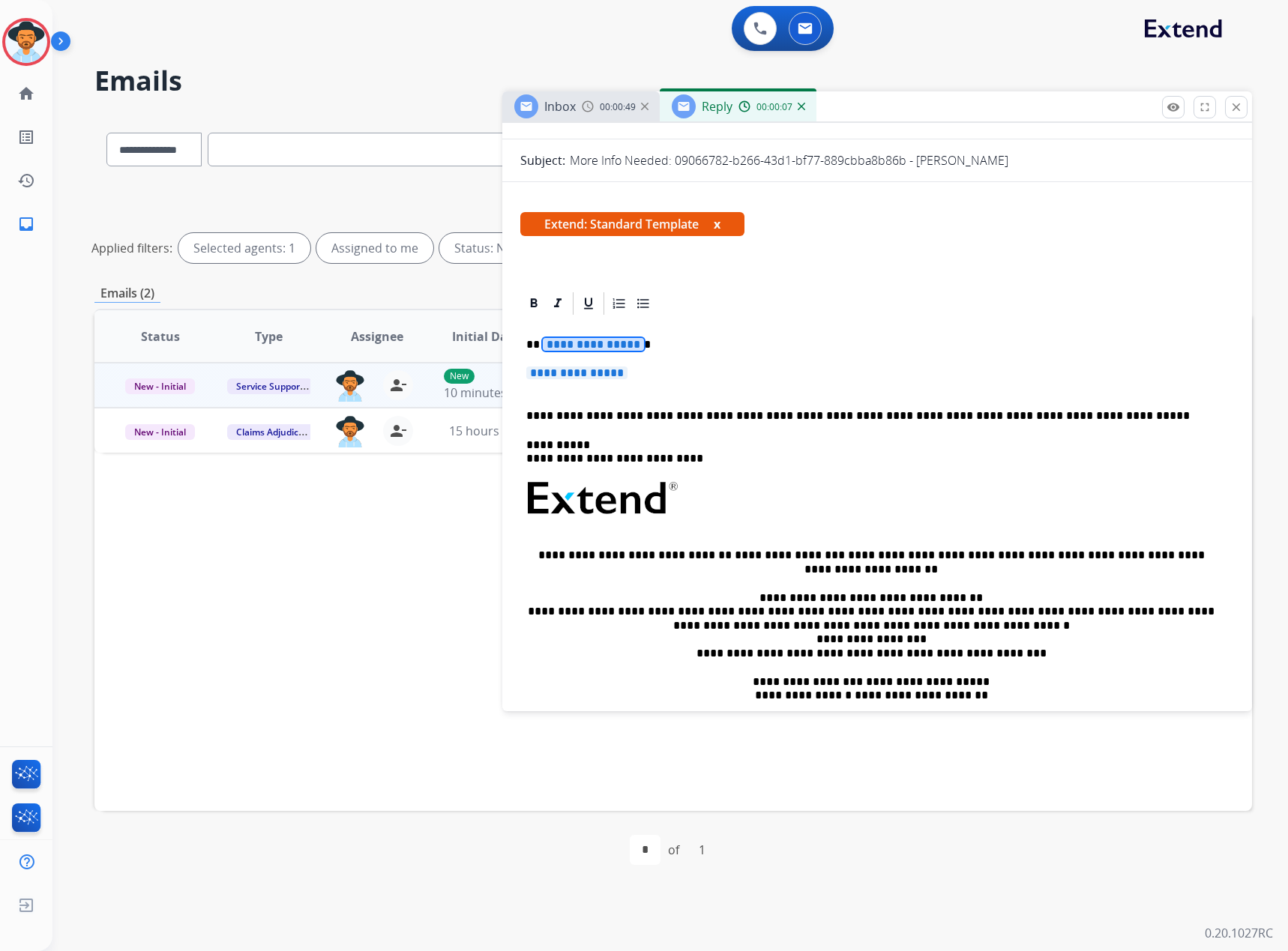
scroll to position [0, 0]
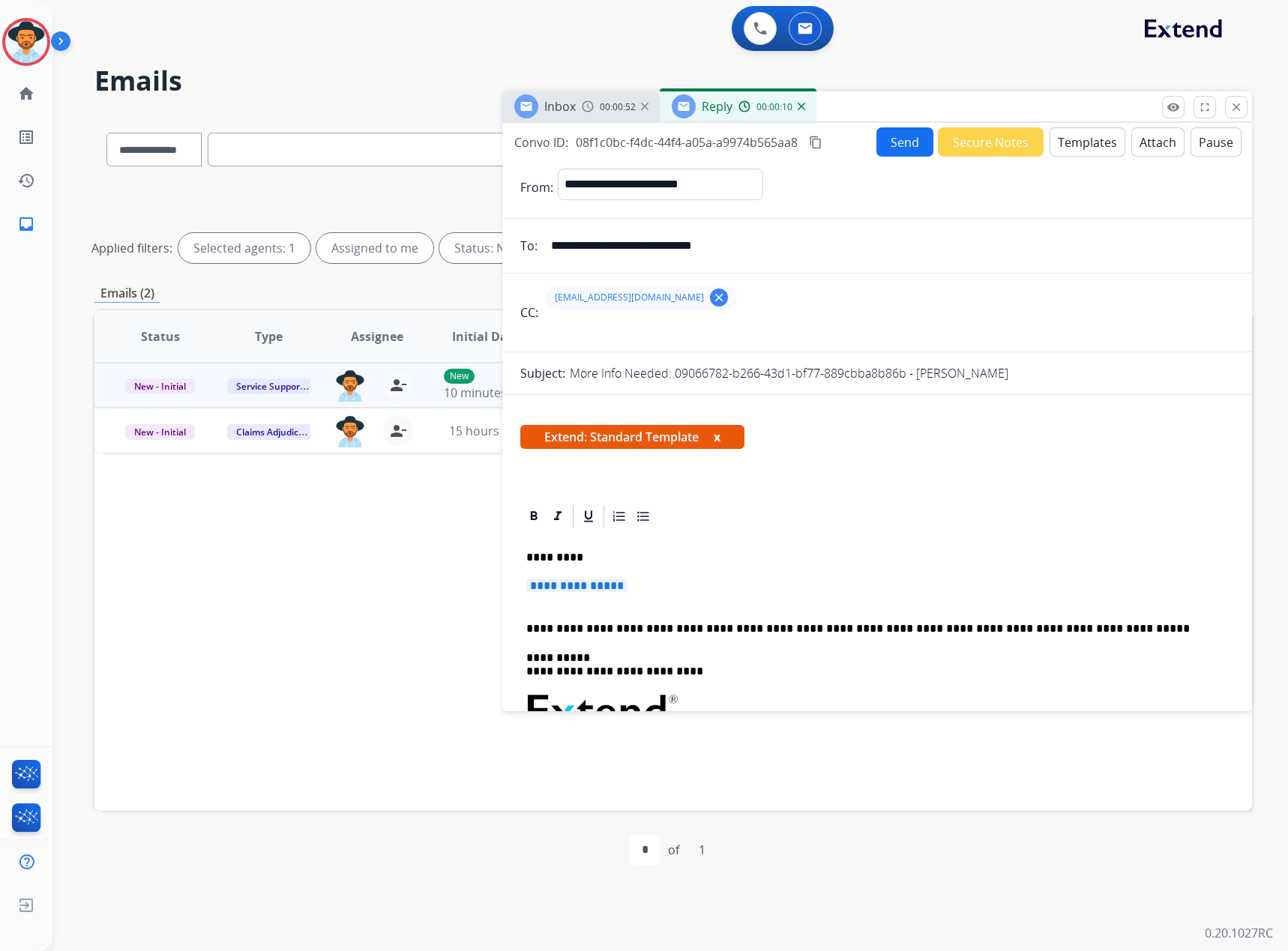
click at [576, 593] on p "**********" at bounding box center [877, 593] width 701 height 28
click at [574, 589] on span "**********" at bounding box center [577, 586] width 102 height 12
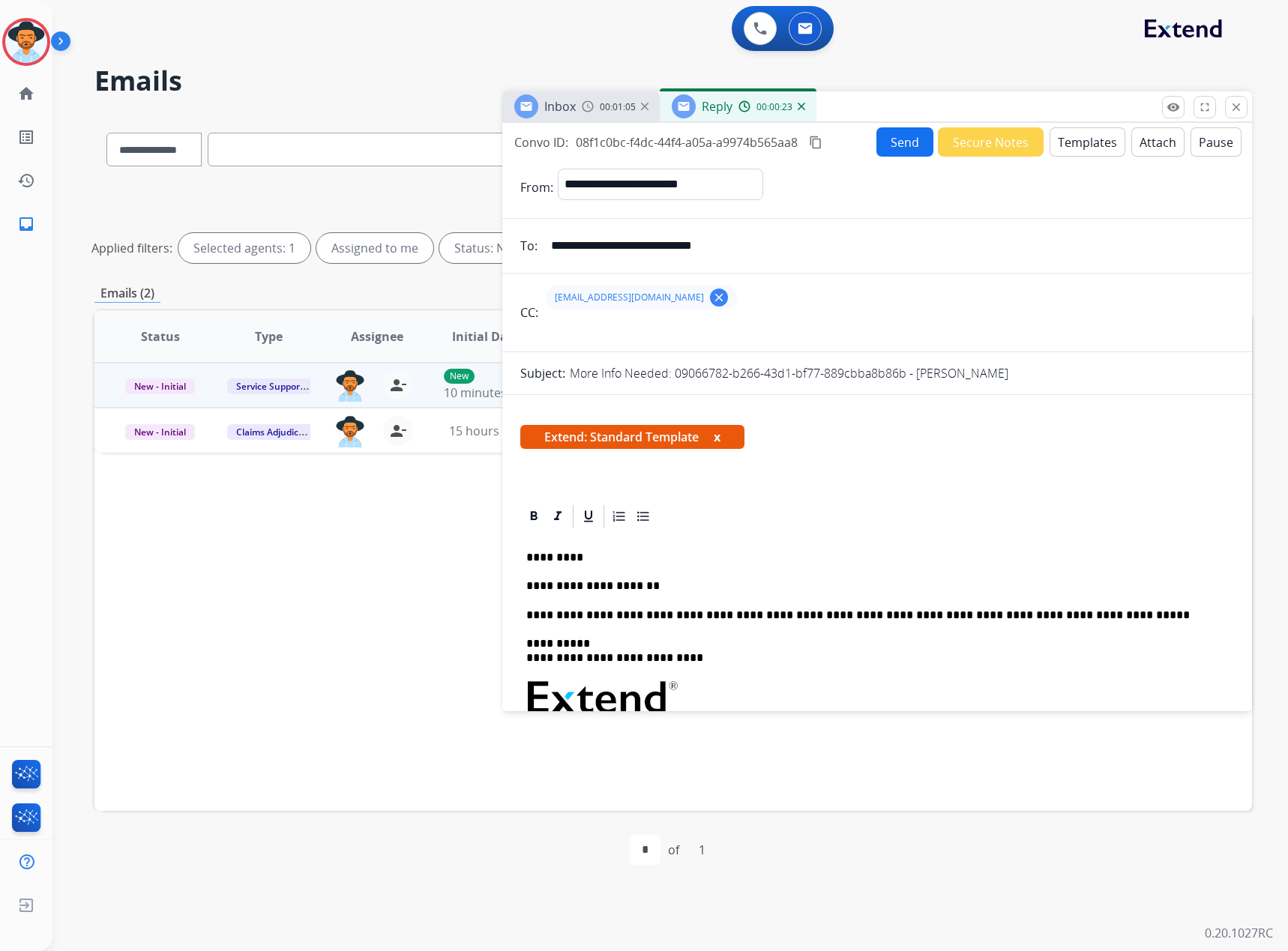
click at [625, 583] on p "**********" at bounding box center [871, 586] width 690 height 13
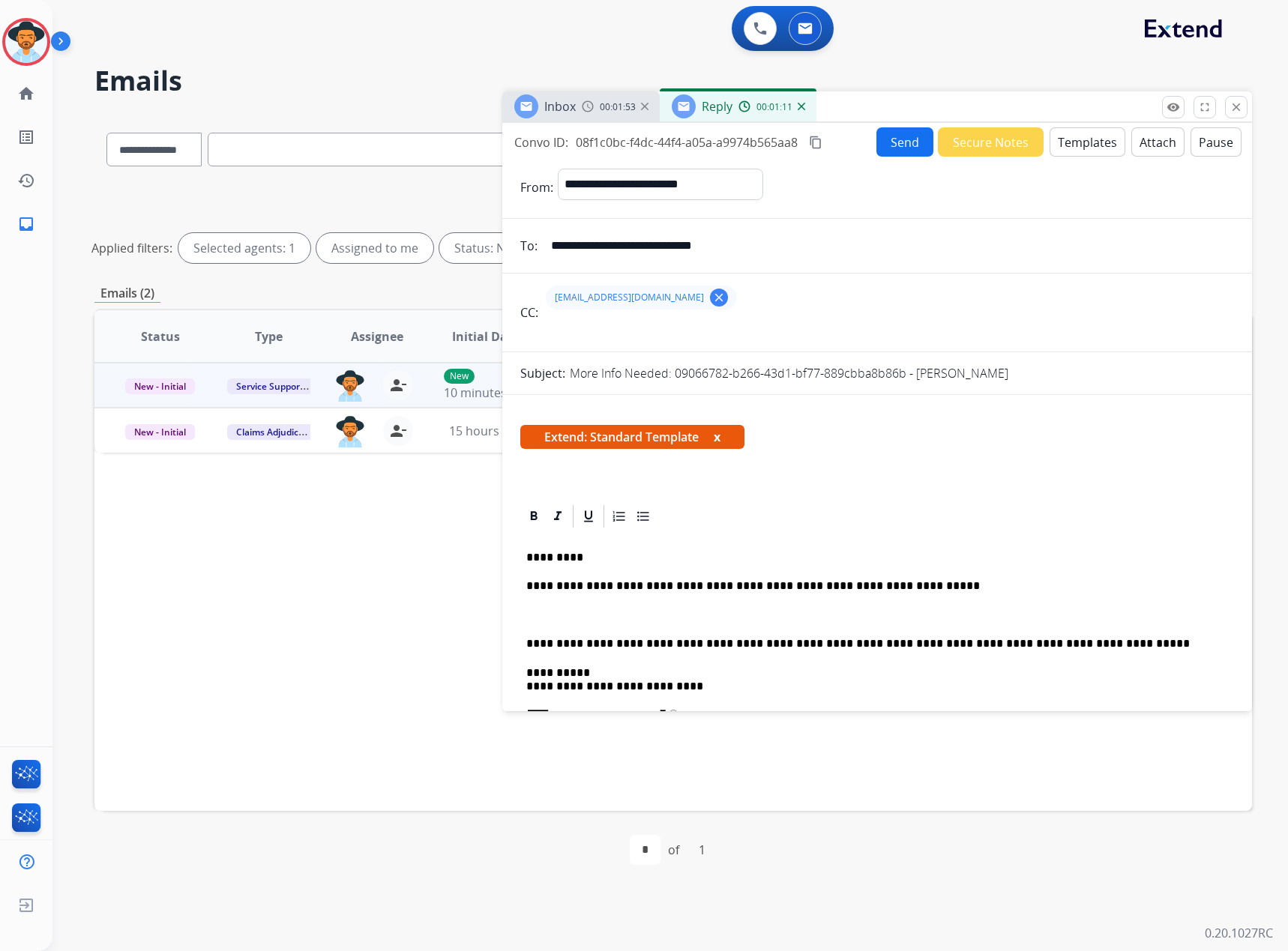
click at [563, 619] on p at bounding box center [877, 614] width 701 height 13
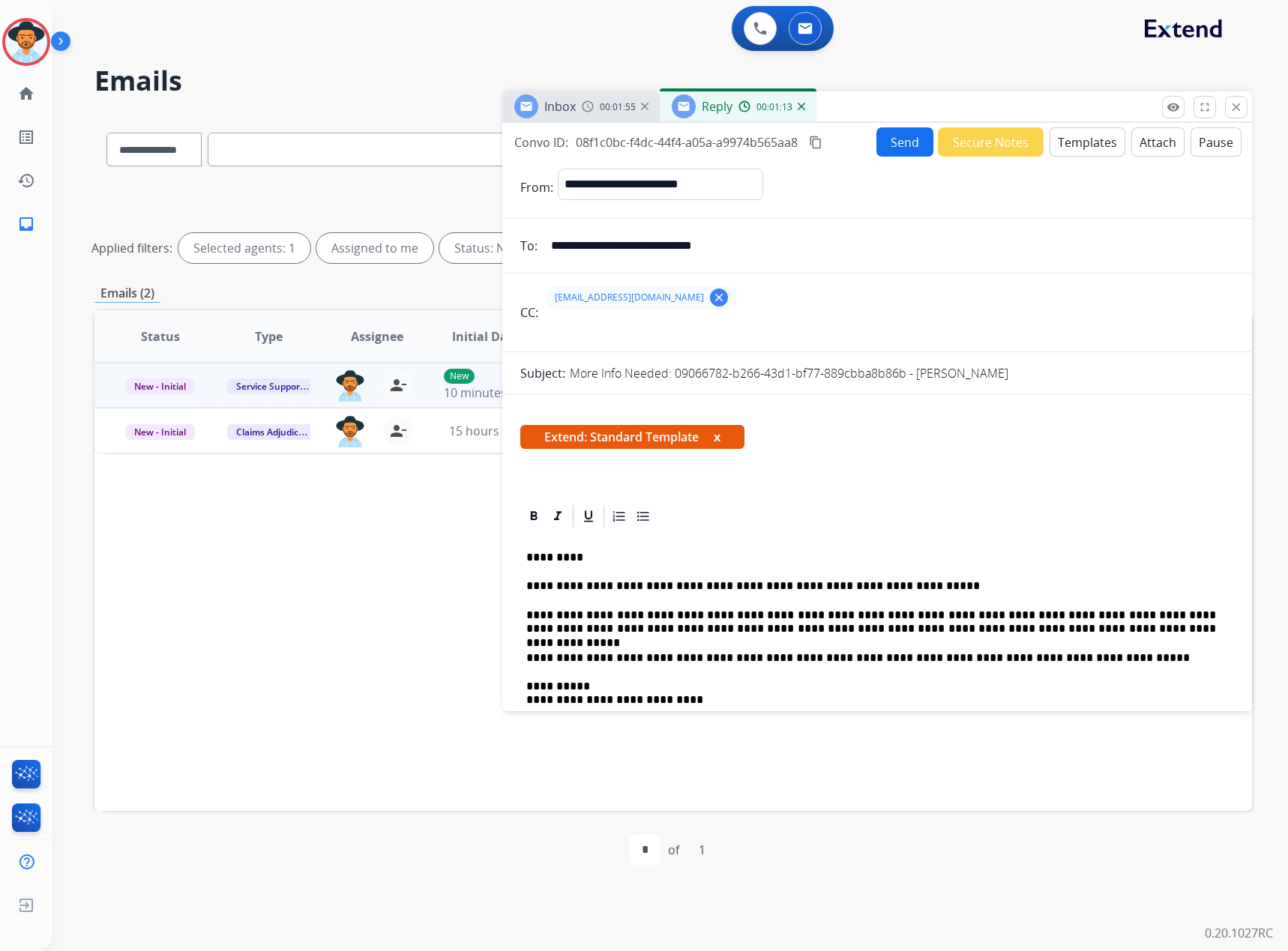
click at [1003, 631] on p "**********" at bounding box center [871, 622] width 690 height 28
click at [1013, 629] on p "**********" at bounding box center [871, 622] width 690 height 28
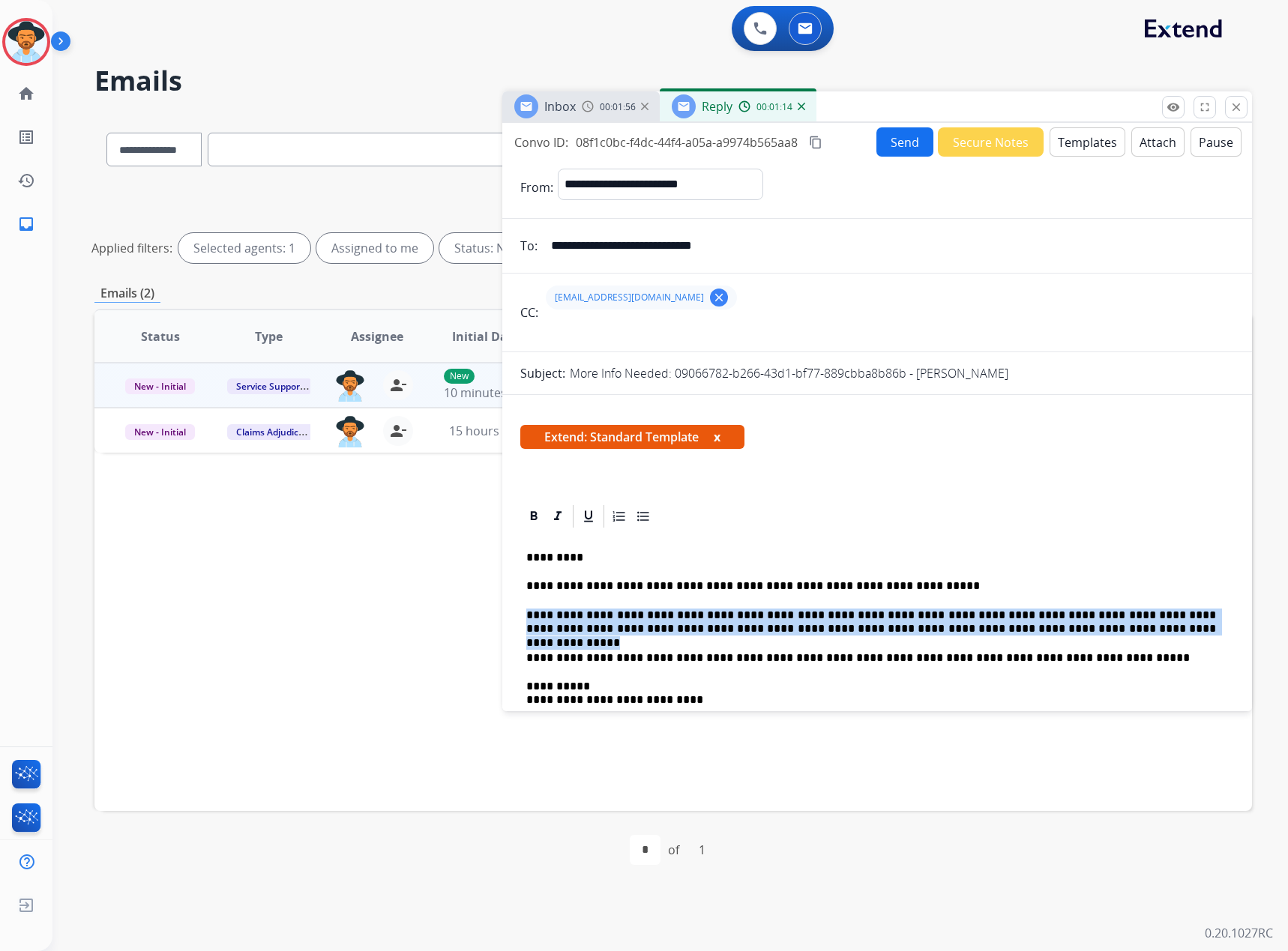
click at [1013, 629] on p "**********" at bounding box center [871, 622] width 690 height 28
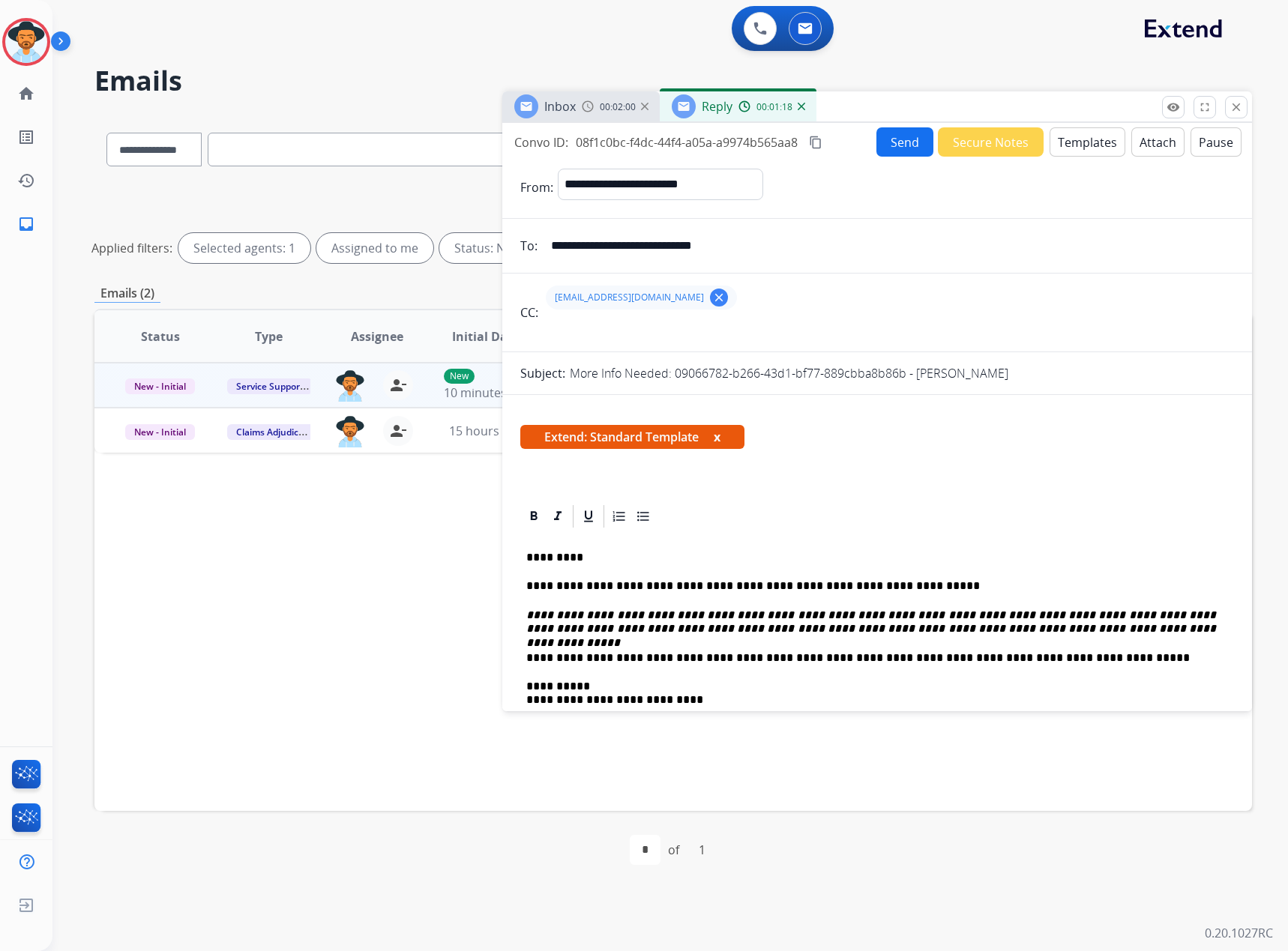
click at [680, 657] on p "**********" at bounding box center [871, 657] width 690 height 13
drag, startPoint x: 679, startPoint y: 657, endPoint x: 1114, endPoint y: 648, distance: 435.1
click at [1114, 648] on div "**********" at bounding box center [877, 761] width 714 height 462
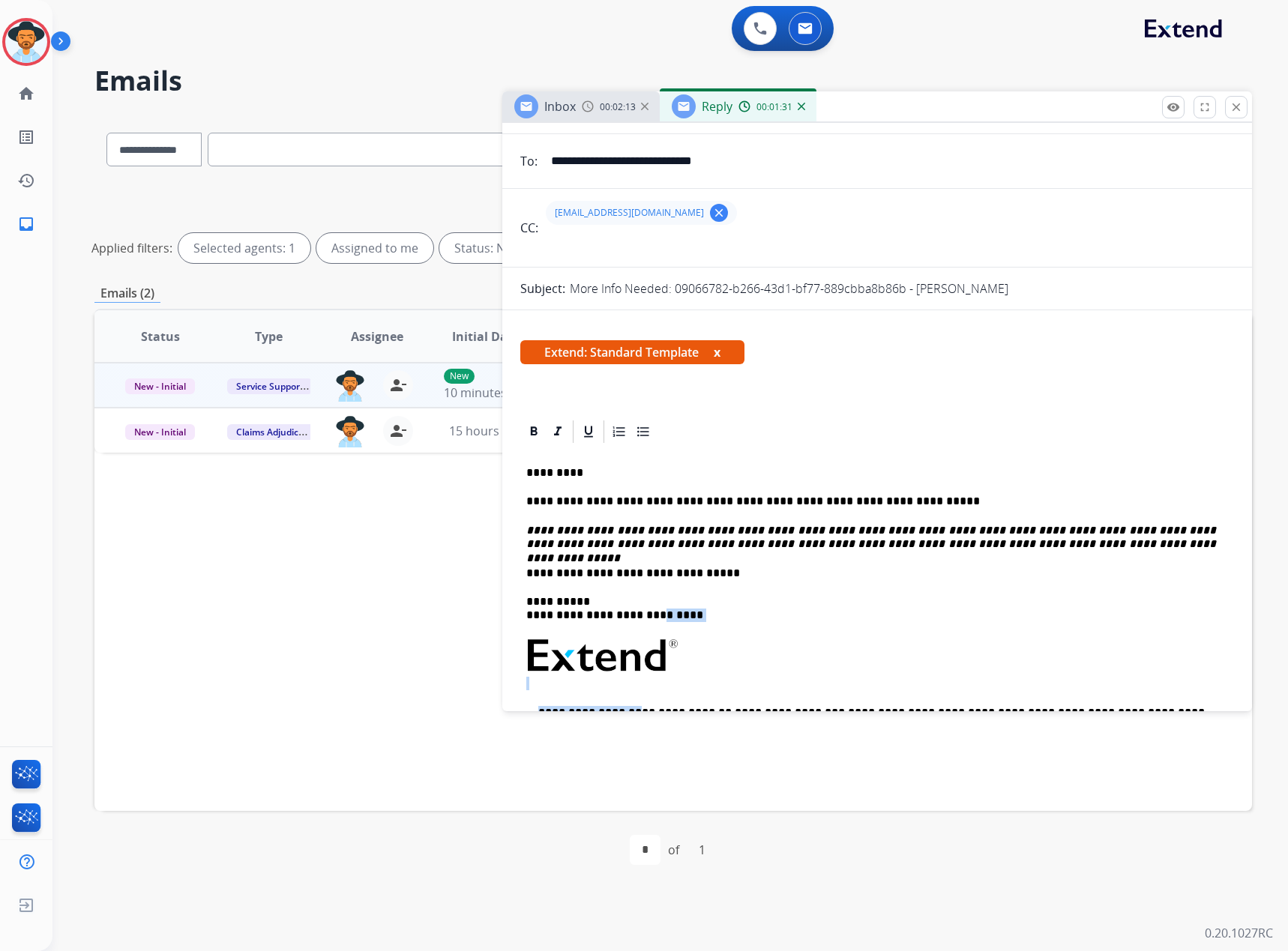
scroll to position [167, 0]
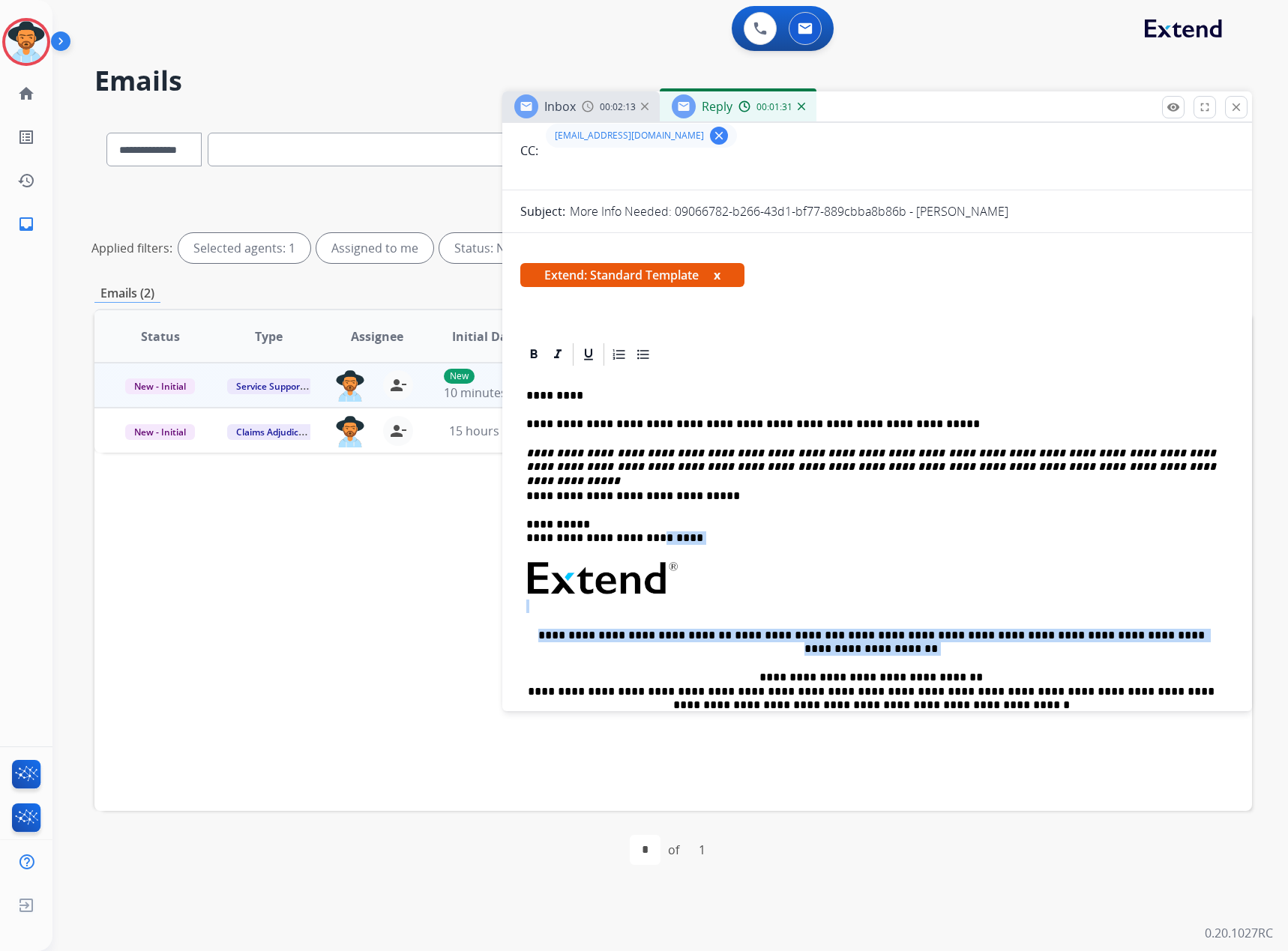
drag, startPoint x: 669, startPoint y: 700, endPoint x: 632, endPoint y: 701, distance: 37.0
click at [632, 702] on div "**********" at bounding box center [877, 598] width 714 height 462
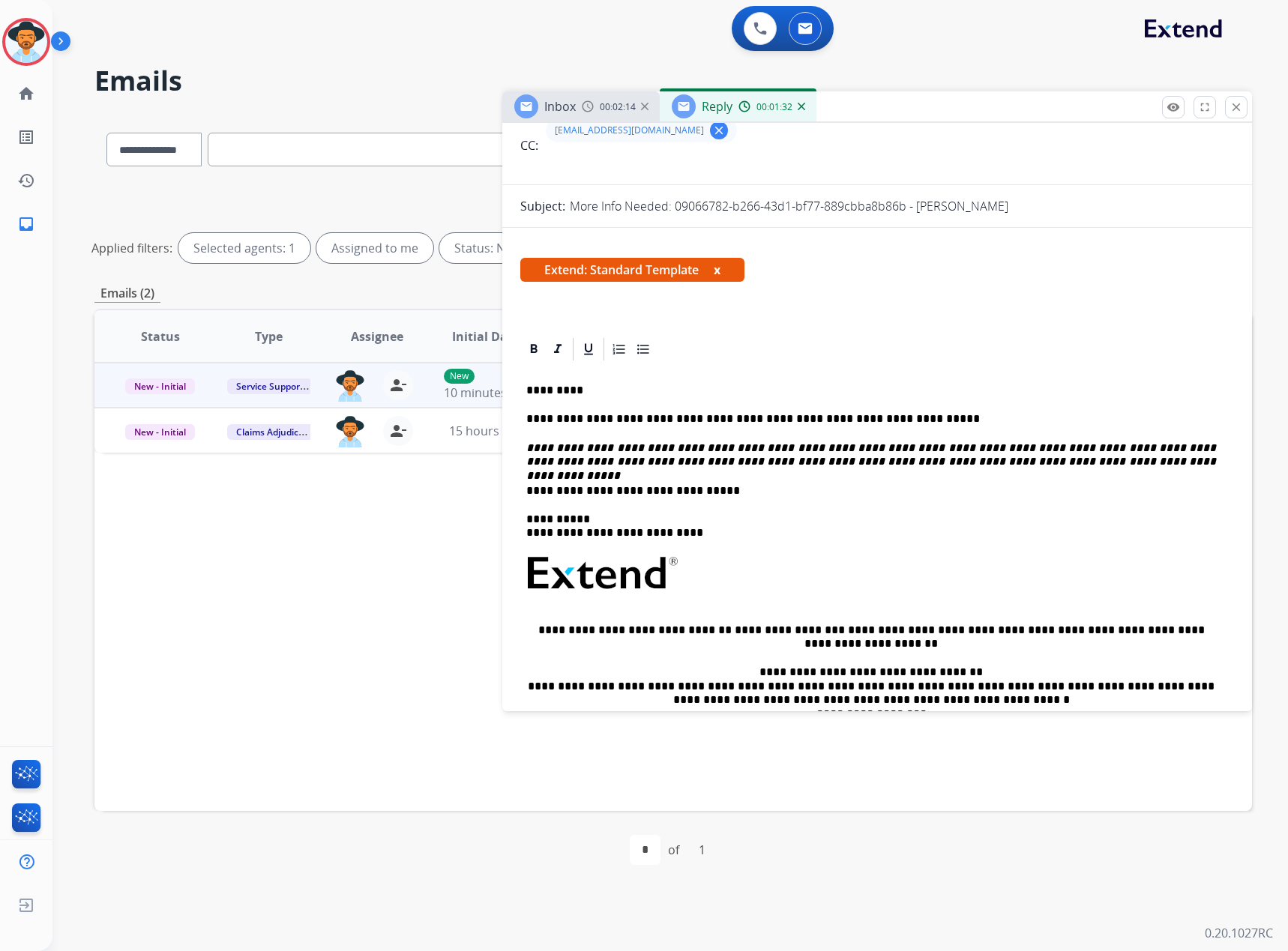
click at [617, 524] on p "**********" at bounding box center [871, 527] width 690 height 28
drag, startPoint x: 671, startPoint y: 531, endPoint x: 593, endPoint y: 529, distance: 78.0
click at [593, 529] on p "**********" at bounding box center [871, 527] width 690 height 28
click at [719, 264] on button "x" at bounding box center [717, 269] width 7 height 18
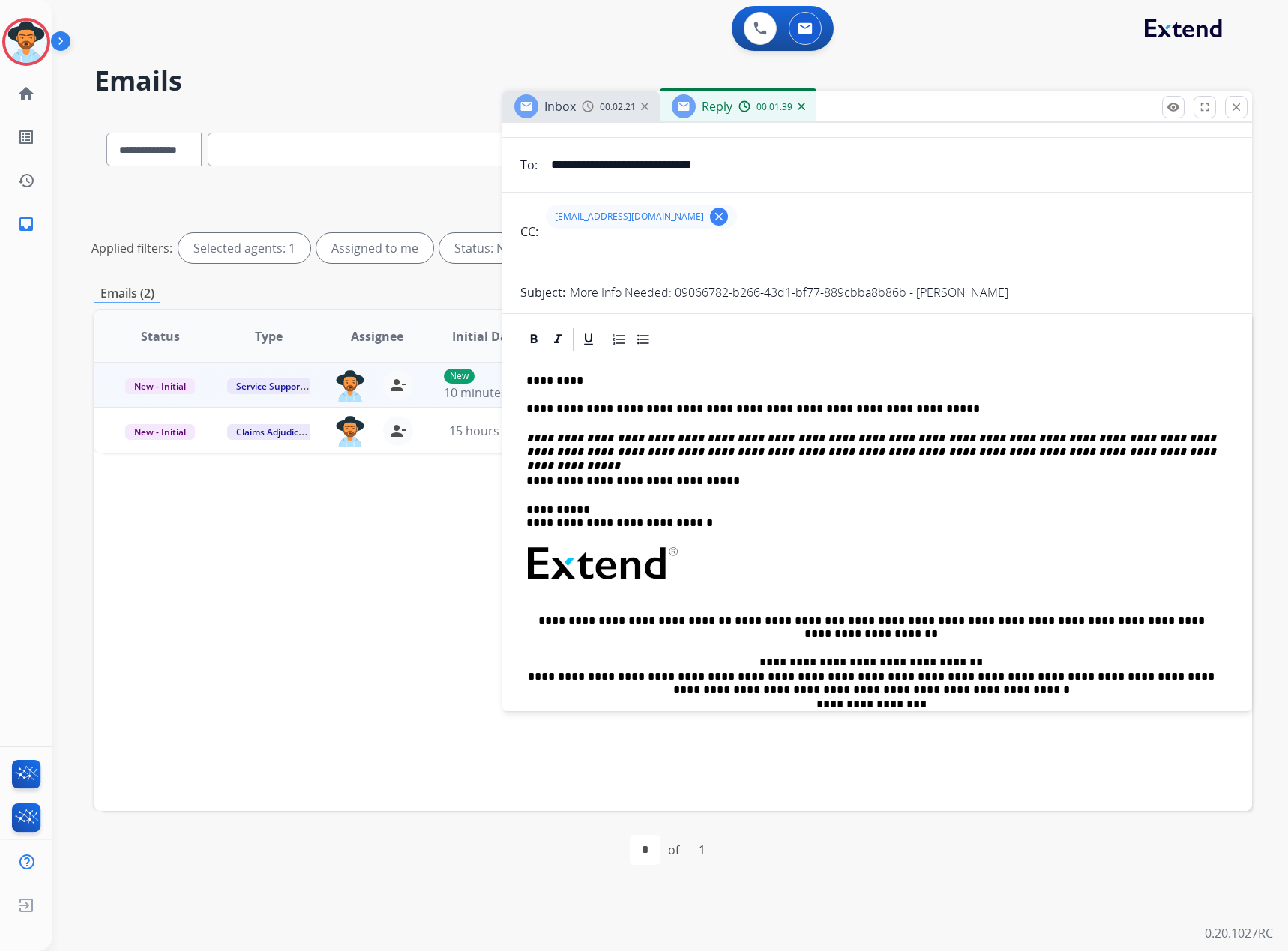
scroll to position [0, 0]
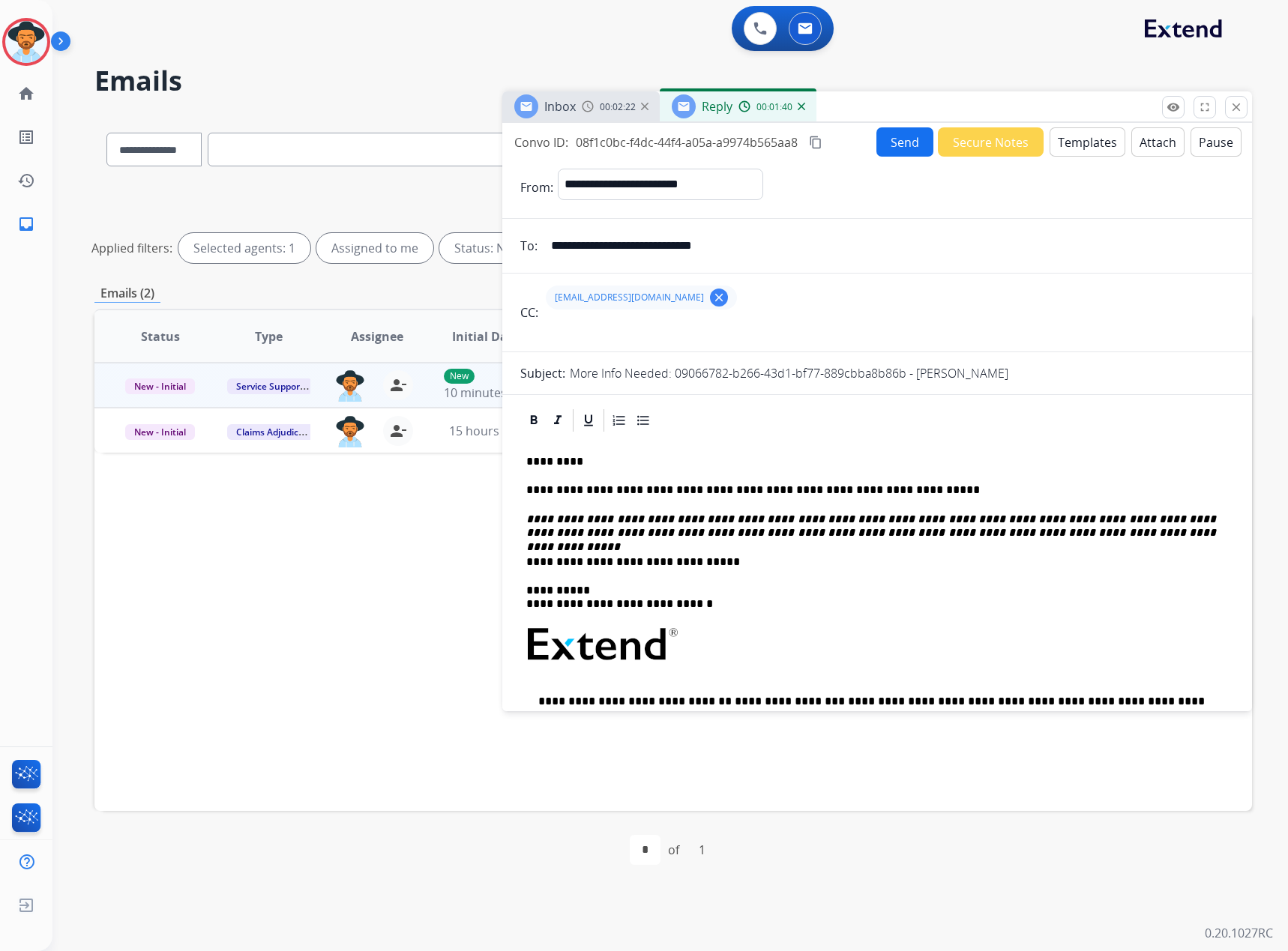
click at [887, 144] on button "Send" at bounding box center [904, 141] width 57 height 29
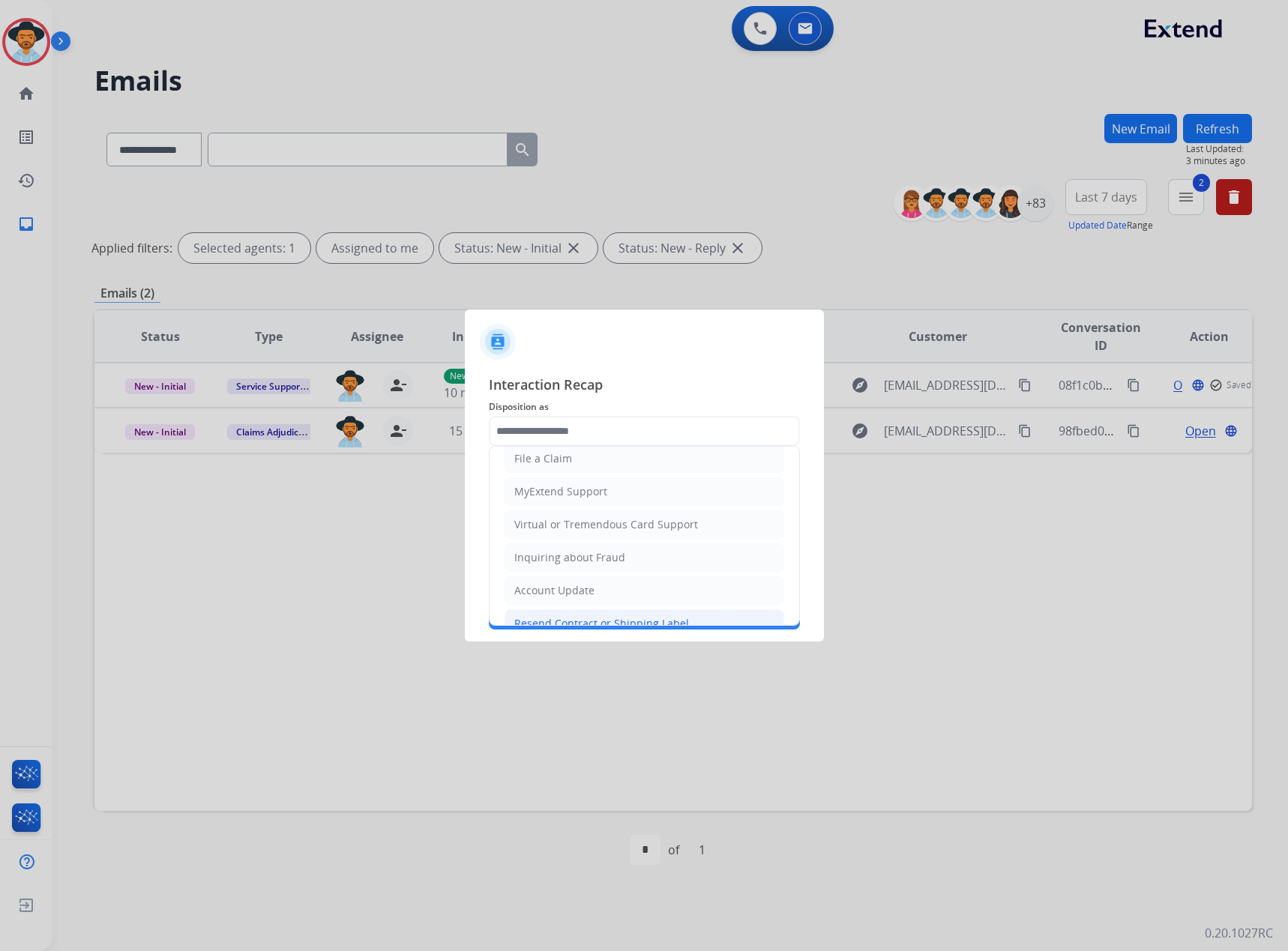
scroll to position [233, 0]
click at [531, 607] on div "Service Support" at bounding box center [554, 600] width 80 height 15
type input "**********"
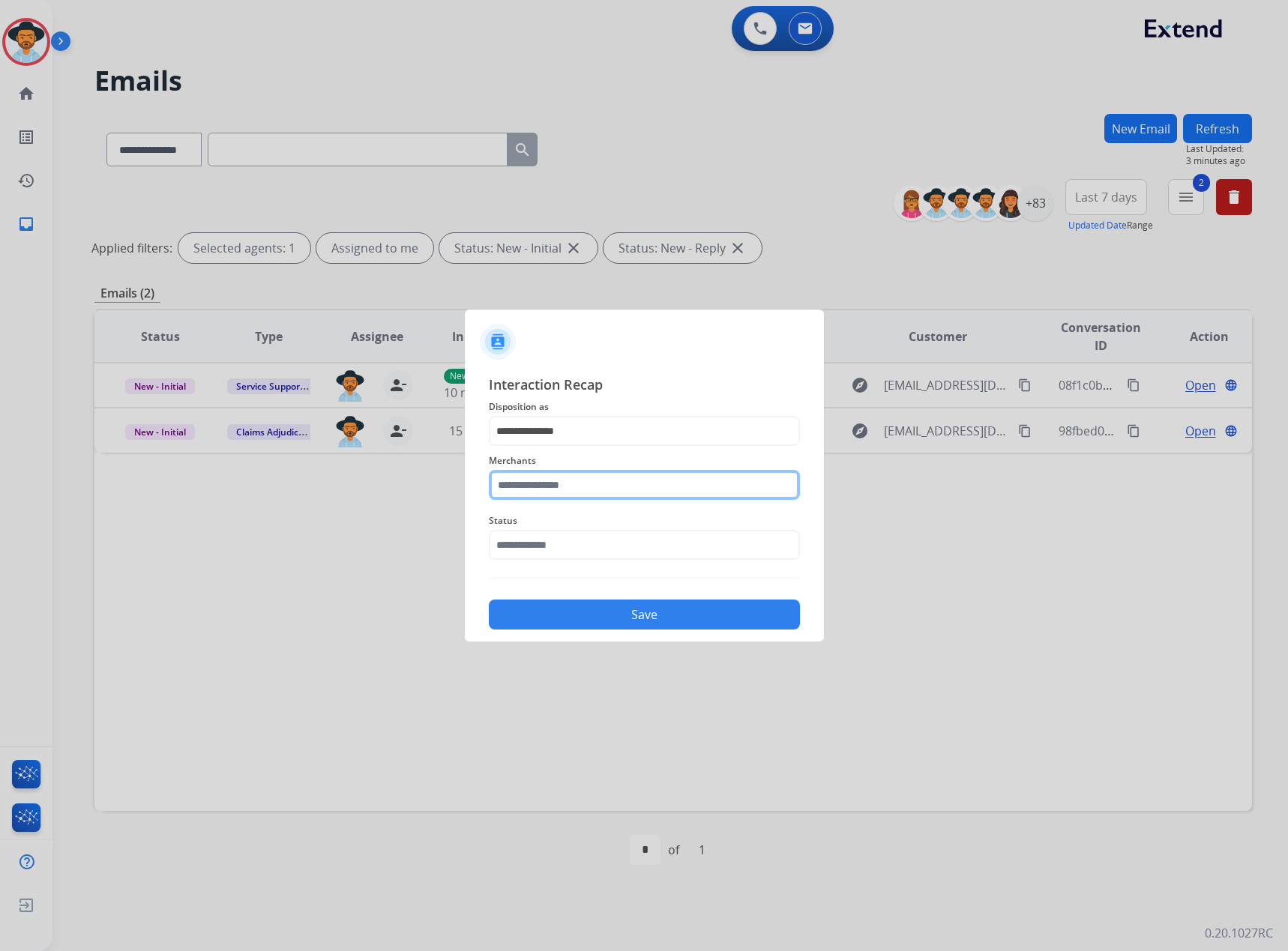
click at [551, 493] on input "text" at bounding box center [644, 485] width 311 height 30
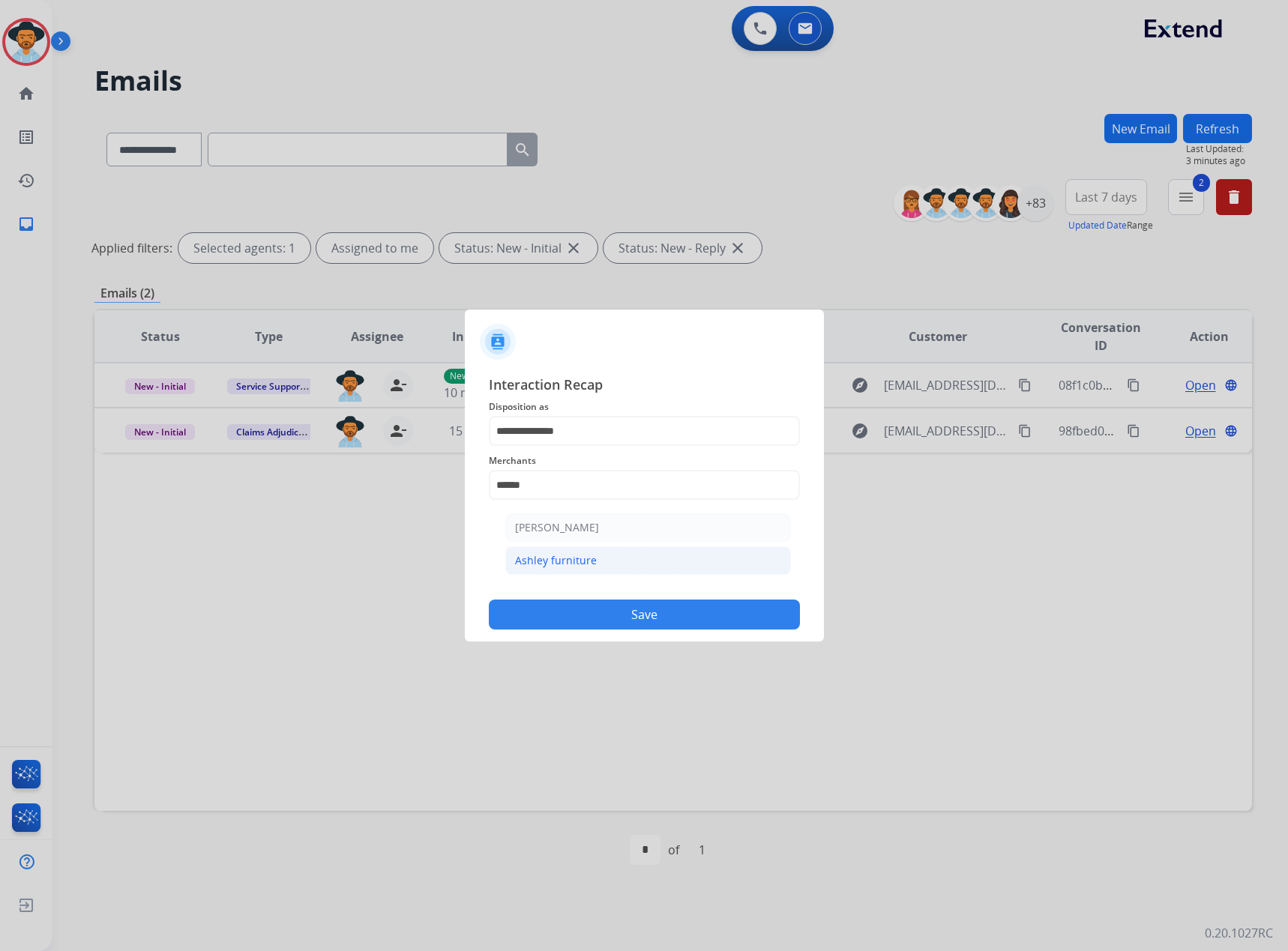
click at [573, 551] on li "Ashley furniture" at bounding box center [648, 561] width 286 height 28
type input "**********"
click at [583, 537] on input "text" at bounding box center [644, 545] width 311 height 30
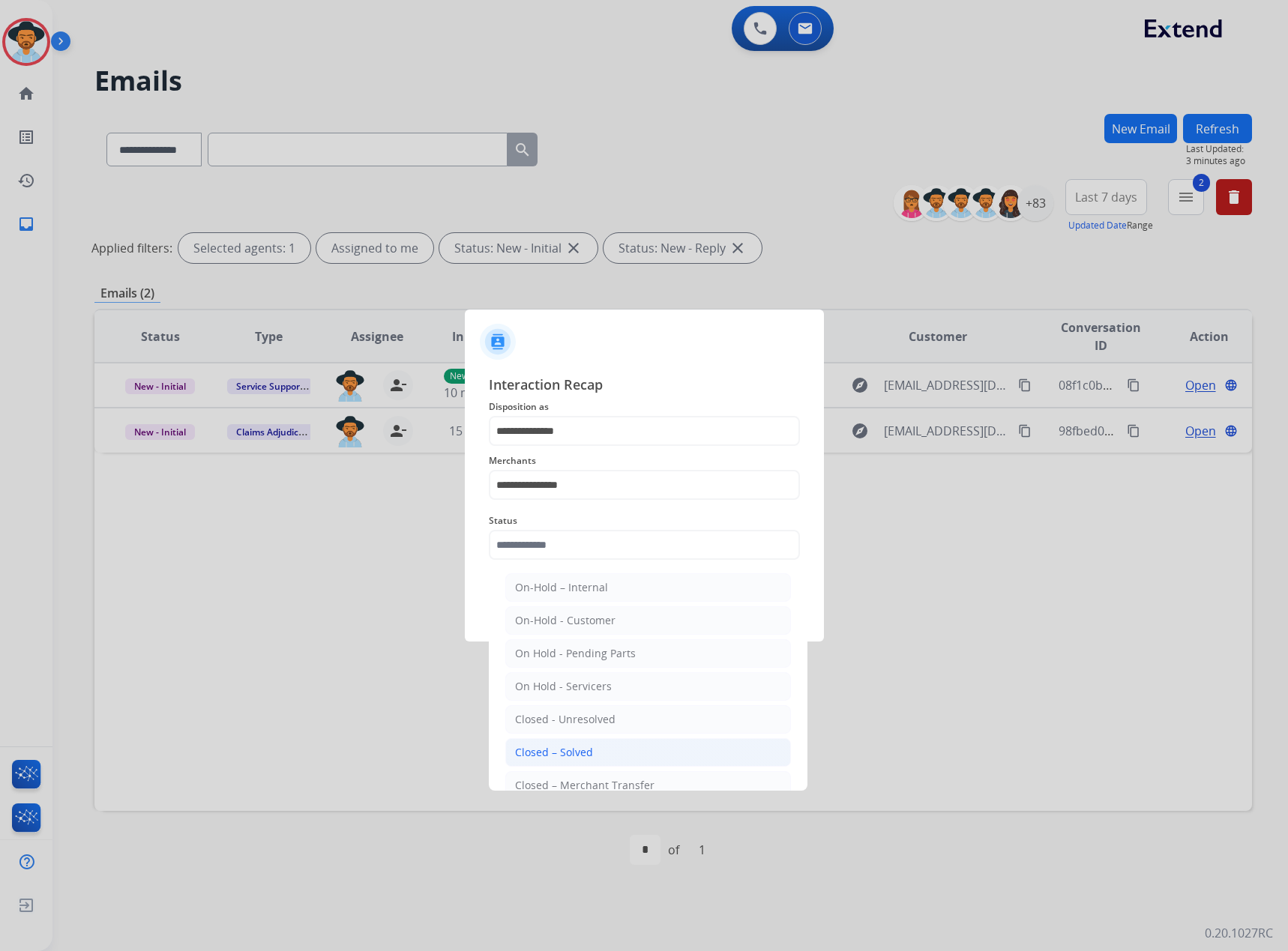
click at [570, 743] on li "Closed – Solved" at bounding box center [648, 752] width 286 height 28
type input "**********"
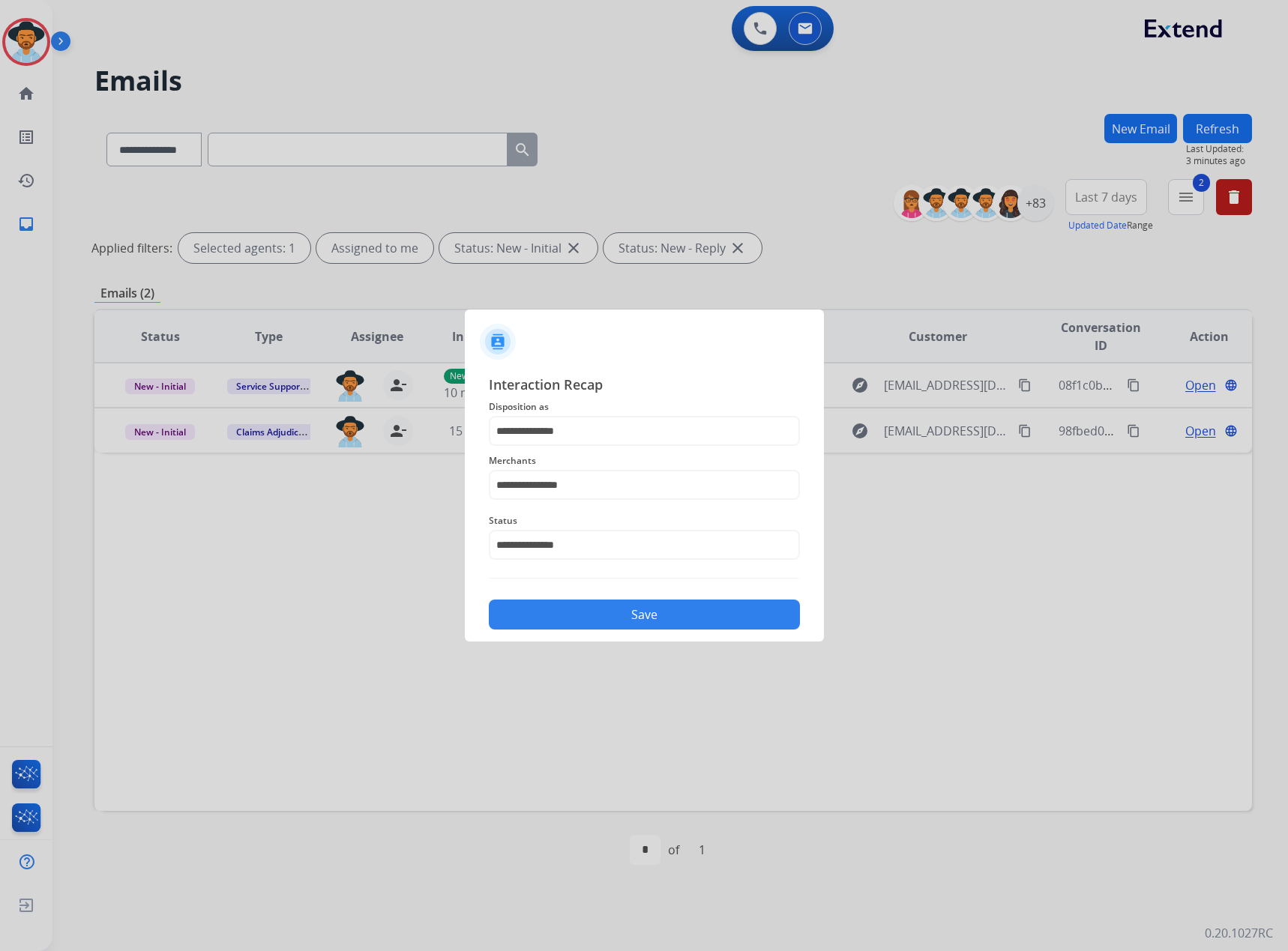
click at [655, 618] on button "Save" at bounding box center [644, 614] width 311 height 30
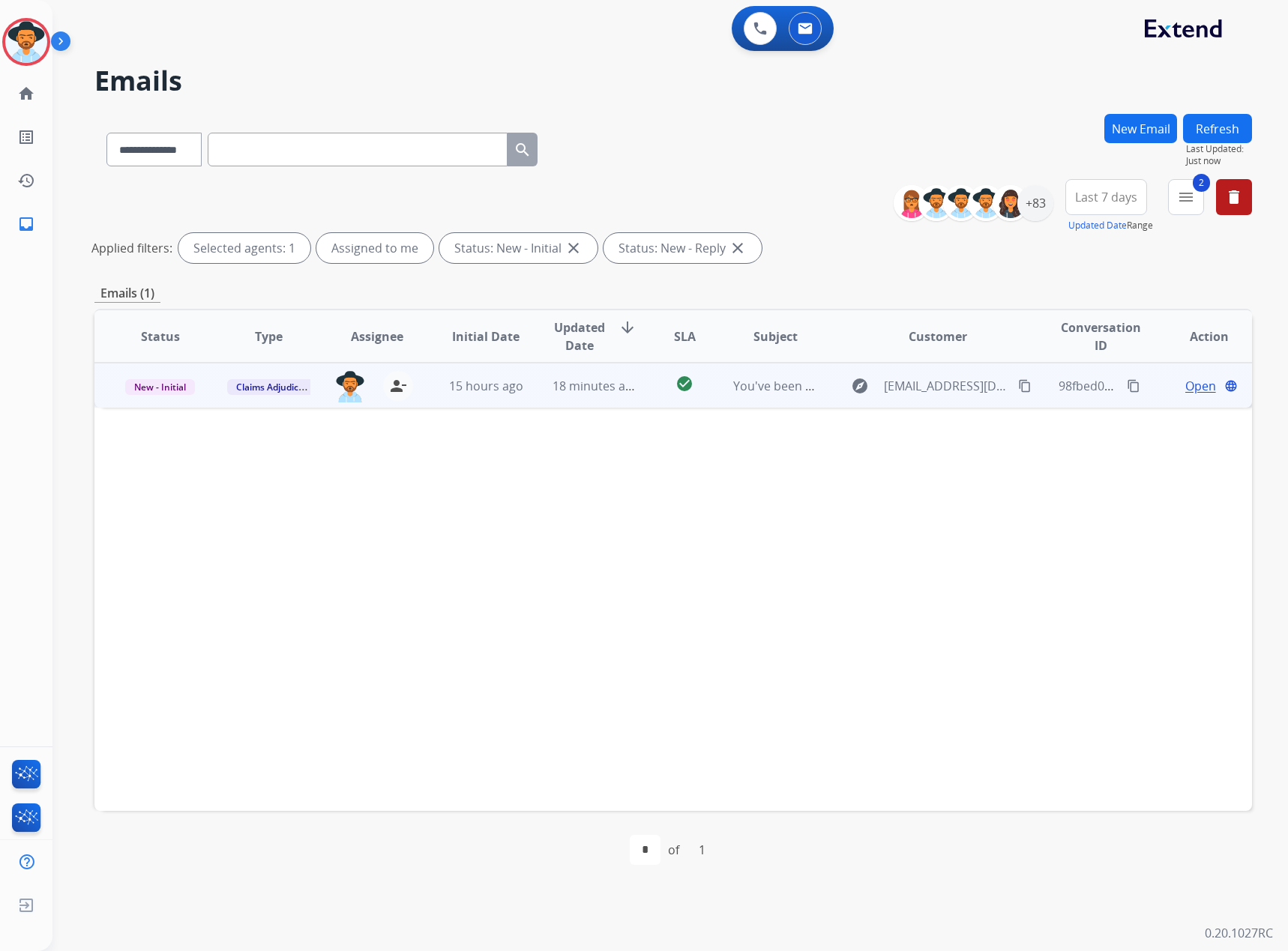
click at [1201, 383] on span "Open" at bounding box center [1201, 386] width 30 height 18
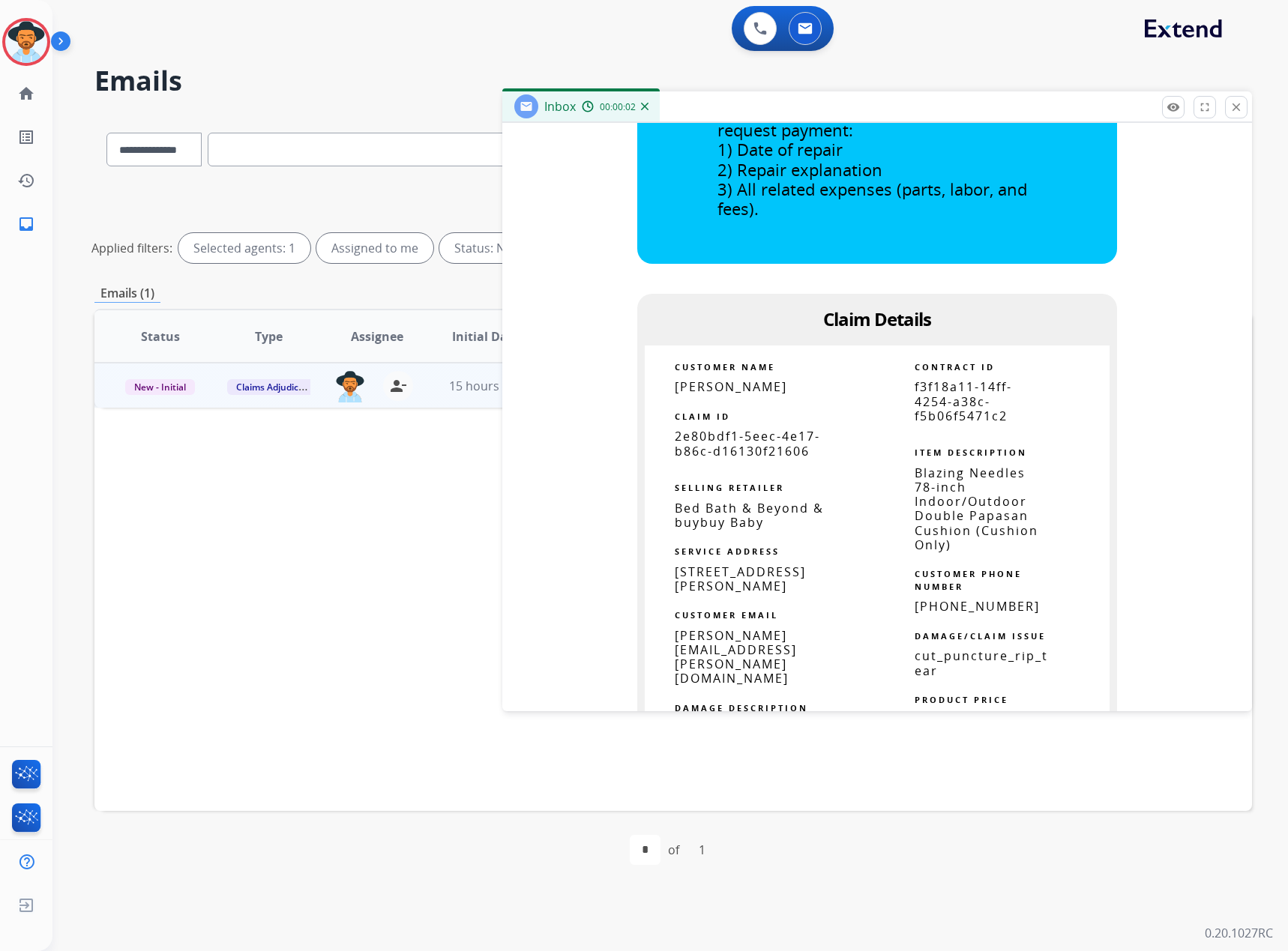
scroll to position [750, 0]
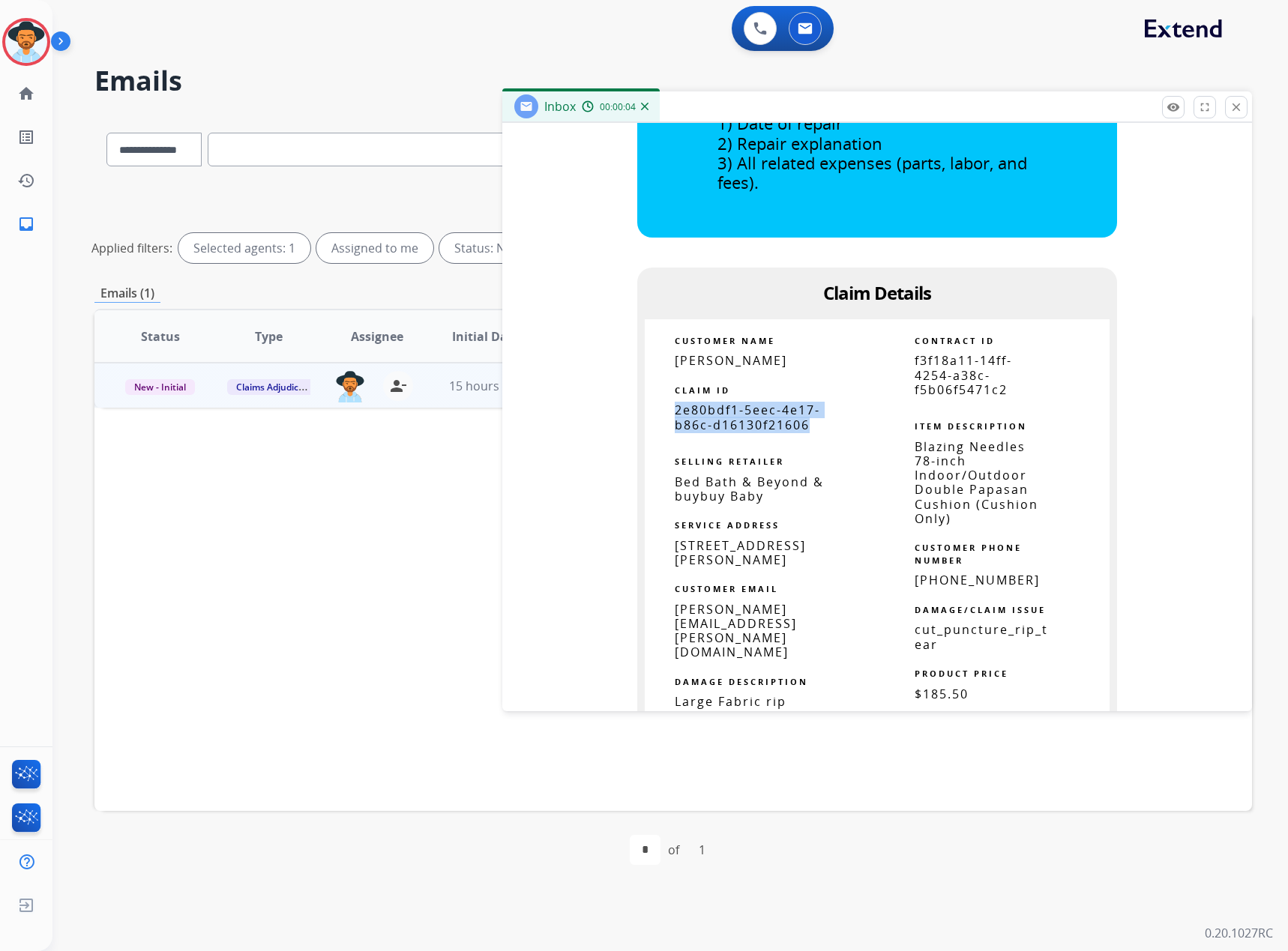
drag, startPoint x: 804, startPoint y: 422, endPoint x: 669, endPoint y: 416, distance: 135.1
click at [675, 416] on span "2e80bdf1-5eec-4e17-b86c-d16130f21606" at bounding box center [747, 417] width 145 height 30
copy span "2e80bdf1-5eec-4e17-b86c-d16130f21606"
drag, startPoint x: 1234, startPoint y: 100, endPoint x: 709, endPoint y: 271, distance: 552.1
click at [1234, 100] on button "close Close" at bounding box center [1236, 107] width 23 height 23
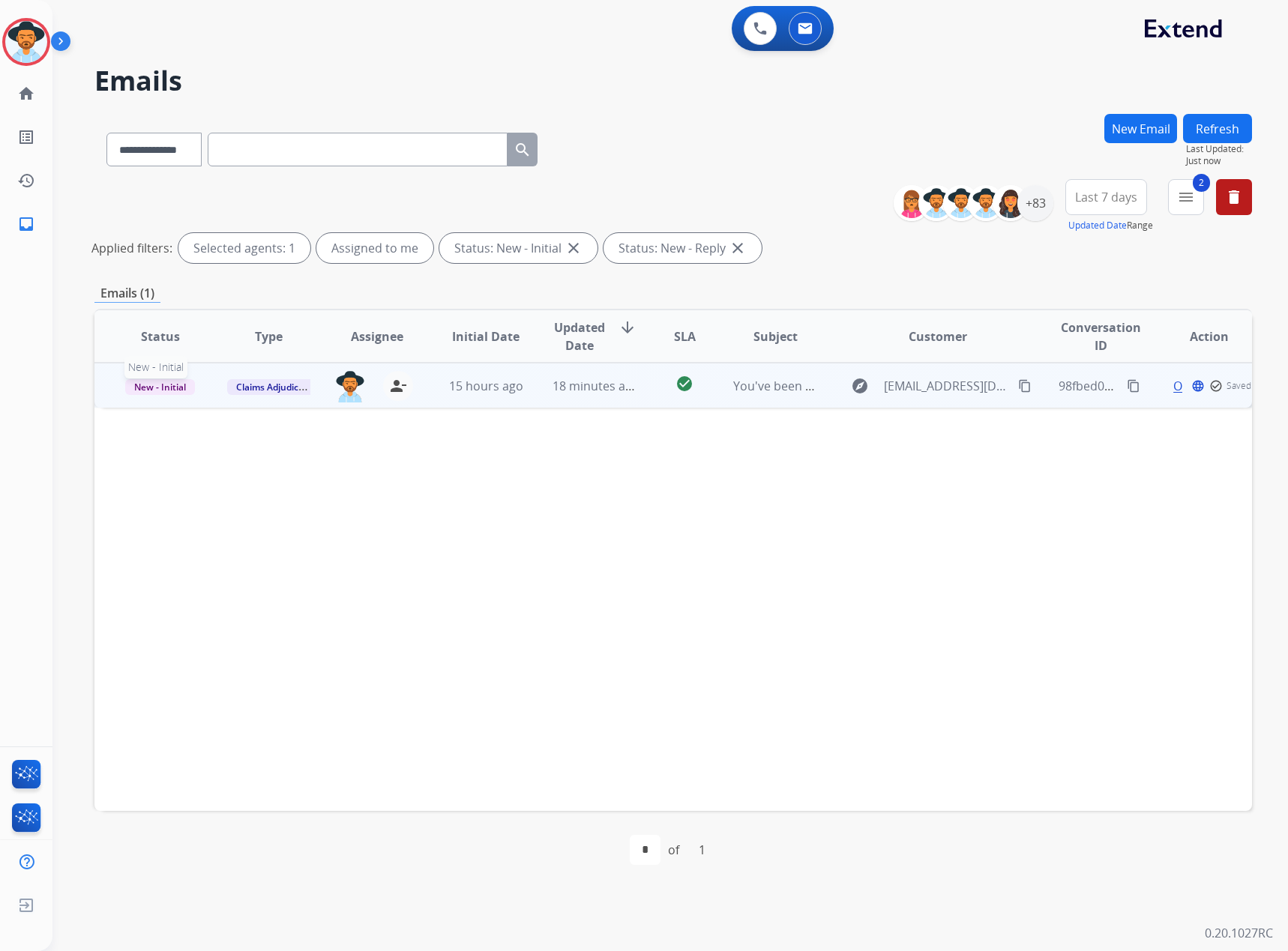
click at [137, 389] on span "New - Initial" at bounding box center [159, 387] width 70 height 16
click at [223, 532] on p "Closed – Solved" at bounding box center [237, 525] width 86 height 21
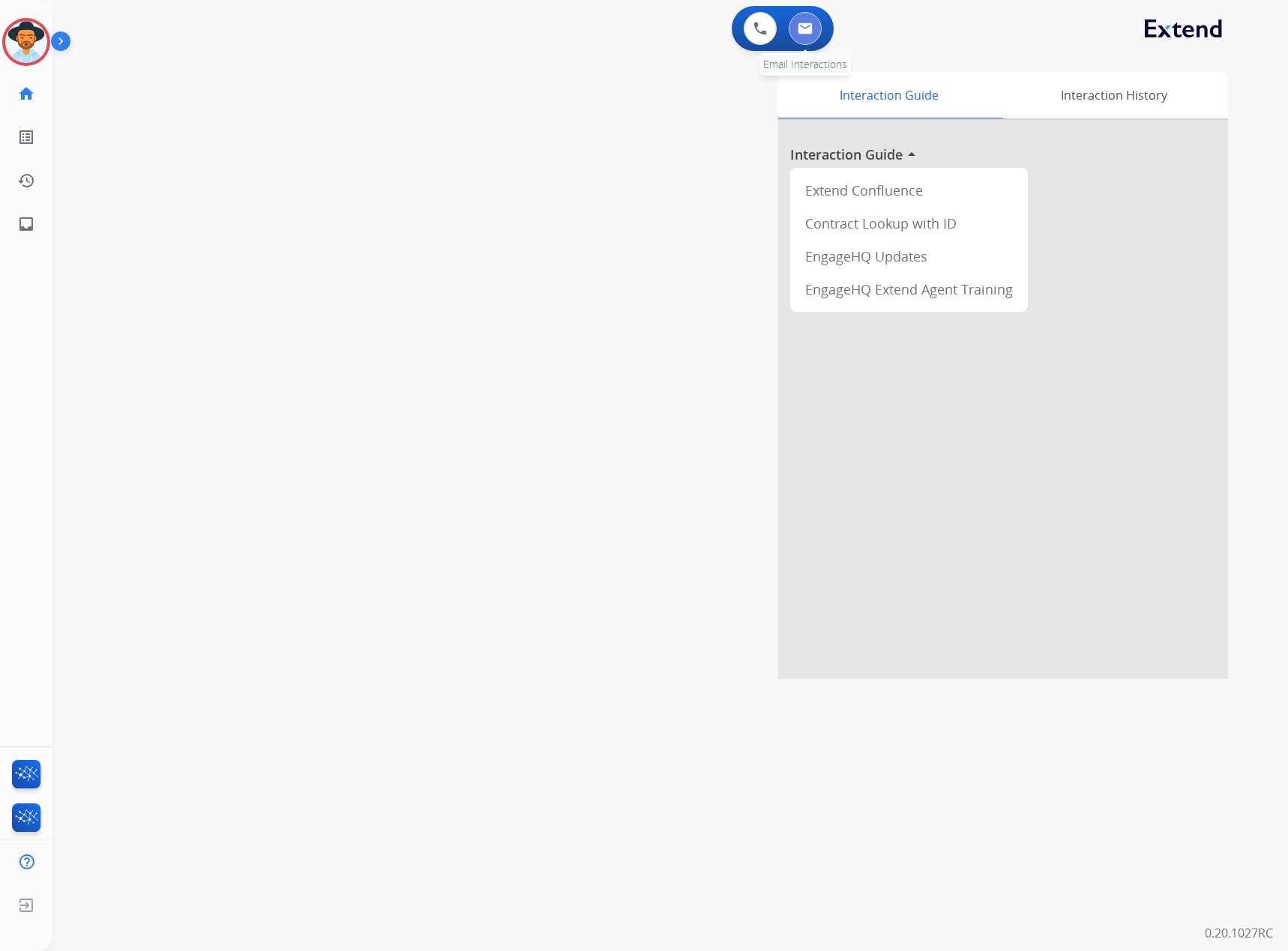
click at [811, 26] on img at bounding box center [805, 28] width 15 height 12
select select "**********"
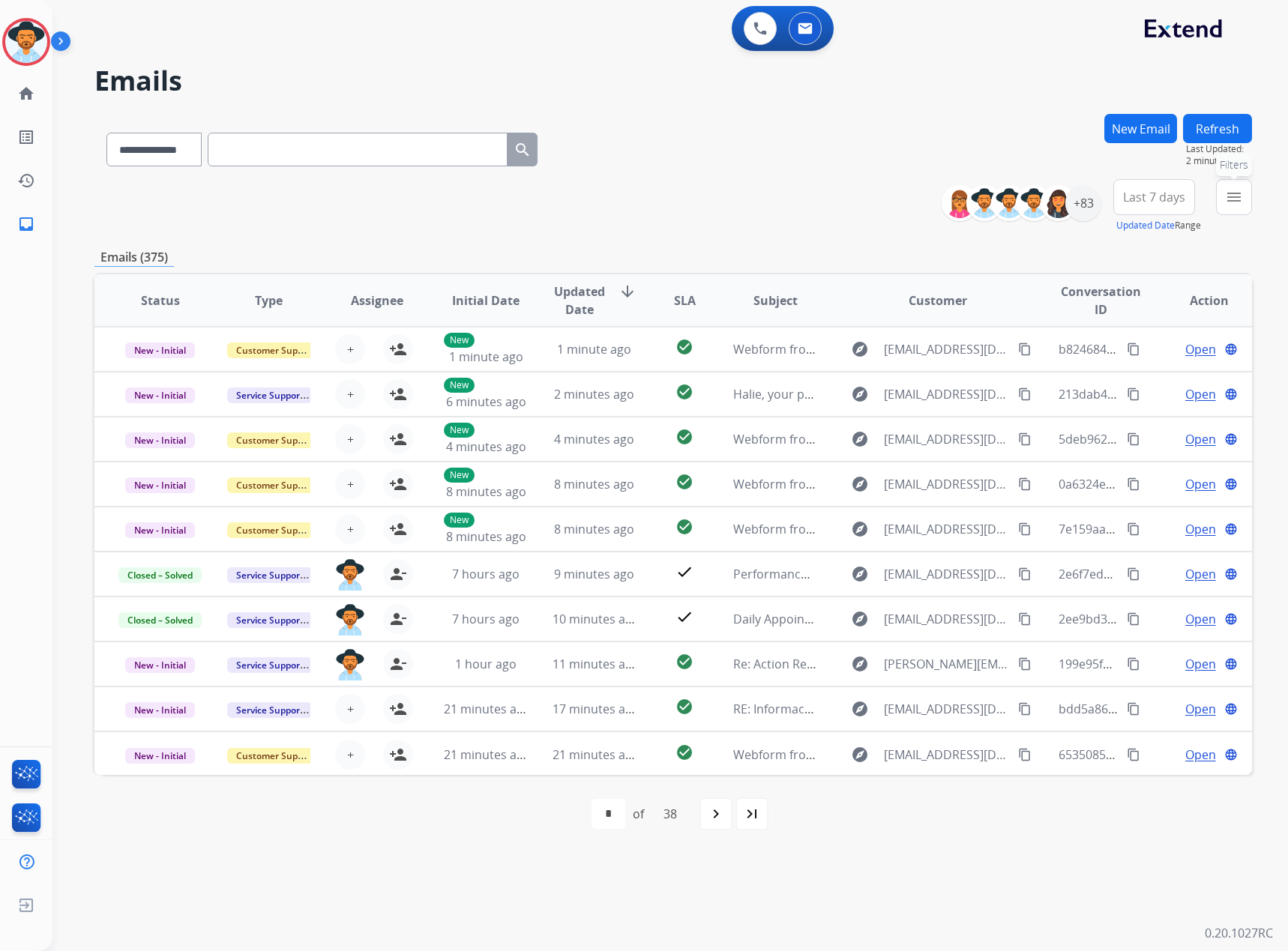
click at [1234, 197] on mat-icon "menu" at bounding box center [1233, 197] width 18 height 18
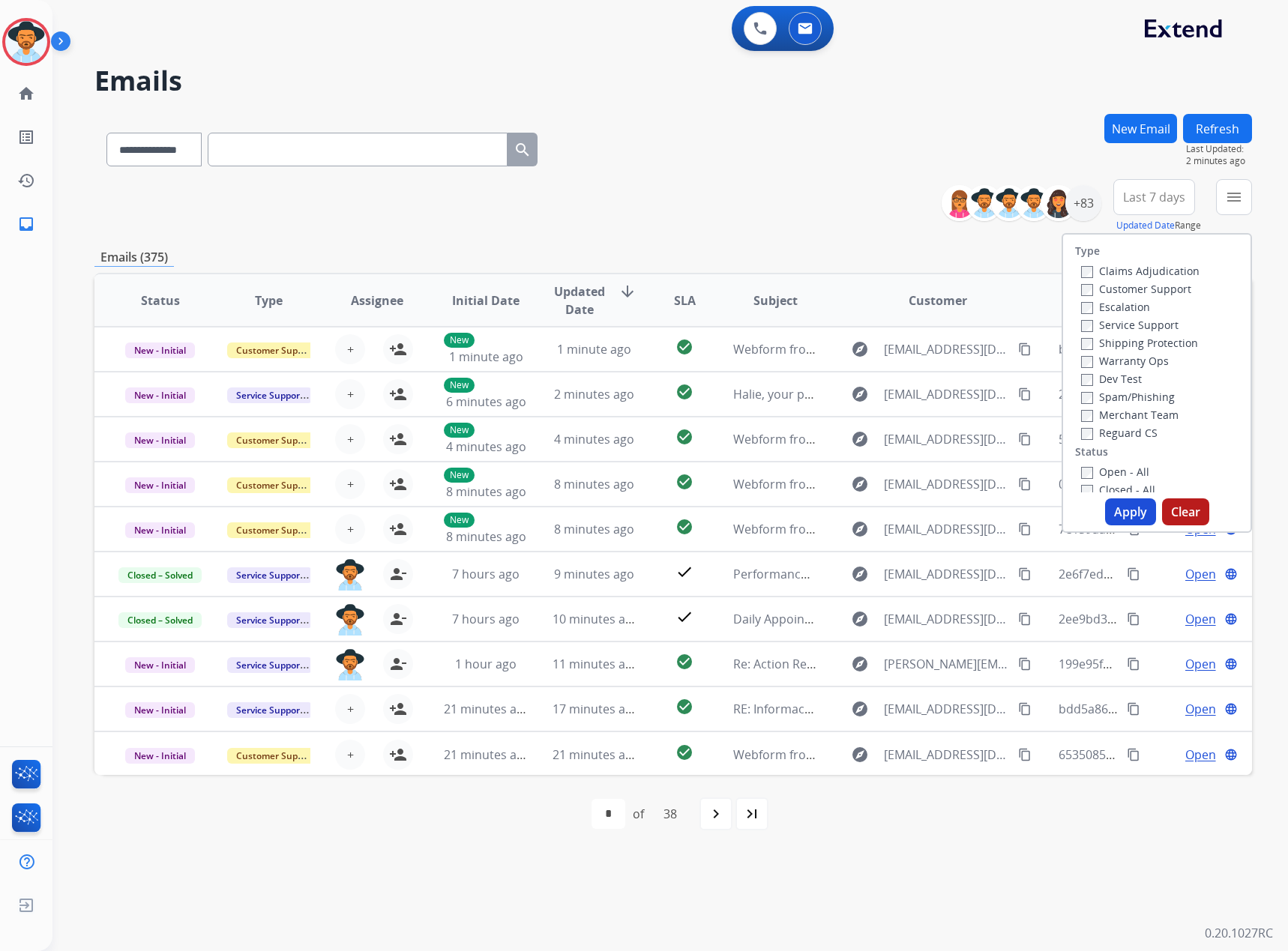
click at [1126, 323] on label "Service Support" at bounding box center [1129, 325] width 98 height 14
click at [1129, 374] on label "New - Reply" at bounding box center [1120, 376] width 78 height 14
click at [1130, 357] on label "New - Initial" at bounding box center [1120, 358] width 79 height 14
click at [1123, 504] on button "Apply" at bounding box center [1130, 511] width 51 height 27
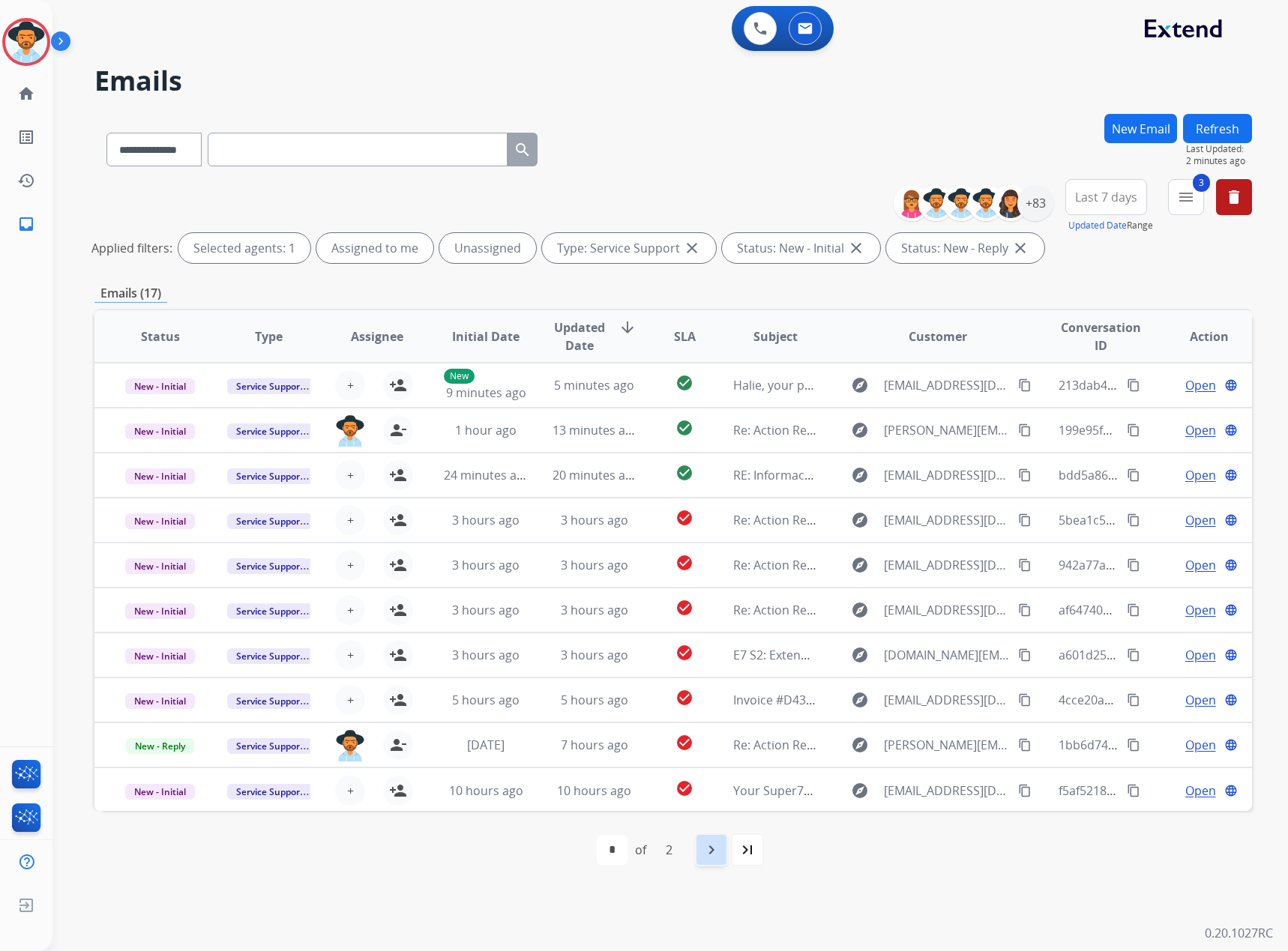
click at [708, 847] on mat-icon "navigate_next" at bounding box center [711, 849] width 18 height 18
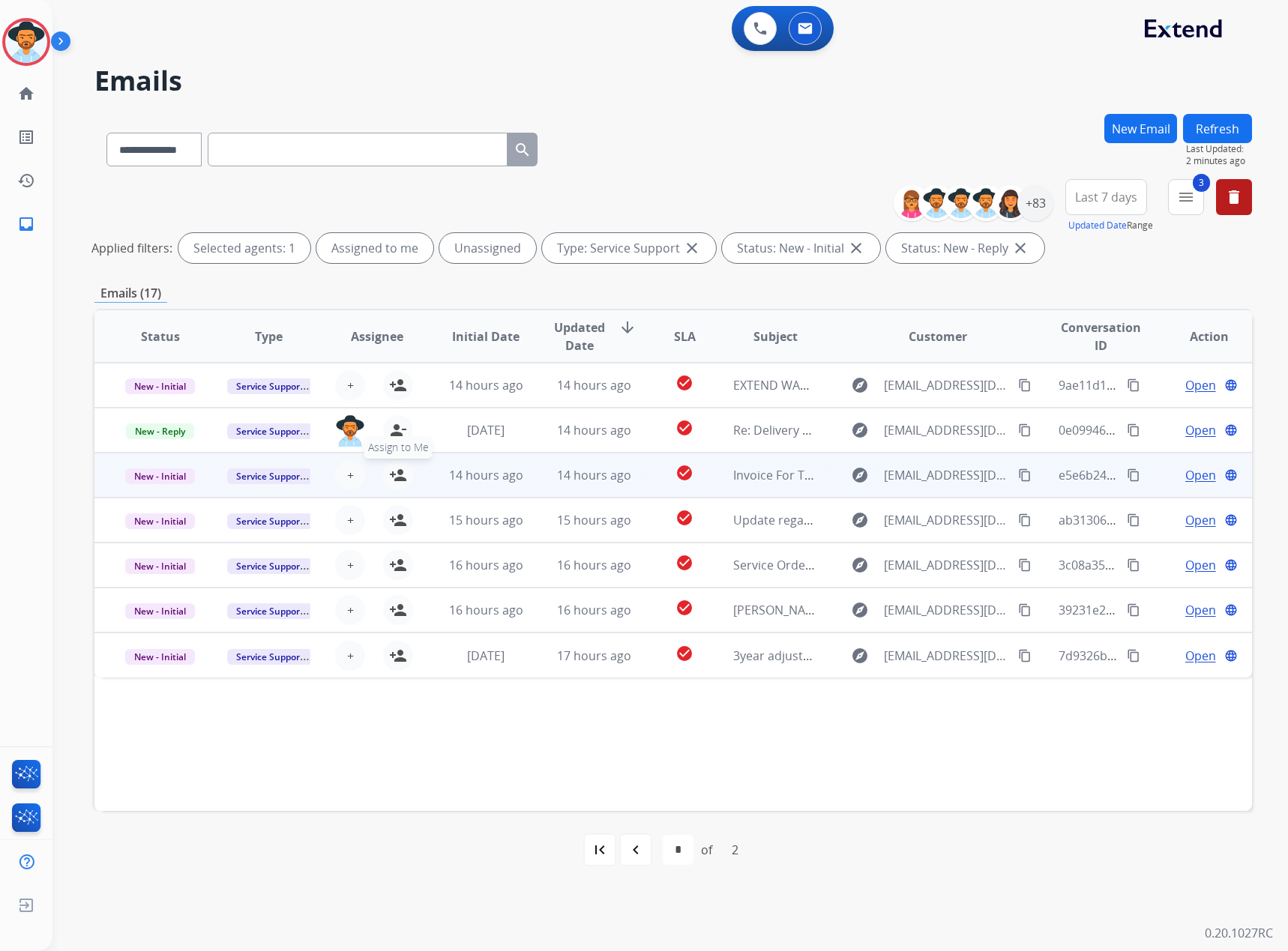
click at [405, 476] on button "person_add Assign to Me" at bounding box center [398, 475] width 30 height 30
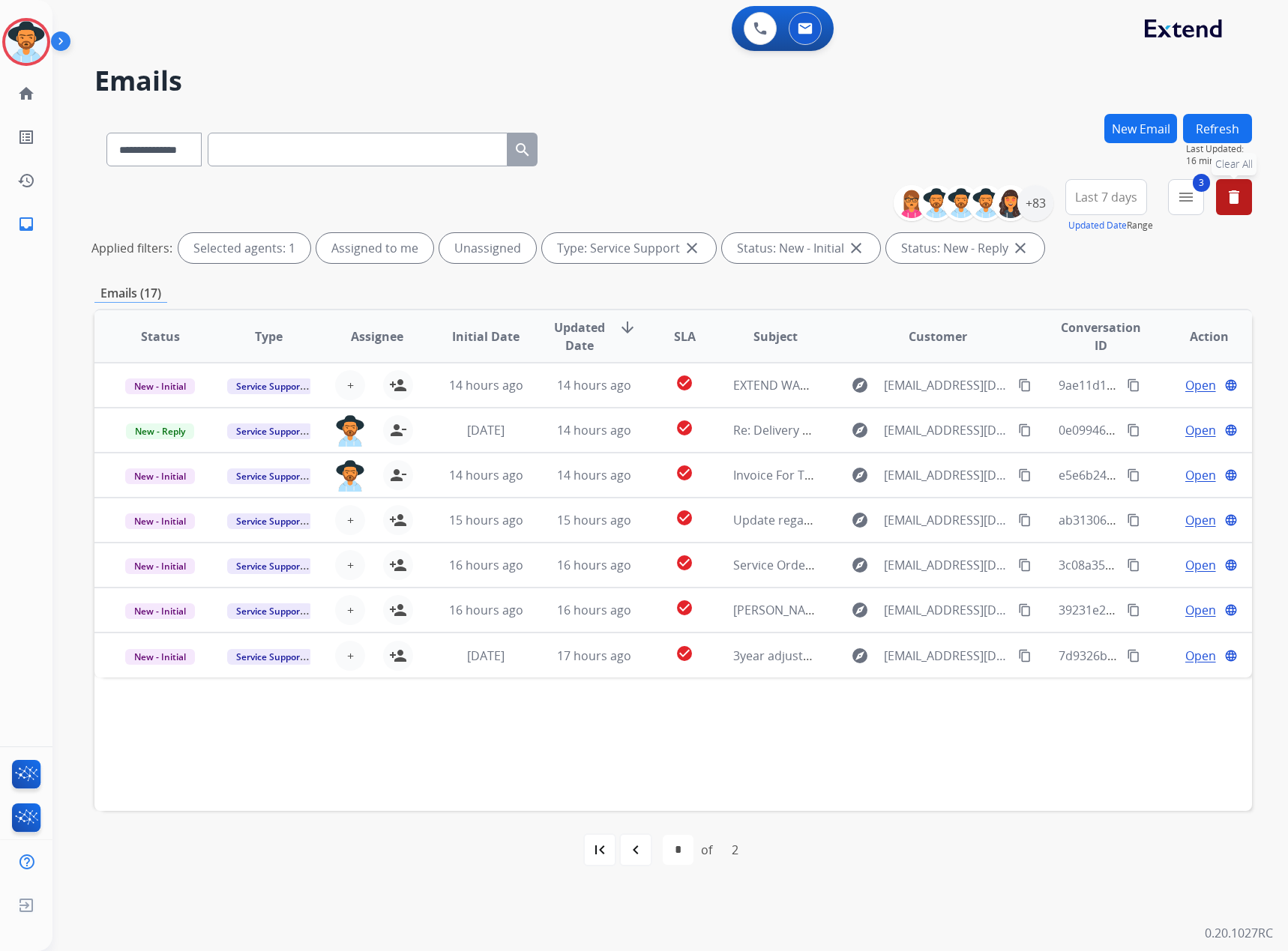
click at [1233, 203] on mat-icon "delete" at bounding box center [1233, 197] width 18 height 18
select select "*"
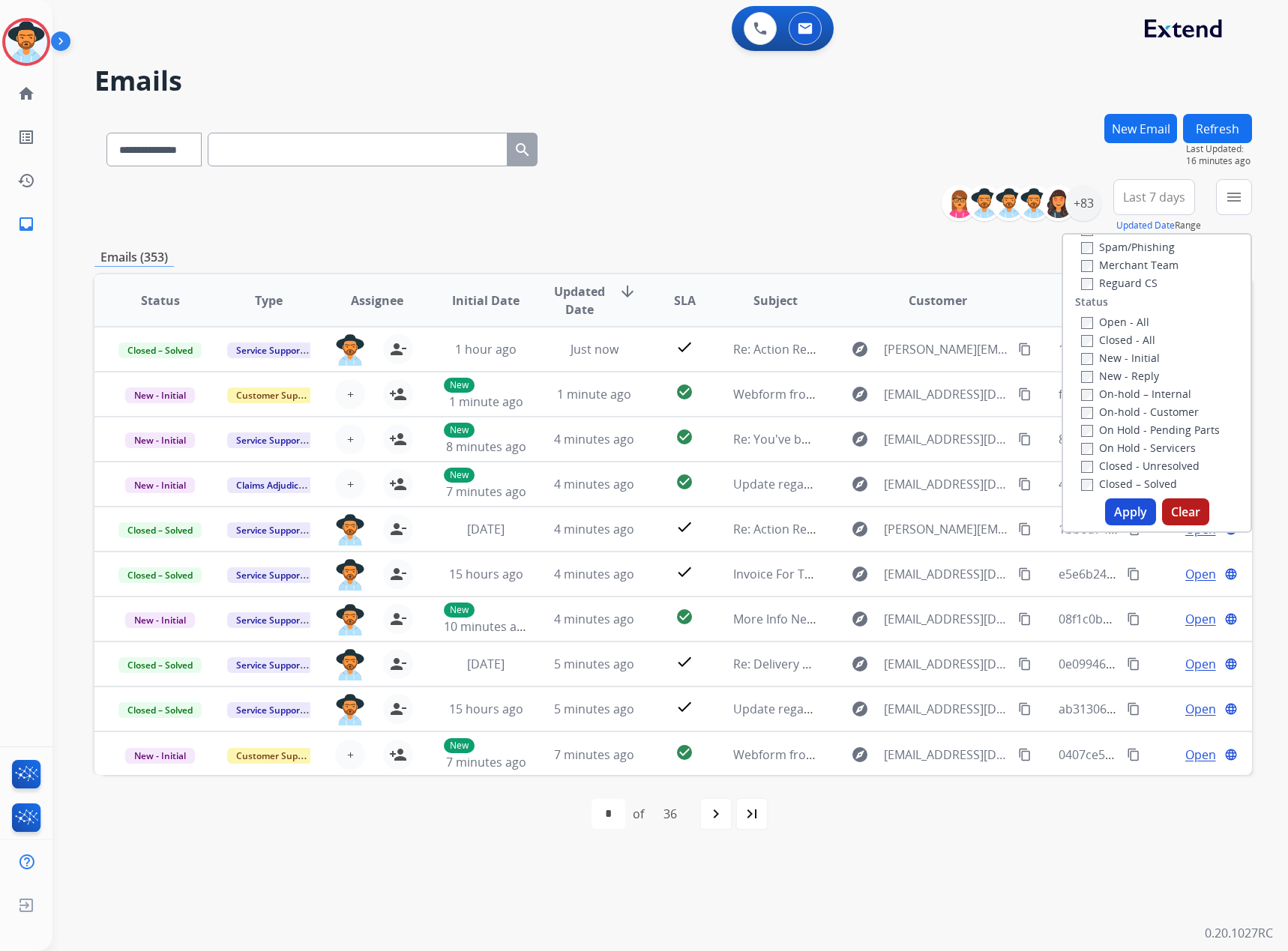
click at [795, 177] on div "**********" at bounding box center [673, 147] width 1158 height 66
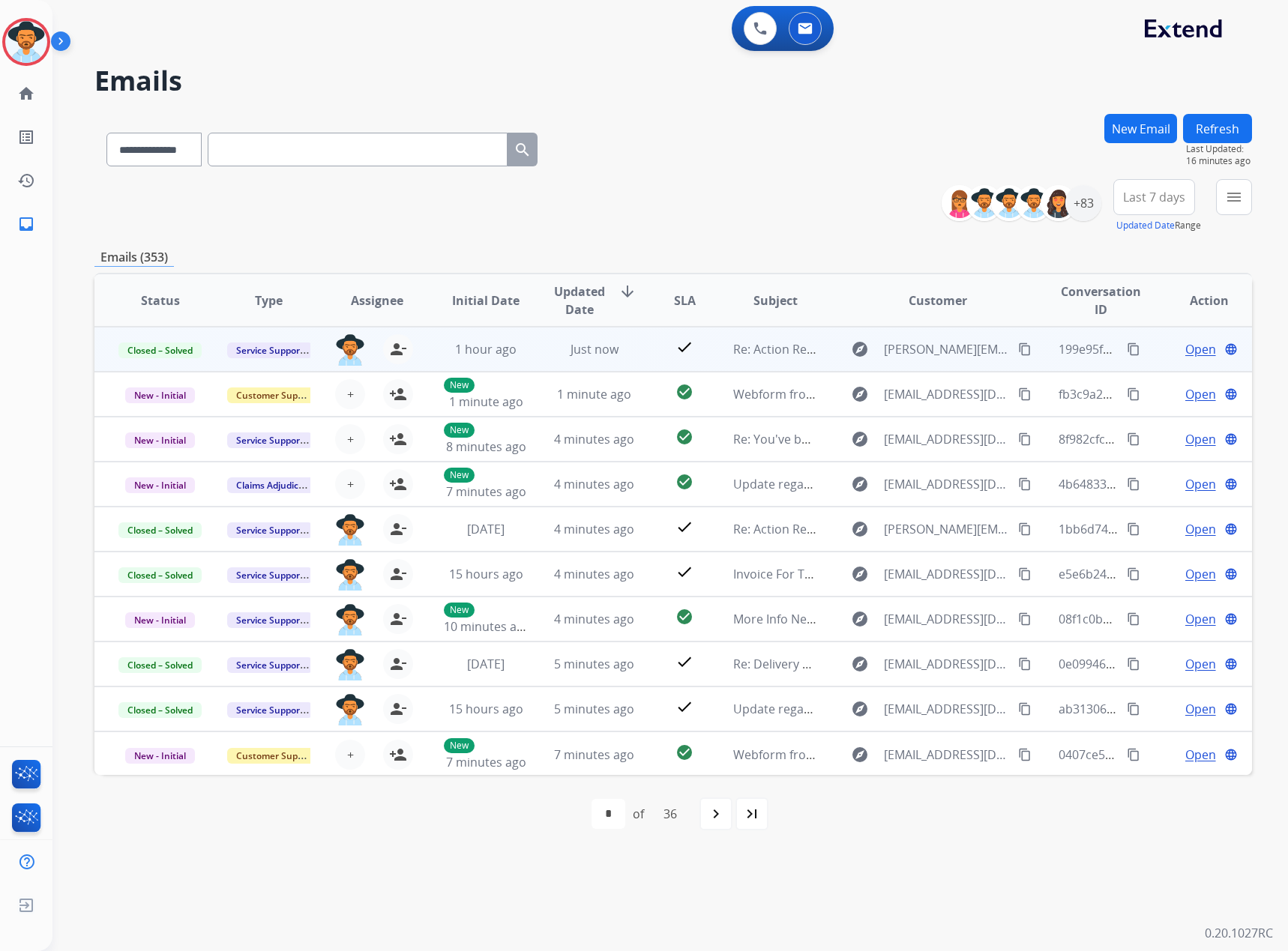
click at [1127, 344] on mat-icon "content_copy" at bounding box center [1133, 349] width 13 height 13
